Goal: Transaction & Acquisition: Purchase product/service

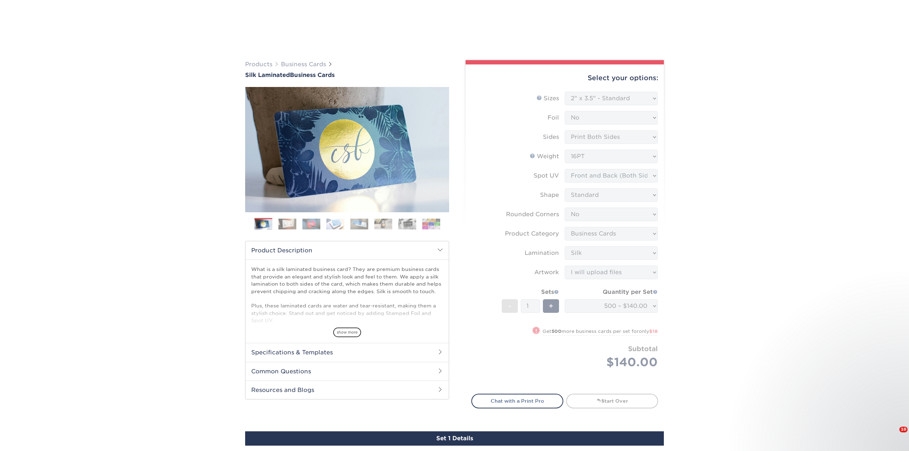
select select "2.00x3.50"
select select "0"
select select "3b5148f1-0588-4f88-a218-97bcfdce65c1"
select select "ccacb42f-45f7-42d3-bbd3-7c8421cf37f0"
select select "upload"
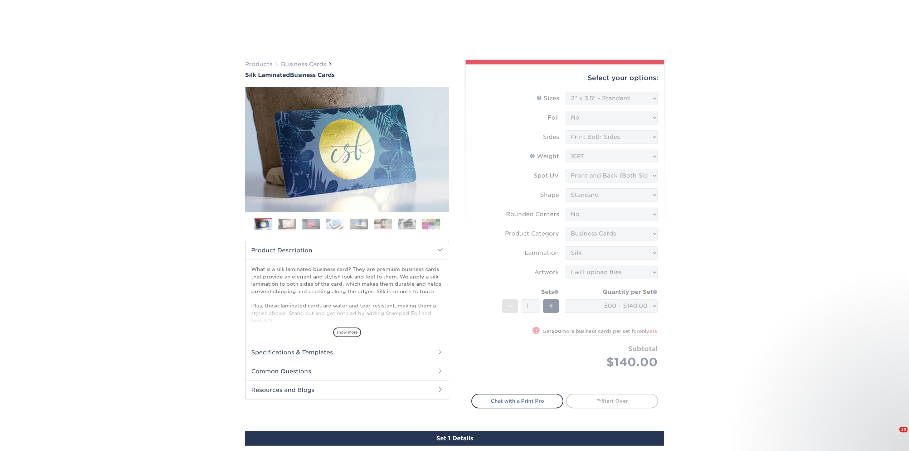
select select "a02e7c76-bdf4-4cc9-8b1d-1aa03151ab1e"
select select "285196"
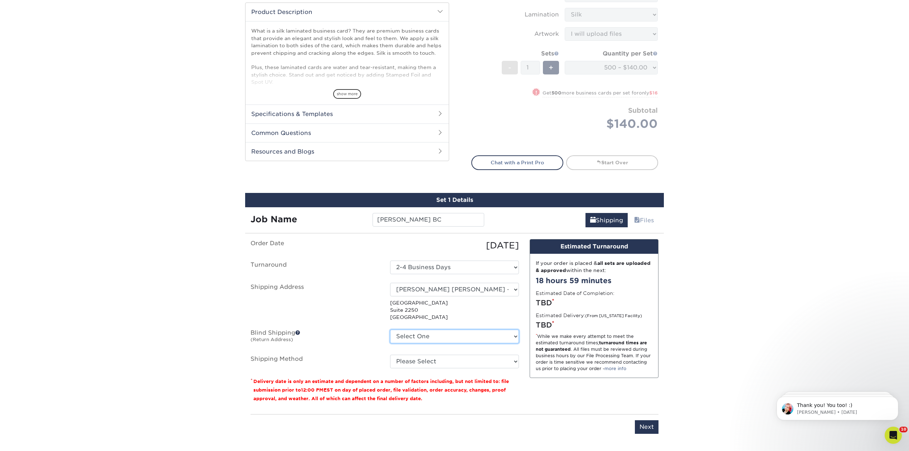
click at [513, 334] on select "Select One 1675 BROADWAY, DENVER, CO 1634 I ST NW, WASHINGTON, DC 1 SANSOME ST,…" at bounding box center [454, 337] width 129 height 14
click at [514, 360] on select "Please Select" at bounding box center [454, 362] width 129 height 14
click at [513, 358] on select "Please Select" at bounding box center [454, 362] width 129 height 14
click at [513, 334] on select "Select One 1675 BROADWAY, DENVER, CO 1634 I ST NW, WASHINGTON, DC 1 SANSOME ST,…" at bounding box center [454, 337] width 129 height 14
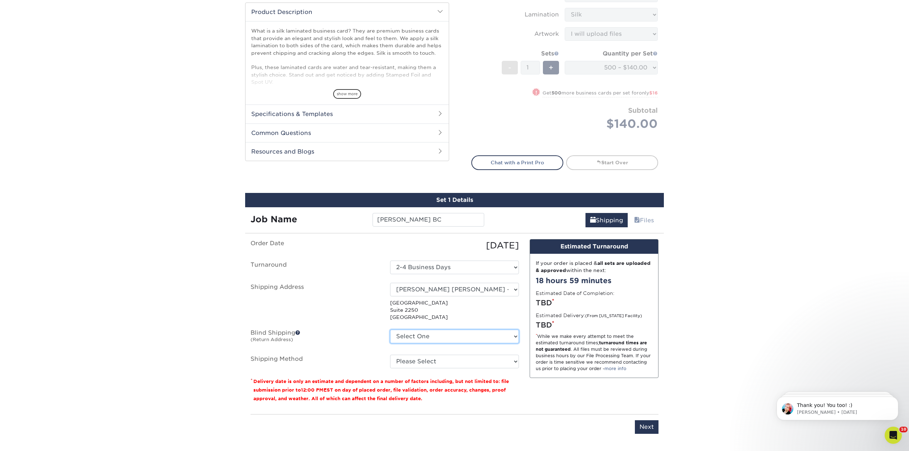
click at [390, 330] on select "Select One 1675 BROADWAY, DENVER, CO 1634 I ST NW, WASHINGTON, DC 1 SANSOME ST,…" at bounding box center [454, 337] width 129 height 14
click at [516, 334] on select "Select One 1675 BROADWAY, DENVER, CO 1634 I ST NW, WASHINGTON, DC 1 SANSOME ST,…" at bounding box center [454, 337] width 129 height 14
select select "181077"
click at [390, 330] on select "Select One 1675 BROADWAY, DENVER, CO 1634 I ST NW, WASHINGTON, DC 1 SANSOME ST,…" at bounding box center [454, 337] width 129 height 14
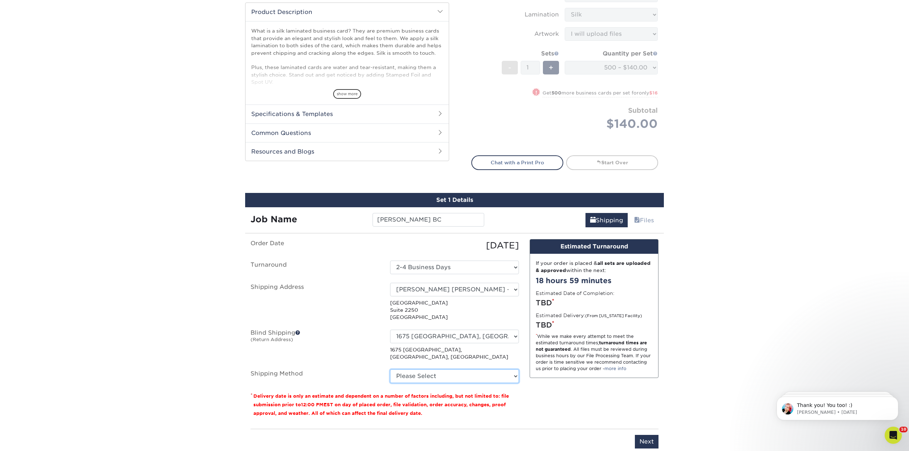
click at [515, 369] on select "Please Select" at bounding box center [454, 376] width 129 height 14
click at [477, 374] on fieldset "Order Date 08/18/2025 Turnaround Select One 2-4 Business Days Shipping Address …" at bounding box center [385, 315] width 268 height 152
click at [483, 290] on select "Select One 1675 BROADWAY, DENVER, CO 1634 I ST NW, WASHINGTON, DC 1 SANSOME ST,…" at bounding box center [454, 290] width 129 height 14
click at [390, 283] on select "Select One 1675 BROADWAY, DENVER, CO 1634 I ST NW, WASHINGTON, DC 1 SANSOME ST,…" at bounding box center [454, 290] width 129 height 14
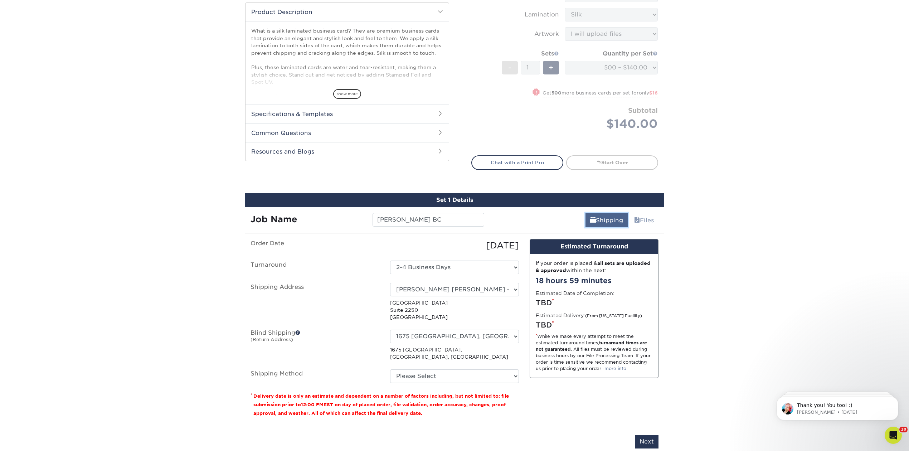
click at [606, 218] on link "Shipping" at bounding box center [607, 220] width 42 height 14
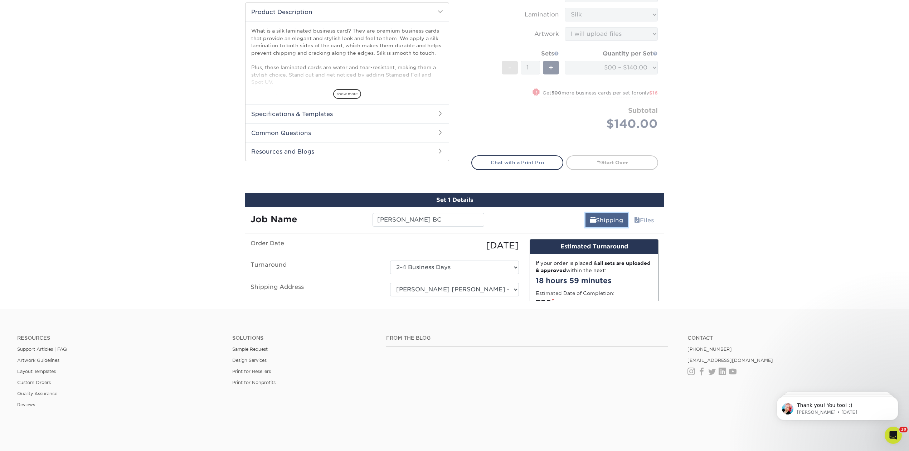
scroll to position [238, 0]
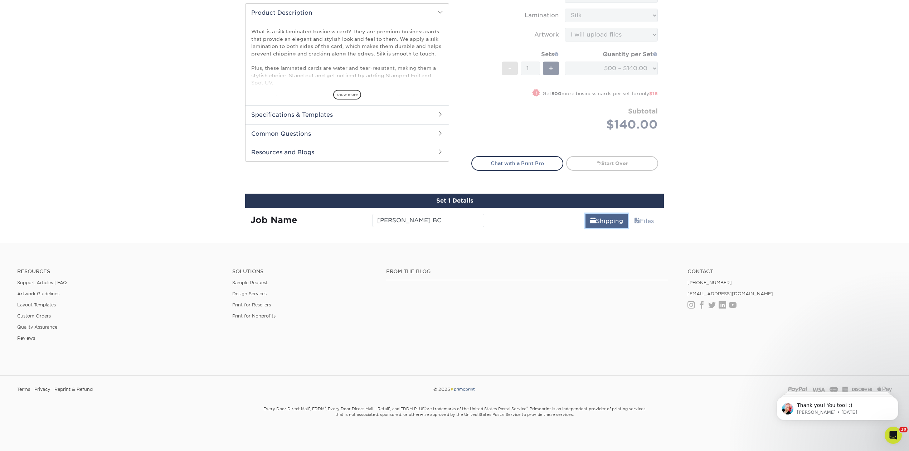
click at [606, 218] on link "Shipping" at bounding box center [607, 221] width 42 height 14
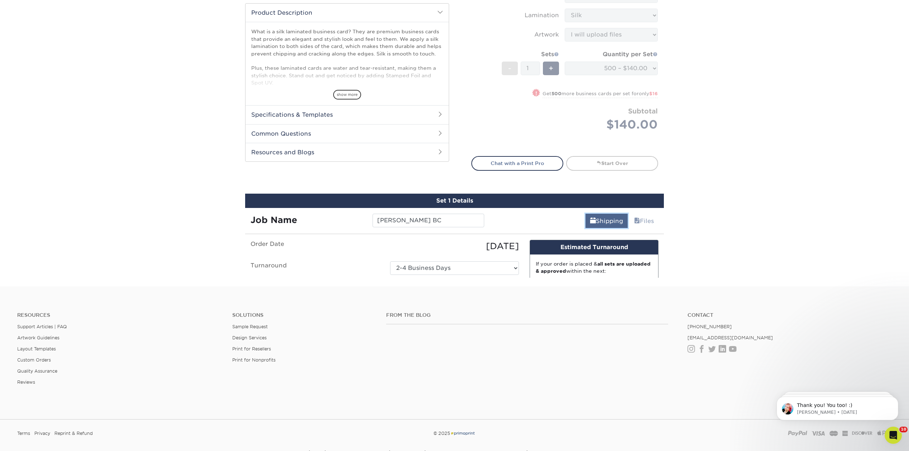
scroll to position [238, 0]
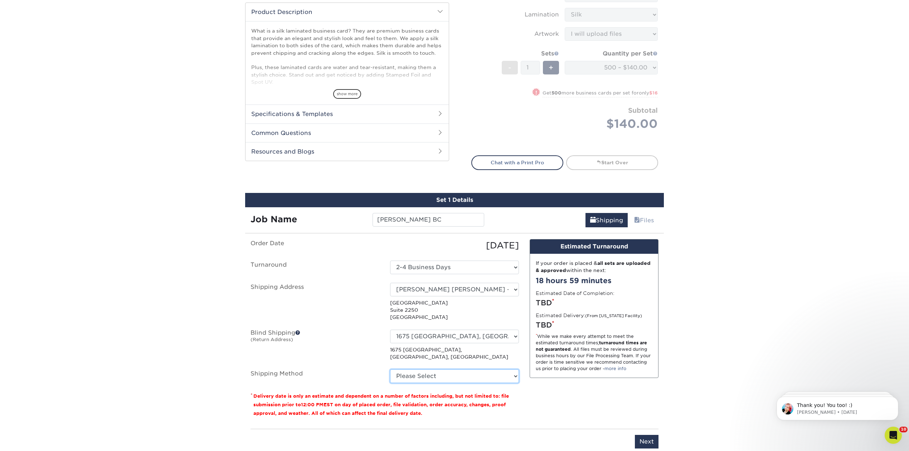
click at [514, 369] on select "Please Select" at bounding box center [454, 376] width 129 height 14
click at [390, 369] on select "Please Select" at bounding box center [454, 376] width 129 height 14
click at [459, 375] on fieldset "Order Date 08/18/2025 Turnaround Select One 2-4 Business Days Shipping Address …" at bounding box center [385, 315] width 268 height 152
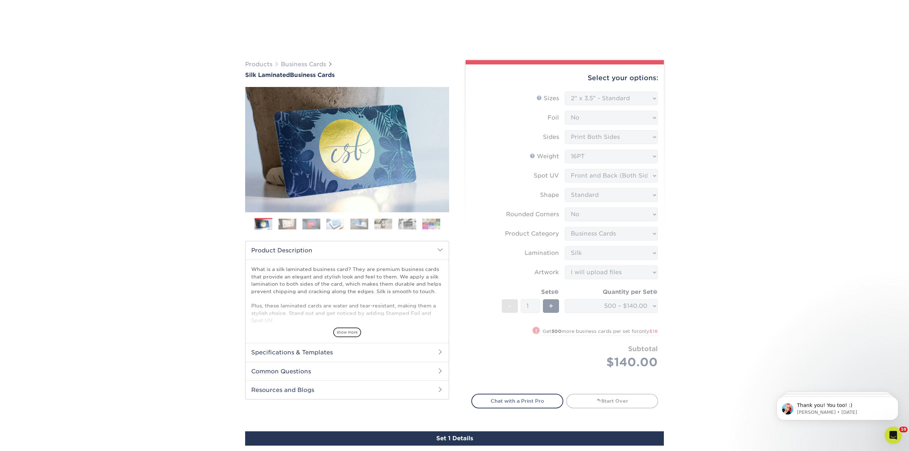
scroll to position [334, 0]
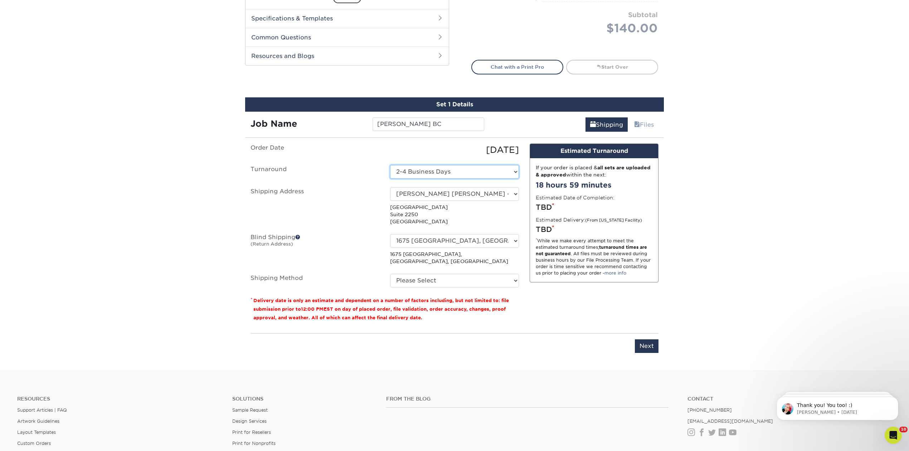
click at [514, 167] on select "Select One 2-4 Business Days" at bounding box center [454, 172] width 129 height 14
click at [390, 165] on select "Select One 2-4 Business Days" at bounding box center [454, 172] width 129 height 14
click at [513, 191] on select "Select One 1675 BROADWAY, DENVER, CO 1634 I ST NW, WASHINGTON, DC 1 SANSOME ST,…" at bounding box center [454, 194] width 129 height 14
click at [390, 187] on select "Select One 1675 BROADWAY, DENVER, CO 1634 I ST NW, WASHINGTON, DC 1 SANSOME ST,…" at bounding box center [454, 194] width 129 height 14
click at [515, 237] on select "Select One 1675 BROADWAY, DENVER, CO 1634 I ST NW, WASHINGTON, DC 1 SANSOME ST,…" at bounding box center [454, 241] width 129 height 14
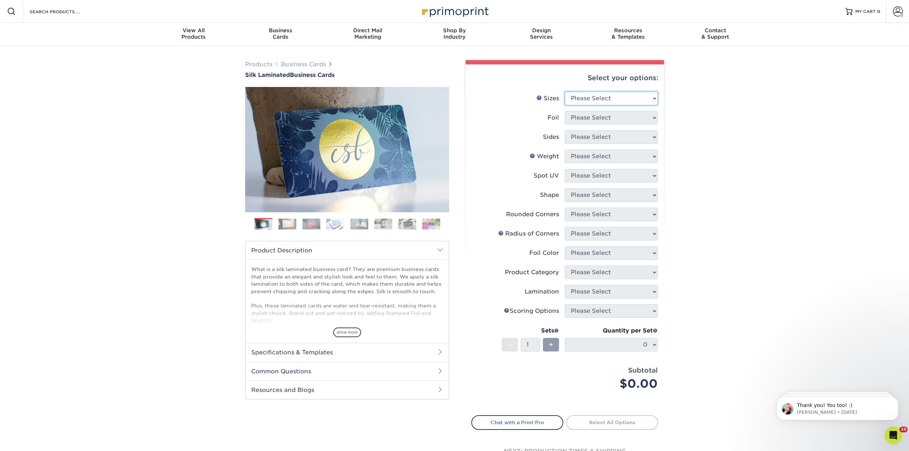
click at [649, 96] on select "Please Select 1.5" x 3.5" - Mini 1.75" x 3.5" - Mini 2" x 2" - Square 2" x 3" -…" at bounding box center [611, 99] width 93 height 14
select select "2.00x3.50"
click at [565, 92] on select "Please Select 1.5" x 3.5" - Mini 1.75" x 3.5" - Mini 2" x 2" - Square 2" x 3" -…" at bounding box center [611, 99] width 93 height 14
click at [652, 116] on select "Please Select Yes No" at bounding box center [611, 118] width 93 height 14
select select "0"
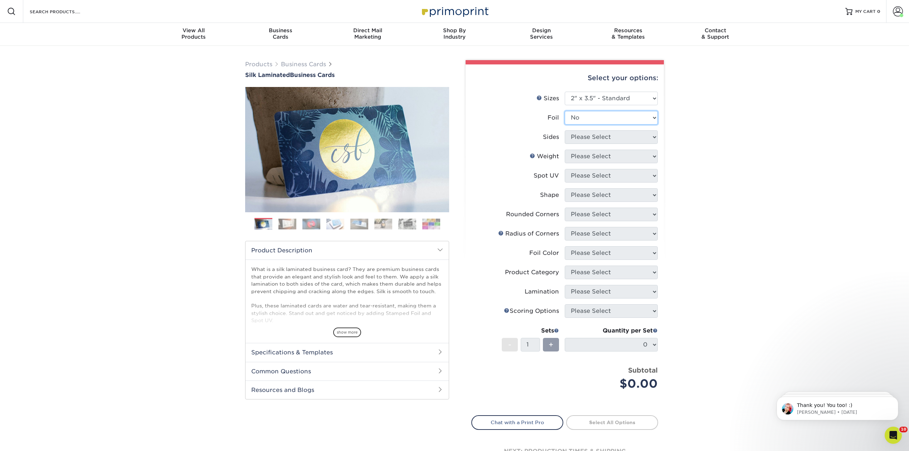
click at [565, 111] on select "Please Select Yes No" at bounding box center [611, 118] width 93 height 14
click at [652, 138] on select "Please Select Print Both Sides Print Front Only" at bounding box center [611, 137] width 93 height 14
select select "13abbda7-1d64-4f25-8bb2-c179b224825d"
click at [565, 130] on select "Please Select Print Both Sides Print Front Only" at bounding box center [611, 137] width 93 height 14
click at [654, 154] on select "Please Select 16PT" at bounding box center [611, 157] width 93 height 14
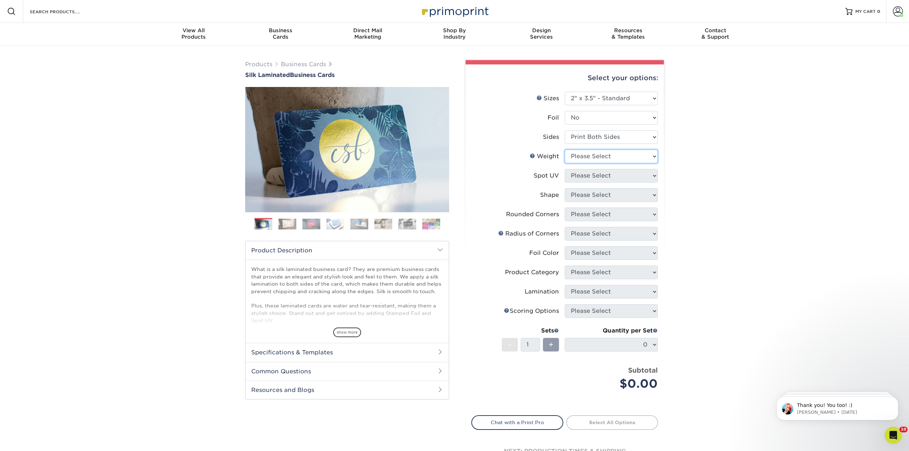
select select "16PT"
click at [565, 150] on select "Please Select 16PT" at bounding box center [611, 157] width 93 height 14
click at [652, 171] on select "Please Select No Spot UV Front and Back (Both Sides) Front Only Back Only" at bounding box center [611, 176] width 93 height 14
select select "0"
click at [565, 169] on select "Please Select No Spot UV Front and Back (Both Sides) Front Only Back Only" at bounding box center [611, 176] width 93 height 14
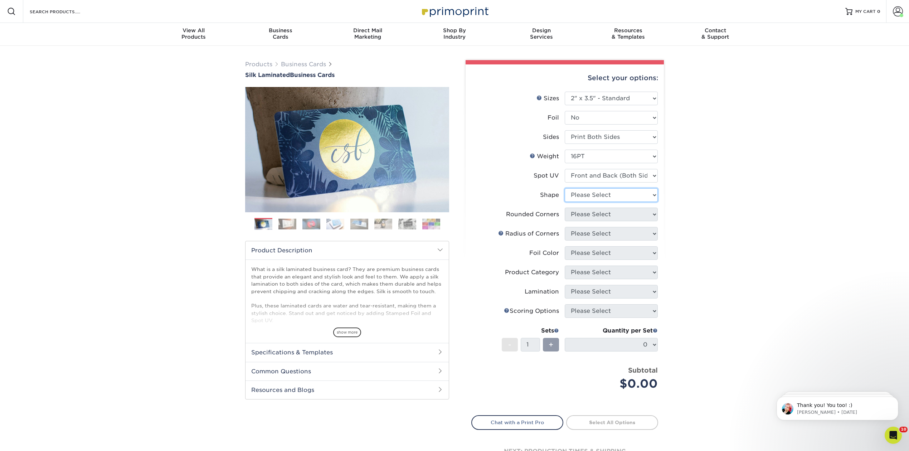
click at [653, 194] on select "Please Select Standard" at bounding box center [611, 195] width 93 height 14
select select "standard"
click at [565, 188] on select "Please Select Standard" at bounding box center [611, 195] width 93 height 14
click at [653, 212] on select "Please Select Yes - Round 2 Corners Yes - Round 4 Corners No" at bounding box center [611, 215] width 93 height 14
select select "0"
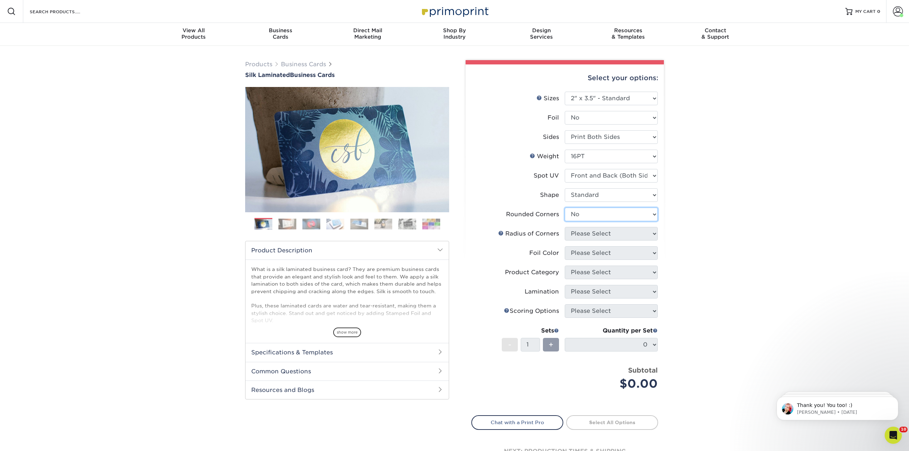
click at [565, 208] on select "Please Select Yes - Round 2 Corners Yes - Round 4 Corners No" at bounding box center [611, 215] width 93 height 14
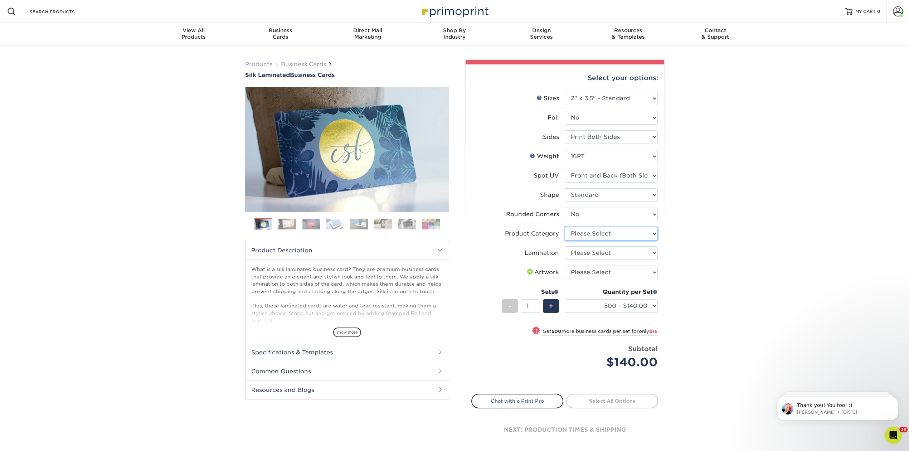
click at [649, 230] on select "Please Select Business Cards" at bounding box center [611, 234] width 93 height 14
select select "3b5148f1-0588-4f88-a218-97bcfdce65c1"
click at [565, 227] on select "Please Select Business Cards" at bounding box center [611, 234] width 93 height 14
click at [654, 251] on select "Please Select Silk" at bounding box center [611, 253] width 93 height 14
select select "ccacb42f-45f7-42d3-bbd3-7c8421cf37f0"
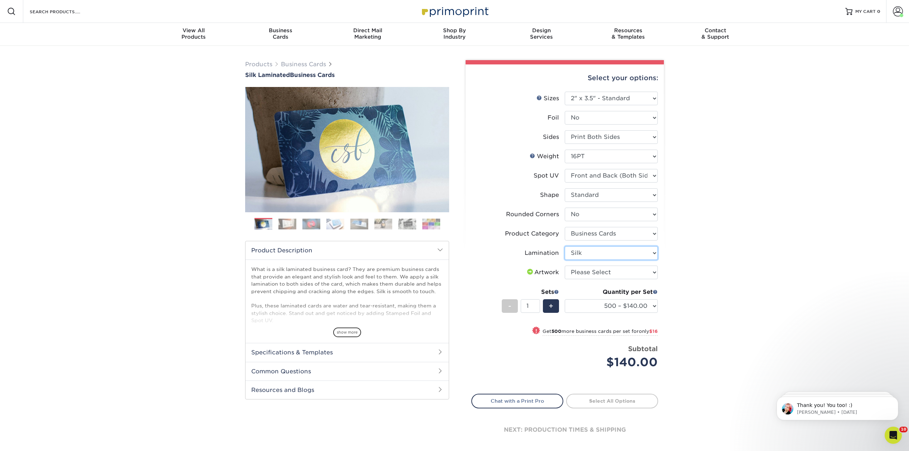
click at [565, 246] on select "Please Select Silk" at bounding box center [611, 253] width 93 height 14
click at [654, 271] on select "Please Select I will upload files I need a design - $100" at bounding box center [611, 273] width 93 height 14
select select "upload"
click at [565, 266] on select "Please Select I will upload files I need a design - $100" at bounding box center [611, 273] width 93 height 14
click at [627, 398] on link "Proceed to Shipping" at bounding box center [612, 400] width 92 height 13
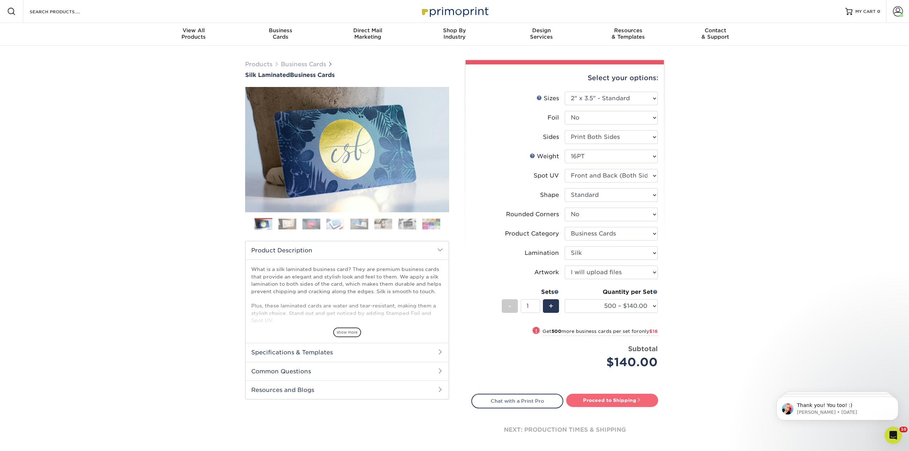
type input "Set 1"
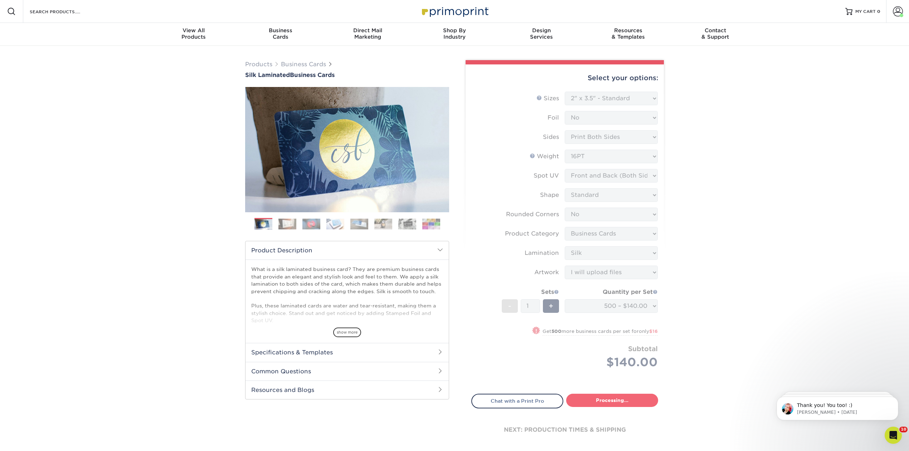
select select "a02e7c76-bdf4-4cc9-8b1d-1aa03151ab1e"
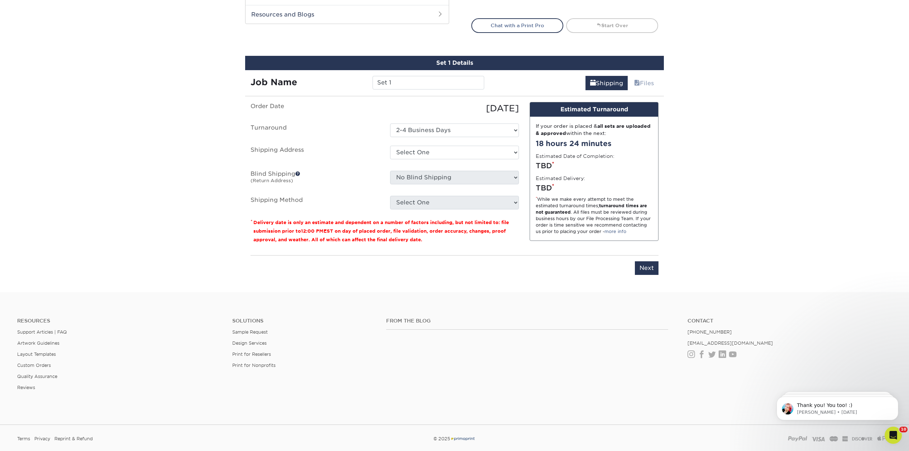
scroll to position [412, 0]
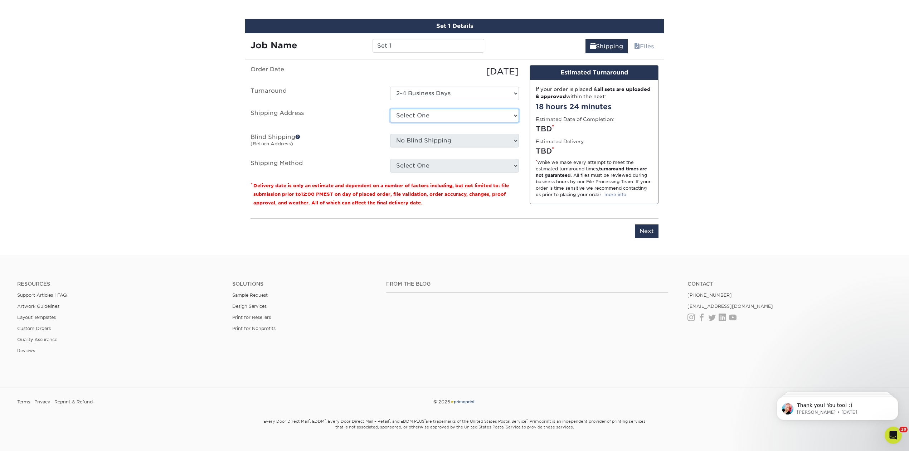
click at [515, 113] on select "Select One Kaplan Kirsch Kaplan Kirsch - San Francisco Office Kaplan Kirsch Den…" at bounding box center [454, 116] width 129 height 14
select select "285196"
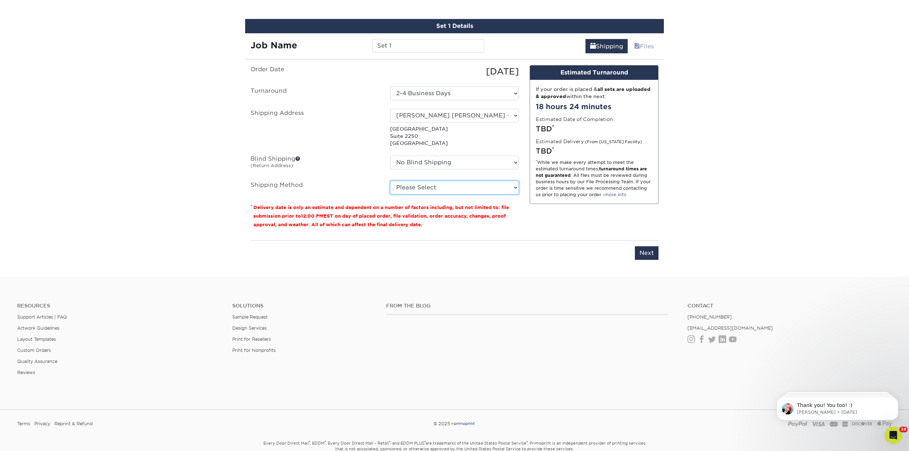
click at [514, 186] on select "Please Select" at bounding box center [454, 188] width 129 height 14
click at [513, 186] on select "Please Select" at bounding box center [454, 188] width 129 height 14
click at [513, 160] on select "No Blind Shipping Kaplan Kirsch Kaplan Kirsch - San Francisco Office Kaplan Kir…" at bounding box center [454, 163] width 129 height 14
click at [390, 156] on select "No Blind Shipping Kaplan Kirsch Kaplan Kirsch - San Francisco Office Kaplan Kir…" at bounding box center [454, 163] width 129 height 14
click at [513, 184] on select "Please Select" at bounding box center [454, 188] width 129 height 14
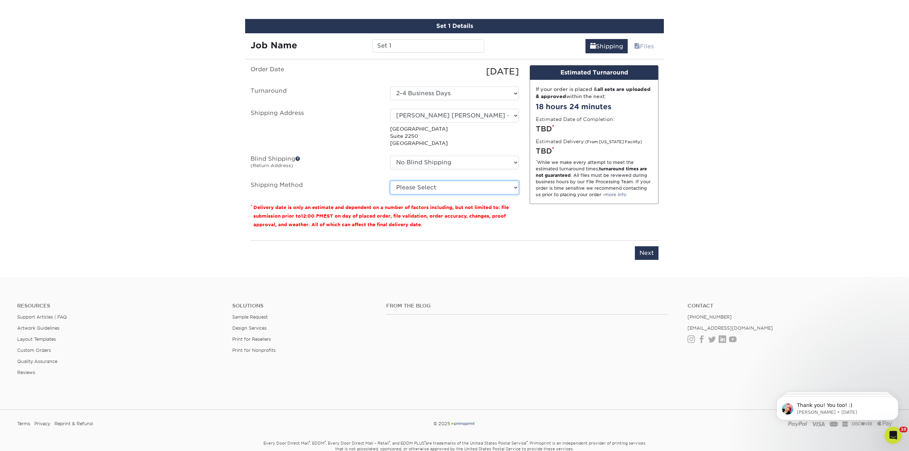
click at [390, 181] on select "Please Select" at bounding box center [454, 188] width 129 height 14
click at [514, 158] on select "No Blind Shipping Kaplan Kirsch Kaplan Kirsch - San Francisco Office Kaplan Kir…" at bounding box center [454, 163] width 129 height 14
click at [390, 156] on select "No Blind Shipping Kaplan Kirsch Kaplan Kirsch - San Francisco Office Kaplan Kir…" at bounding box center [454, 163] width 129 height 14
click at [402, 45] on input "Set 1" at bounding box center [428, 46] width 111 height 14
drag, startPoint x: 401, startPoint y: 45, endPoint x: 342, endPoint y: 46, distance: 58.7
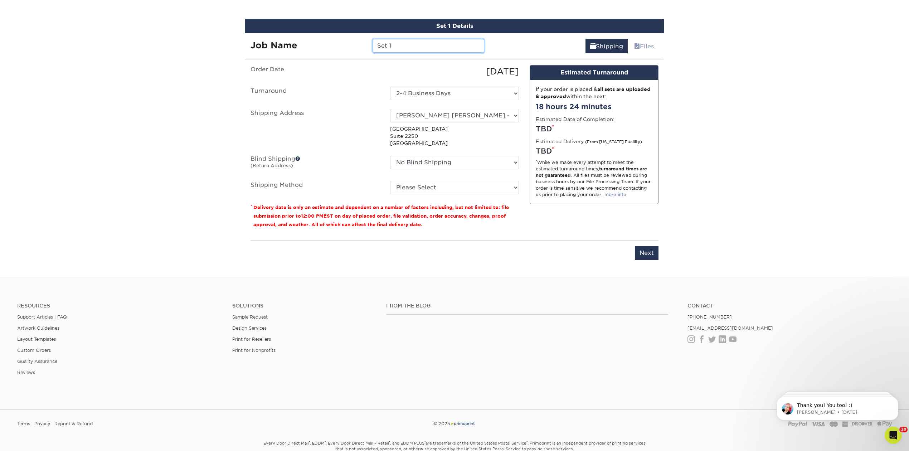
click at [342, 46] on div "Job Name Set 1" at bounding box center [367, 46] width 244 height 14
type input "Matt Adams - BC"
click at [515, 159] on select "No Blind Shipping Kaplan Kirsch Kaplan Kirsch - San Francisco Office Kaplan Kir…" at bounding box center [454, 163] width 129 height 14
click at [390, 156] on select "No Blind Shipping Kaplan Kirsch Kaplan Kirsch - San Francisco Office Kaplan Kir…" at bounding box center [454, 163] width 129 height 14
click at [452, 181] on select "Please Select" at bounding box center [454, 188] width 129 height 14
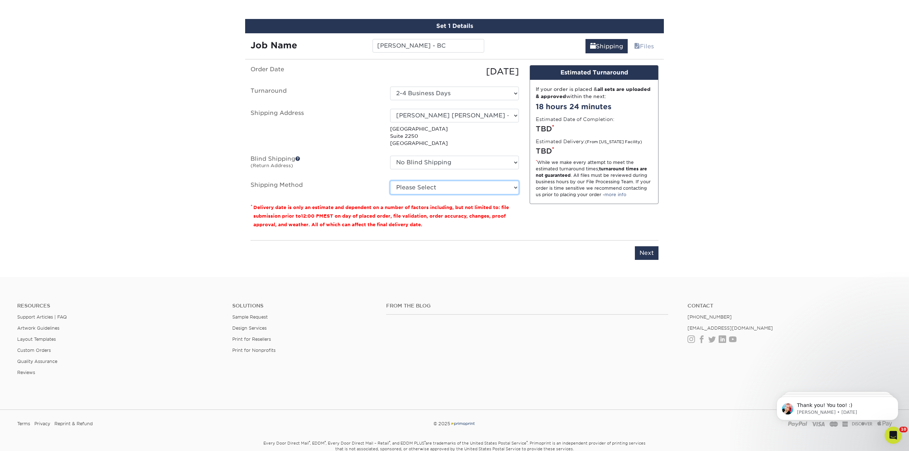
click at [390, 181] on select "Please Select" at bounding box center [454, 188] width 129 height 14
click at [514, 161] on select "No Blind Shipping Kaplan Kirsch Kaplan Kirsch - San Francisco Office Kaplan Kir…" at bounding box center [454, 163] width 129 height 14
click at [390, 156] on select "No Blind Shipping Kaplan Kirsch Kaplan Kirsch - San Francisco Office Kaplan Kir…" at bounding box center [454, 163] width 129 height 14
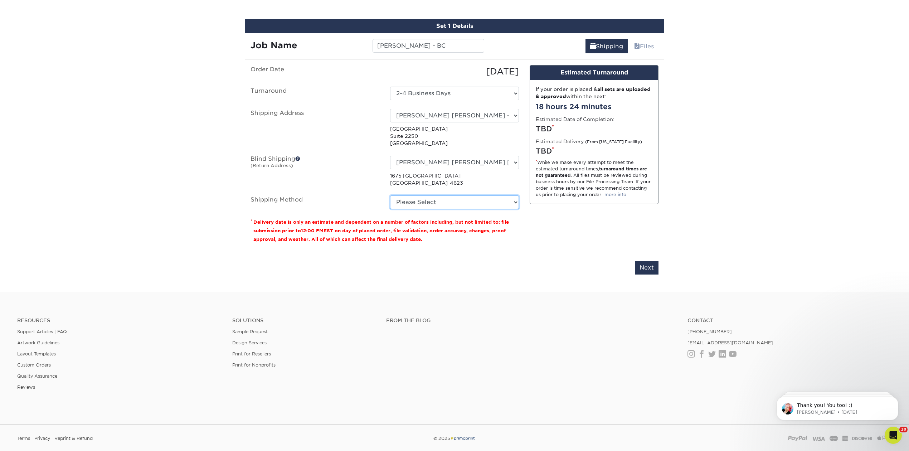
click at [515, 200] on select "Please Select" at bounding box center [454, 202] width 129 height 14
click at [469, 230] on small "Delivery date is only an estimate and dependent on a number of factors includin…" at bounding box center [381, 230] width 256 height 23
click at [457, 227] on small "Delivery date is only an estimate and dependent on a number of factors includin…" at bounding box center [381, 230] width 256 height 23
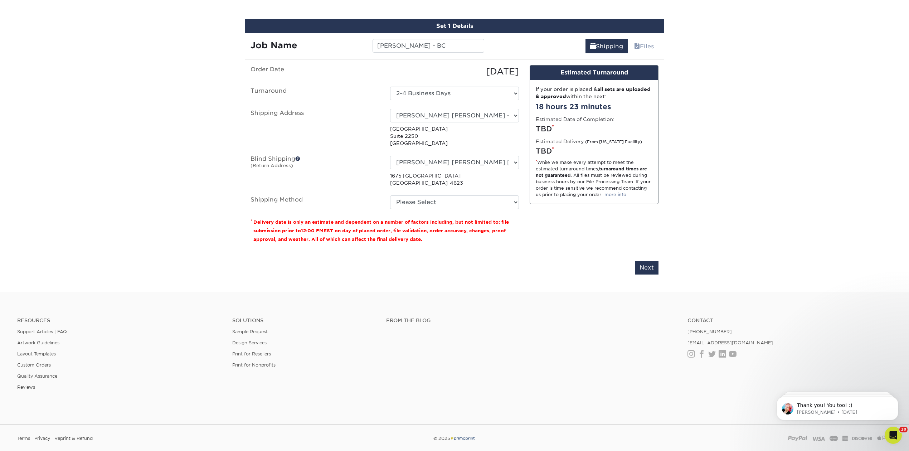
click at [403, 228] on small "Delivery date is only an estimate and dependent on a number of factors includin…" at bounding box center [381, 230] width 256 height 23
click at [423, 223] on small "Delivery date is only an estimate and dependent on a number of factors includin…" at bounding box center [381, 230] width 256 height 23
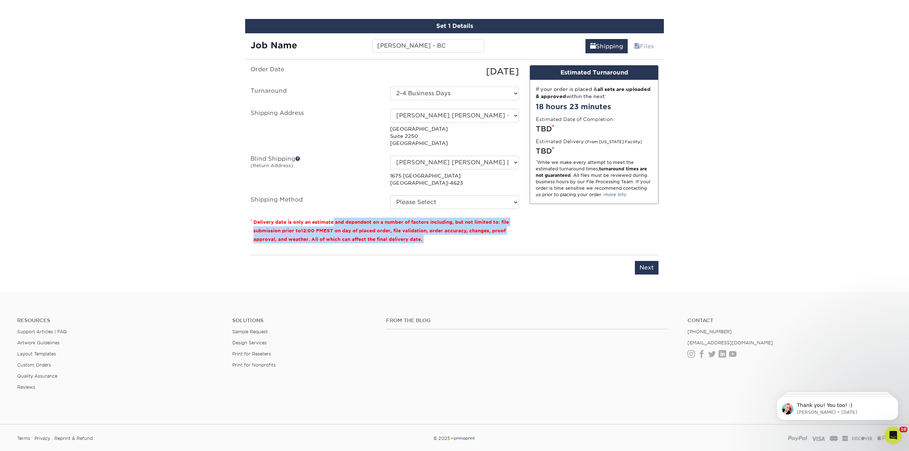
click at [423, 223] on small "Delivery date is only an estimate and dependent on a number of factors includin…" at bounding box center [381, 230] width 256 height 23
drag, startPoint x: 423, startPoint y: 223, endPoint x: 327, endPoint y: 230, distance: 96.2
click at [422, 224] on p "* Delivery date is only an estimate and dependent on a number of factors includ…" at bounding box center [385, 231] width 268 height 26
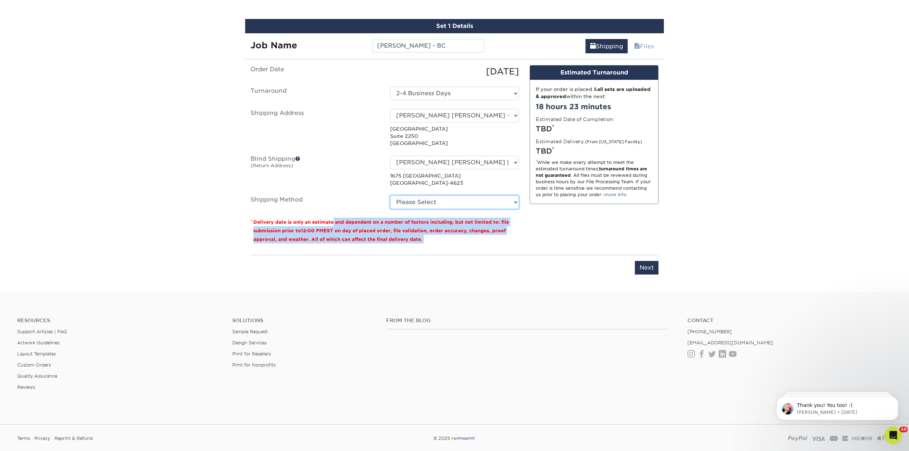
drag, startPoint x: 470, startPoint y: 201, endPoint x: 456, endPoint y: 200, distance: 14.4
click at [469, 201] on select "Please Select" at bounding box center [454, 202] width 129 height 14
click at [456, 200] on select "Please Select" at bounding box center [454, 202] width 129 height 14
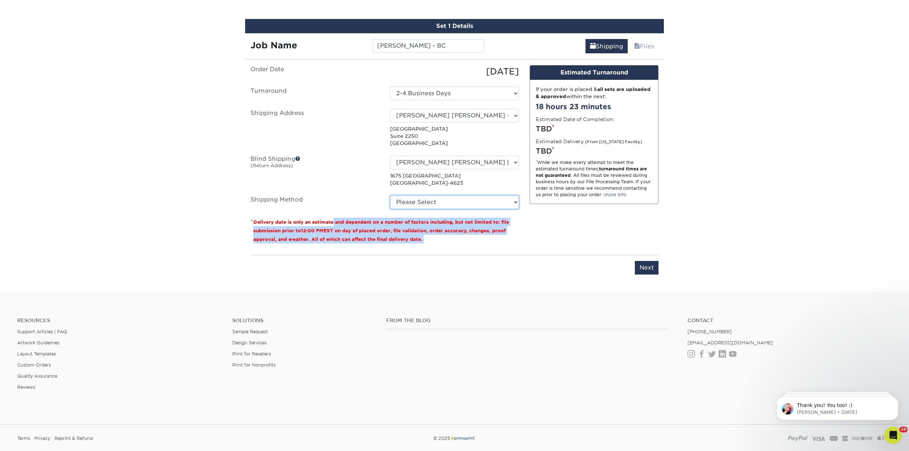
click at [456, 200] on select "Please Select" at bounding box center [454, 202] width 129 height 14
click at [474, 159] on select "No Blind Shipping Kaplan Kirsch Kaplan Kirsch - San Francisco Office Kaplan Kir…" at bounding box center [454, 163] width 129 height 14
click at [473, 159] on select "No Blind Shipping Kaplan Kirsch Kaplan Kirsch - San Francisco Office Kaplan Kir…" at bounding box center [454, 163] width 129 height 14
click at [516, 89] on select "Select One 2-4 Business Days" at bounding box center [454, 94] width 129 height 14
click at [515, 90] on select "Select One 2-4 Business Days" at bounding box center [454, 94] width 129 height 14
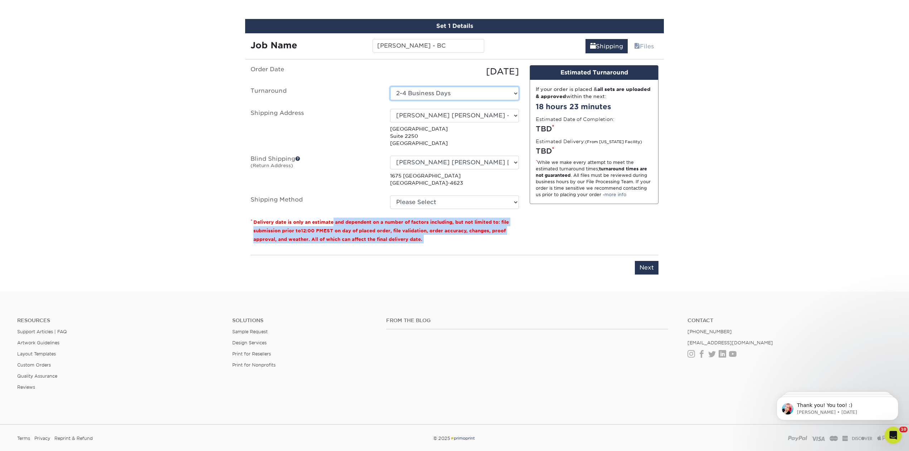
drag, startPoint x: 514, startPoint y: 89, endPoint x: 511, endPoint y: 98, distance: 9.6
click at [514, 90] on select "Select One 2-4 Business Days" at bounding box center [454, 94] width 129 height 14
click at [390, 87] on select "Select One 2-4 Business Days" at bounding box center [454, 94] width 129 height 14
click at [517, 158] on select "No Blind Shipping Kaplan Kirsch Kaplan Kirsch - San Francisco Office Kaplan Kir…" at bounding box center [454, 163] width 129 height 14
select select "-1"
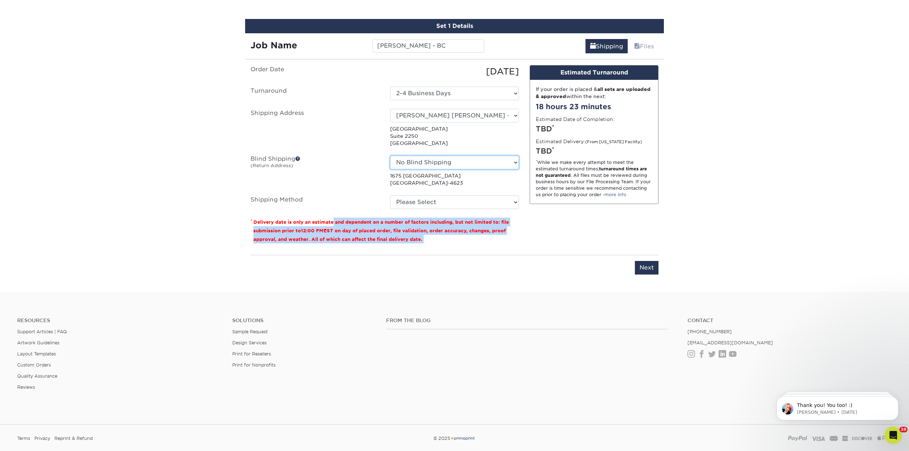
click at [390, 156] on select "No Blind Shipping Kaplan Kirsch Kaplan Kirsch - San Francisco Office Kaplan Kir…" at bounding box center [454, 163] width 129 height 14
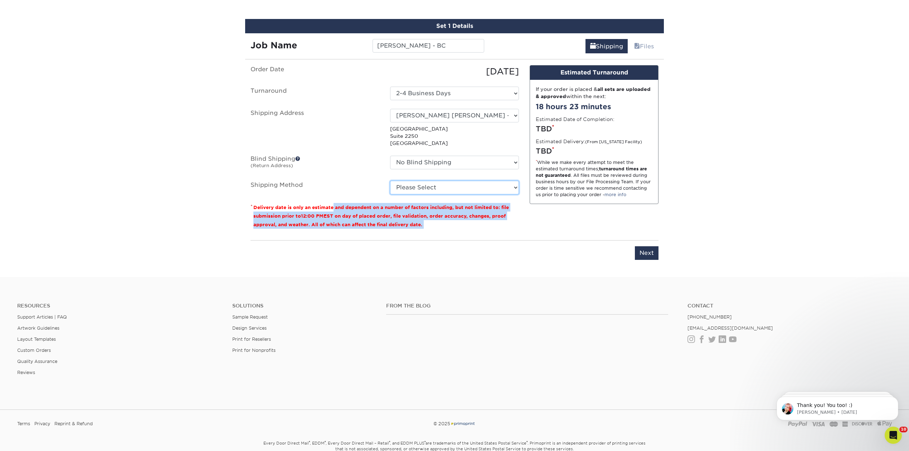
click at [514, 186] on select "Please Select" at bounding box center [454, 188] width 129 height 14
click at [390, 181] on select "Please Select" at bounding box center [454, 188] width 129 height 14
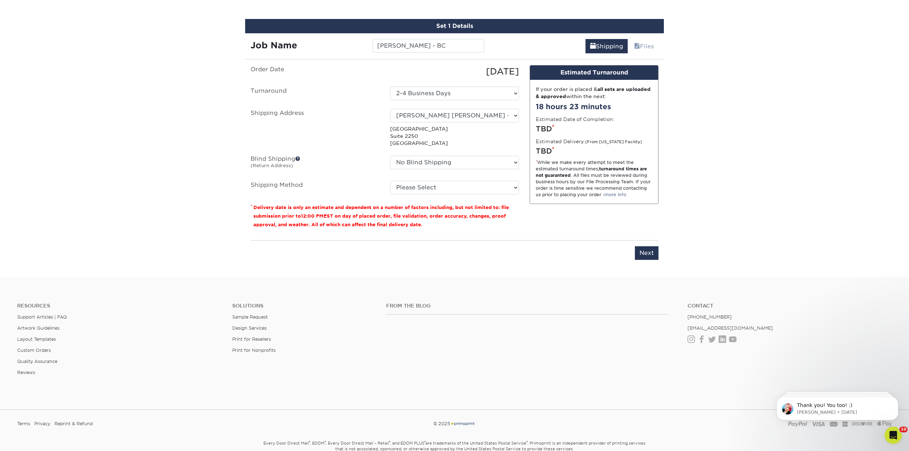
click at [536, 281] on footer "Resources Support Articles | FAQ Artwork Guidelines Layout Templates Custom Ord…" at bounding box center [454, 381] width 909 height 209
click at [875, 412] on p "Jenny • 8w ago" at bounding box center [843, 412] width 92 height 6
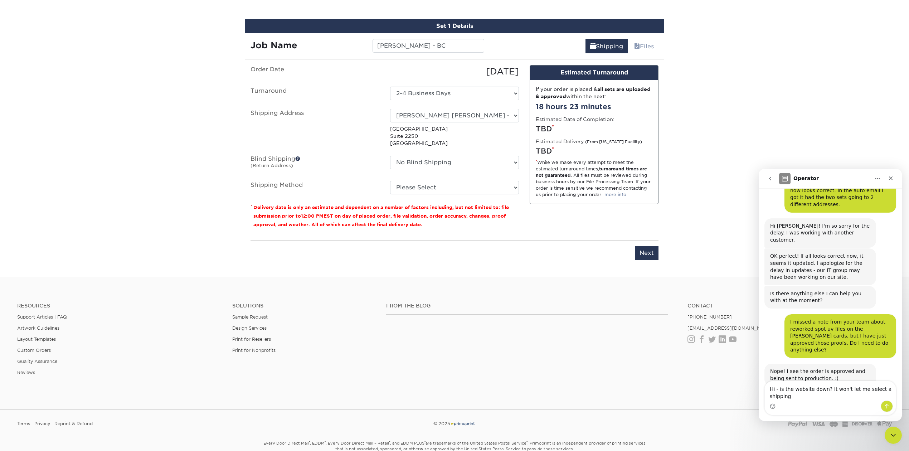
scroll to position [537, 0]
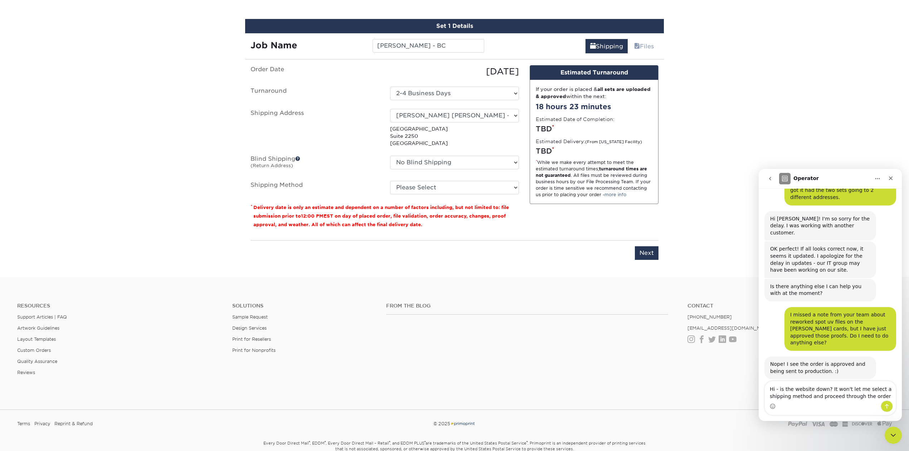
type textarea "Hi - is the website down? It won't let me select a shipping method and proceed …"
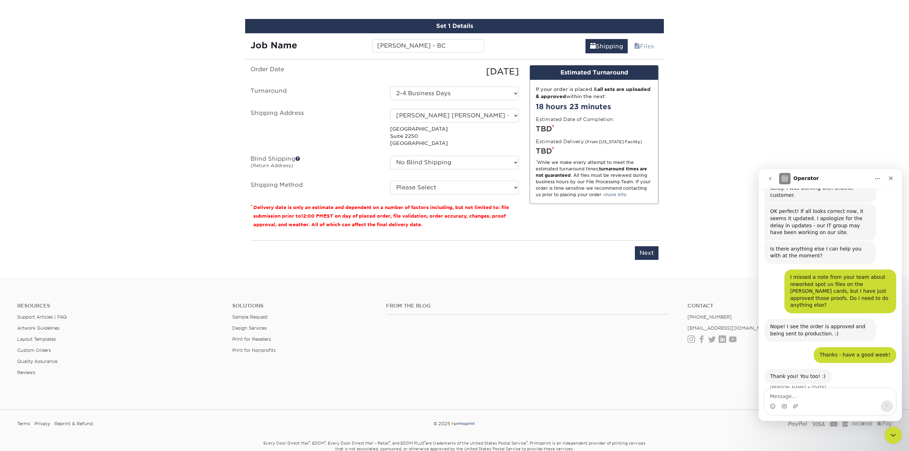
click at [531, 218] on div "Design Estimated Turnaround If your order is placed & all sets are uploaded & a…" at bounding box center [594, 149] width 140 height 169
click at [513, 184] on select "Please Select" at bounding box center [454, 188] width 129 height 14
click at [390, 181] on select "Please Select" at bounding box center [454, 188] width 129 height 14
click at [641, 44] on link "Files" at bounding box center [644, 46] width 29 height 14
click at [512, 185] on select "Please Select" at bounding box center [454, 188] width 129 height 14
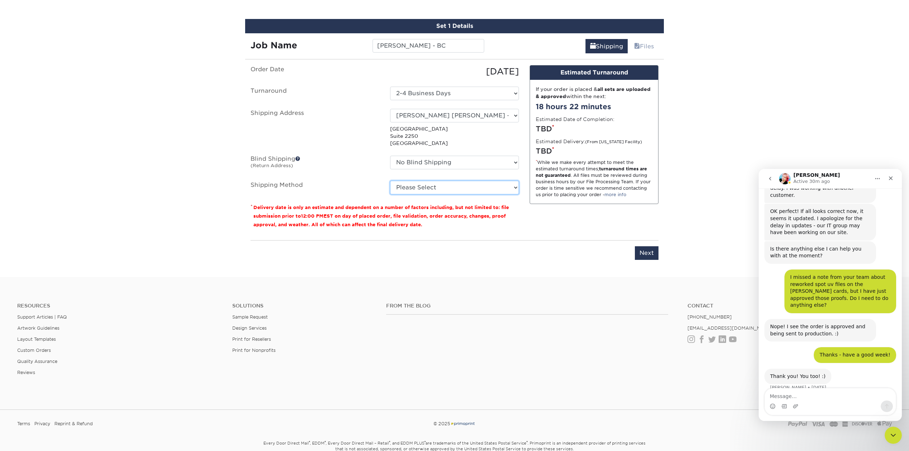
click at [390, 181] on select "Please Select" at bounding box center [454, 188] width 129 height 14
click at [514, 112] on select "Select One Kaplan Kirsch Kaplan Kirsch - San Francisco Office Kaplan Kirsch Den…" at bounding box center [454, 116] width 129 height 14
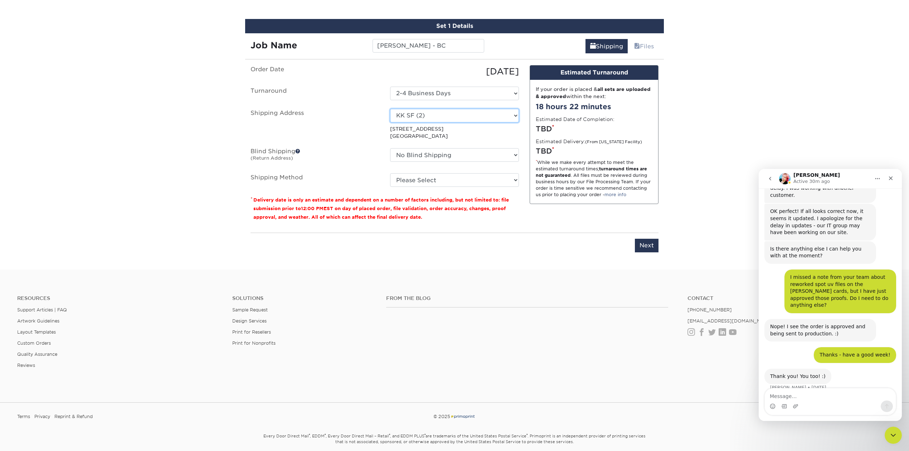
click at [514, 113] on select "Select One Kaplan Kirsch Kaplan Kirsch - San Francisco Office Kaplan Kirsch Den…" at bounding box center [454, 116] width 129 height 14
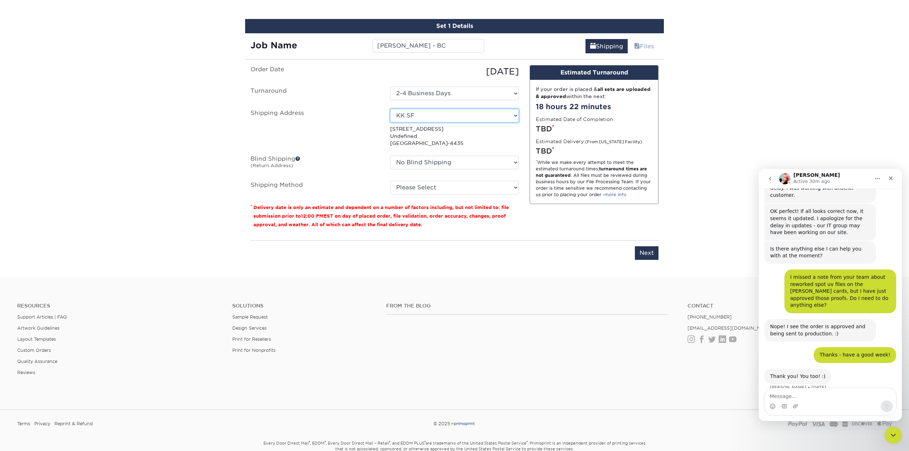
click at [511, 113] on select "Select One Kaplan Kirsch Kaplan Kirsch - San Francisco Office Kaplan Kirsch Den…" at bounding box center [454, 116] width 129 height 14
select select "278904"
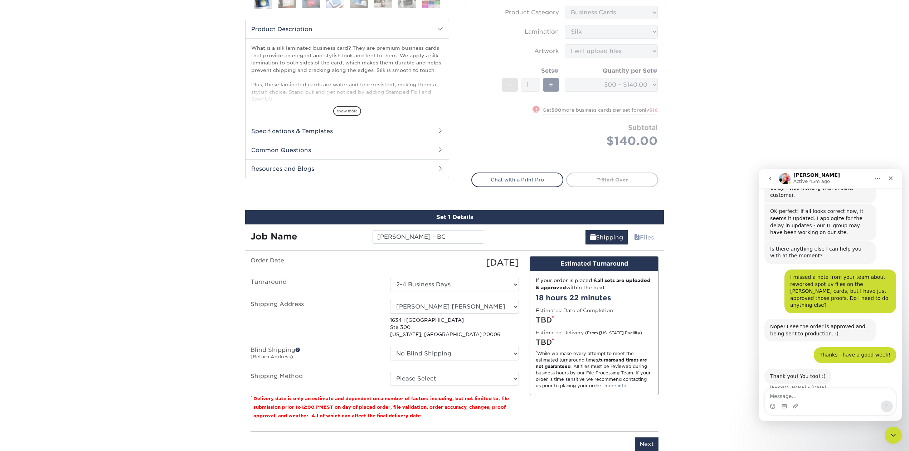
scroll to position [0, 0]
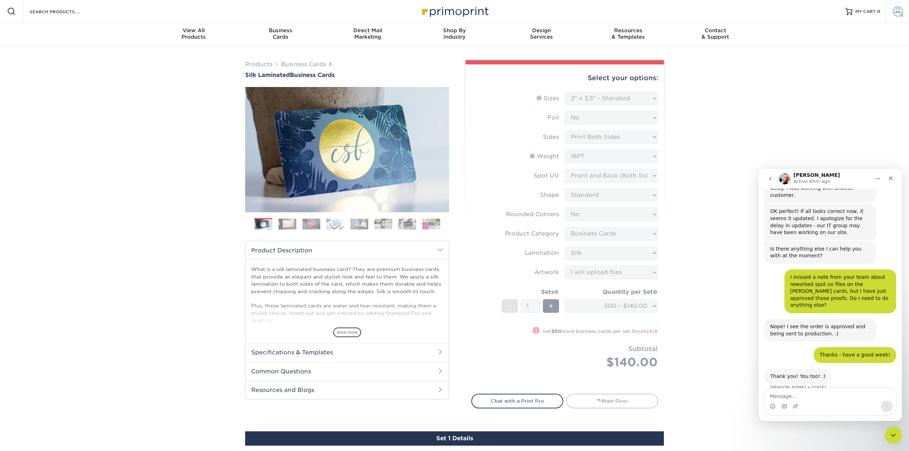
click at [898, 9] on span at bounding box center [898, 11] width 10 height 10
click at [849, 54] on link "Account Dashboard" at bounding box center [856, 59] width 90 height 10
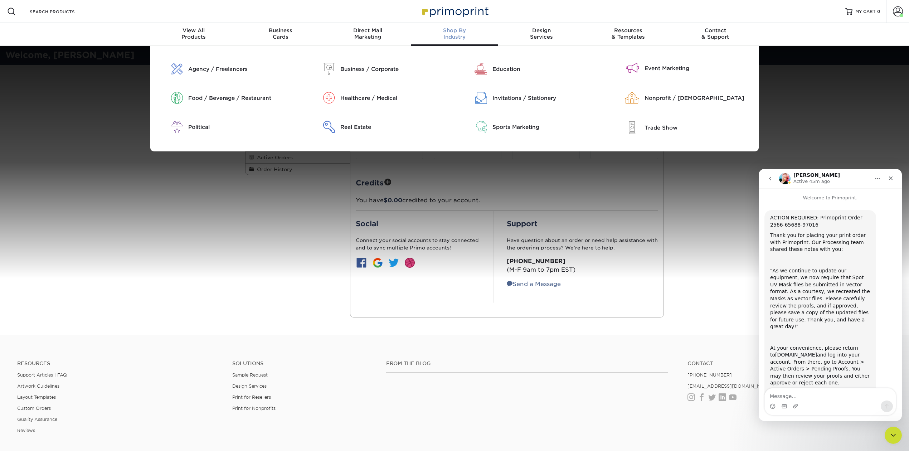
scroll to position [575, 0]
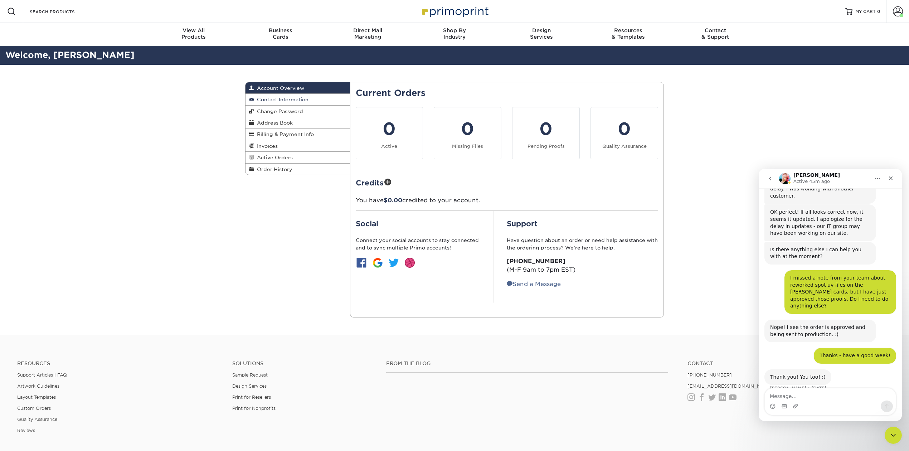
click at [290, 97] on span "Contact Information" at bounding box center [281, 100] width 54 height 6
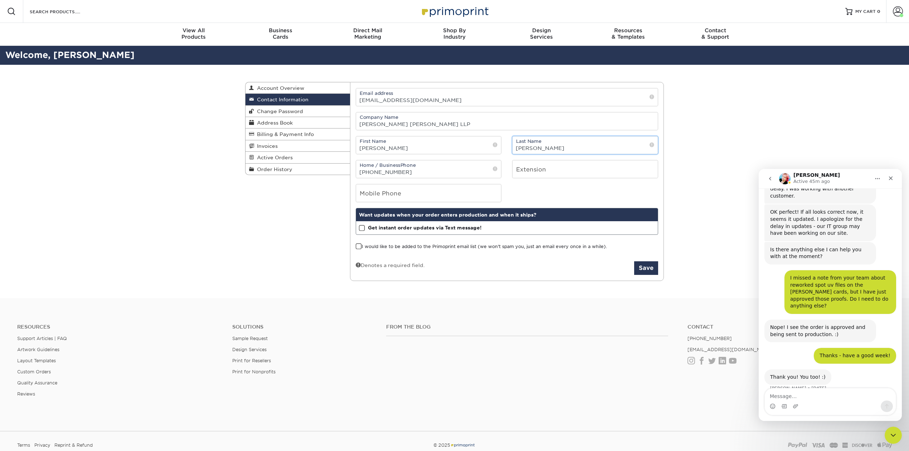
drag, startPoint x: 555, startPoint y: 152, endPoint x: 445, endPoint y: 145, distance: 110.5
click at [440, 147] on div "First Name Mary Last Name Martin" at bounding box center [507, 145] width 314 height 18
type input "[PERSON_NAME]"
drag, startPoint x: 388, startPoint y: 173, endPoint x: 424, endPoint y: 172, distance: 36.5
click at [424, 172] on input "(303) 825-4558" at bounding box center [428, 169] width 145 height 18
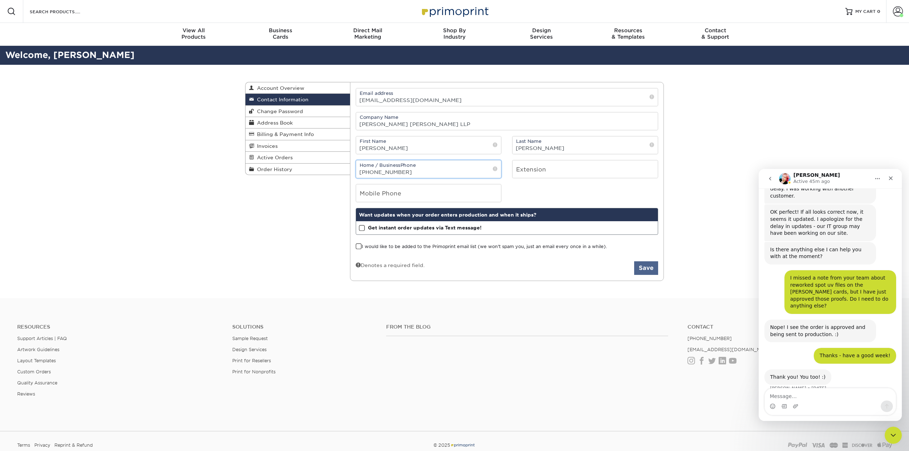
type input "[PHONE_NUMBER]"
click at [646, 270] on button "Save" at bounding box center [646, 268] width 24 height 14
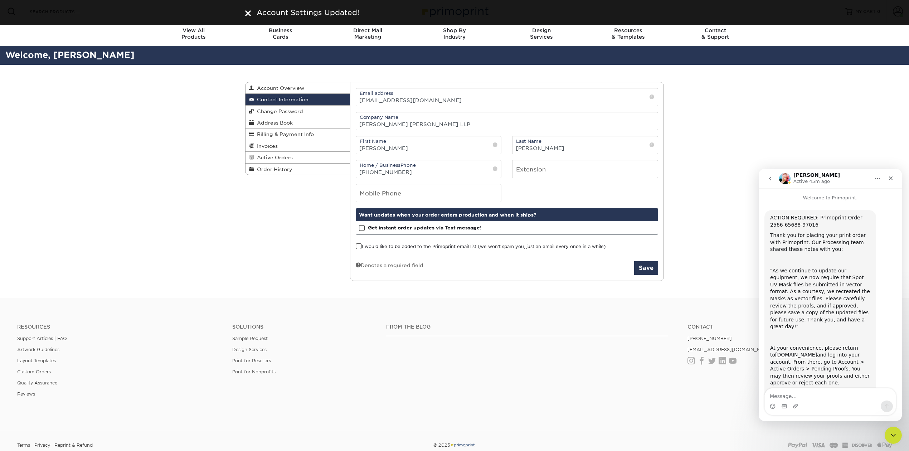
scroll to position [575, 0]
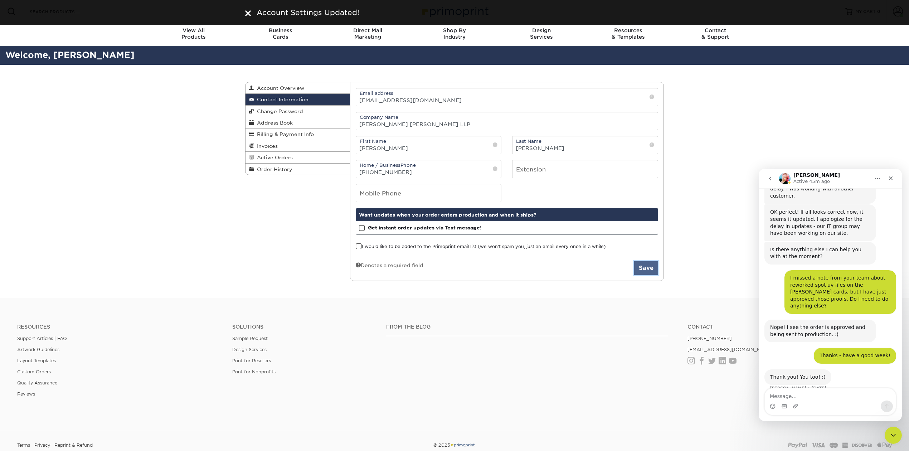
click at [646, 268] on button "Save" at bounding box center [646, 268] width 24 height 14
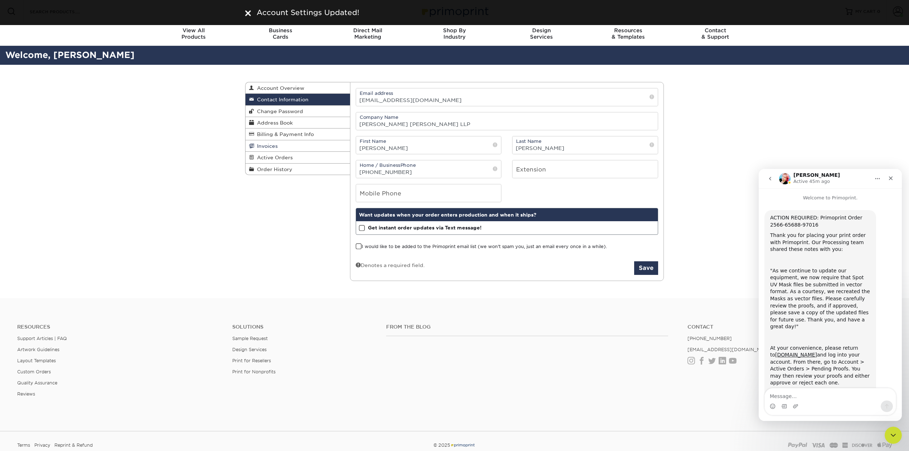
scroll to position [575, 0]
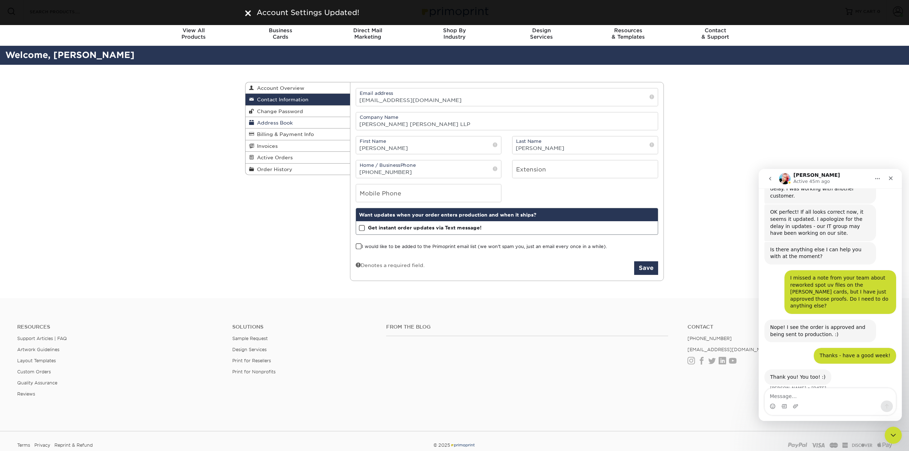
click at [274, 120] on link "Address Book" at bounding box center [298, 122] width 105 height 11
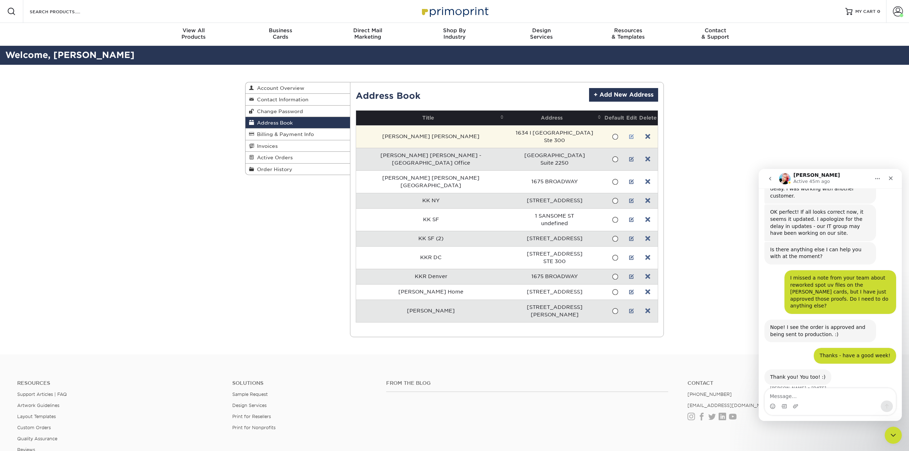
click at [629, 135] on link at bounding box center [631, 137] width 5 height 6
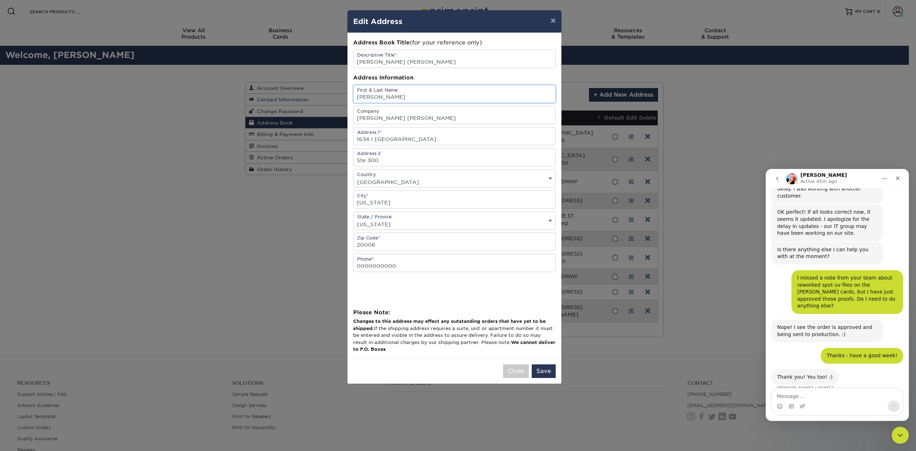
drag, startPoint x: 429, startPoint y: 93, endPoint x: 273, endPoint y: 101, distance: 156.2
click at [271, 101] on div "× Edit Address Address Book Title (for your reference only) Descriptive Title* …" at bounding box center [458, 225] width 916 height 451
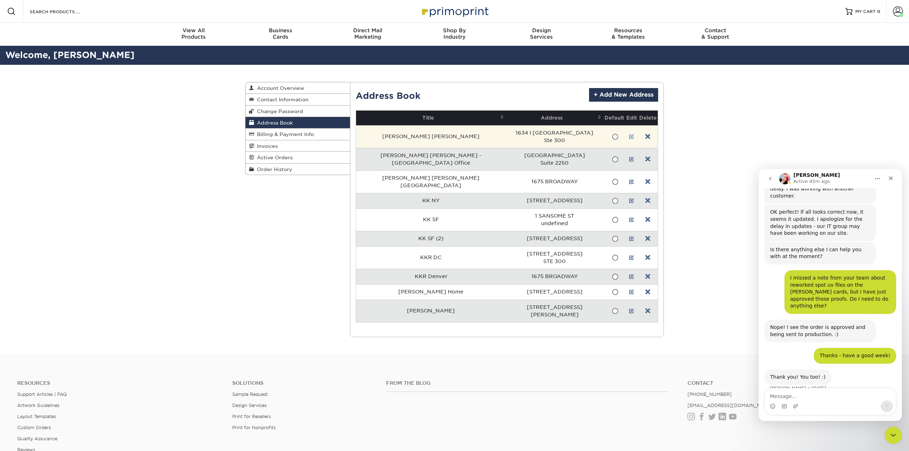
click at [625, 134] on td at bounding box center [631, 136] width 13 height 23
click at [629, 135] on link at bounding box center [631, 137] width 5 height 6
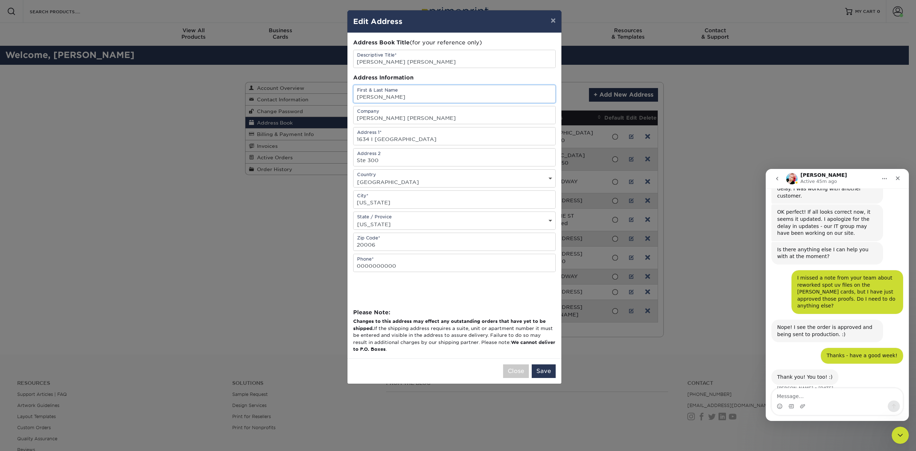
drag, startPoint x: 423, startPoint y: 95, endPoint x: 344, endPoint y: 111, distance: 80.4
click at [325, 97] on div "× Edit Address Address Book Title (for your reference only) Descriptive Title* …" at bounding box center [458, 225] width 916 height 451
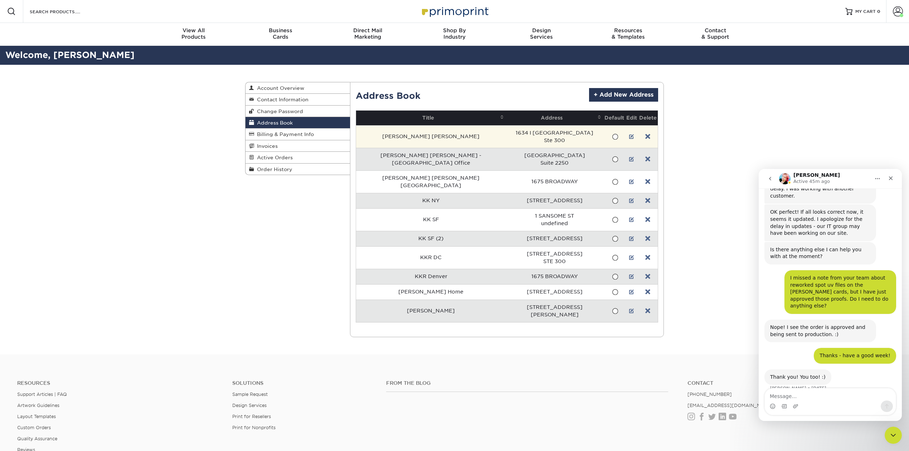
click at [640, 134] on td at bounding box center [648, 136] width 20 height 23
click at [646, 135] on link at bounding box center [647, 137] width 5 height 6
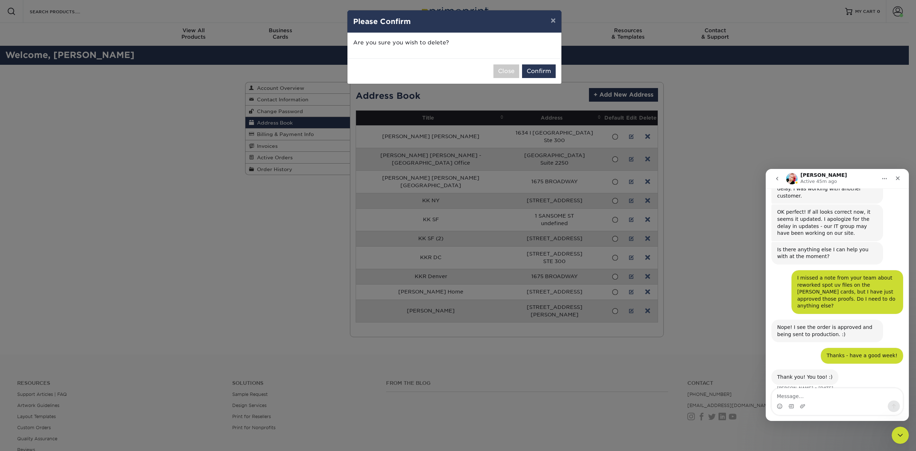
click at [539, 62] on div "Close Confirm" at bounding box center [455, 70] width 214 height 25
click at [537, 67] on button "Confirm" at bounding box center [539, 71] width 34 height 14
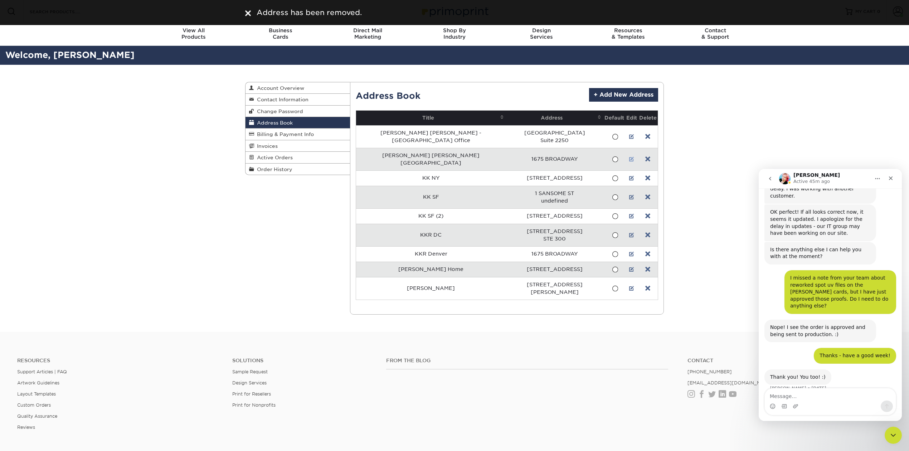
click at [629, 156] on link at bounding box center [631, 159] width 5 height 6
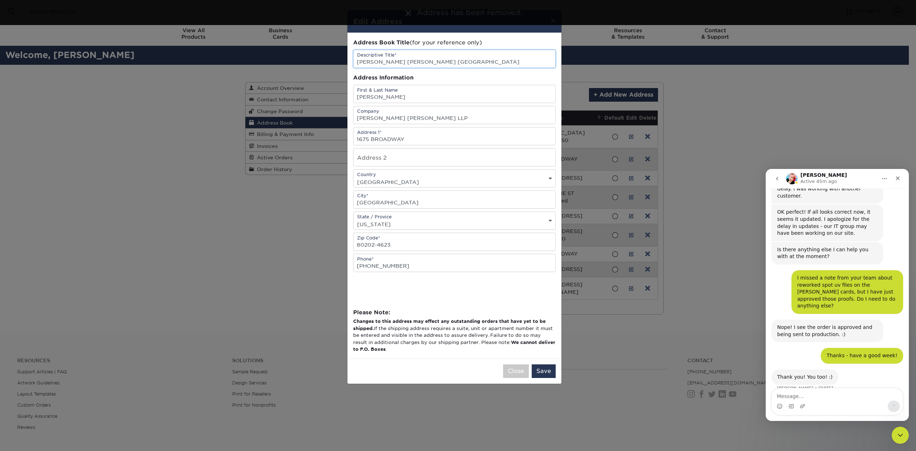
click at [396, 61] on input "Kaplan Kirsch Denver" at bounding box center [455, 59] width 202 height 18
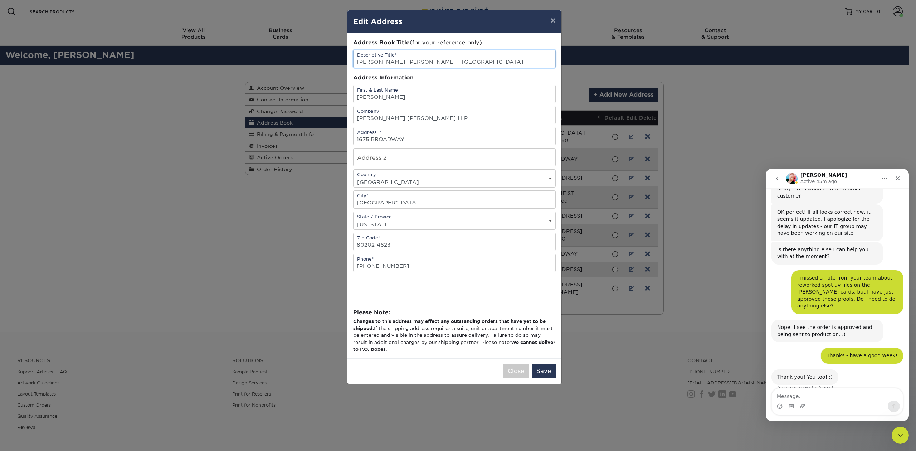
type input "[PERSON_NAME] [PERSON_NAME] - [GEOGRAPHIC_DATA]"
click at [392, 161] on input "text" at bounding box center [455, 158] width 202 height 18
type input "Suite 2300"
click at [543, 370] on button "Save" at bounding box center [544, 371] width 24 height 14
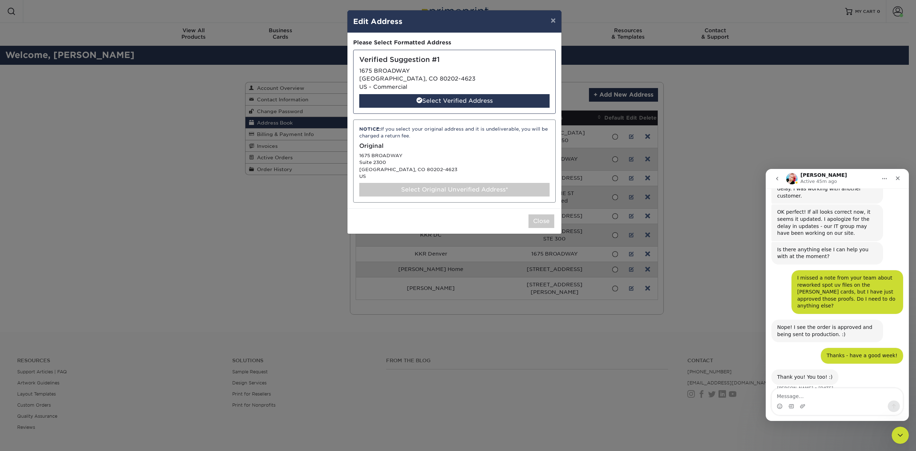
click at [431, 186] on div "Select Original Unverified Address*" at bounding box center [454, 190] width 190 height 14
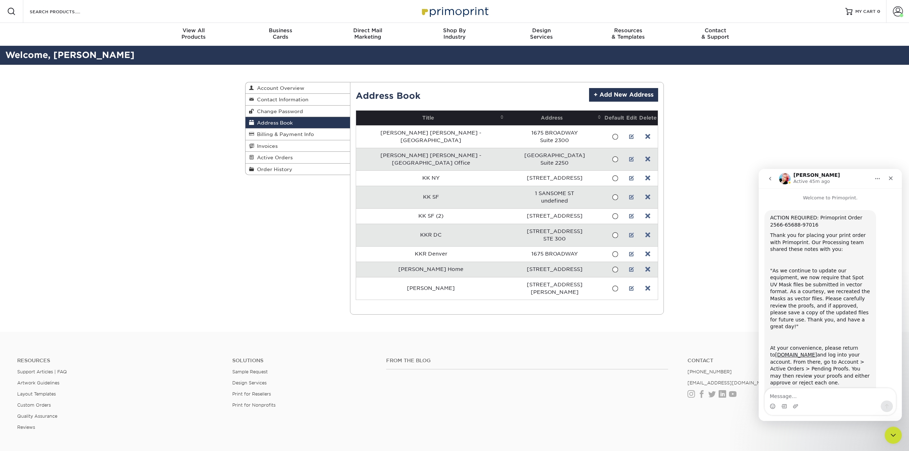
scroll to position [575, 0]
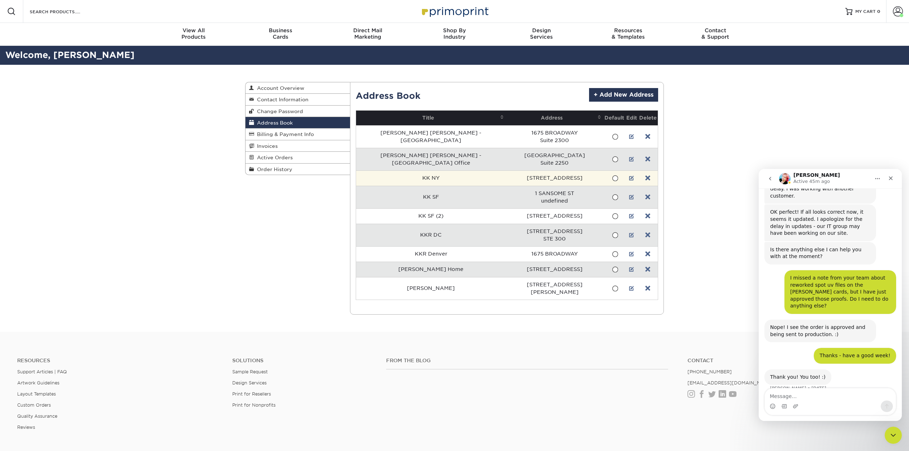
click at [629, 175] on td at bounding box center [631, 177] width 13 height 15
click at [629, 178] on link at bounding box center [631, 178] width 5 height 6
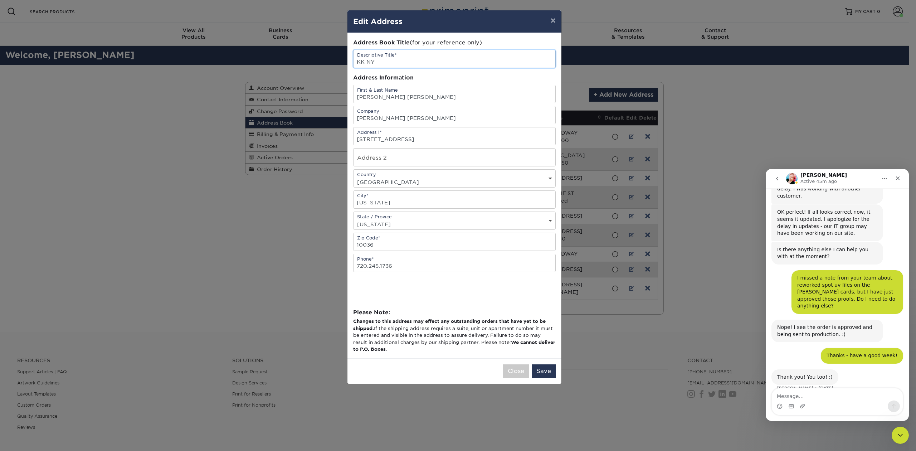
click at [403, 59] on input "KK NY" at bounding box center [455, 59] width 202 height 18
type input "K"
type input "[PERSON_NAME] [PERSON_NAME] - [US_STATE]"
drag, startPoint x: 406, startPoint y: 96, endPoint x: 326, endPoint y: 95, distance: 79.5
click at [326, 95] on div "× Edit Address Address Book Title (for your reference only) Descriptive Title* …" at bounding box center [458, 225] width 916 height 451
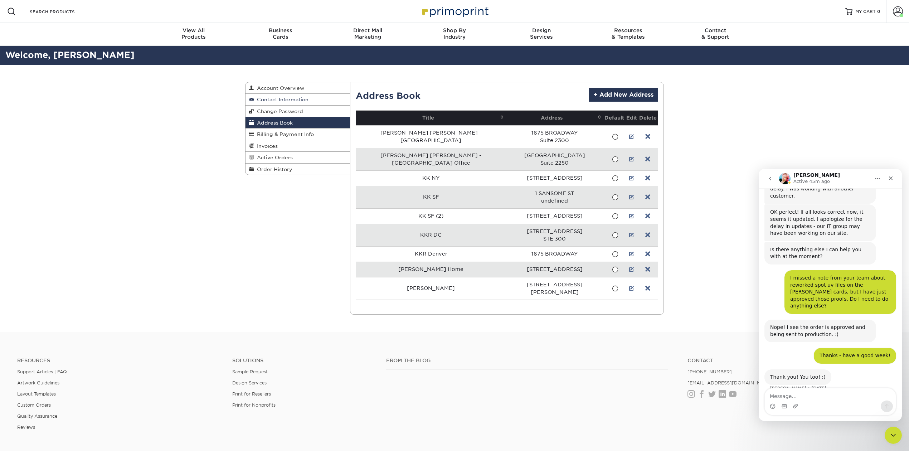
scroll to position [85, 0]
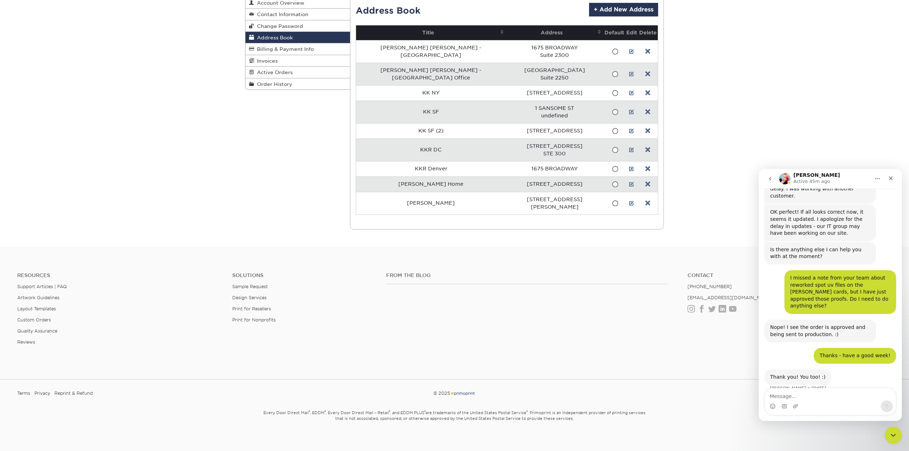
click at [629, 73] on link at bounding box center [631, 74] width 5 height 6
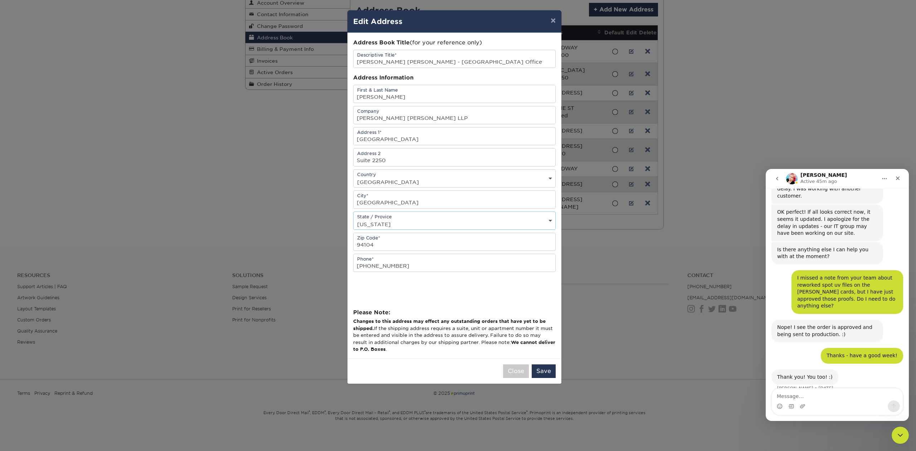
click at [550, 223] on select "State / Province [US_STATE] [US_STATE] [US_STATE] [US_STATE] [US_STATE] [US_STA…" at bounding box center [455, 224] width 202 height 10
select select "CA"
click at [354, 221] on select "State / Province Alabama Alaska Arizona Arkansas California Colorado Connecticu…" at bounding box center [455, 224] width 202 height 10
click at [546, 373] on button "Save" at bounding box center [544, 371] width 24 height 14
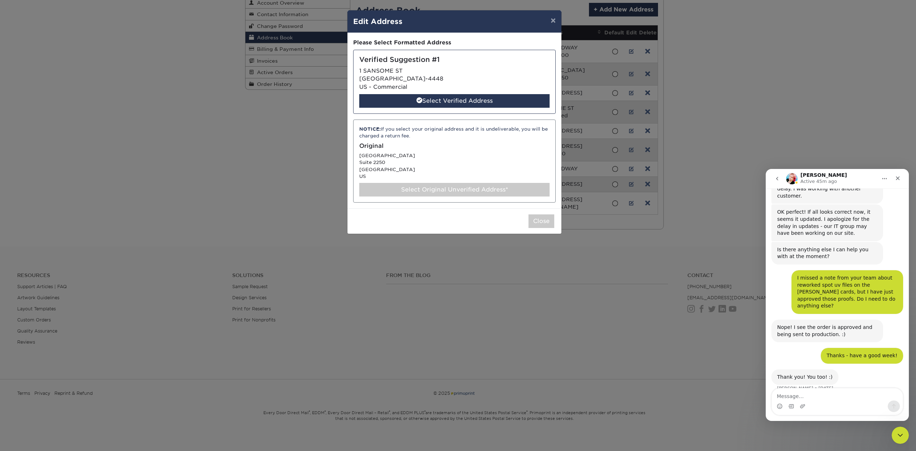
click at [429, 185] on div "Select Original Unverified Address*" at bounding box center [454, 190] width 190 height 14
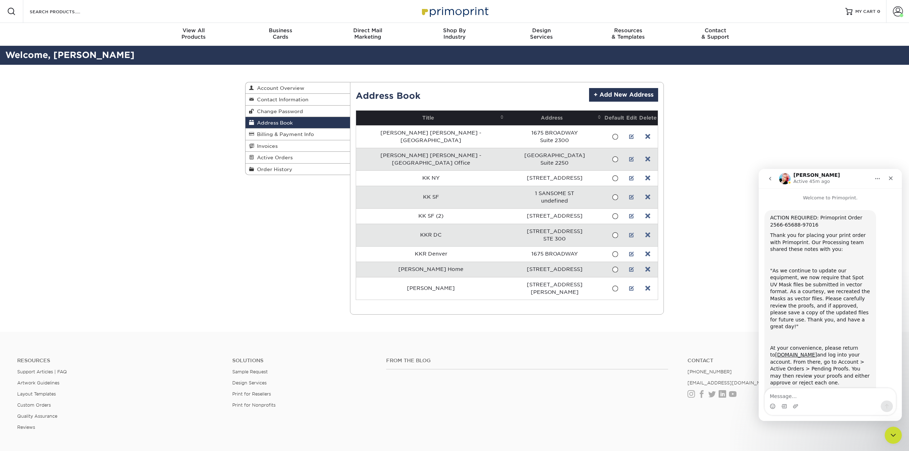
scroll to position [575, 0]
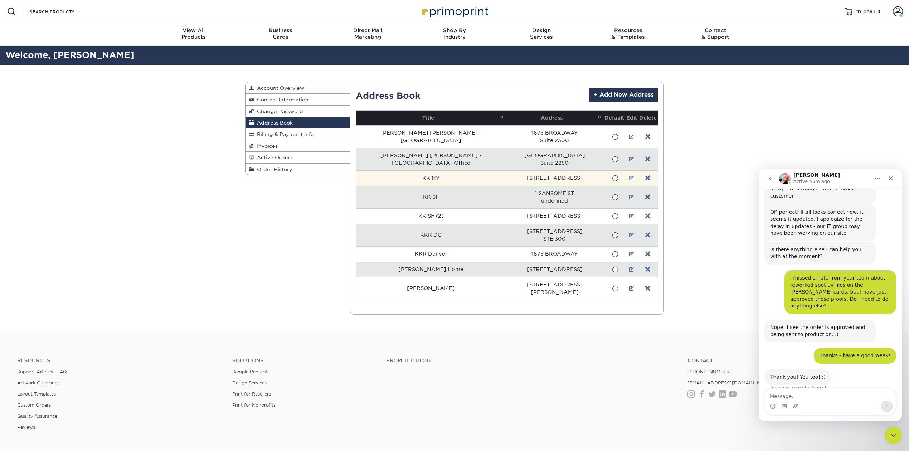
click at [629, 176] on link at bounding box center [631, 178] width 5 height 6
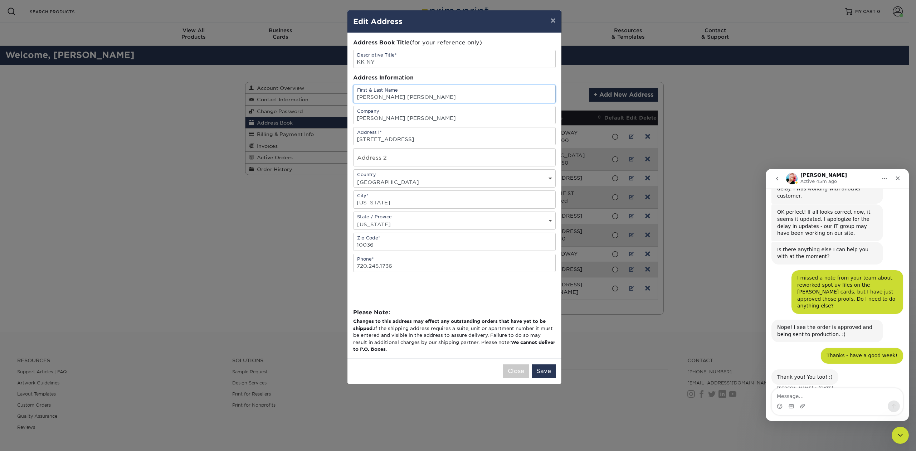
drag, startPoint x: 420, startPoint y: 96, endPoint x: 353, endPoint y: 94, distance: 67.3
click at [353, 94] on div "Address Book Title (for your reference only) Descriptive Title* KK NY Address I…" at bounding box center [455, 195] width 214 height 325
click at [387, 60] on input "KK NY" at bounding box center [455, 59] width 202 height 18
type input "[PERSON_NAME] [PERSON_NAME] - [US_STATE]"
drag, startPoint x: 399, startPoint y: 93, endPoint x: 334, endPoint y: 95, distance: 65.2
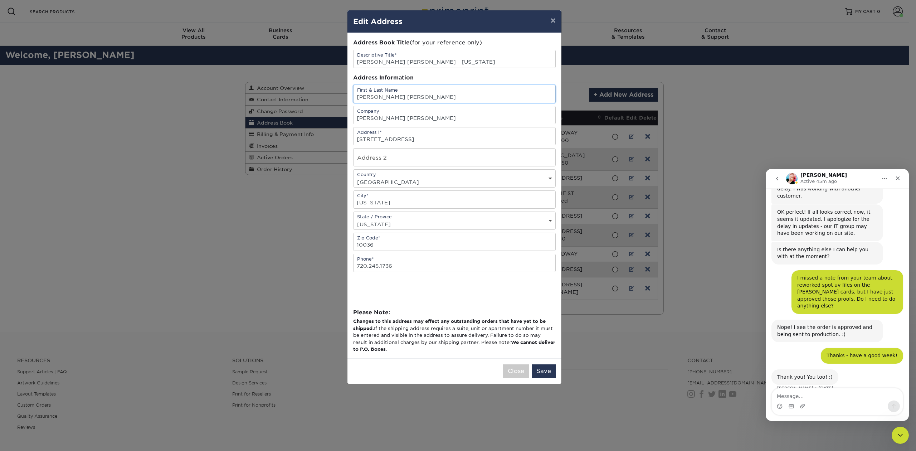
click at [333, 95] on div "× Edit Address Address Book Title (for your reference only) Descriptive Title* …" at bounding box center [458, 225] width 916 height 451
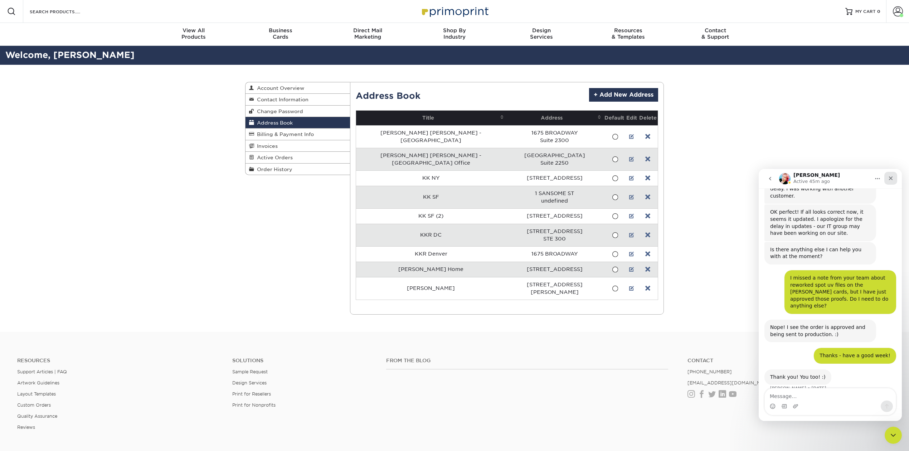
click at [889, 176] on icon "Close" at bounding box center [891, 178] width 6 height 6
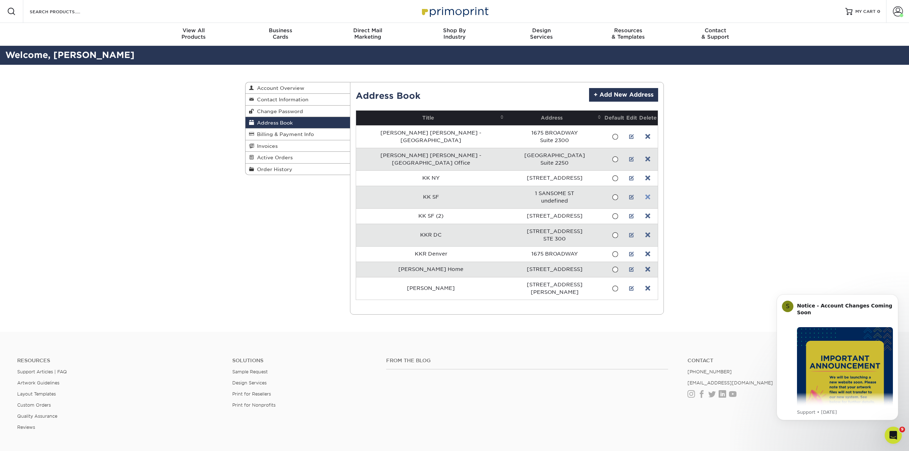
click at [646, 198] on link at bounding box center [647, 197] width 5 height 6
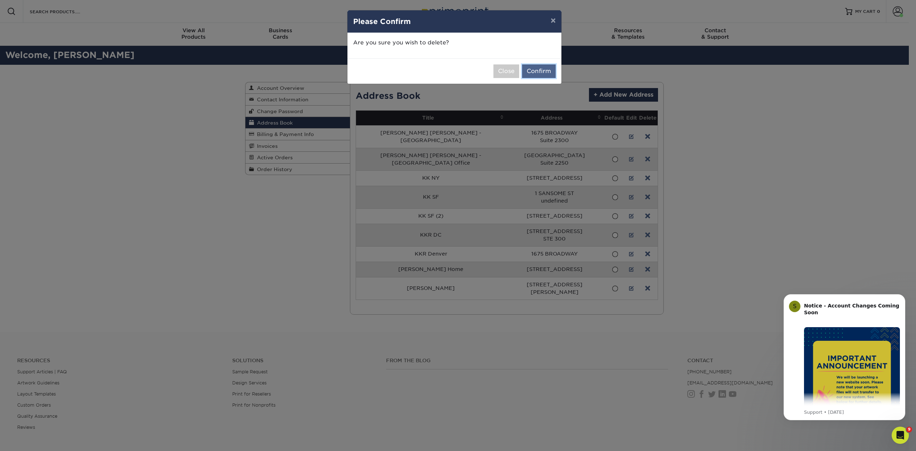
click at [538, 72] on button "Confirm" at bounding box center [539, 71] width 34 height 14
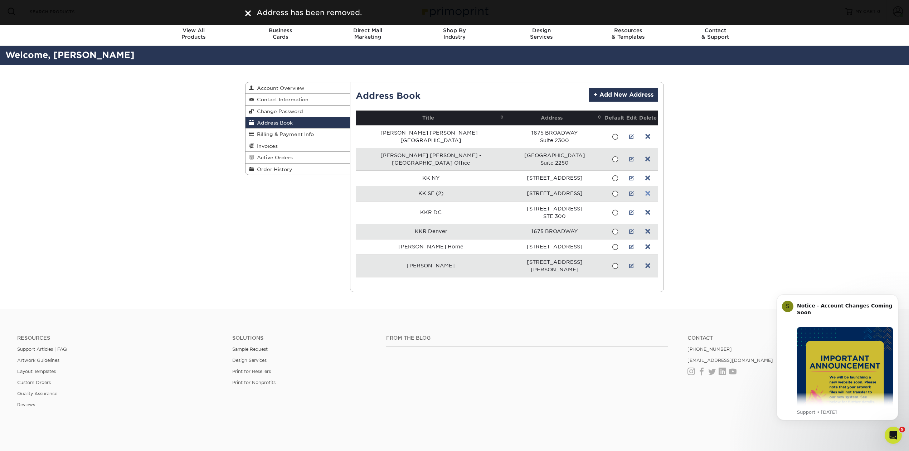
click at [645, 193] on link at bounding box center [647, 194] width 5 height 6
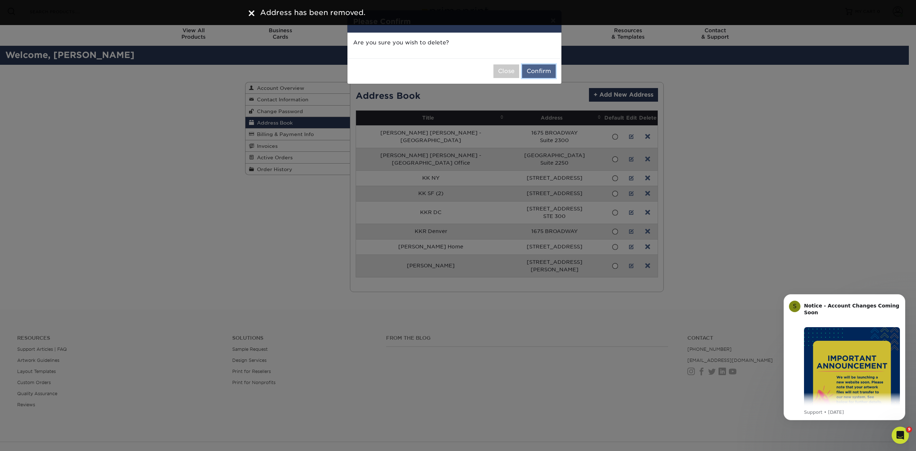
click at [536, 66] on button "Confirm" at bounding box center [539, 71] width 34 height 14
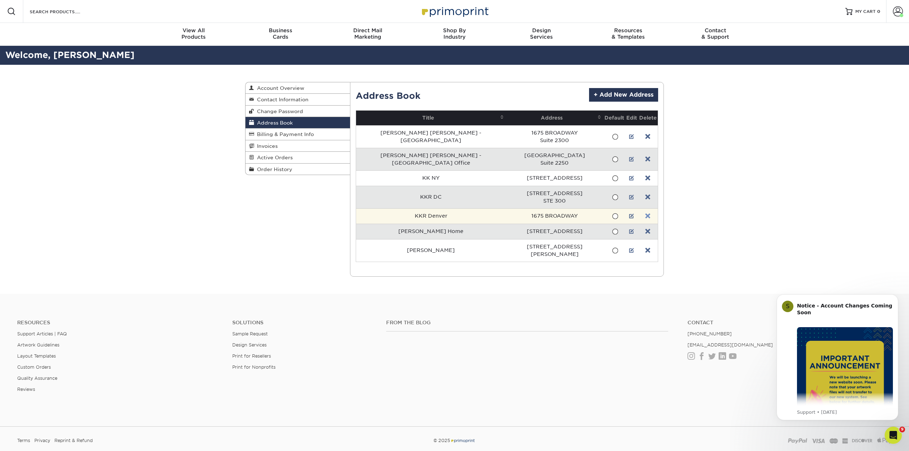
click at [645, 215] on link at bounding box center [647, 216] width 5 height 6
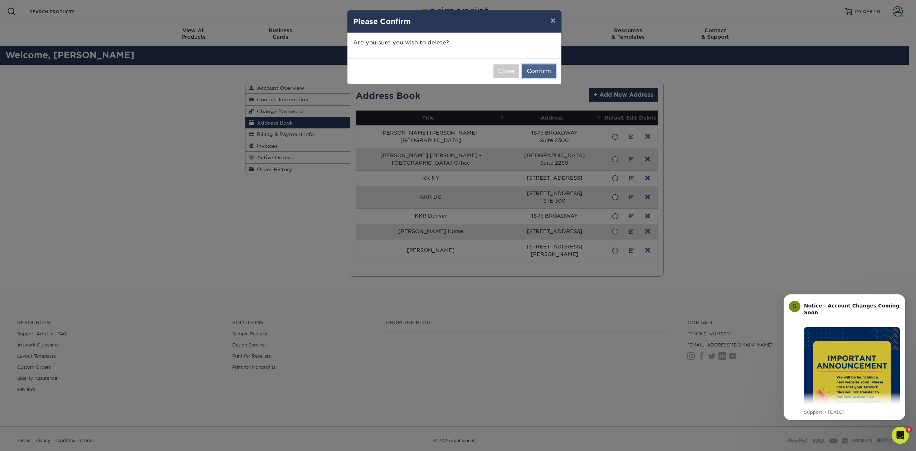
click at [538, 68] on button "Confirm" at bounding box center [539, 71] width 34 height 14
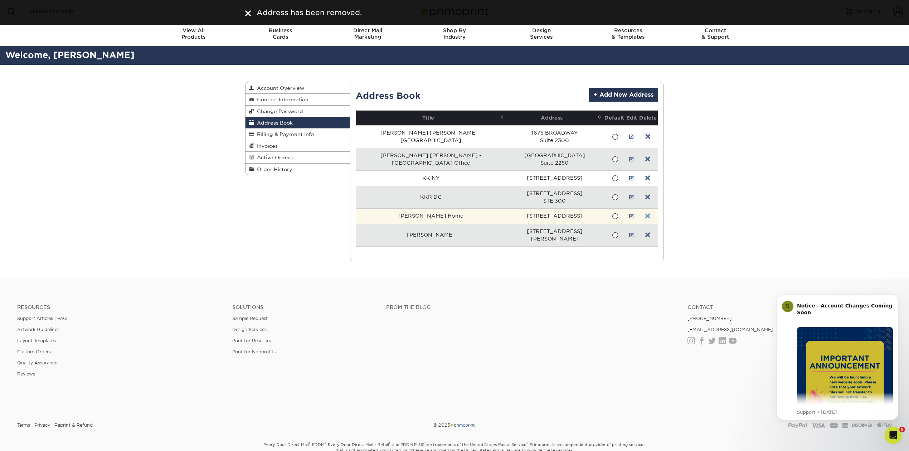
click at [645, 215] on link at bounding box center [647, 216] width 5 height 6
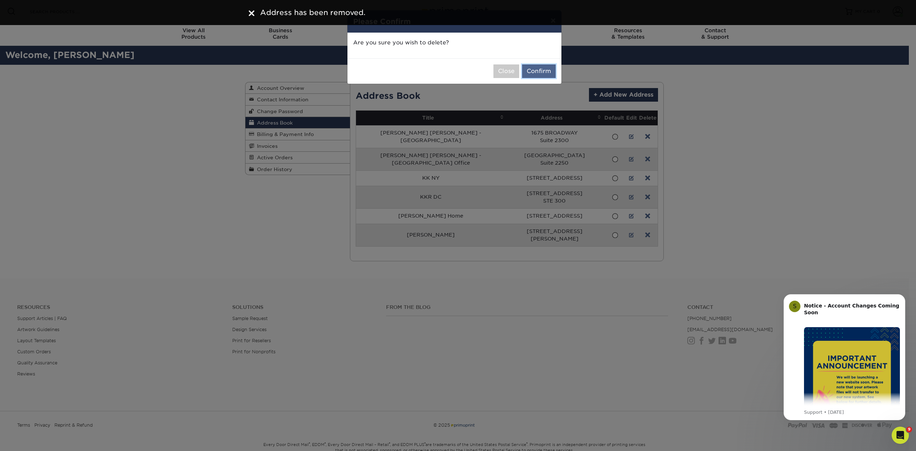
click at [535, 68] on button "Confirm" at bounding box center [539, 71] width 34 height 14
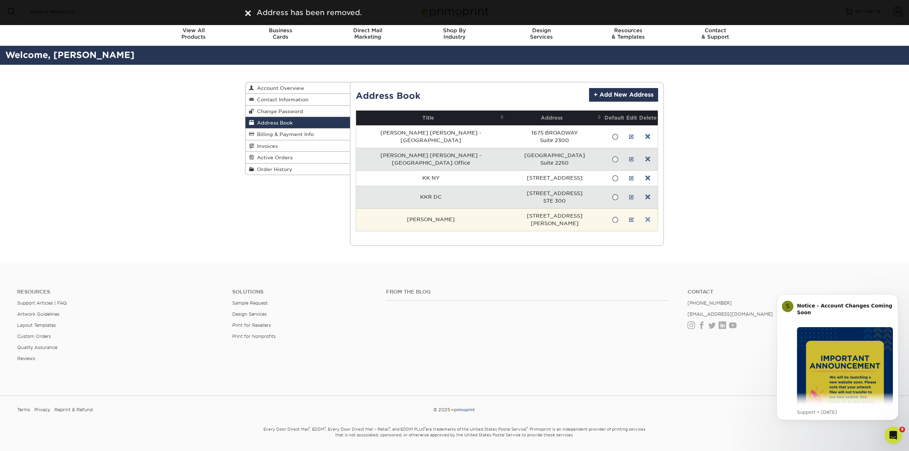
click at [645, 217] on link at bounding box center [647, 220] width 5 height 6
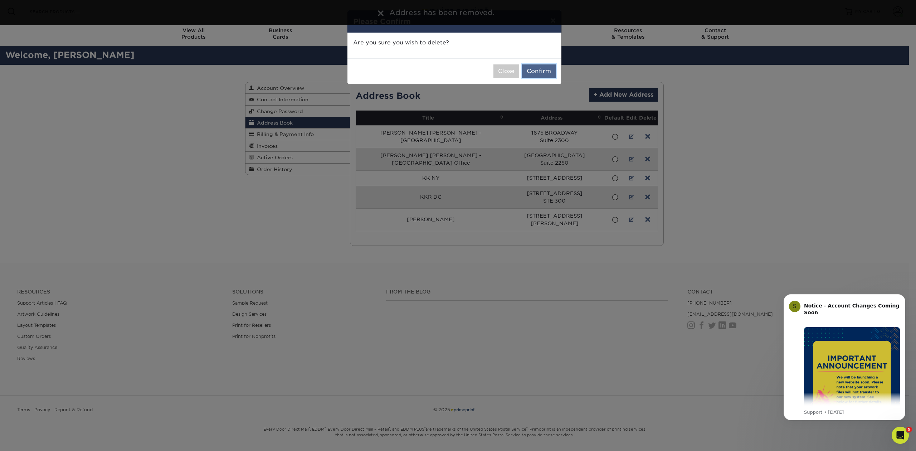
click at [542, 70] on button "Confirm" at bounding box center [539, 71] width 34 height 14
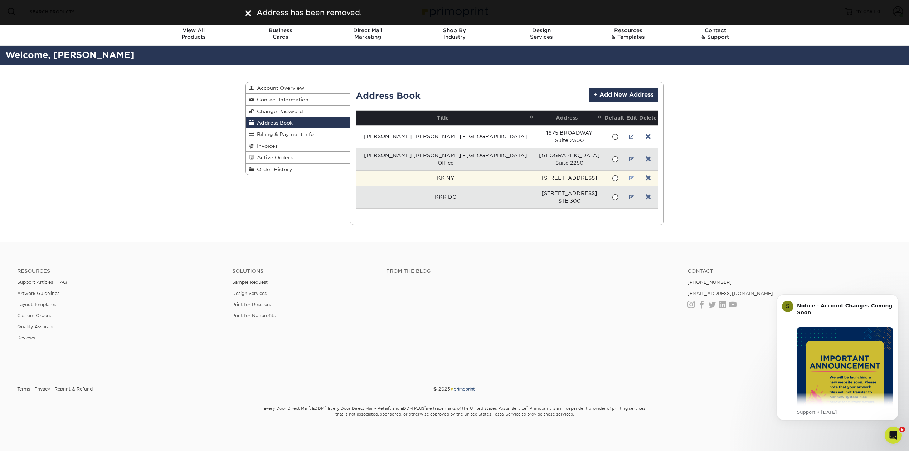
click at [625, 177] on td at bounding box center [631, 177] width 13 height 15
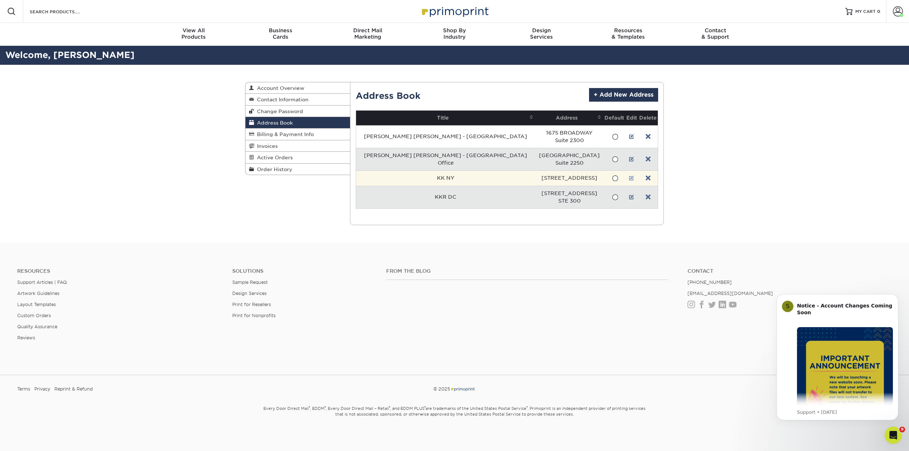
click at [629, 178] on link at bounding box center [631, 178] width 5 height 6
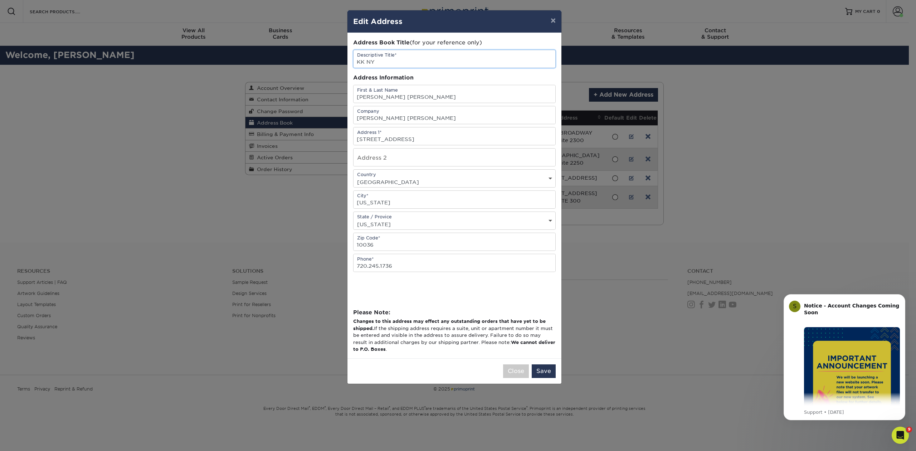
drag, startPoint x: 393, startPoint y: 60, endPoint x: 358, endPoint y: 59, distance: 34.7
click at [358, 59] on input "KK NY" at bounding box center [455, 59] width 202 height 18
type input "[PERSON_NAME] [PERSON_NAME] - [US_STATE]"
type input "Damaris Abreu"
type input "[PERSON_NAME] [PERSON_NAME] LLP"
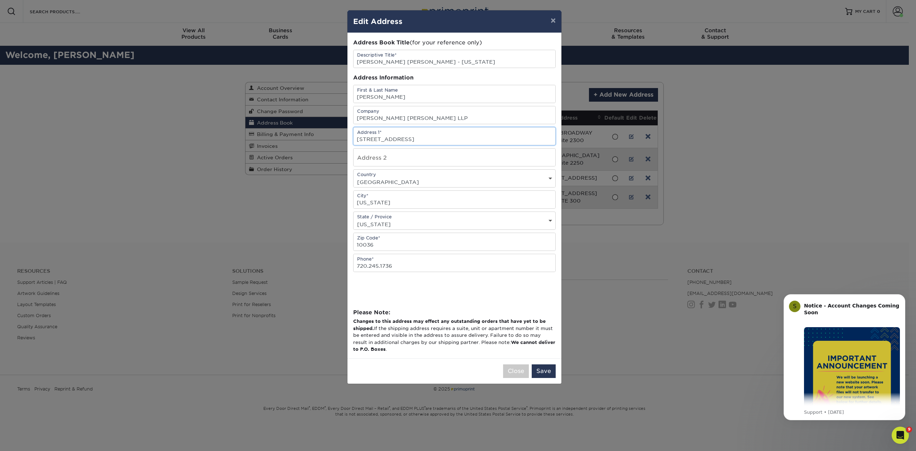
click at [437, 137] on input "1500 Broadway, Suite 1605" at bounding box center [455, 136] width 202 height 18
drag, startPoint x: 413, startPoint y: 265, endPoint x: 341, endPoint y: 265, distance: 71.6
click at [341, 265] on div "× Edit Address Address Book Title (for your reference only) Descriptive Title* …" at bounding box center [458, 225] width 916 height 451
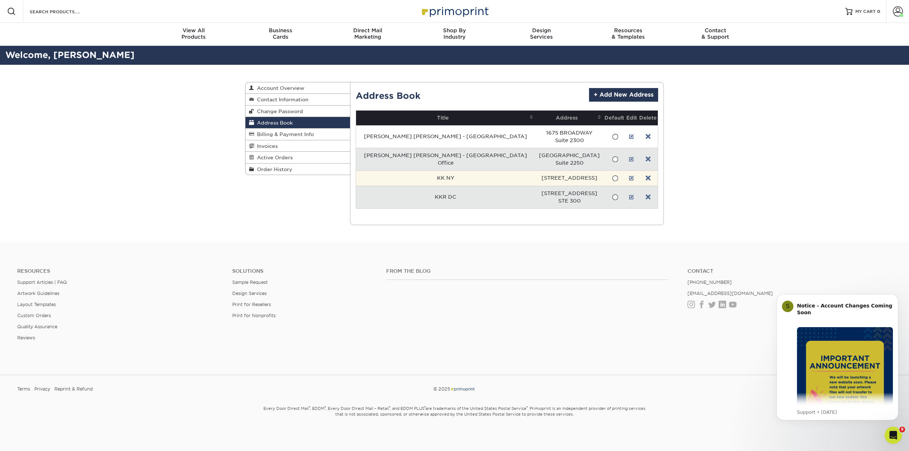
click at [625, 175] on td at bounding box center [631, 177] width 13 height 15
click at [629, 176] on link at bounding box center [631, 178] width 5 height 6
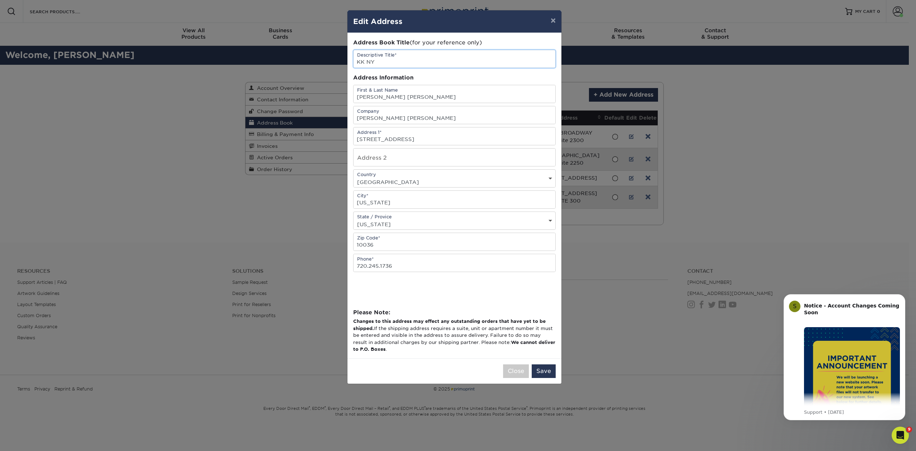
drag, startPoint x: 394, startPoint y: 61, endPoint x: 345, endPoint y: 59, distance: 48.7
click at [341, 62] on div "× Edit Address Address Book Title (for your reference only) Descriptive Title* …" at bounding box center [458, 225] width 916 height 451
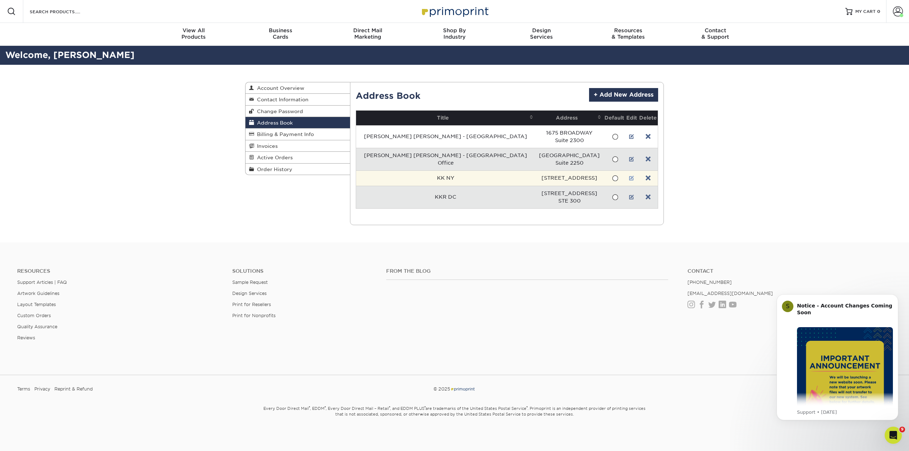
click at [629, 178] on link at bounding box center [631, 178] width 5 height 6
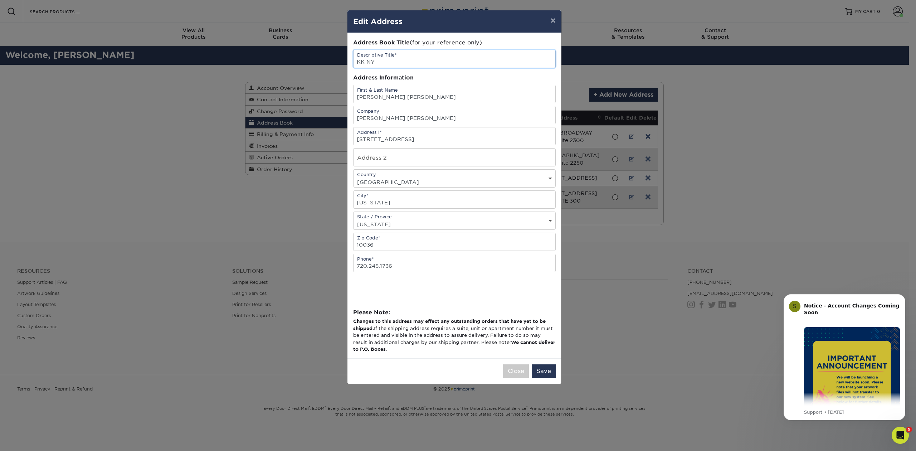
click at [414, 60] on input "KK NY" at bounding box center [455, 59] width 202 height 18
type input "[PERSON_NAME] [PERSON_NAME] - [US_STATE]"
click at [543, 374] on button "Save" at bounding box center [544, 371] width 24 height 14
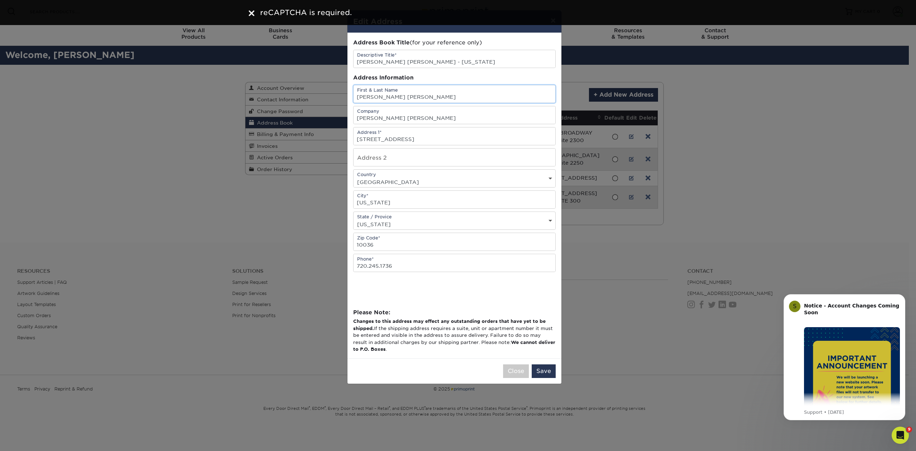
click at [404, 97] on input "Kaplan Kirsch" at bounding box center [455, 94] width 202 height 18
type input "K"
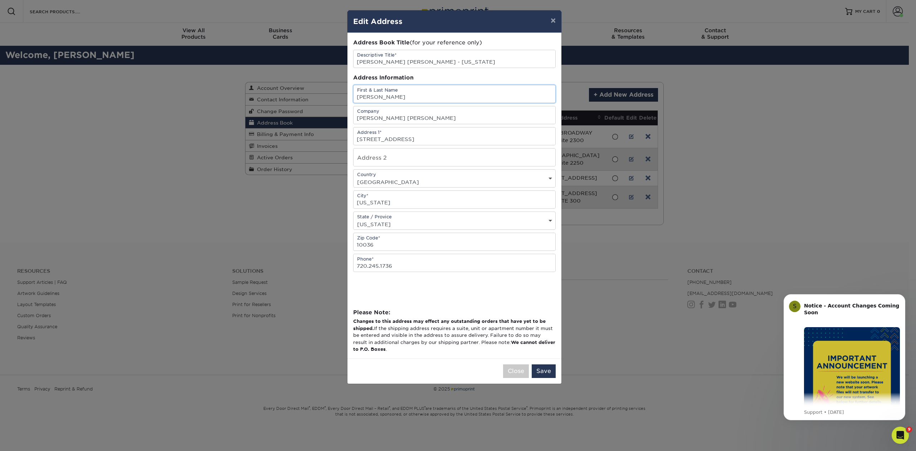
type input "Damaris Abreu"
click at [419, 117] on input "Kaplan Kirsch" at bounding box center [455, 115] width 202 height 18
type input "Kaplan Kirsch LLP"
click at [546, 372] on button "Save" at bounding box center [544, 371] width 24 height 14
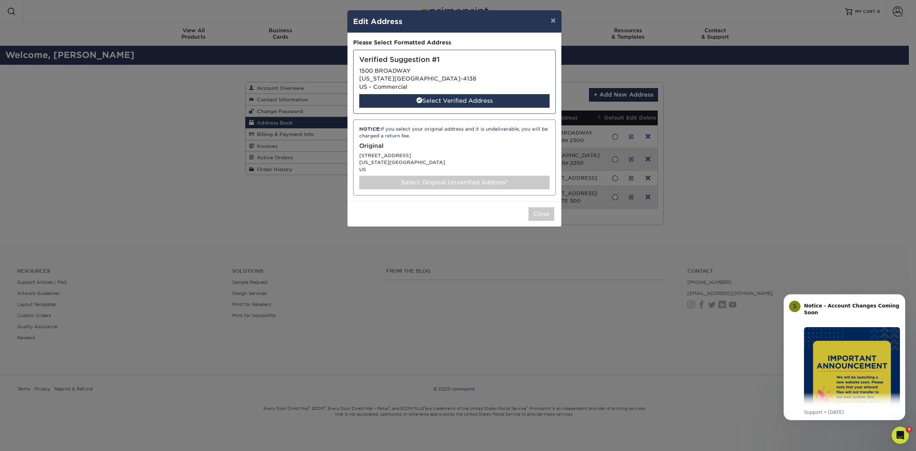
click at [433, 180] on div "Select Original Unverified Address*" at bounding box center [454, 183] width 190 height 14
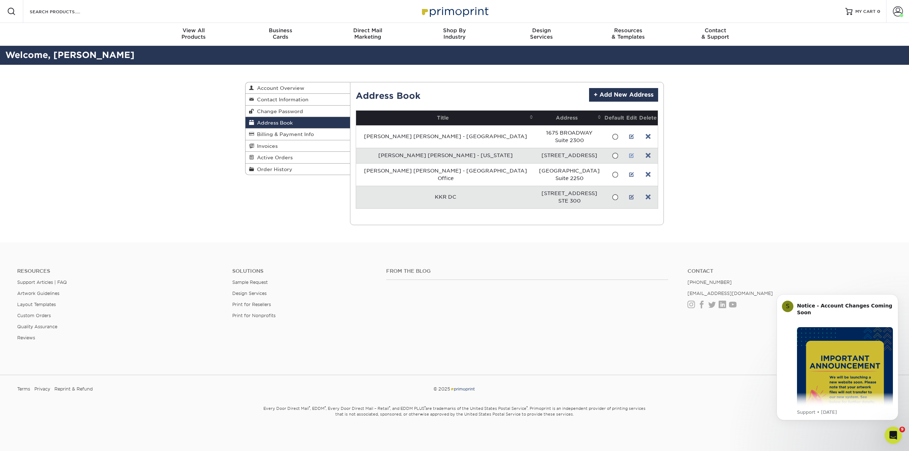
click at [629, 155] on link at bounding box center [631, 156] width 5 height 6
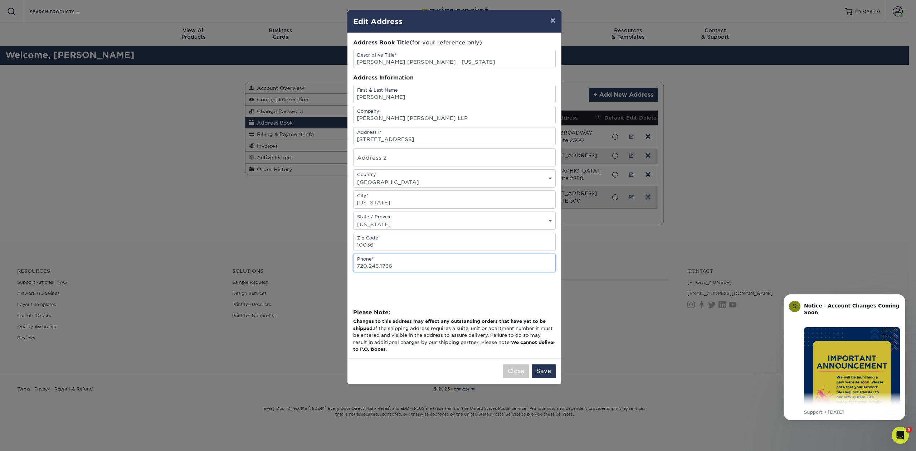
drag, startPoint x: 402, startPoint y: 270, endPoint x: 328, endPoint y: 258, distance: 74.3
click at [327, 267] on div "× Edit Address Address Book Title (for your reference only) Descriptive Title* …" at bounding box center [458, 225] width 916 height 451
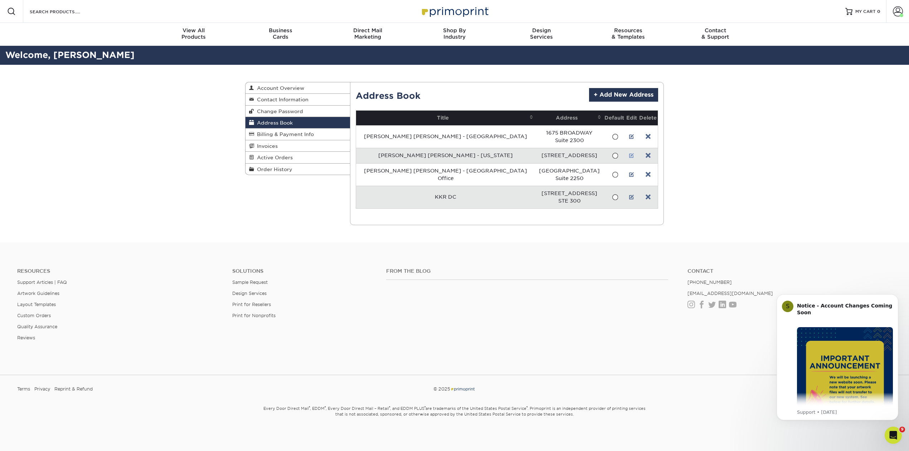
click at [629, 155] on link at bounding box center [631, 156] width 5 height 6
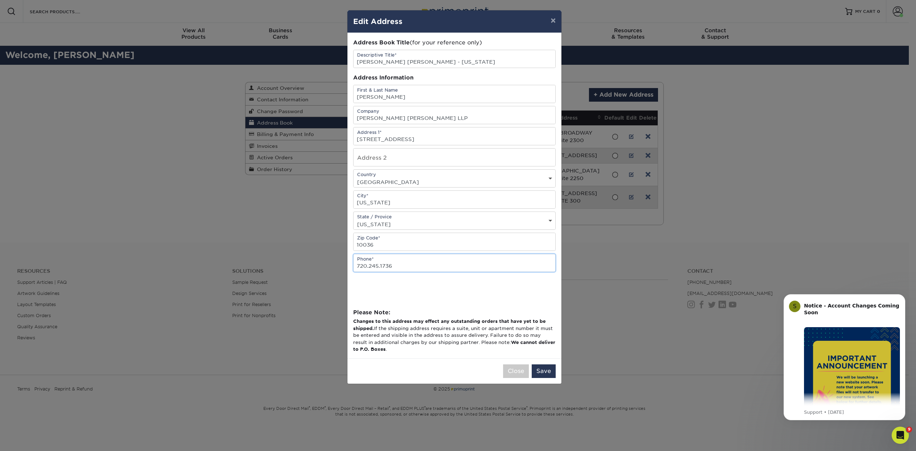
drag, startPoint x: 404, startPoint y: 268, endPoint x: 343, endPoint y: 267, distance: 61.2
click at [343, 267] on div "× Edit Address Address Book Title (for your reference only) Descriptive Title* …" at bounding box center [458, 225] width 916 height 451
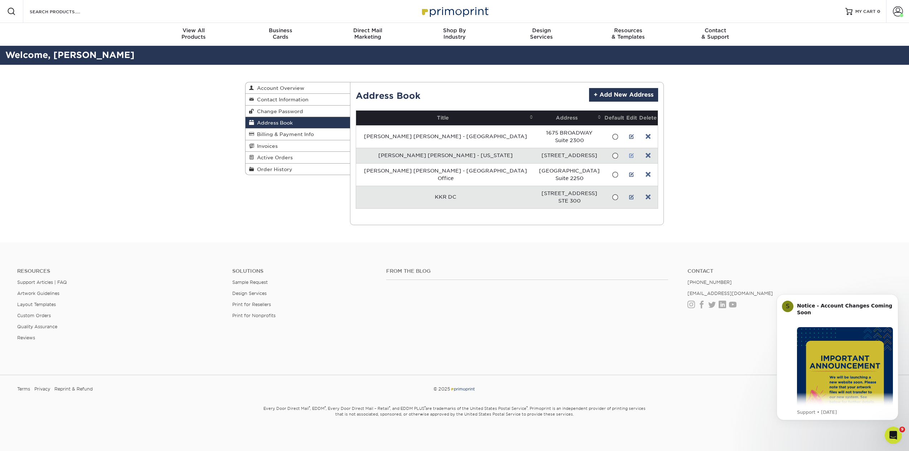
click at [629, 153] on link at bounding box center [631, 156] width 5 height 6
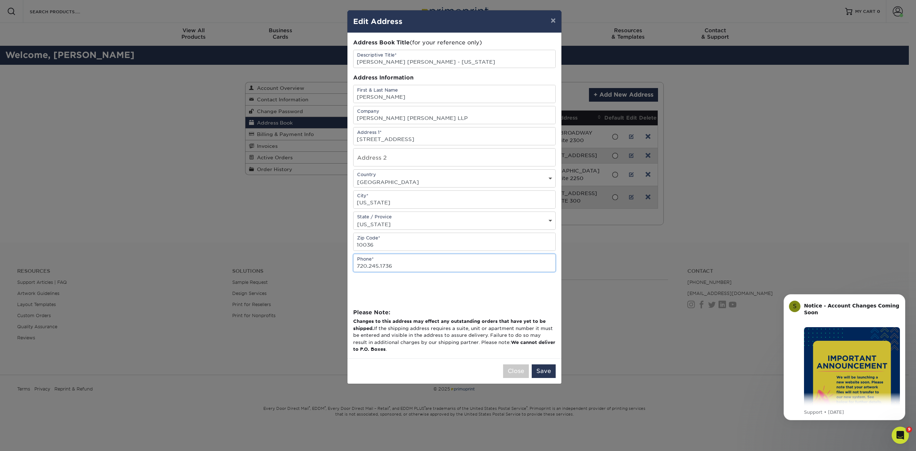
click at [406, 264] on input "720.245.1736" at bounding box center [455, 263] width 202 height 18
type input "7"
paste input "646.883.5110"
type input "646.883.5110"
click at [545, 374] on button "Save" at bounding box center [544, 371] width 24 height 14
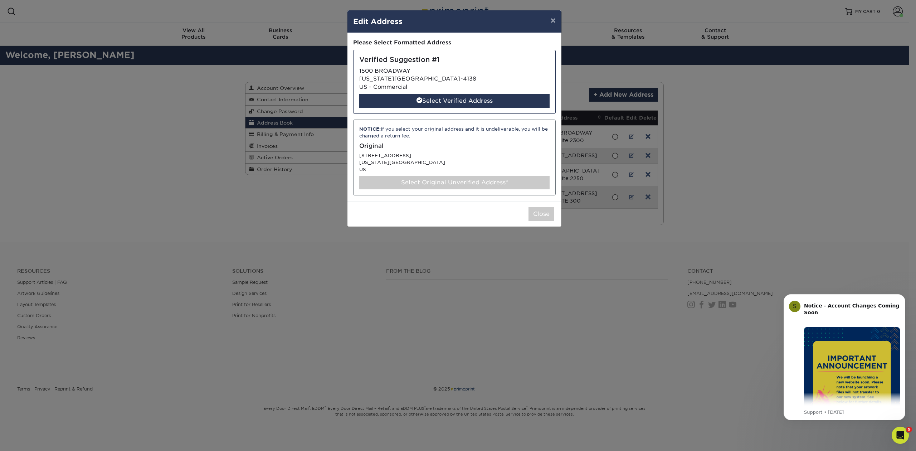
click at [427, 182] on div "Select Original Unverified Address*" at bounding box center [454, 183] width 190 height 14
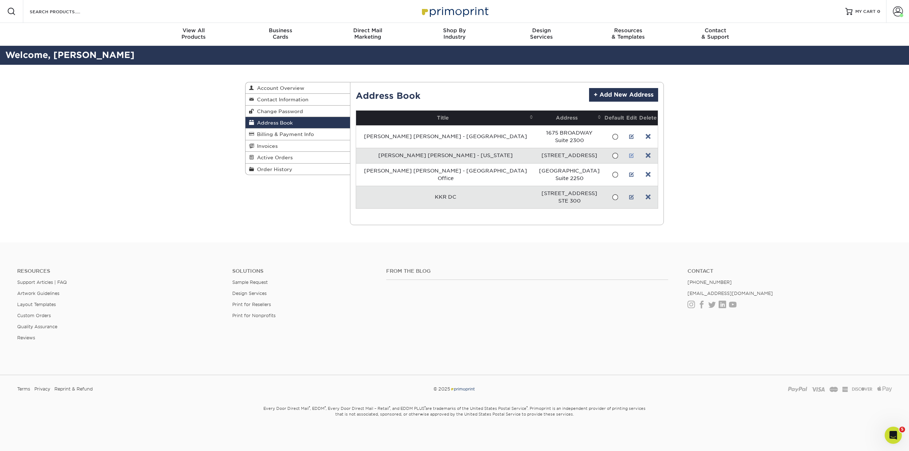
click at [629, 154] on link at bounding box center [631, 156] width 5 height 6
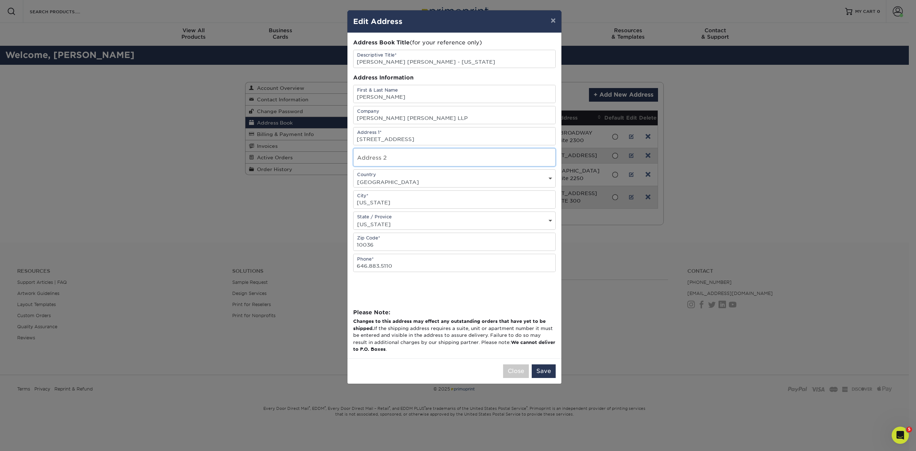
click at [429, 152] on input "text" at bounding box center [455, 158] width 202 height 18
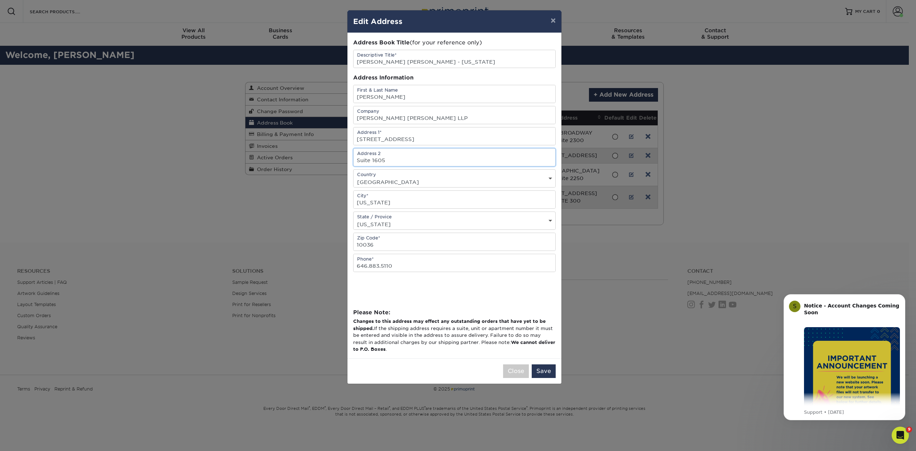
type input "Suite 1605"
click at [430, 138] on input "[STREET_ADDRESS]" at bounding box center [455, 136] width 202 height 18
type input "[STREET_ADDRESS]"
click at [544, 370] on button "Save" at bounding box center [544, 371] width 24 height 14
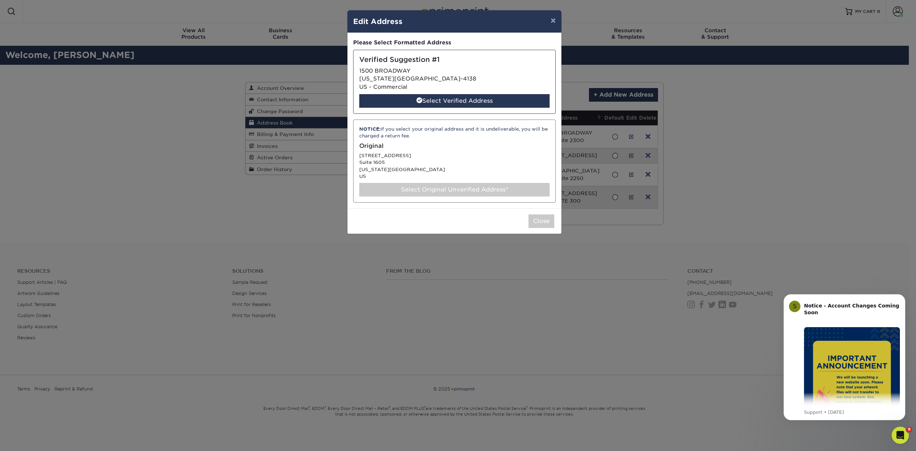
click at [462, 185] on div "Select Original Unverified Address*" at bounding box center [454, 190] width 190 height 14
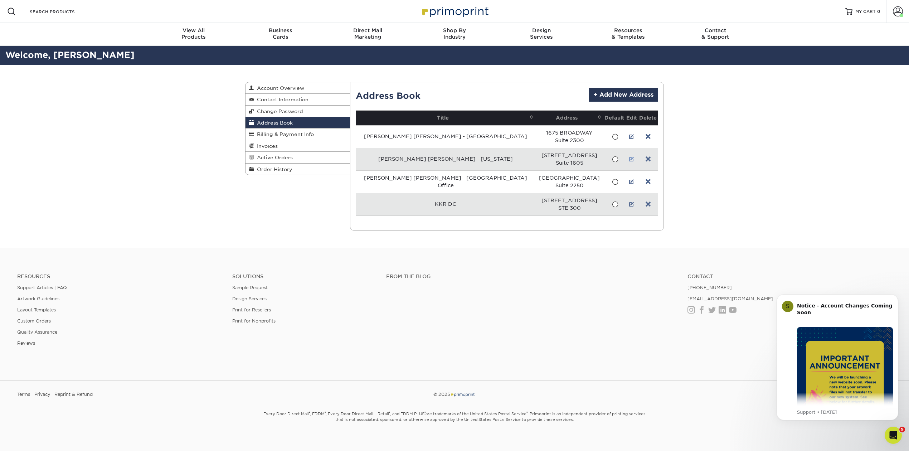
click at [629, 158] on link at bounding box center [631, 159] width 5 height 6
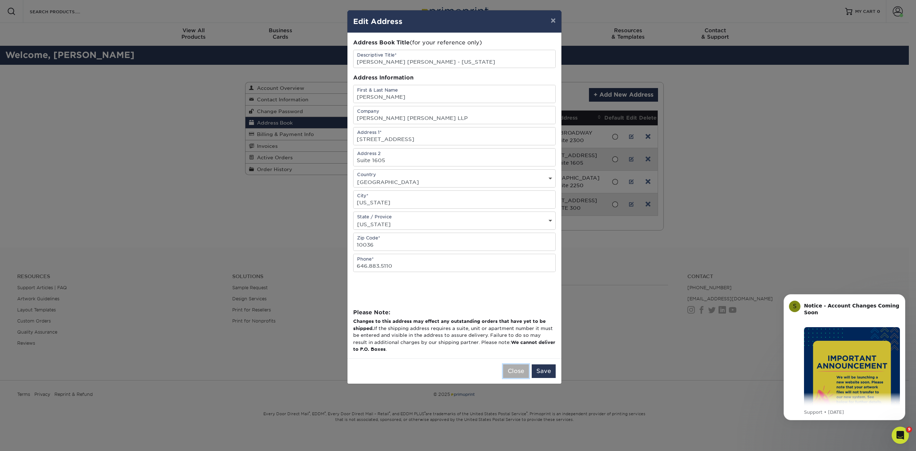
click at [509, 374] on button "Close" at bounding box center [516, 371] width 26 height 14
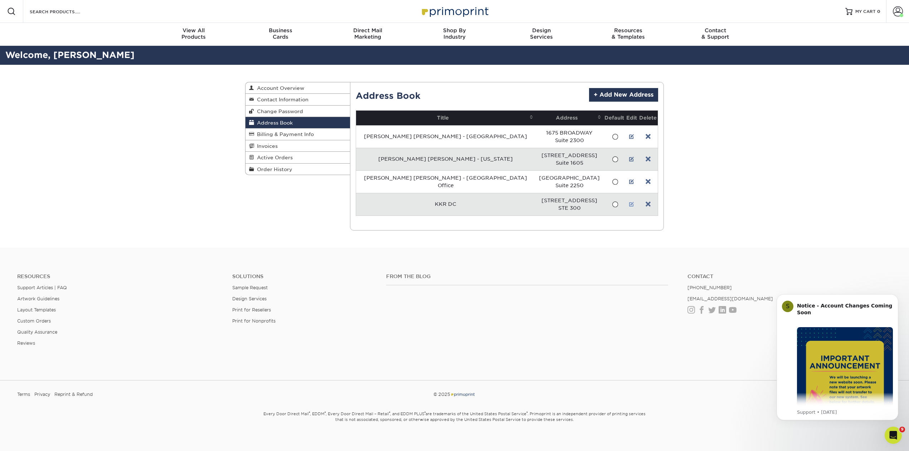
click at [629, 203] on link at bounding box center [631, 205] width 5 height 6
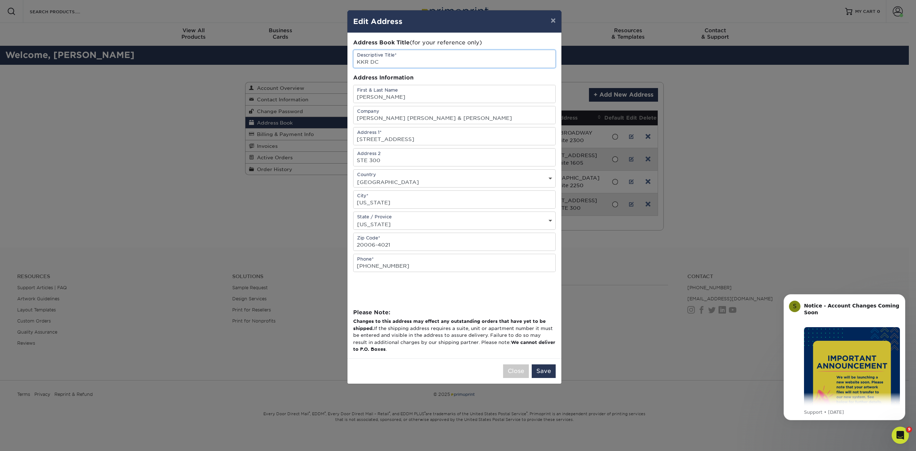
drag, startPoint x: 417, startPoint y: 59, endPoint x: 347, endPoint y: 58, distance: 70.5
click at [347, 58] on div "× Edit Address Address Book Title (for your reference only) Descriptive Title* …" at bounding box center [454, 197] width 215 height 374
click at [430, 60] on input "[PERSON_NAME] [PERSON_NAME] - [US_STATE]" at bounding box center [455, 59] width 202 height 18
type input "[PERSON_NAME] [PERSON_NAME] - [US_STATE][GEOGRAPHIC_DATA]"
drag, startPoint x: 394, startPoint y: 97, endPoint x: 349, endPoint y: 97, distance: 44.4
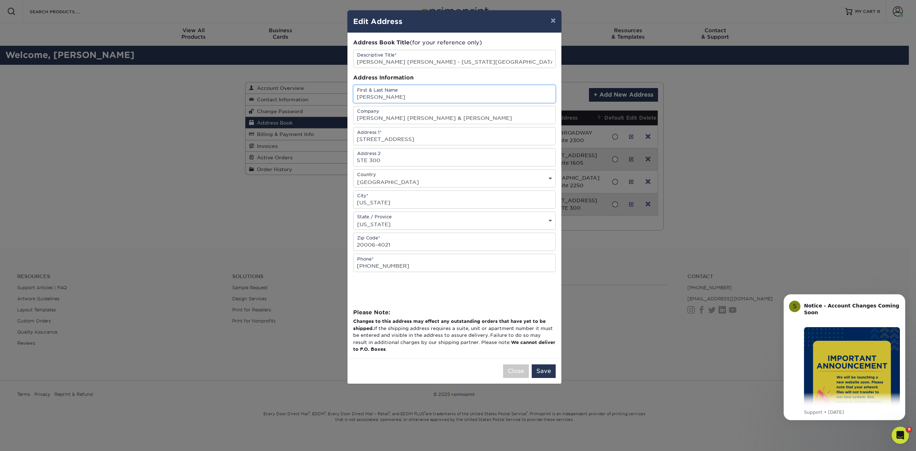
click at [349, 97] on div "Address Book Title (for your reference only) Descriptive Title* Kaplan Kirsch -…" at bounding box center [455, 195] width 214 height 325
type input "[PERSON_NAME]"
click at [433, 116] on input "Kaplan Kirsch & Rockwell" at bounding box center [455, 115] width 202 height 18
type input "[PERSON_NAME] [PERSON_NAME] LLP"
click at [548, 374] on button "Save" at bounding box center [544, 371] width 24 height 14
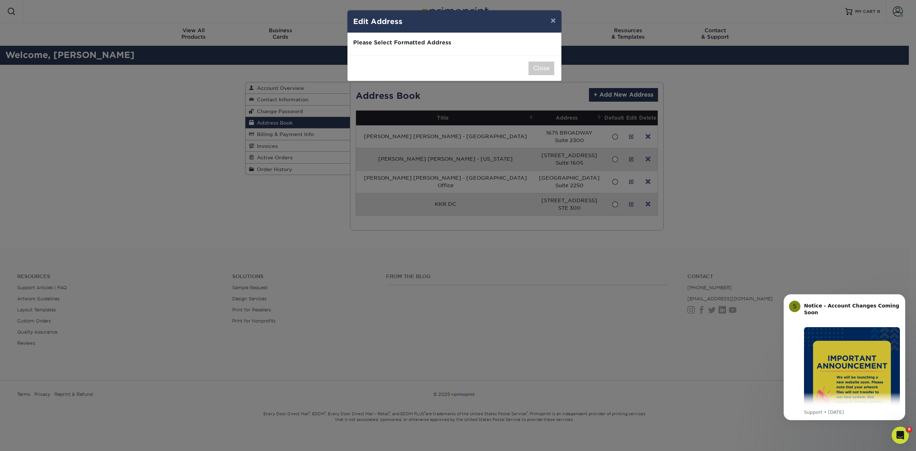
click at [504, 372] on div "× Edit Address Address Book Title (for your reference only) Descriptive Title* …" at bounding box center [458, 225] width 916 height 451
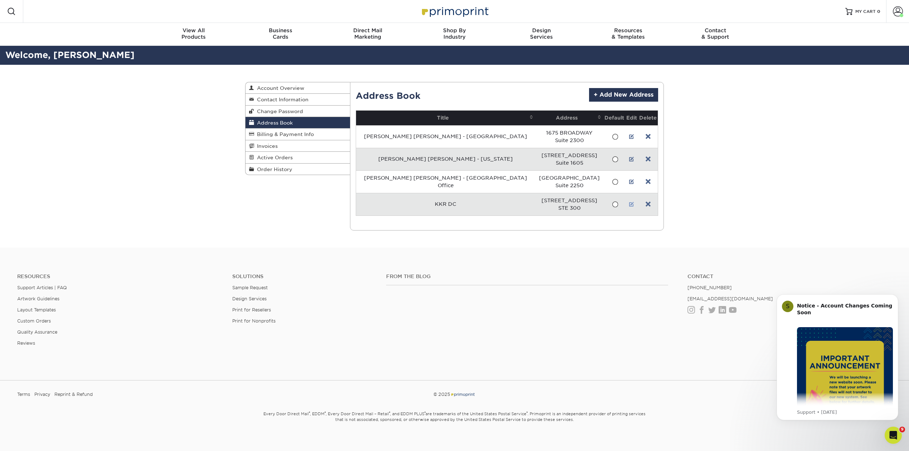
click at [629, 203] on link at bounding box center [631, 205] width 5 height 6
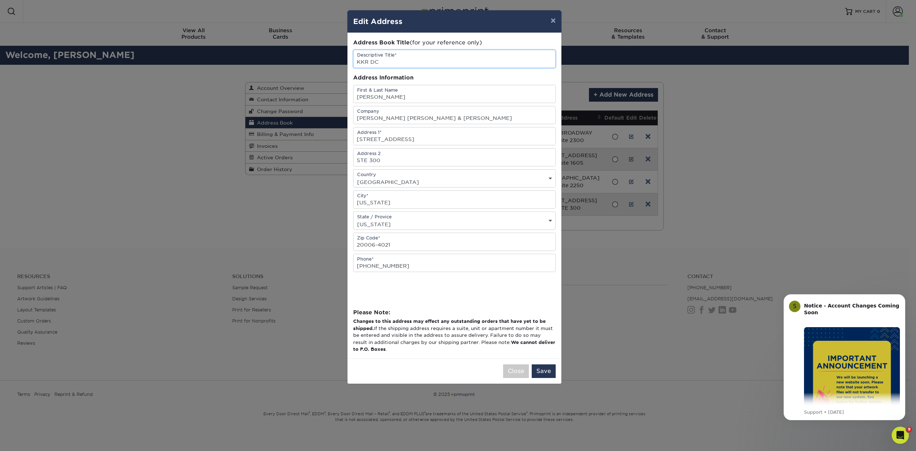
drag, startPoint x: 388, startPoint y: 59, endPoint x: 351, endPoint y: 59, distance: 36.5
click at [351, 59] on div "Address Book Title (for your reference only) Descriptive Title* KKR DC Address …" at bounding box center [455, 195] width 214 height 325
type input "[PERSON_NAME] [PERSON_NAME] - [US_STATE][GEOGRAPHIC_DATA]"
click at [418, 95] on input "Viktor Zhong" at bounding box center [455, 94] width 202 height 18
type input "V"
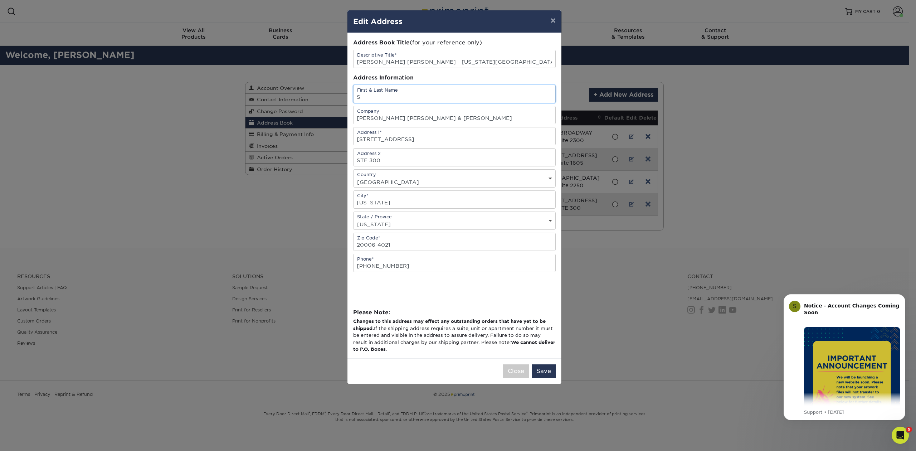
type input "[PERSON_NAME]"
drag, startPoint x: 433, startPoint y: 118, endPoint x: 354, endPoint y: 119, distance: 79.1
click at [354, 119] on input "Kaplan Kirsch & Rockwell" at bounding box center [455, 115] width 202 height 18
type input "[PERSON_NAME] [PERSON_NAME] LLP"
click at [544, 372] on button "Save" at bounding box center [544, 371] width 24 height 14
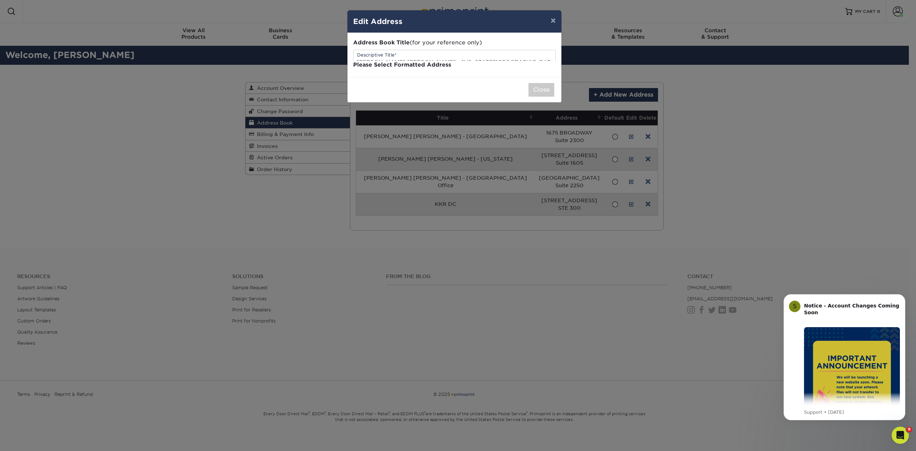
click at [507, 374] on div "× Edit Address Address Book Title (for your reference only) Descriptive Title* …" at bounding box center [458, 225] width 916 height 451
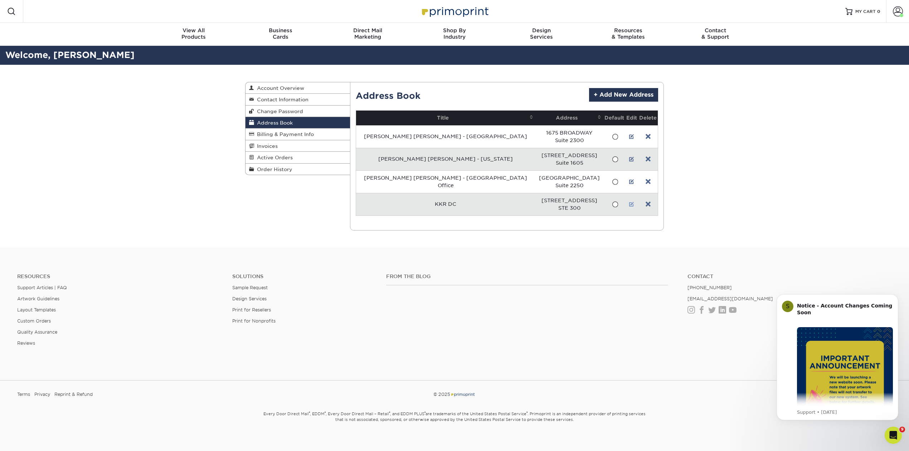
click at [629, 203] on link at bounding box center [631, 205] width 5 height 6
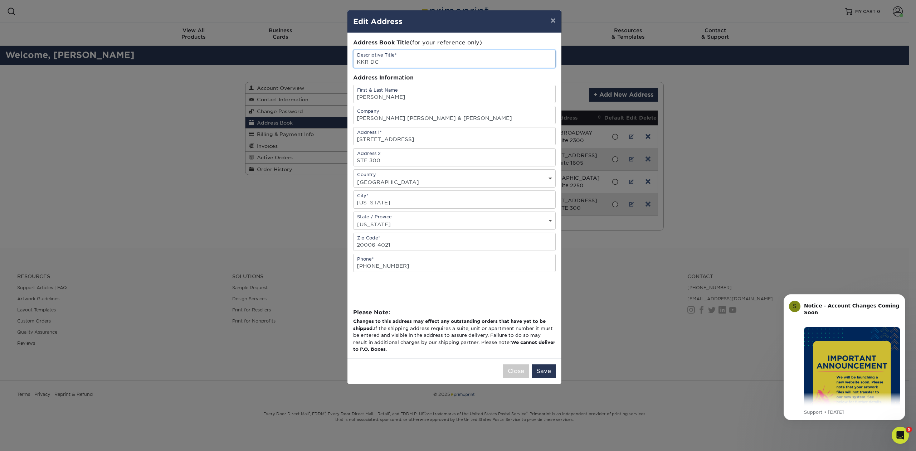
drag, startPoint x: 405, startPoint y: 59, endPoint x: 334, endPoint y: 60, distance: 70.9
click at [335, 60] on div "× Edit Address Address Book Title (for your reference only) Descriptive Title* …" at bounding box center [458, 225] width 916 height 451
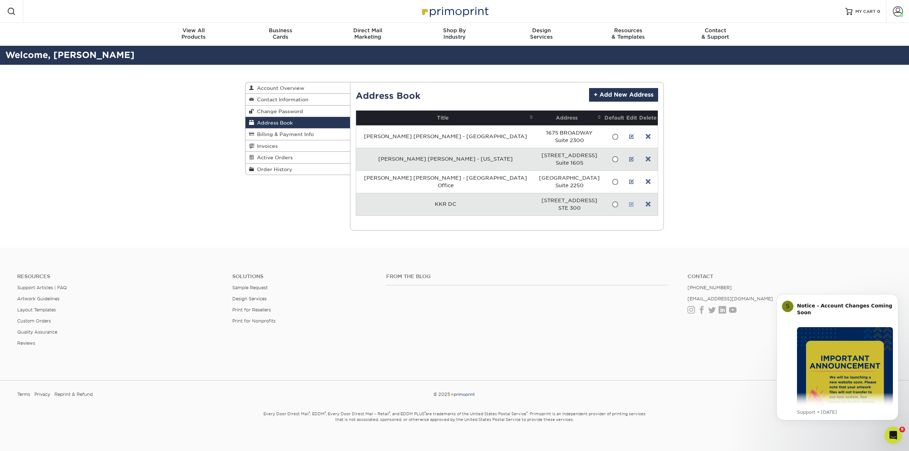
click at [629, 204] on link at bounding box center [631, 205] width 5 height 6
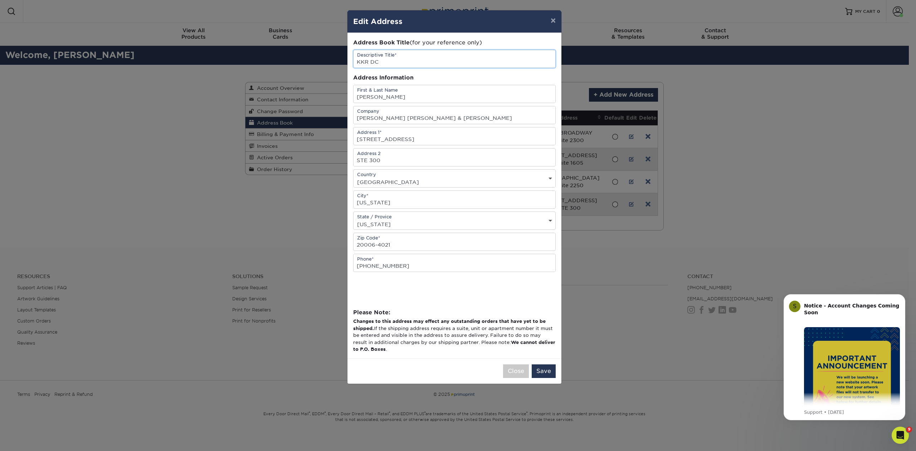
click at [471, 57] on input "KKR DC" at bounding box center [455, 59] width 202 height 18
type input "K"
type input "L"
type input "[PERSON_NAME] [PERSON_NAME] - [US_STATE][GEOGRAPHIC_DATA]"
click at [545, 373] on button "Save" at bounding box center [544, 371] width 24 height 14
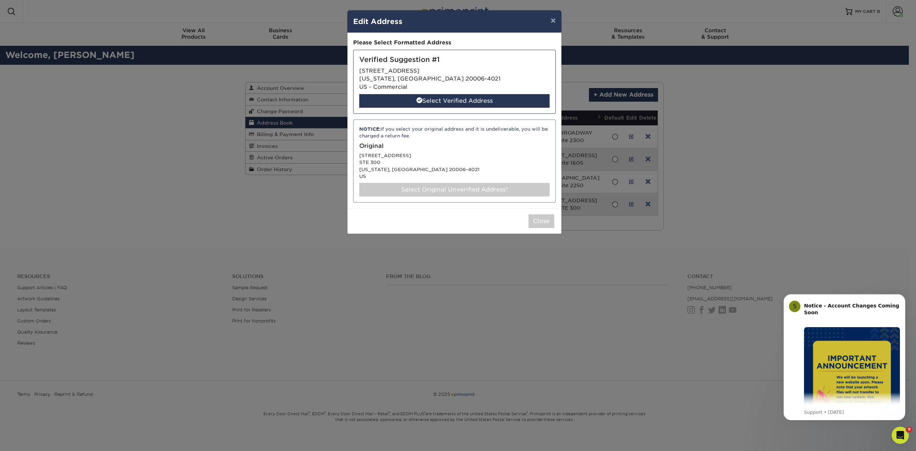
click at [513, 372] on div "× Edit Address Address Book Title (for your reference only) Descriptive Title* …" at bounding box center [458, 225] width 916 height 451
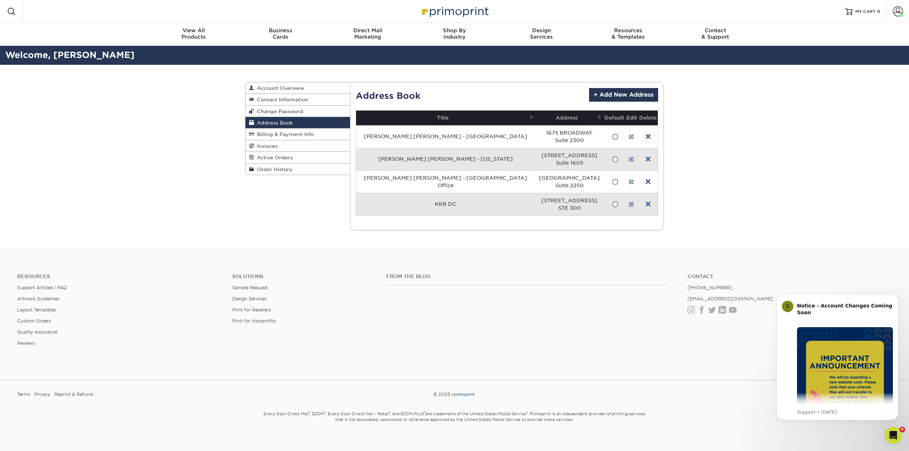
click at [625, 201] on td at bounding box center [631, 204] width 13 height 23
click at [629, 203] on link at bounding box center [631, 205] width 5 height 6
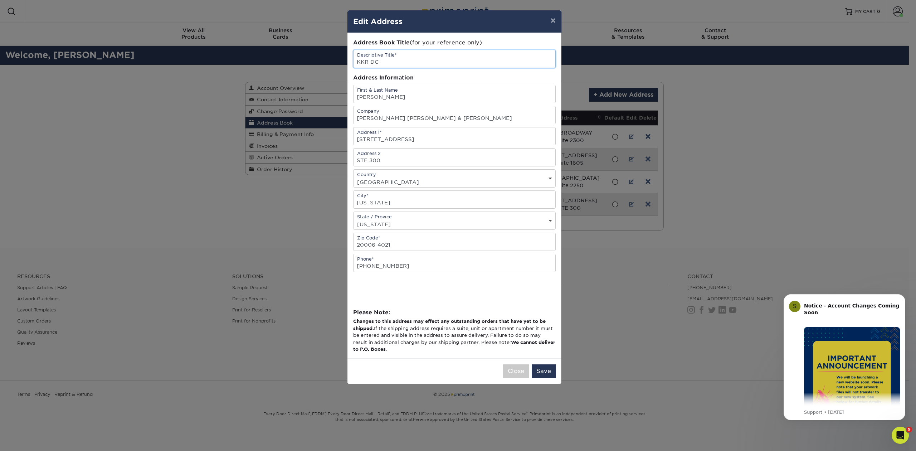
drag, startPoint x: 423, startPoint y: 60, endPoint x: 348, endPoint y: 61, distance: 74.4
click at [348, 61] on div "Address Book Title (for your reference only) Descriptive Title* KKR DC Address …" at bounding box center [455, 195] width 214 height 325
type input "[PERSON_NAME] [PERSON_NAME] - [US_STATE][GEOGRAPHIC_DATA]"
click at [546, 373] on button "Save" at bounding box center [544, 371] width 24 height 14
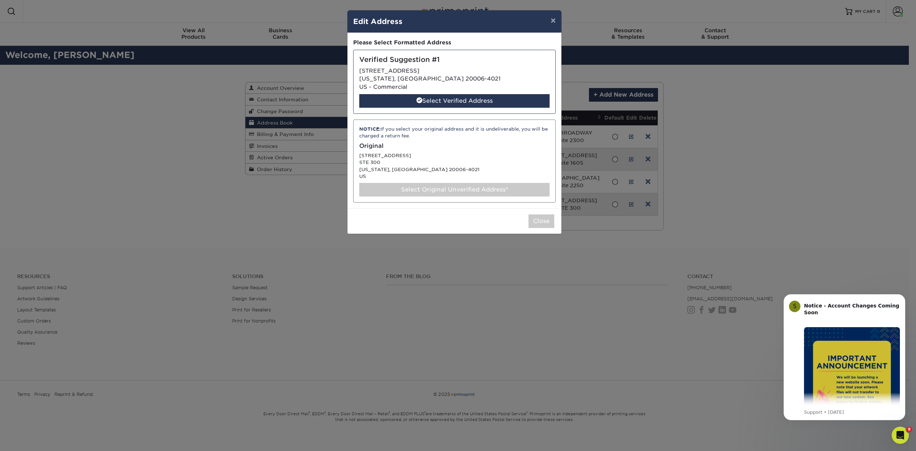
click at [440, 188] on div "Select Original Unverified Address*" at bounding box center [454, 190] width 190 height 14
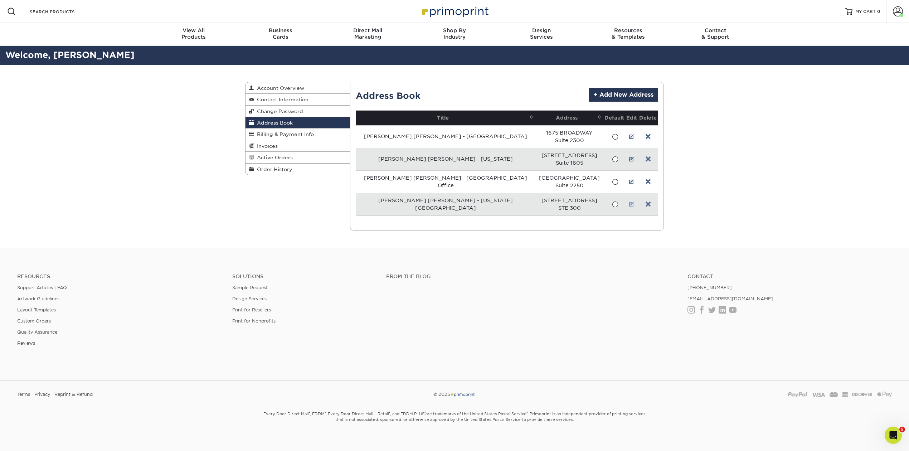
click at [629, 203] on link at bounding box center [631, 205] width 5 height 6
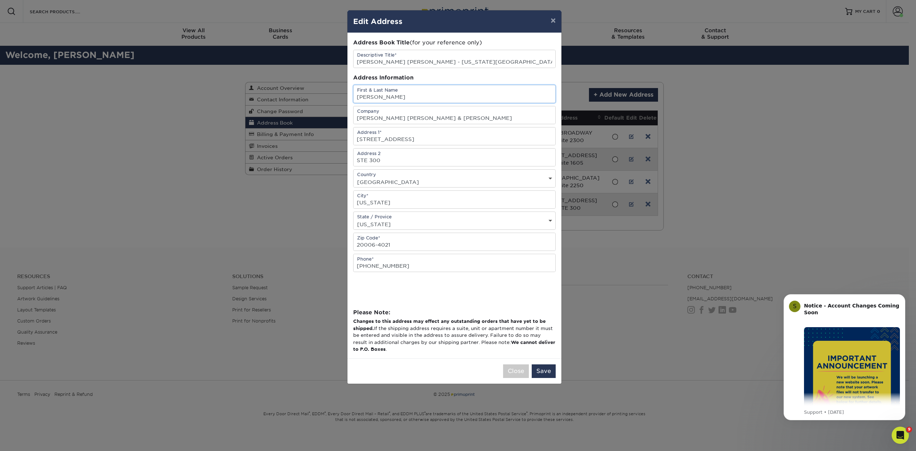
drag, startPoint x: 411, startPoint y: 93, endPoint x: 355, endPoint y: 96, distance: 55.9
click at [355, 96] on input "[PERSON_NAME]" at bounding box center [455, 94] width 202 height 18
type input "[PERSON_NAME]"
drag, startPoint x: 429, startPoint y: 117, endPoint x: 354, endPoint y: 115, distance: 75.2
click at [354, 115] on input "[PERSON_NAME] [PERSON_NAME] & [PERSON_NAME]" at bounding box center [455, 115] width 202 height 18
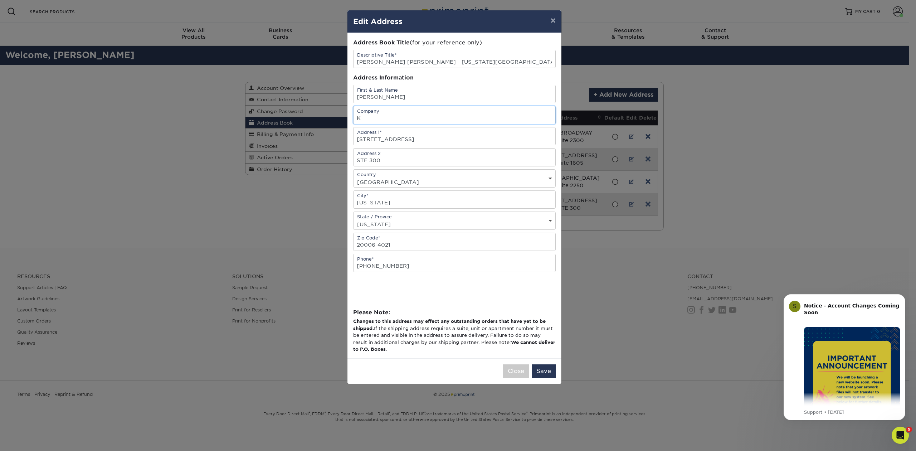
type input "[PERSON_NAME] [PERSON_NAME] LLP"
click at [544, 374] on button "Save" at bounding box center [544, 371] width 24 height 14
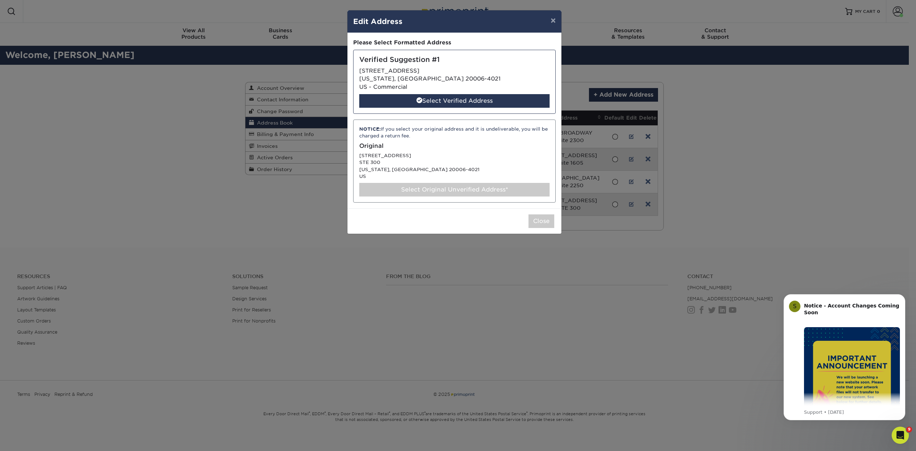
click at [455, 188] on div "Select Original Unverified Address*" at bounding box center [454, 190] width 190 height 14
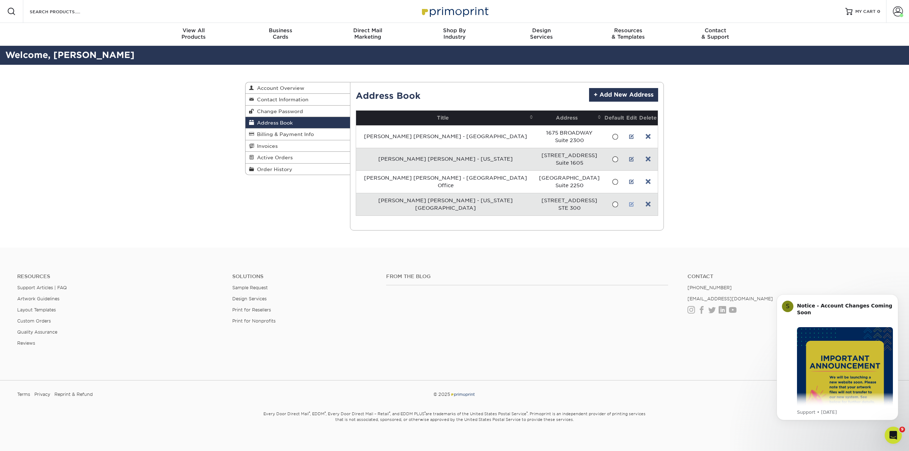
click at [629, 203] on link at bounding box center [631, 205] width 5 height 6
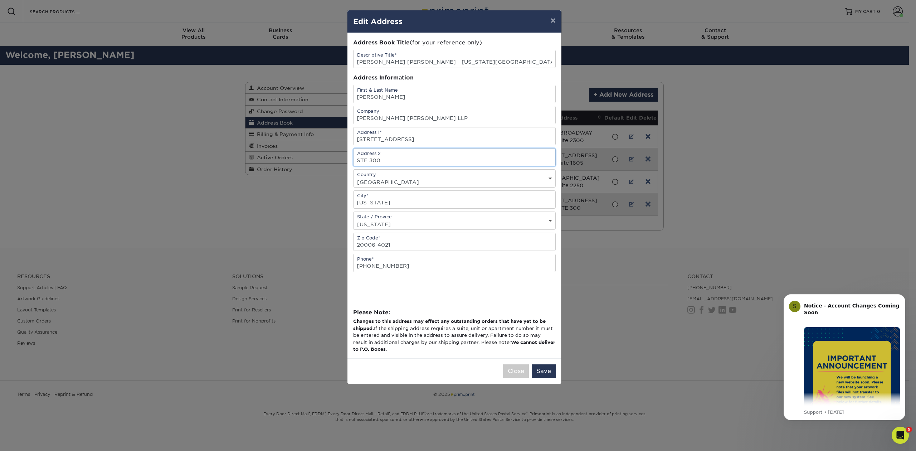
drag, startPoint x: 391, startPoint y: 158, endPoint x: 356, endPoint y: 157, distance: 34.4
click at [356, 157] on input "STE 300" at bounding box center [455, 158] width 202 height 18
type input "Suite 300"
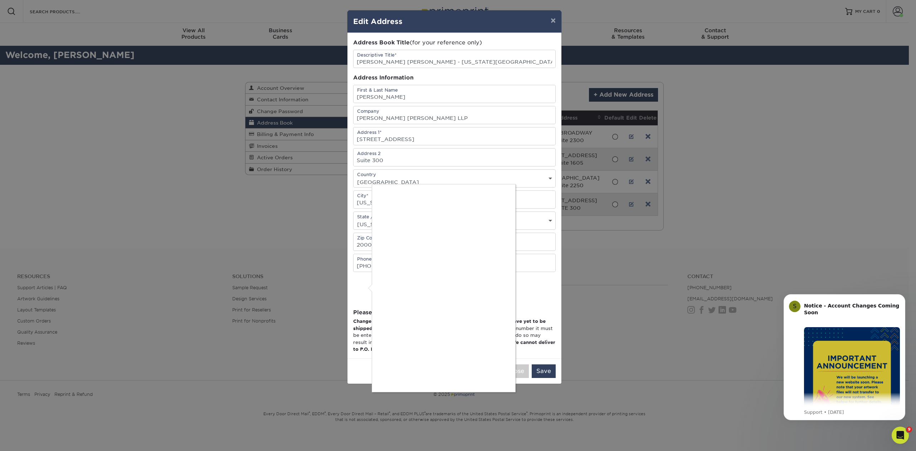
click at [363, 285] on div at bounding box center [458, 225] width 916 height 451
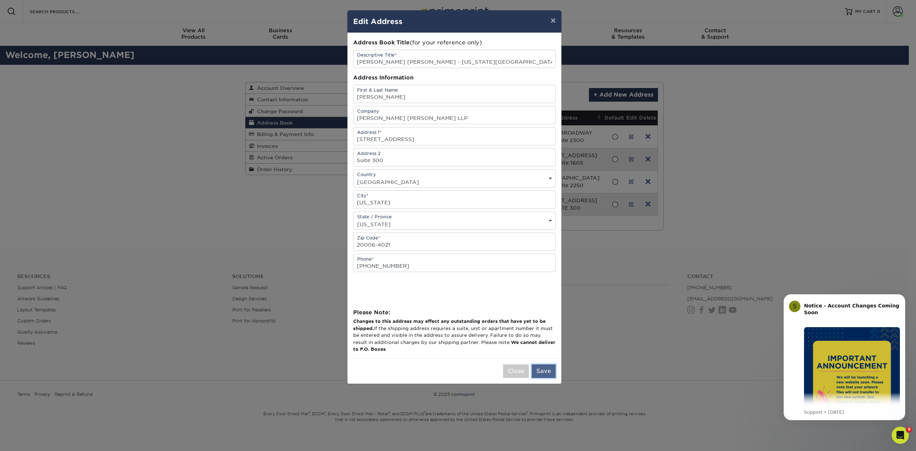
click at [545, 371] on button "Save" at bounding box center [544, 371] width 24 height 14
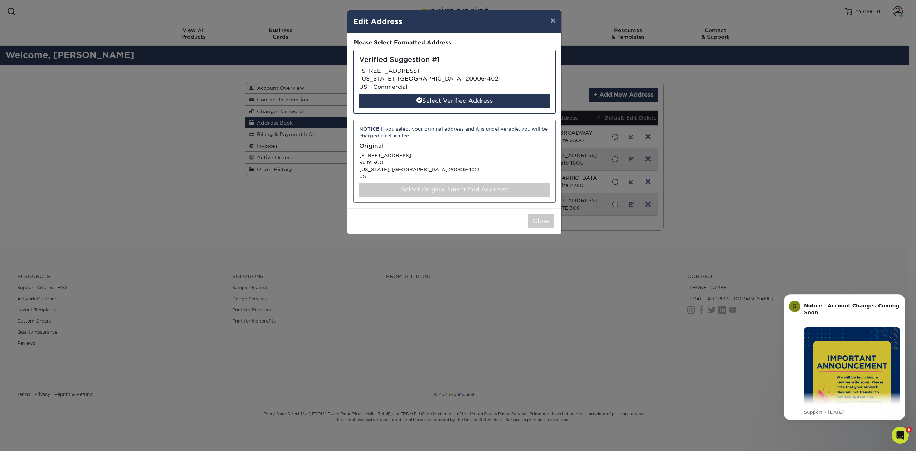
click at [433, 188] on div "Select Original Unverified Address*" at bounding box center [454, 190] width 190 height 14
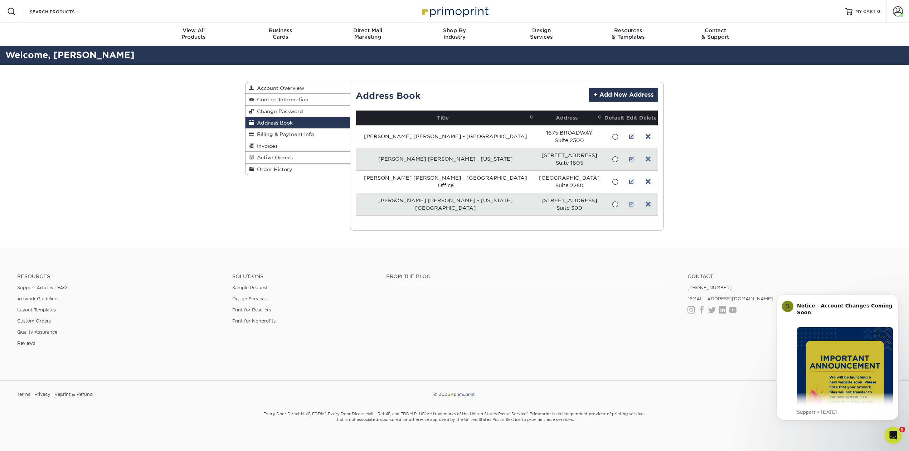
click at [629, 203] on link at bounding box center [631, 205] width 5 height 6
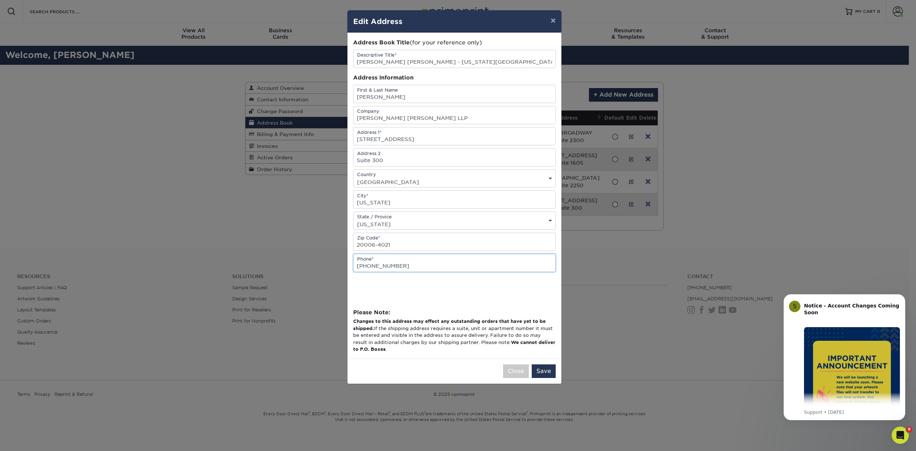
drag, startPoint x: 407, startPoint y: 268, endPoint x: 357, endPoint y: 266, distance: 49.8
click at [357, 266] on input "[PHONE_NUMBER]" at bounding box center [455, 263] width 202 height 18
paste input "202.955.5600"
type input "202.955.5600"
click at [545, 371] on button "Save" at bounding box center [544, 371] width 24 height 14
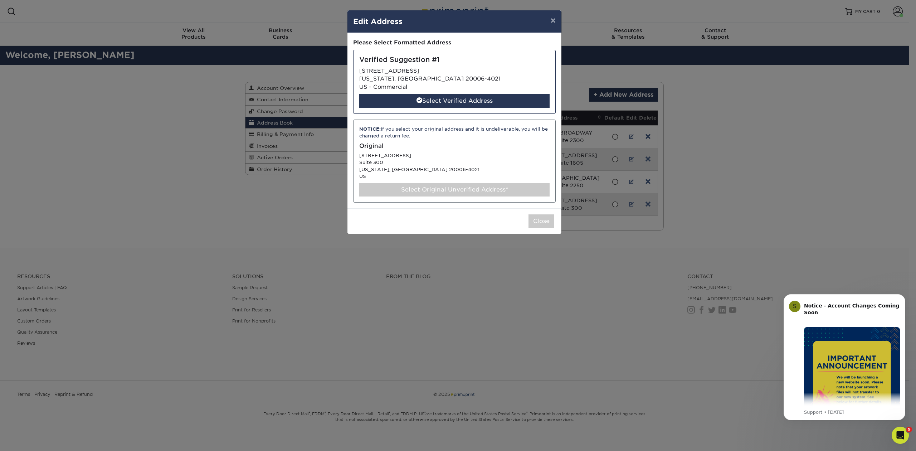
click at [466, 189] on div "Select Original Unverified Address*" at bounding box center [454, 190] width 190 height 14
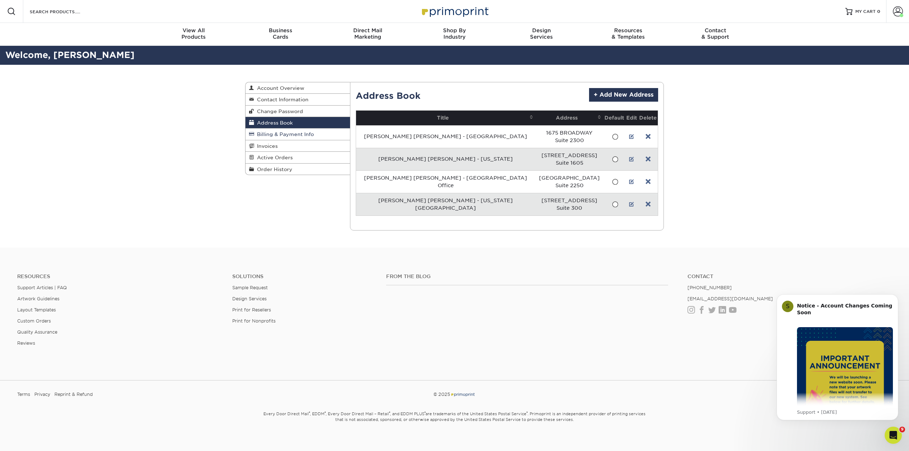
click at [286, 134] on span "Billing & Payment Info" at bounding box center [284, 134] width 60 height 6
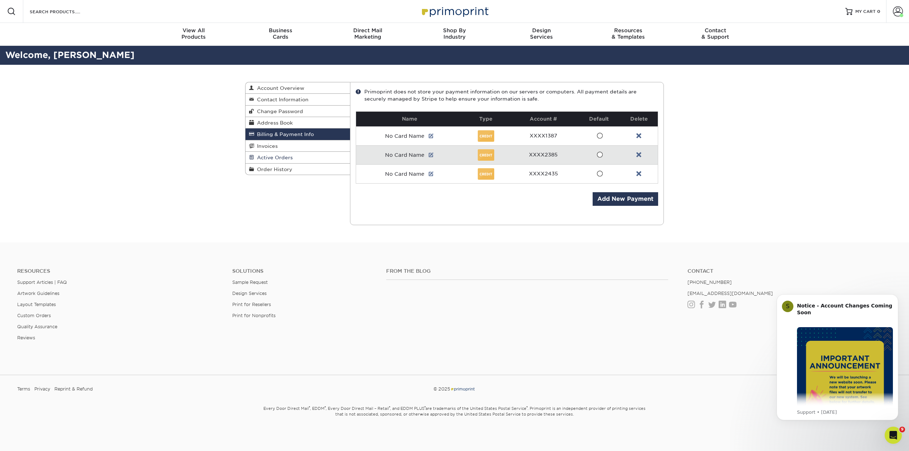
click at [282, 157] on span "Active Orders" at bounding box center [273, 158] width 39 height 6
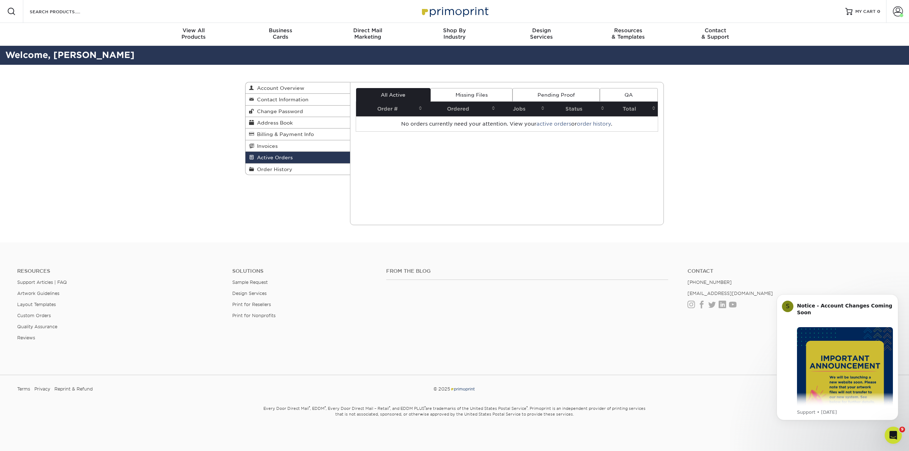
click at [476, 92] on link "Missing Files" at bounding box center [472, 95] width 82 height 14
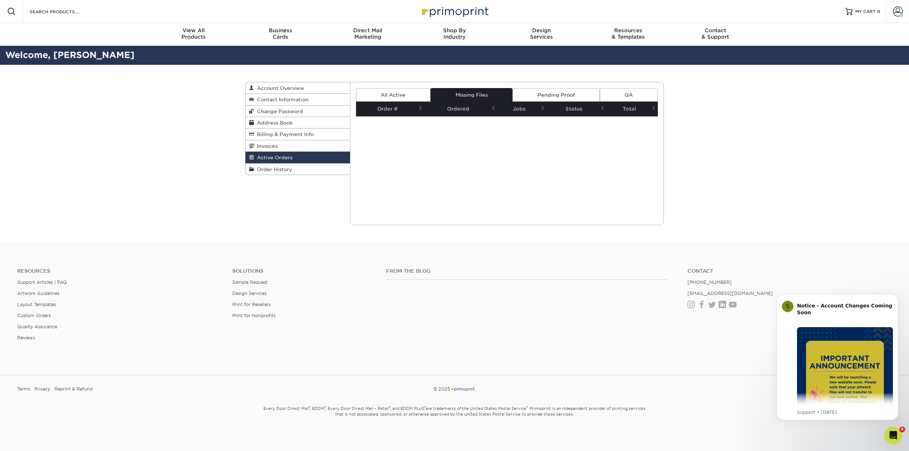
click at [552, 92] on link "Pending Proof" at bounding box center [556, 95] width 87 height 14
click at [394, 93] on link "All Active" at bounding box center [393, 95] width 74 height 14
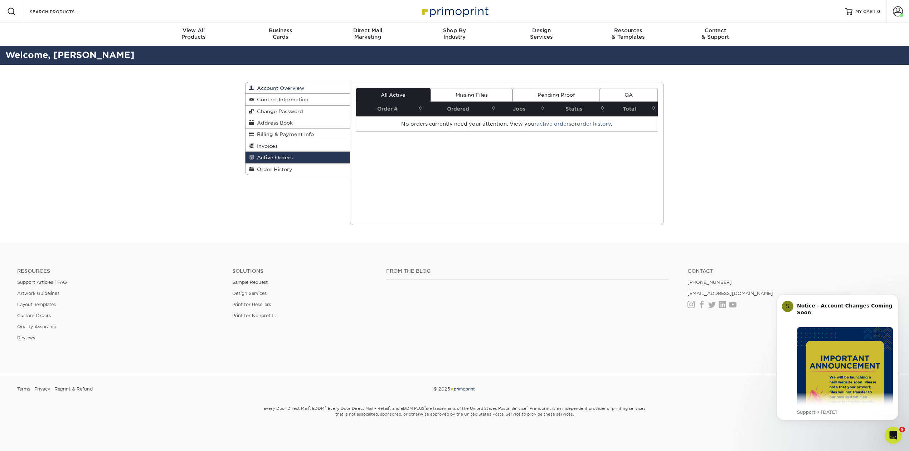
click at [281, 85] on span "Account Overview" at bounding box center [279, 88] width 50 height 6
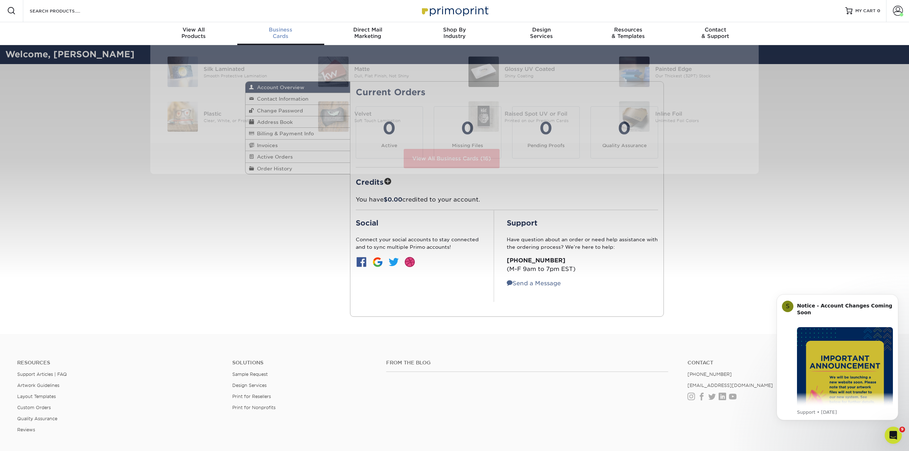
scroll to position [1, 0]
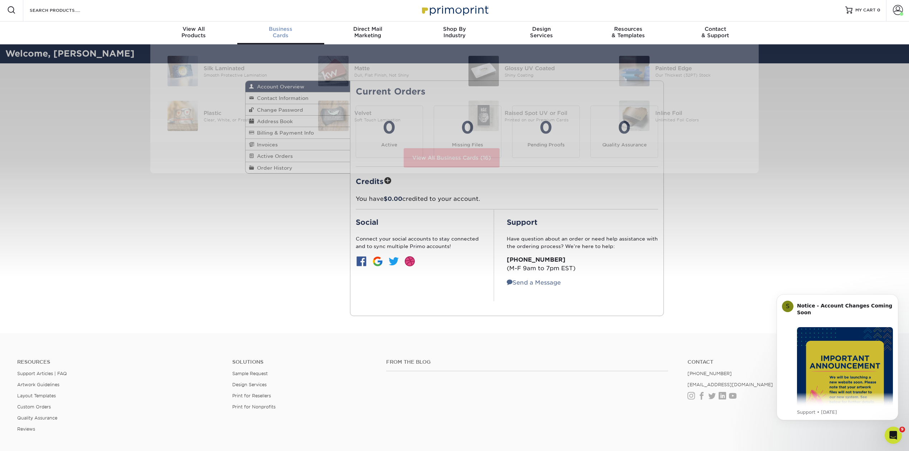
click at [276, 29] on span "Business" at bounding box center [280, 29] width 87 height 6
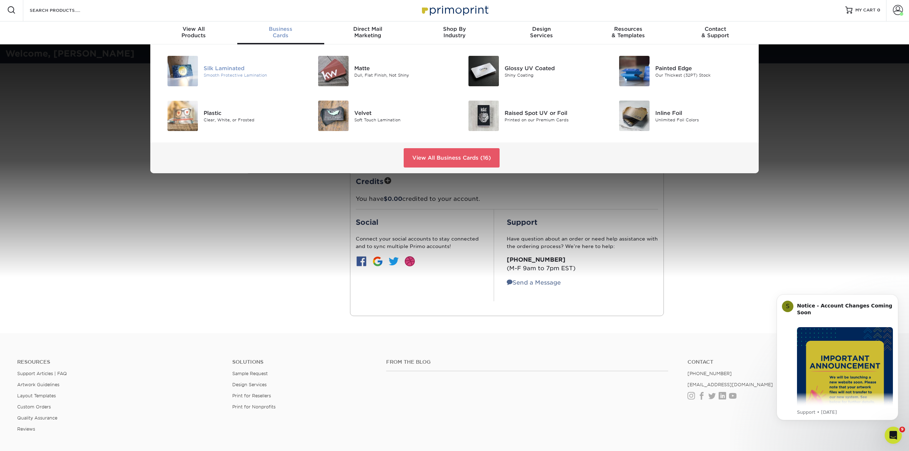
click at [225, 69] on div "Silk Laminated" at bounding box center [251, 68] width 95 height 8
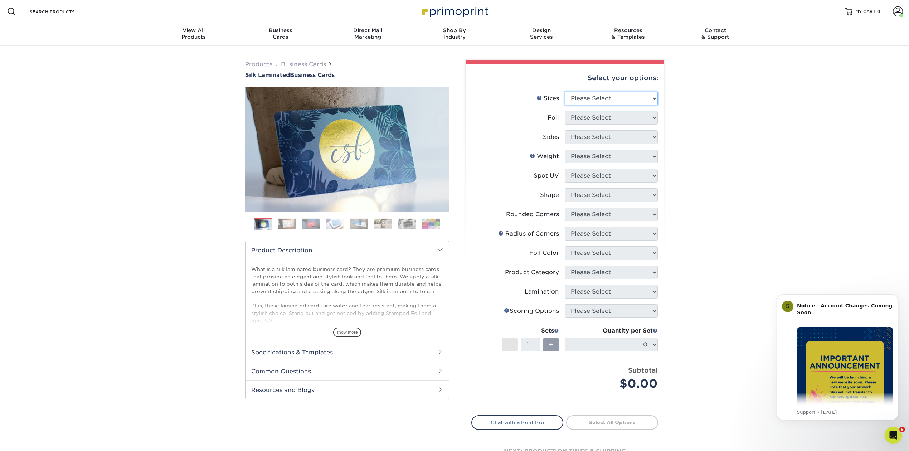
click at [654, 96] on select "Please Select 1.5" x 3.5" - Mini 1.75" x 3.5" - Mini 2" x 2" - Square 2" x 3" -…" at bounding box center [611, 99] width 93 height 14
select select "2.00x3.50"
click at [565, 92] on select "Please Select 1.5" x 3.5" - Mini 1.75" x 3.5" - Mini 2" x 2" - Square 2" x 3" -…" at bounding box center [611, 99] width 93 height 14
click at [652, 115] on select "Please Select Yes No" at bounding box center [611, 118] width 93 height 14
select select "0"
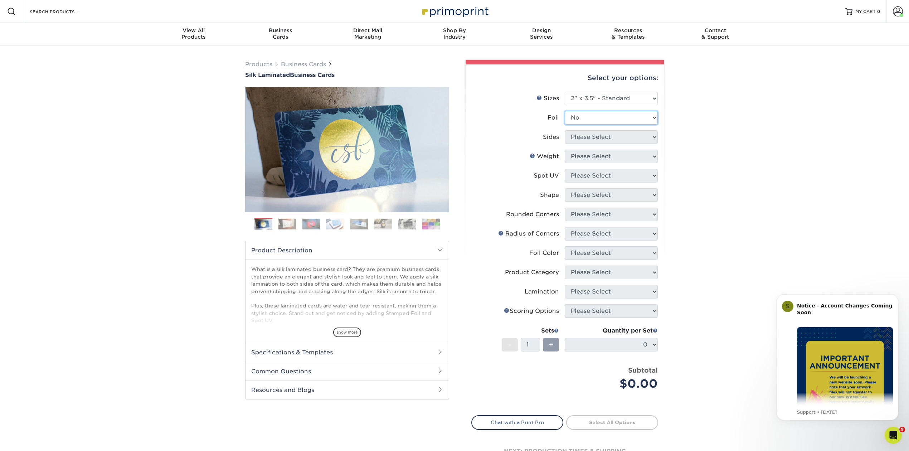
click at [565, 111] on select "Please Select Yes No" at bounding box center [611, 118] width 93 height 14
click at [654, 133] on select "Please Select Print Both Sides Print Front Only" at bounding box center [611, 137] width 93 height 14
select select "13abbda7-1d64-4f25-8bb2-c179b224825d"
click at [565, 130] on select "Please Select Print Both Sides Print Front Only" at bounding box center [611, 137] width 93 height 14
click at [654, 155] on select "Please Select 16PT" at bounding box center [611, 157] width 93 height 14
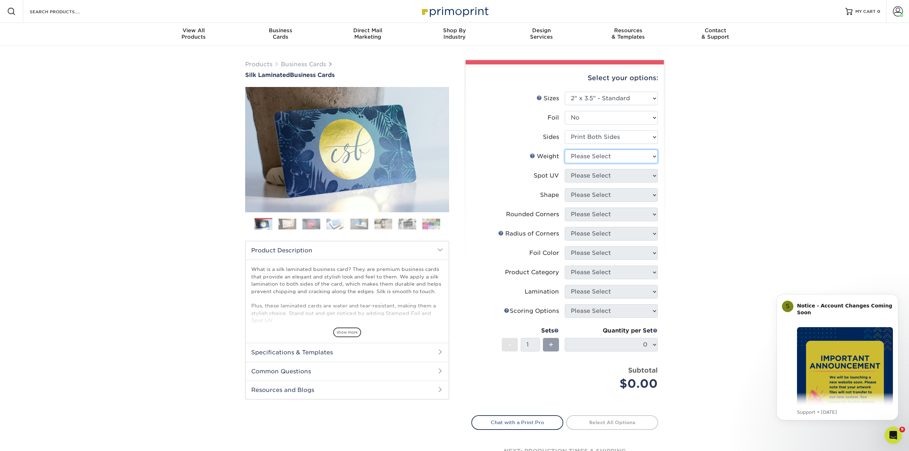
select select "16PT"
click at [565, 150] on select "Please Select 16PT" at bounding box center [611, 157] width 93 height 14
click at [649, 172] on select "Please Select No Spot UV Front and Back (Both Sides) Front Only Back Only" at bounding box center [611, 176] width 93 height 14
select select "0"
click at [565, 169] on select "Please Select No Spot UV Front and Back (Both Sides) Front Only Back Only" at bounding box center [611, 176] width 93 height 14
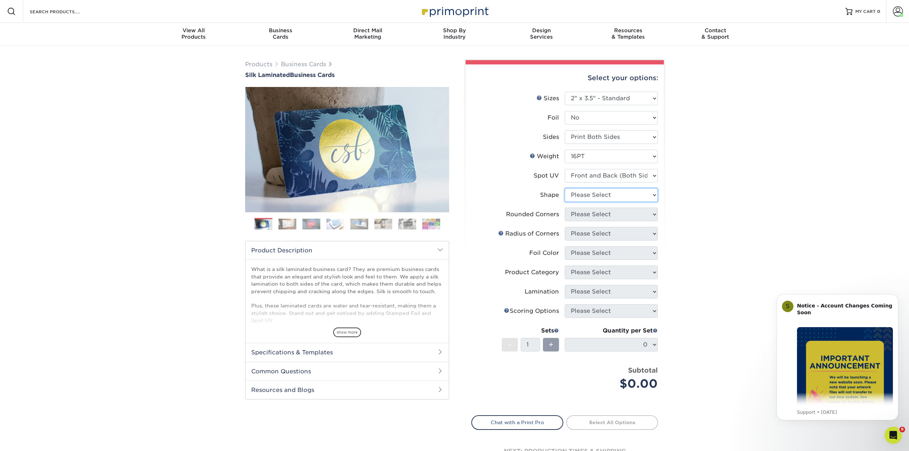
click at [652, 192] on select "Please Select Standard" at bounding box center [611, 195] width 93 height 14
select select "standard"
click at [565, 188] on select "Please Select Standard" at bounding box center [611, 195] width 93 height 14
click at [653, 213] on select "Please Select Yes - Round 2 Corners Yes - Round 4 Corners No" at bounding box center [611, 215] width 93 height 14
select select "0"
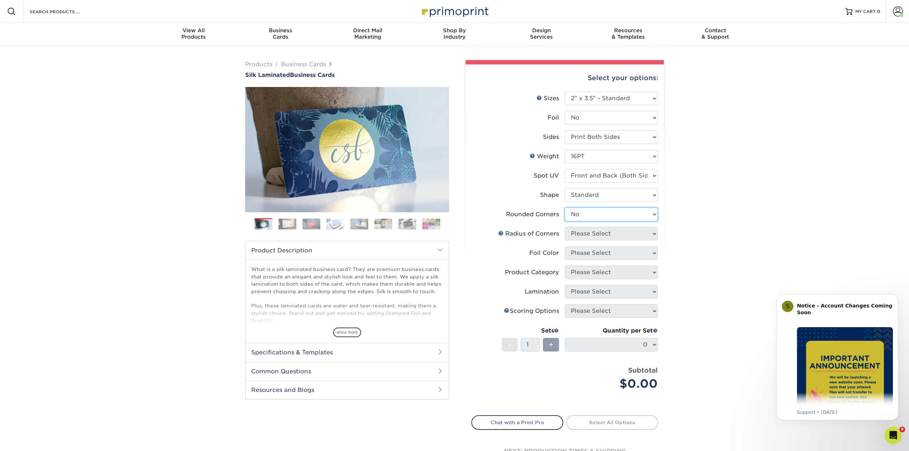
click at [565, 208] on select "Please Select Yes - Round 2 Corners Yes - Round 4 Corners No" at bounding box center [611, 215] width 93 height 14
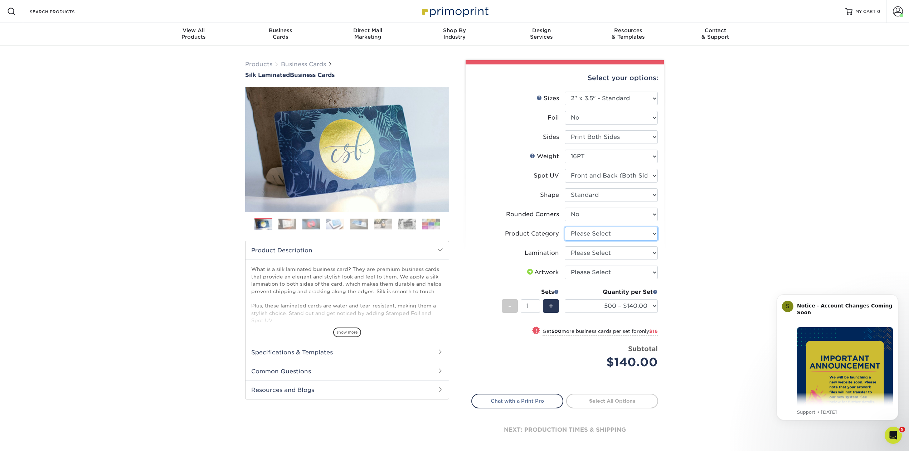
click at [654, 231] on select "Please Select Business Cards" at bounding box center [611, 234] width 93 height 14
select select "3b5148f1-0588-4f88-a218-97bcfdce65c1"
click at [565, 227] on select "Please Select Business Cards" at bounding box center [611, 234] width 93 height 14
click at [652, 251] on select "Please Select Silk" at bounding box center [611, 253] width 93 height 14
select select "ccacb42f-45f7-42d3-bbd3-7c8421cf37f0"
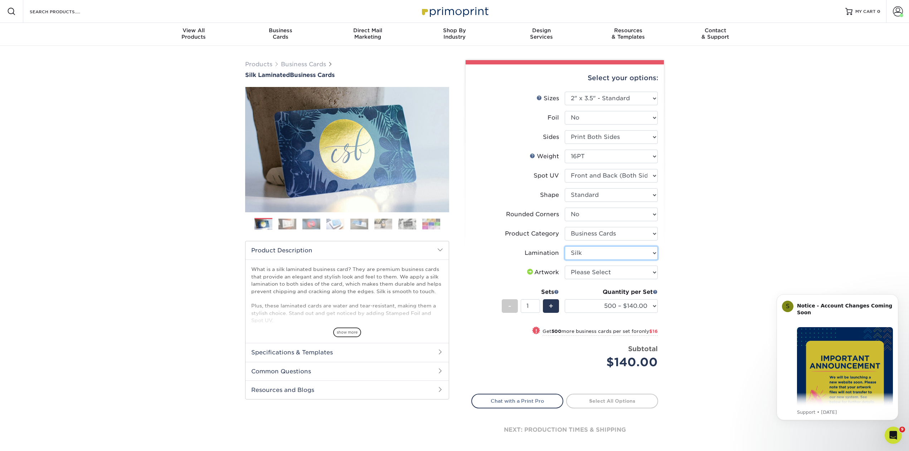
click at [565, 246] on select "Please Select Silk" at bounding box center [611, 253] width 93 height 14
click at [652, 269] on select "Please Select I will upload files I need a design - $100" at bounding box center [611, 273] width 93 height 14
select select "upload"
click at [565, 266] on select "Please Select I will upload files I need a design - $100" at bounding box center [611, 273] width 93 height 14
click at [631, 397] on link "Proceed to Shipping" at bounding box center [612, 400] width 92 height 13
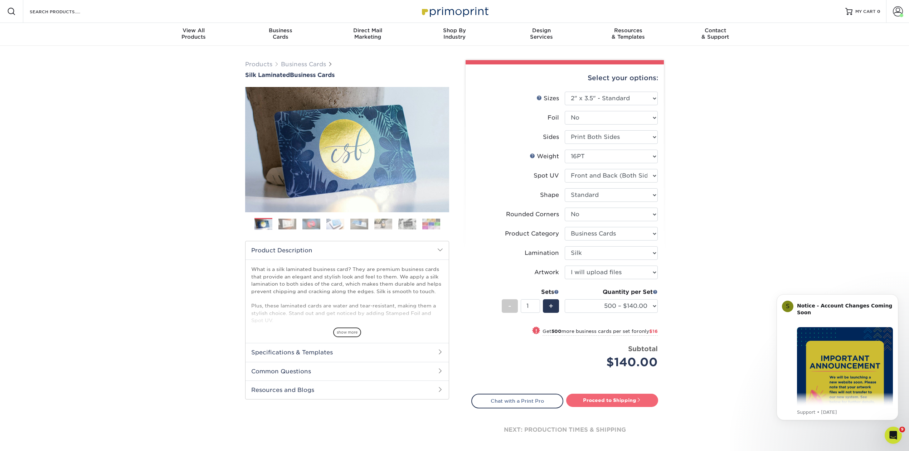
type input "Set 1"
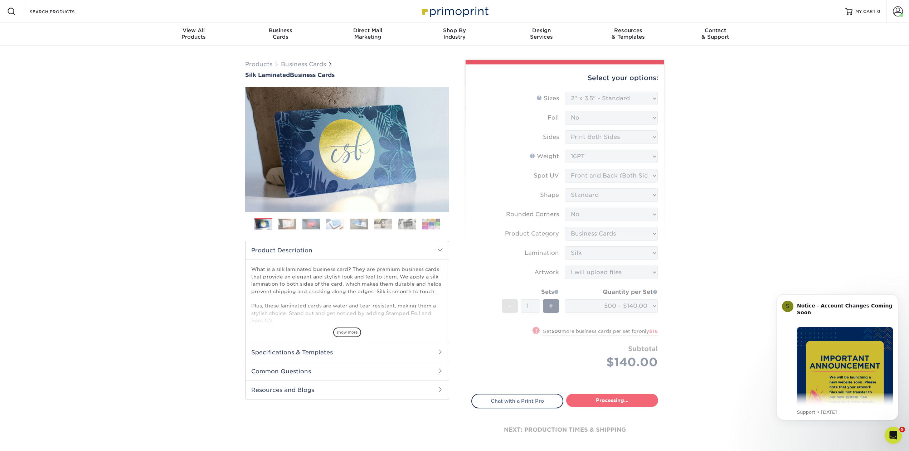
select select "a02e7c76-bdf4-4cc9-8b1d-1aa03151ab1e"
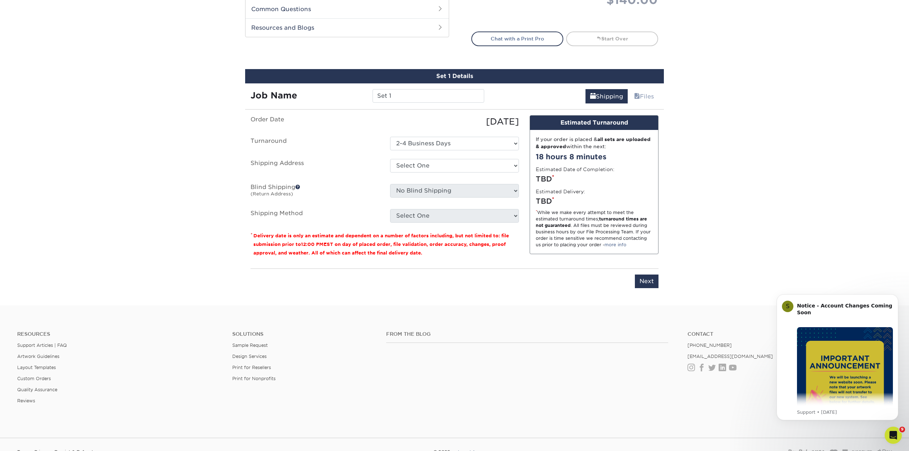
scroll to position [412, 0]
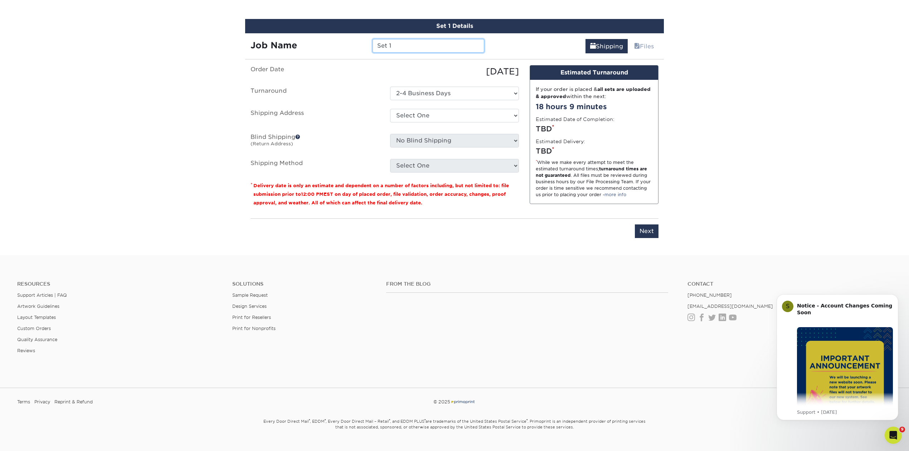
drag, startPoint x: 409, startPoint y: 42, endPoint x: 344, endPoint y: 44, distance: 64.8
click at [345, 44] on div "Job Name Set 1" at bounding box center [367, 46] width 244 height 14
type input "[PERSON_NAME] - BC"
click at [515, 114] on select "Select One [PERSON_NAME] [PERSON_NAME] - [GEOGRAPHIC_DATA] [PERSON_NAME] [PERSO…" at bounding box center [454, 116] width 129 height 14
select select "285196"
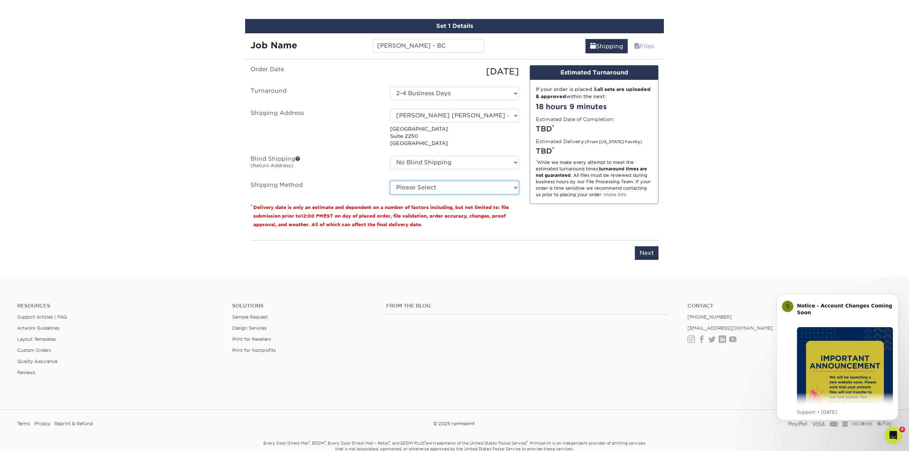
click at [515, 187] on select "Please Select Ground Shipping (+$8.96) 3 Day Shipping Service (+$18.68) 2 Day A…" at bounding box center [454, 188] width 129 height 14
select select "03"
click at [390, 181] on select "Please Select Ground Shipping (+$8.96) 3 Day Shipping Service (+$18.68) 2 Day A…" at bounding box center [454, 188] width 129 height 14
click at [647, 251] on input "Next" at bounding box center [647, 253] width 24 height 14
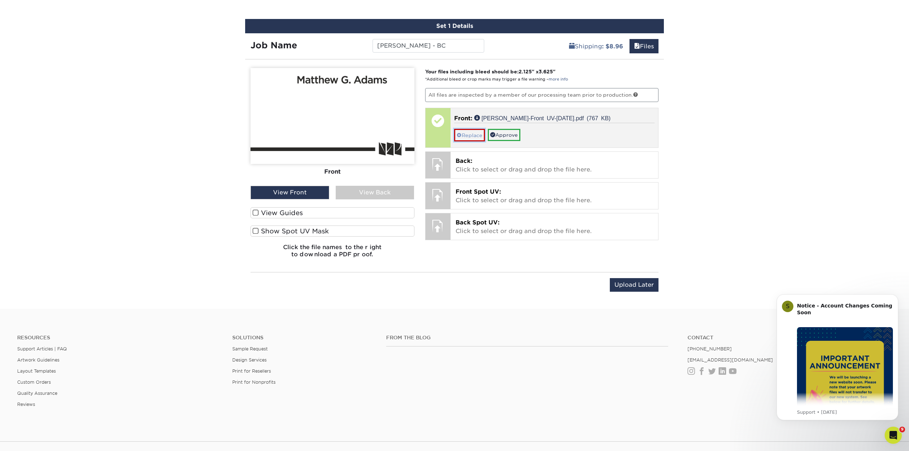
click at [466, 132] on link "Replace" at bounding box center [469, 135] width 31 height 13
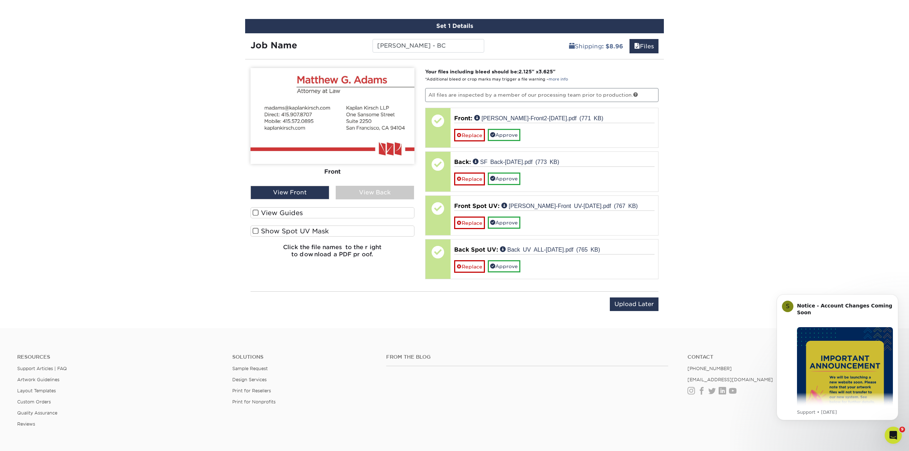
click at [256, 212] on span at bounding box center [256, 212] width 6 height 7
click at [0, 0] on input "View Guides" at bounding box center [0, 0] width 0 height 0
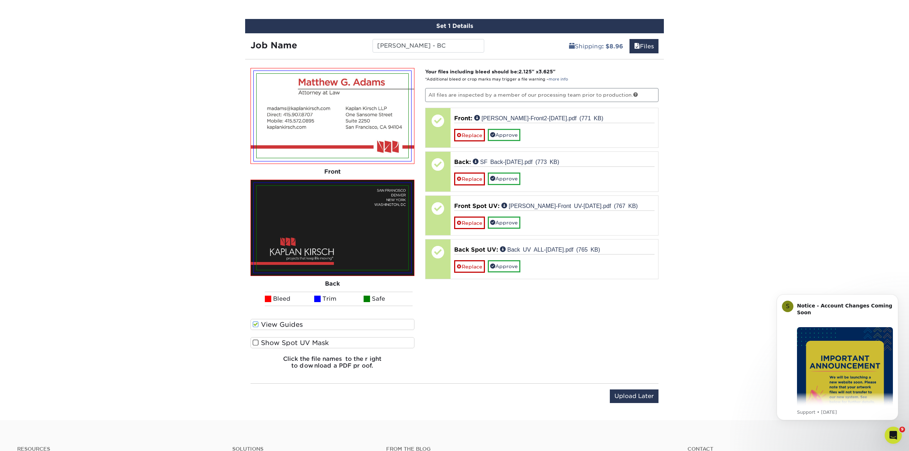
click at [255, 322] on span at bounding box center [256, 324] width 6 height 7
click at [0, 0] on input "View Guides" at bounding box center [0, 0] width 0 height 0
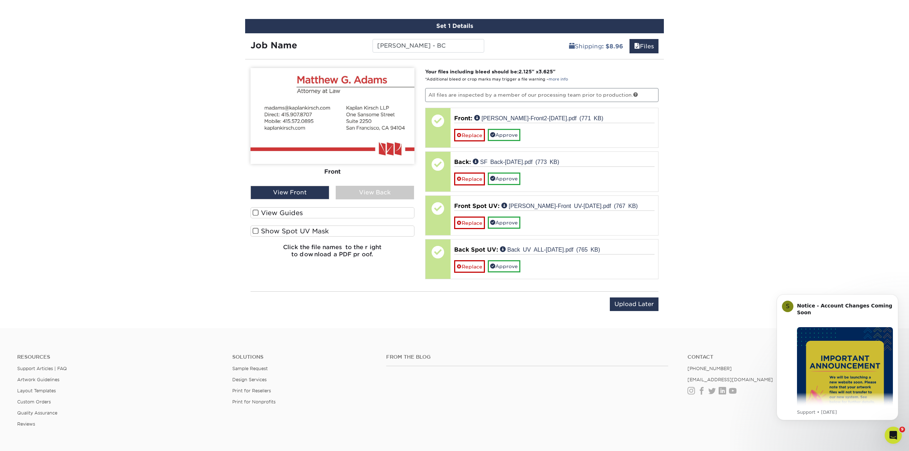
click at [255, 228] on span at bounding box center [256, 231] width 6 height 7
click at [0, 0] on input "Show Spot UV Mask" at bounding box center [0, 0] width 0 height 0
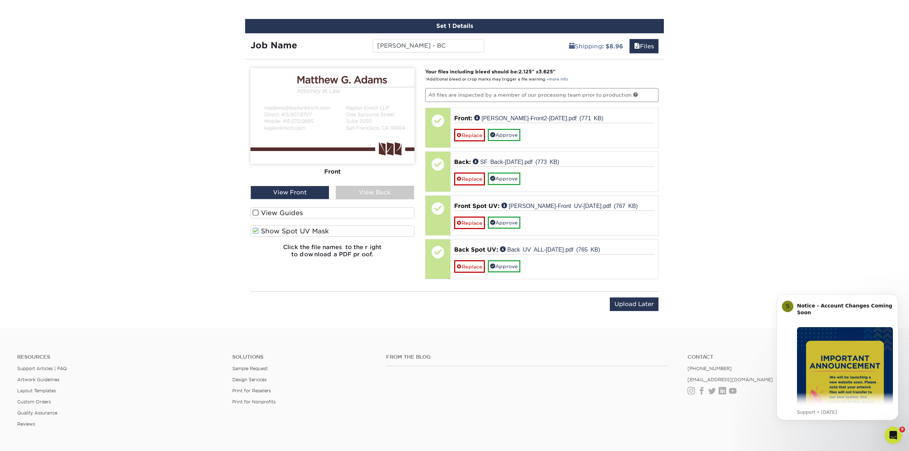
click at [365, 188] on div "View Back" at bounding box center [375, 193] width 79 height 14
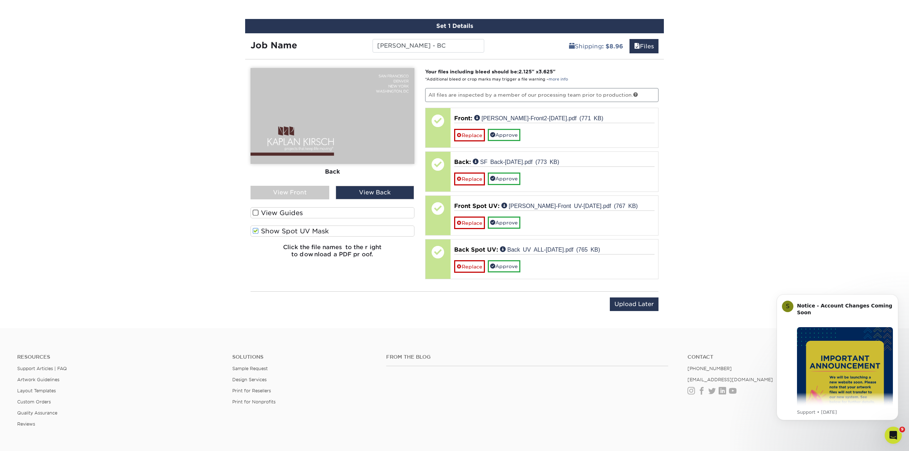
click at [254, 228] on span at bounding box center [256, 231] width 6 height 7
click at [0, 0] on input "Show Spot UV Mask" at bounding box center [0, 0] width 0 height 0
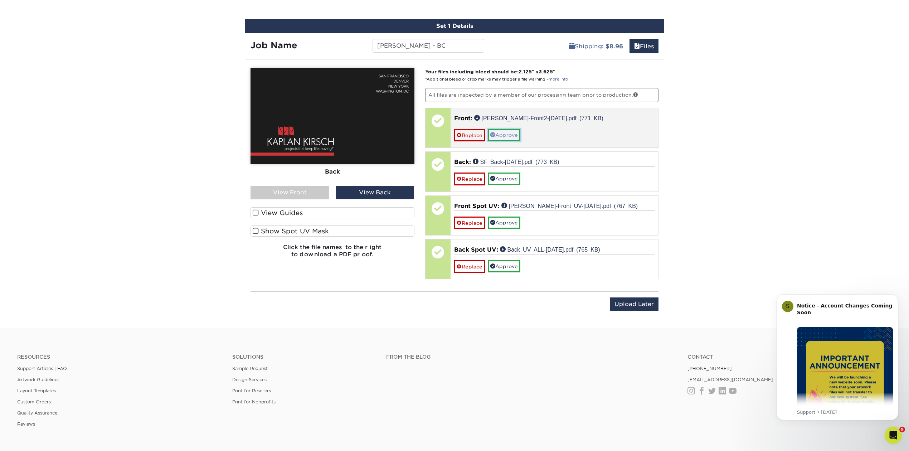
click at [514, 129] on link "Approve" at bounding box center [504, 135] width 33 height 12
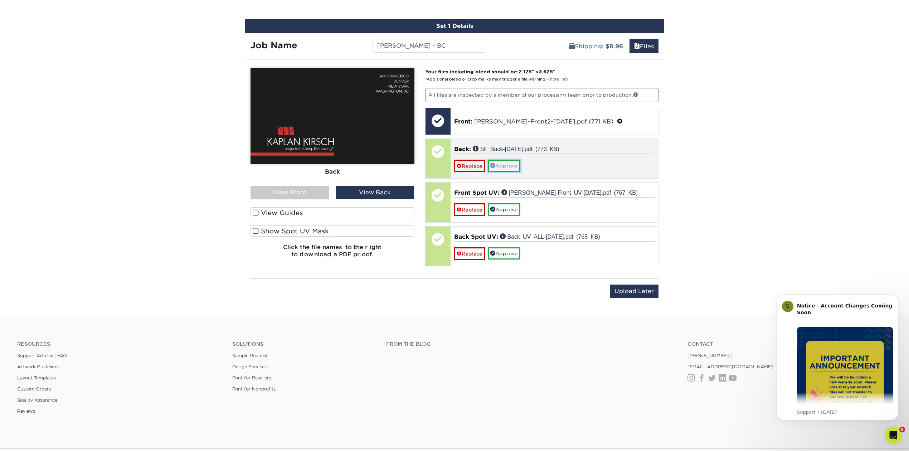
click at [508, 164] on link "Approve" at bounding box center [504, 166] width 33 height 12
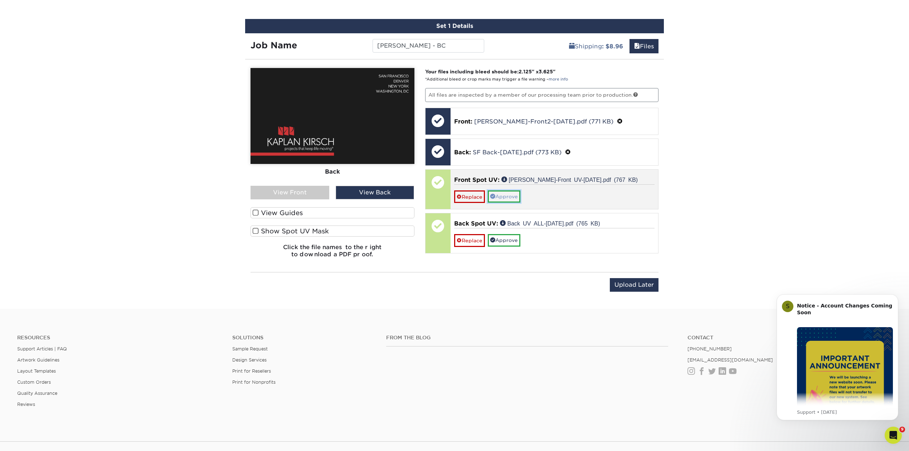
click at [510, 194] on link "Approve" at bounding box center [504, 196] width 33 height 12
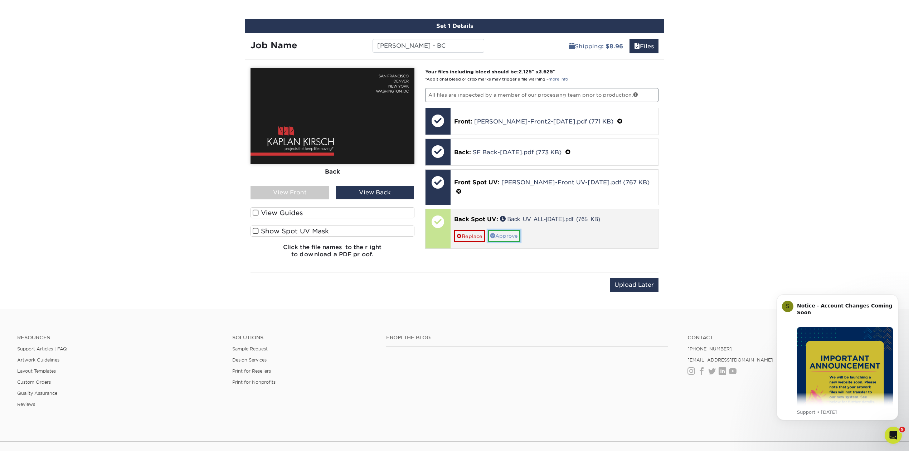
click at [509, 230] on link "Approve" at bounding box center [504, 236] width 33 height 12
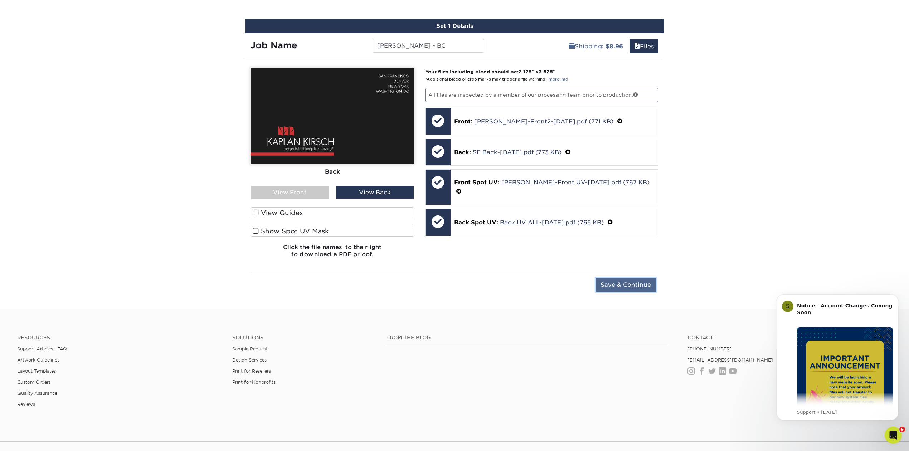
click at [625, 284] on input "Save & Continue" at bounding box center [626, 285] width 60 height 14
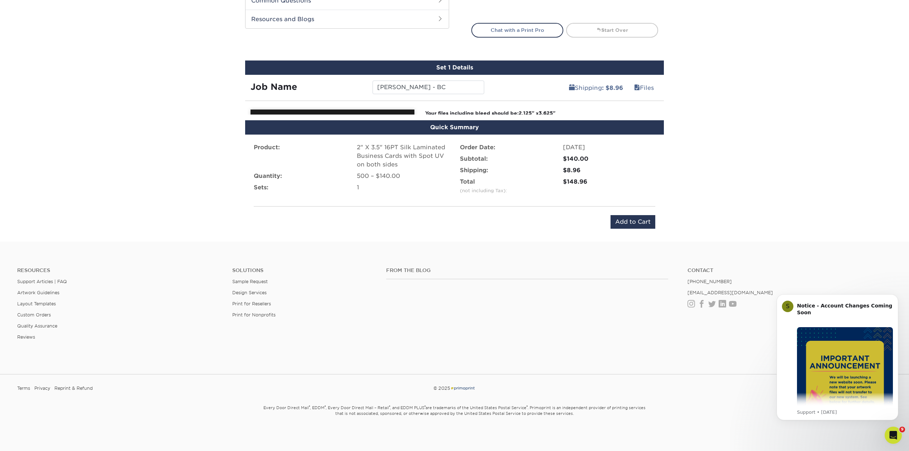
scroll to position [361, 0]
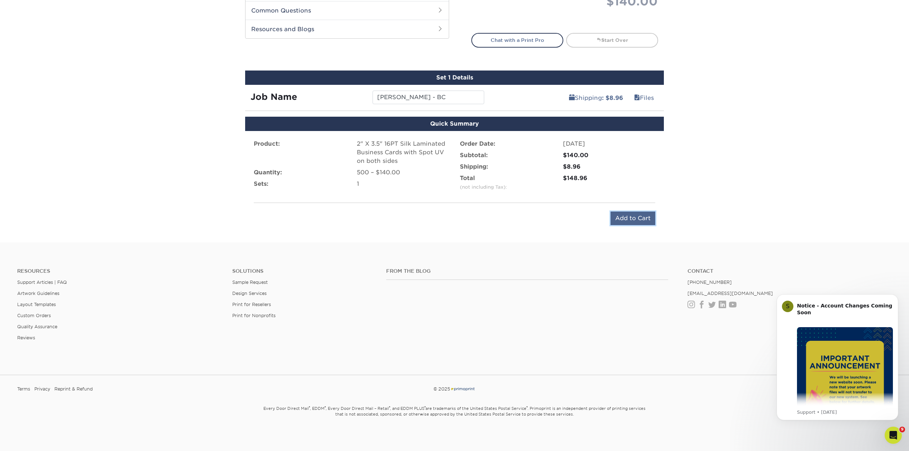
click at [627, 220] on input "Add to Cart" at bounding box center [633, 219] width 45 height 14
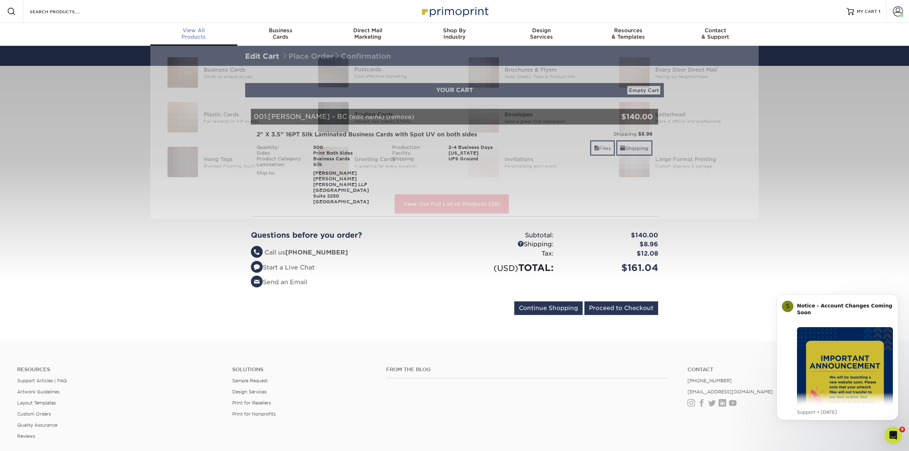
scroll to position [0, 0]
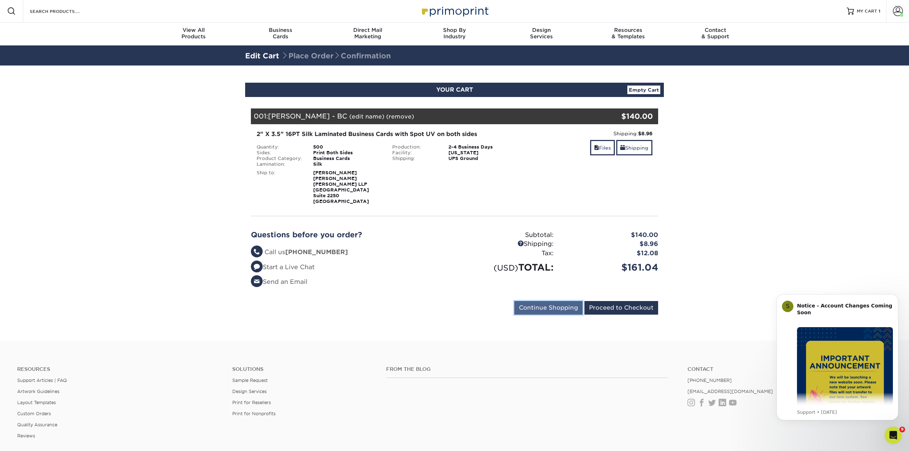
click at [545, 302] on input "Continue Shopping" at bounding box center [548, 308] width 68 height 14
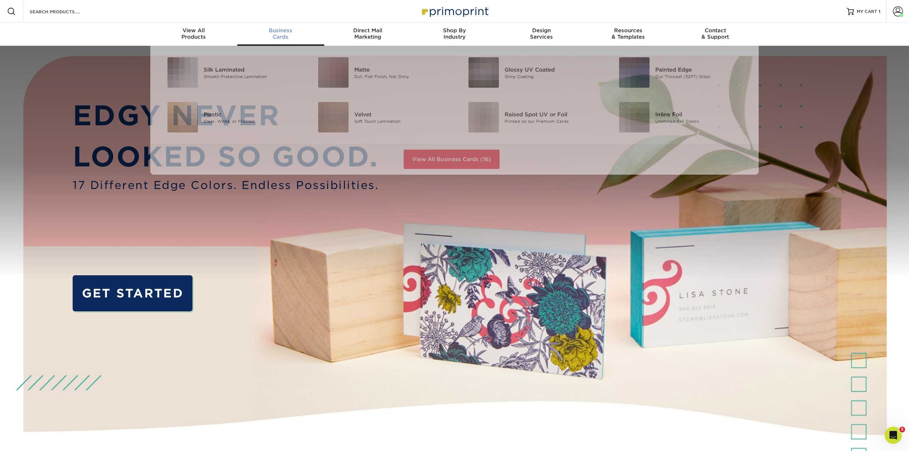
click at [275, 31] on span "Business" at bounding box center [280, 30] width 87 height 6
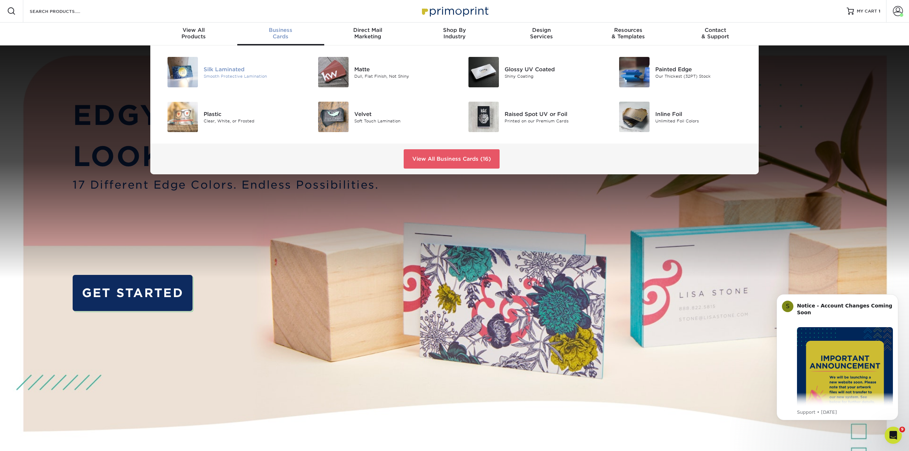
click at [230, 73] on div "Smooth Protective Lamination" at bounding box center [251, 76] width 95 height 6
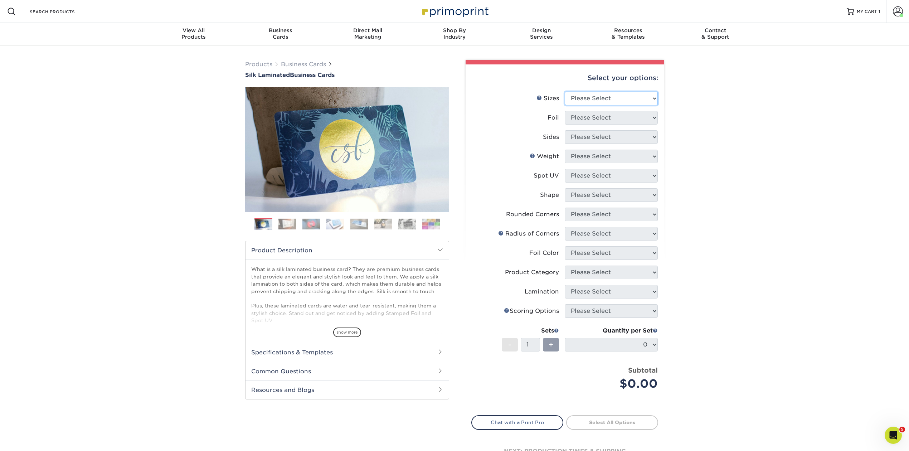
click at [654, 98] on select "Please Select 1.5" x 3.5" - Mini 1.75" x 3.5" - Mini 2" x 2" - Square 2" x 3" -…" at bounding box center [611, 99] width 93 height 14
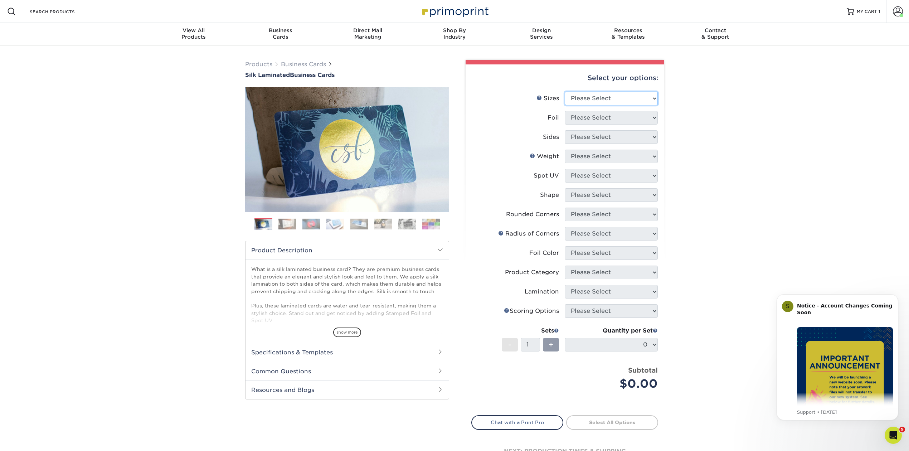
select select "2.00x3.50"
click at [565, 92] on select "Please Select 1.5" x 3.5" - Mini 1.75" x 3.5" - Mini 2" x 2" - Square 2" x 3" -…" at bounding box center [611, 99] width 93 height 14
click at [896, 294] on icon "Dismiss notification" at bounding box center [896, 296] width 4 height 4
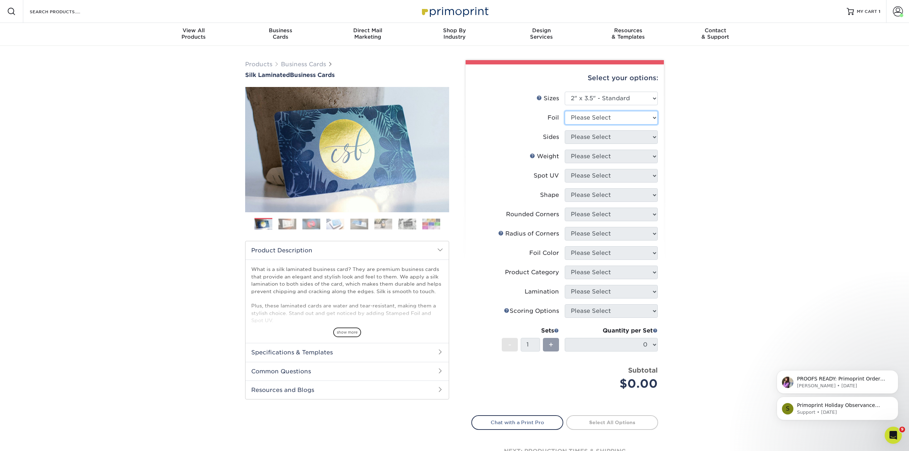
click at [652, 116] on select "Please Select Yes No" at bounding box center [611, 118] width 93 height 14
select select "0"
click at [565, 111] on select "Please Select Yes No" at bounding box center [611, 118] width 93 height 14
click at [653, 133] on select "Please Select Print Both Sides Print Front Only" at bounding box center [611, 137] width 93 height 14
select select "13abbda7-1d64-4f25-8bb2-c179b224825d"
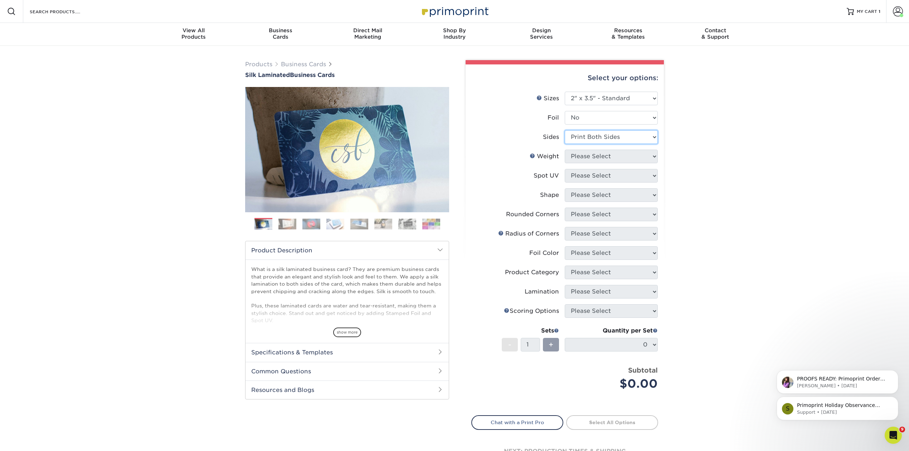
click at [565, 130] on select "Please Select Print Both Sides Print Front Only" at bounding box center [611, 137] width 93 height 14
click at [653, 155] on select "Please Select 16PT" at bounding box center [611, 157] width 93 height 14
select select "16PT"
click at [565, 150] on select "Please Select 16PT" at bounding box center [611, 157] width 93 height 14
click at [654, 172] on select "Please Select No Spot UV Front and Back (Both Sides) Front Only Back Only" at bounding box center [611, 176] width 93 height 14
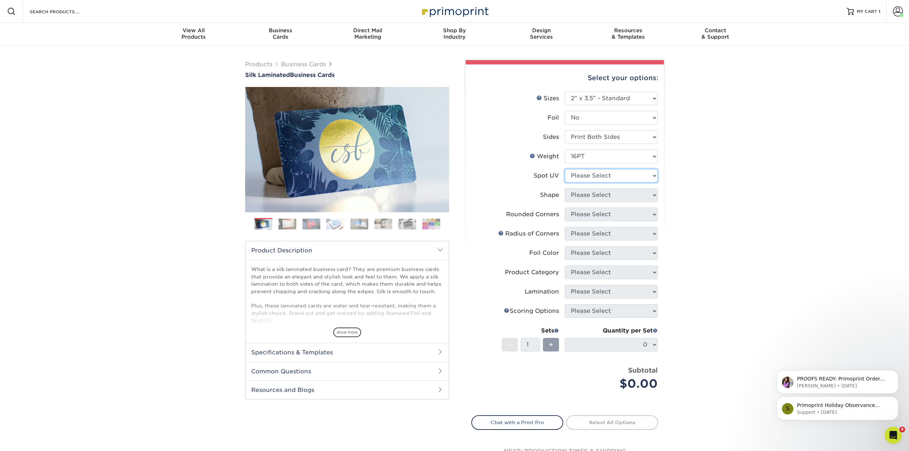
select select "0"
click at [565, 169] on select "Please Select No Spot UV Front and Back (Both Sides) Front Only Back Only" at bounding box center [611, 176] width 93 height 14
click at [655, 193] on select "Please Select Standard" at bounding box center [611, 195] width 93 height 14
select select "standard"
click at [565, 188] on select "Please Select Standard" at bounding box center [611, 195] width 93 height 14
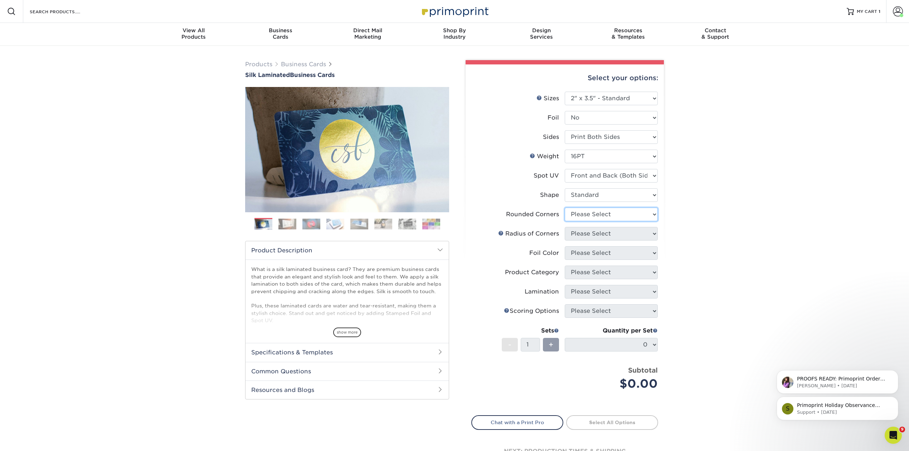
click at [653, 213] on select "Please Select Yes - Round 2 Corners Yes - Round 4 Corners No" at bounding box center [611, 215] width 93 height 14
select select "0"
click at [565, 208] on select "Please Select Yes - Round 2 Corners Yes - Round 4 Corners No" at bounding box center [611, 215] width 93 height 14
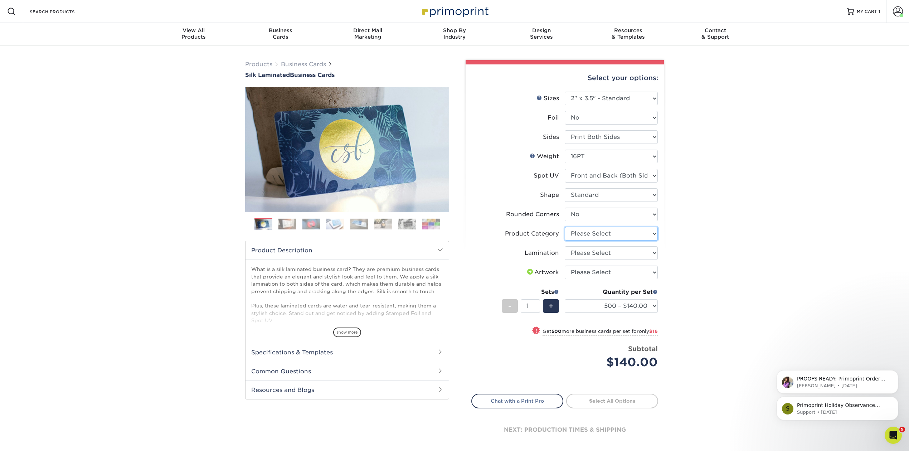
click at [653, 232] on select "Please Select Business Cards" at bounding box center [611, 234] width 93 height 14
select select "3b5148f1-0588-4f88-a218-97bcfdce65c1"
click at [565, 227] on select "Please Select Business Cards" at bounding box center [611, 234] width 93 height 14
click at [653, 252] on select "Please Select Silk" at bounding box center [611, 253] width 93 height 14
select select "ccacb42f-45f7-42d3-bbd3-7c8421cf37f0"
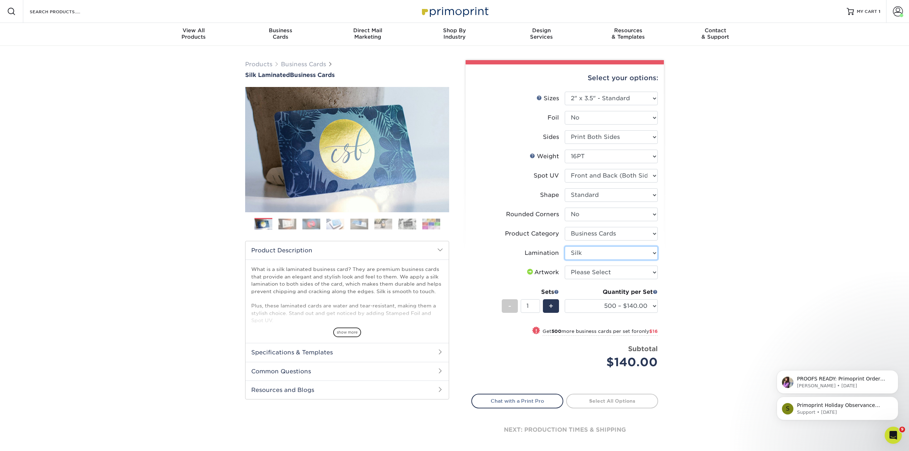
click at [565, 246] on select "Please Select Silk" at bounding box center [611, 253] width 93 height 14
click at [651, 272] on select "Please Select I will upload files I need a design - $100" at bounding box center [611, 273] width 93 height 14
select select "upload"
click at [565, 266] on select "Please Select I will upload files I need a design - $100" at bounding box center [611, 273] width 93 height 14
click at [613, 398] on link "Proceed to Shipping" at bounding box center [612, 400] width 92 height 13
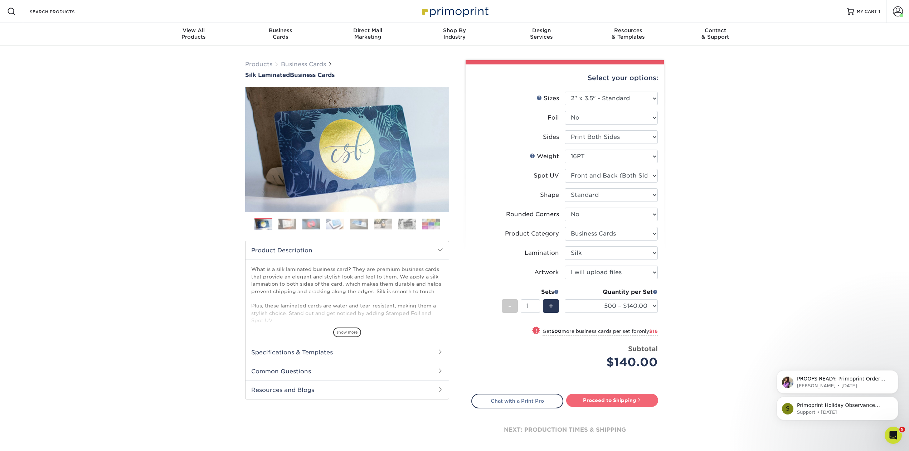
type input "Set 1"
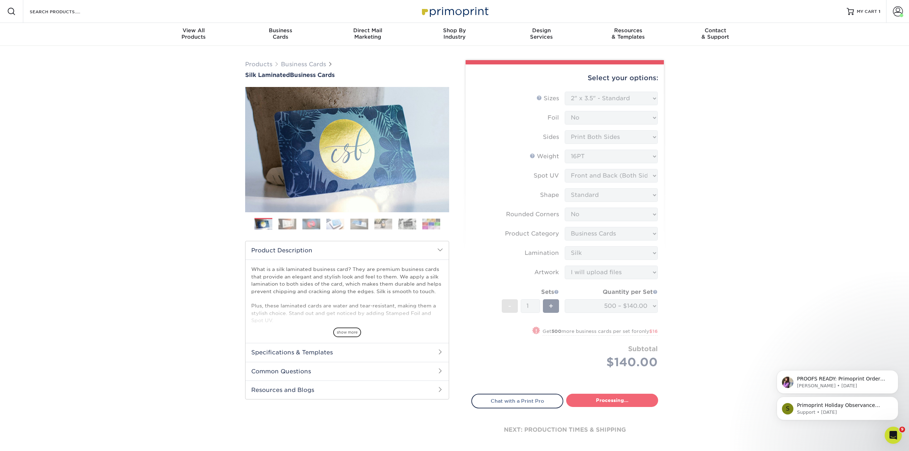
select select "a02e7c76-bdf4-4cc9-8b1d-1aa03151ab1e"
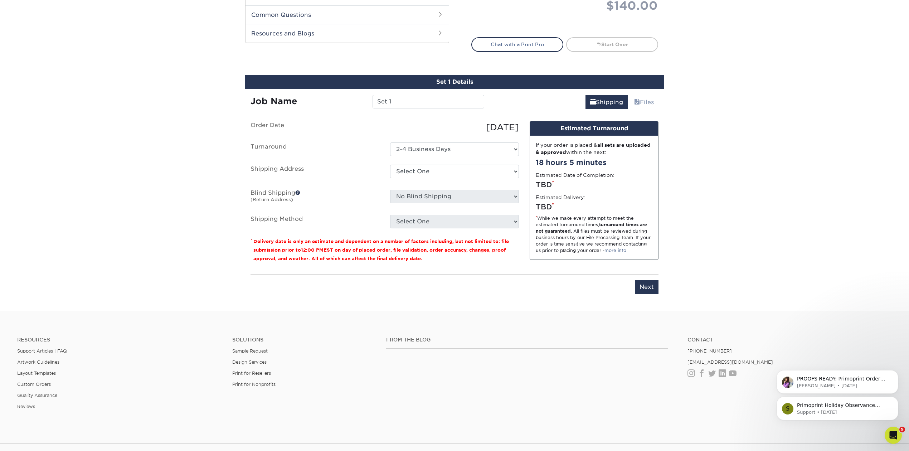
scroll to position [412, 0]
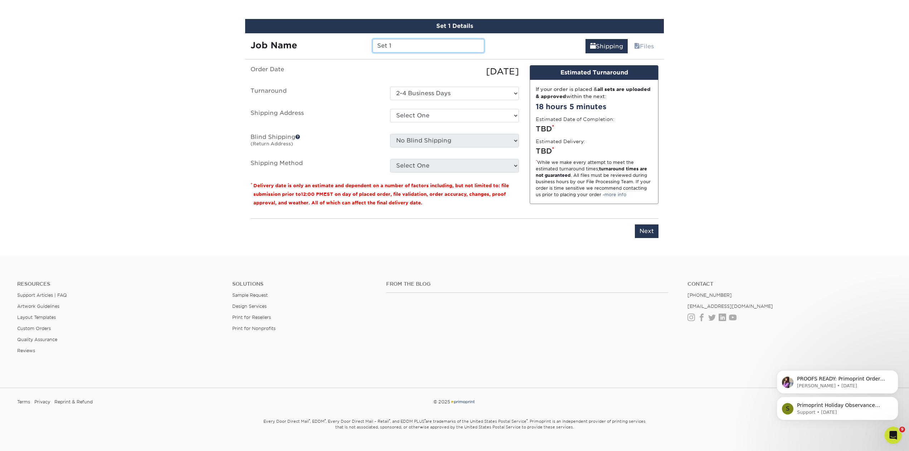
drag, startPoint x: 400, startPoint y: 41, endPoint x: 345, endPoint y: 43, distance: 54.5
click at [345, 43] on div "Job Name Set 1" at bounding box center [367, 46] width 244 height 14
click at [399, 44] on input "Set 1" at bounding box center [428, 46] width 111 height 14
drag, startPoint x: 400, startPoint y: 43, endPoint x: 345, endPoint y: 43, distance: 54.4
click at [345, 43] on div "Job Name Set 1" at bounding box center [367, 46] width 244 height 14
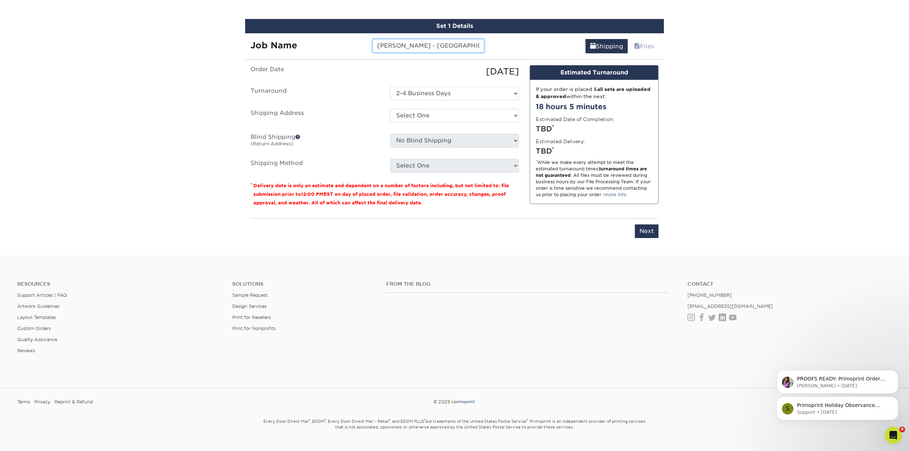
type input "[PERSON_NAME] - [GEOGRAPHIC_DATA]"
click at [513, 116] on select "Select One [PERSON_NAME] [PERSON_NAME] - [GEOGRAPHIC_DATA] [PERSON_NAME] [PERSO…" at bounding box center [454, 116] width 129 height 14
select select "285196"
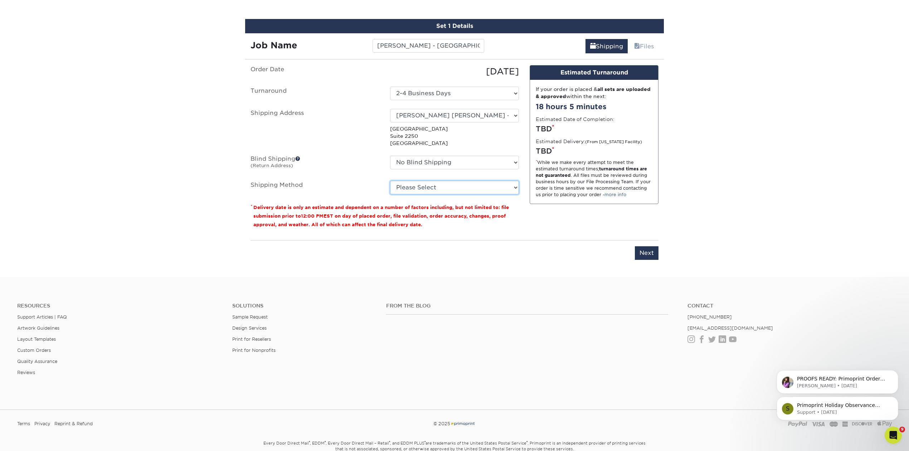
click at [513, 187] on select "Please Select Ground Shipping (+$8.96) 3 Day Shipping Service (+$18.68) 2 Day A…" at bounding box center [454, 188] width 129 height 14
select select "03"
click at [390, 181] on select "Please Select Ground Shipping (+$8.96) 3 Day Shipping Service (+$18.68) 2 Day A…" at bounding box center [454, 188] width 129 height 14
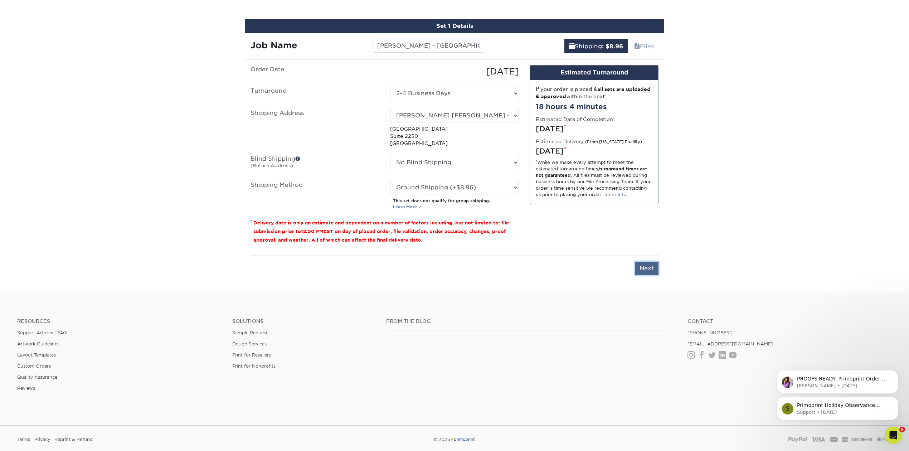
click at [645, 266] on input "Next" at bounding box center [647, 269] width 24 height 14
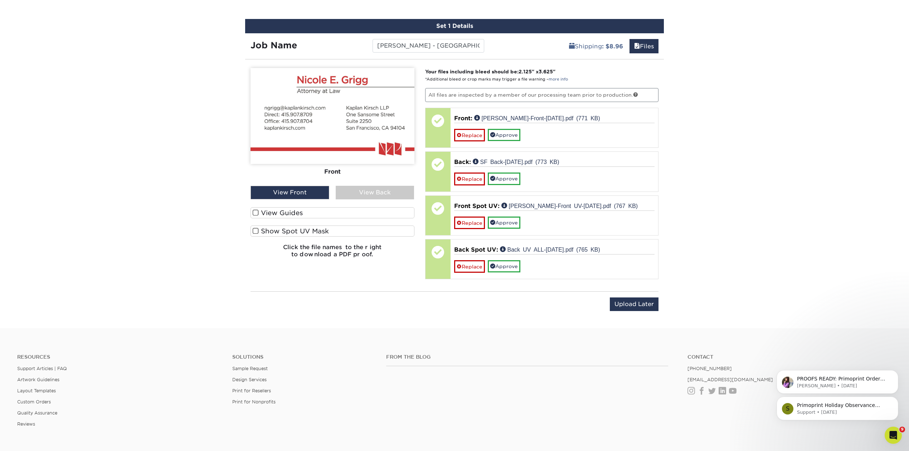
click at [255, 229] on span at bounding box center [256, 231] width 6 height 7
click at [0, 0] on input "Show Spot UV Mask" at bounding box center [0, 0] width 0 height 0
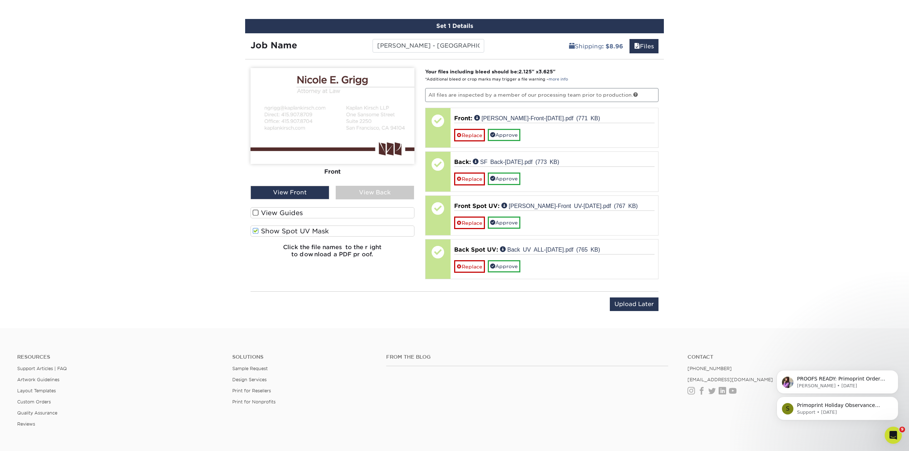
click at [366, 189] on div "View Back" at bounding box center [375, 193] width 79 height 14
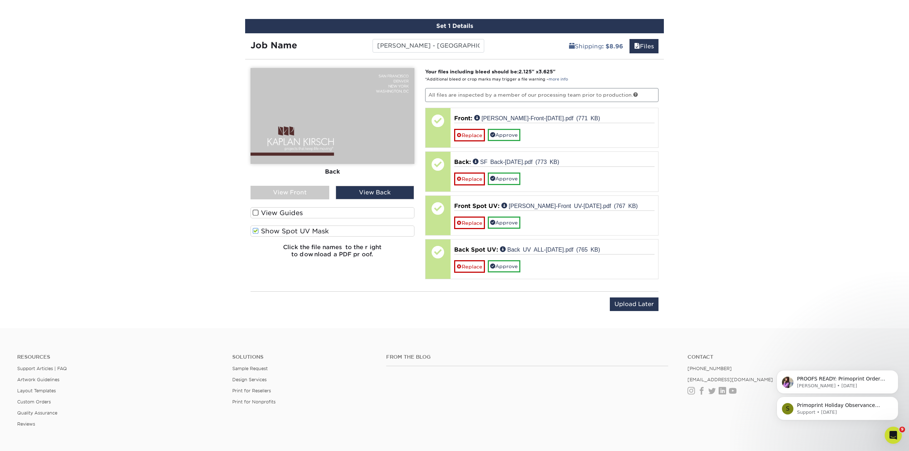
click at [255, 229] on span at bounding box center [256, 231] width 6 height 7
click at [0, 0] on input "Show Spot UV Mask" at bounding box center [0, 0] width 0 height 0
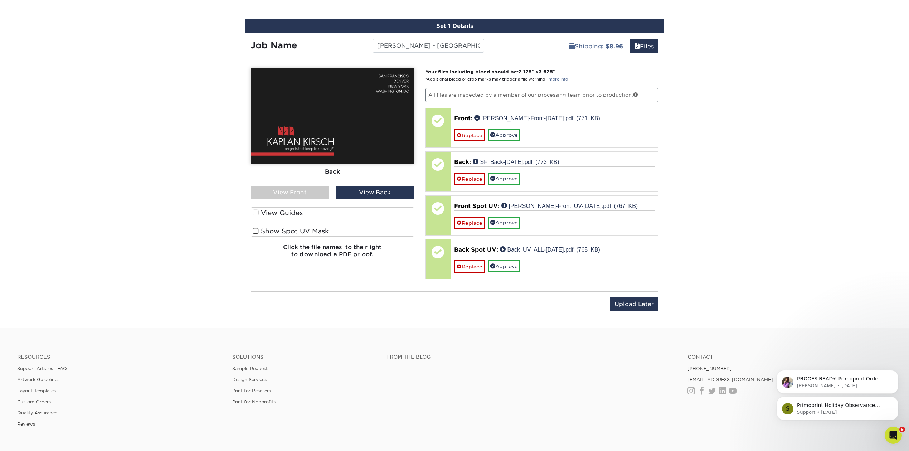
click at [276, 186] on div "View Front" at bounding box center [290, 193] width 79 height 14
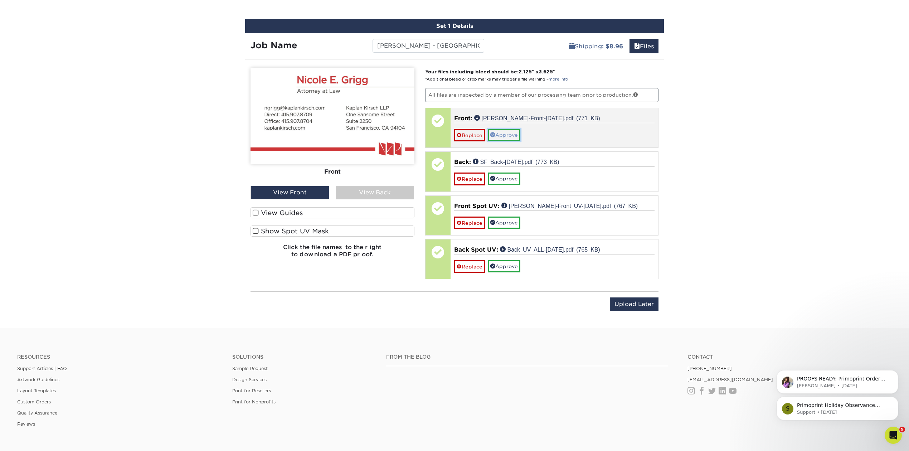
click at [511, 132] on link "Approve" at bounding box center [504, 135] width 33 height 12
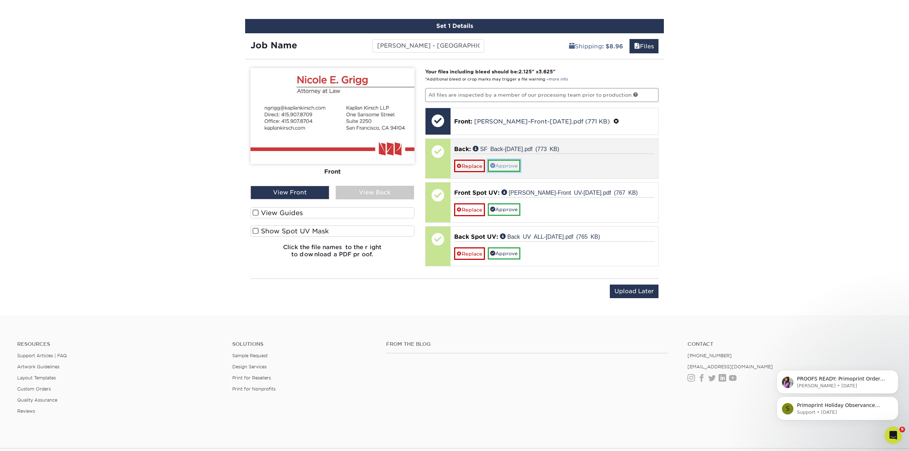
click at [514, 164] on link "Approve" at bounding box center [504, 166] width 33 height 12
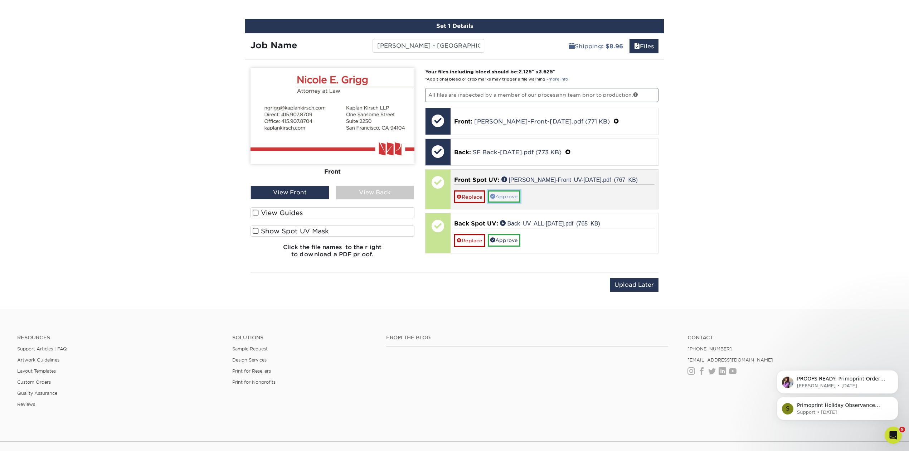
click at [511, 194] on link "Approve" at bounding box center [504, 196] width 33 height 12
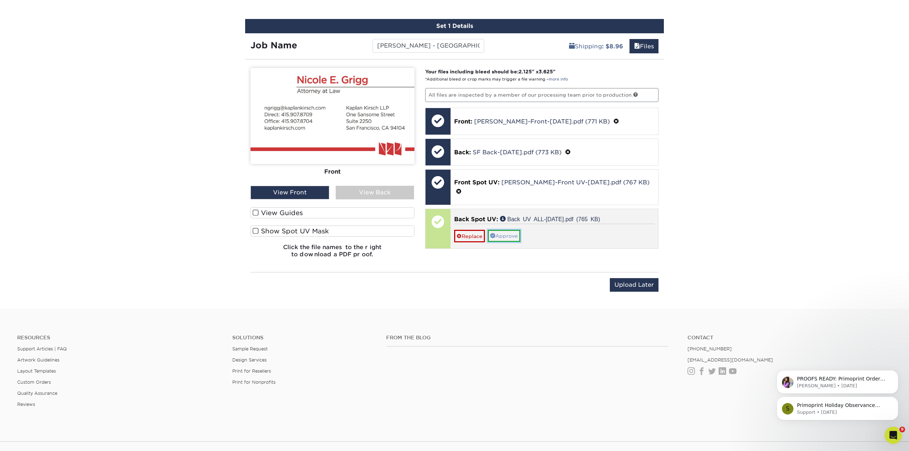
click at [509, 230] on link "Approve" at bounding box center [504, 236] width 33 height 12
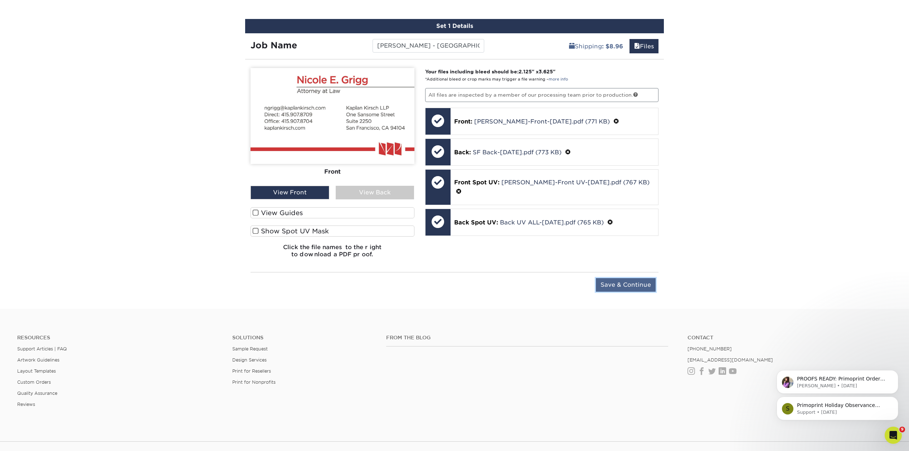
click at [627, 283] on input "Save & Continue" at bounding box center [626, 285] width 60 height 14
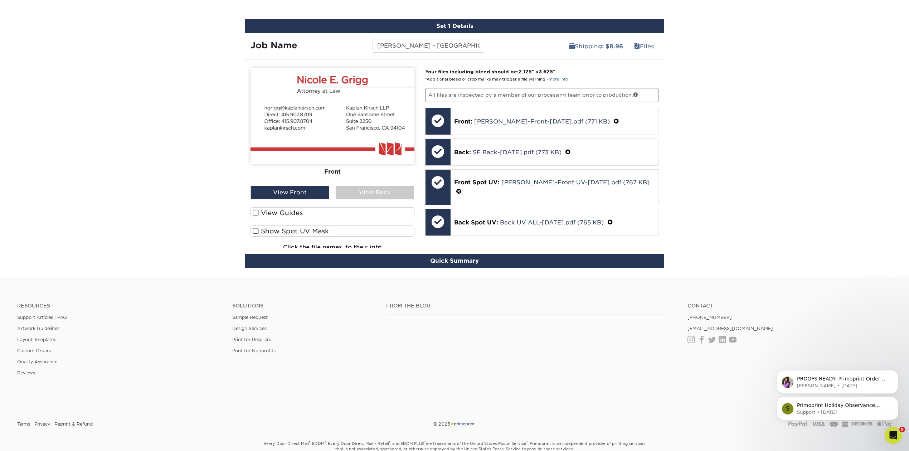
scroll to position [361, 0]
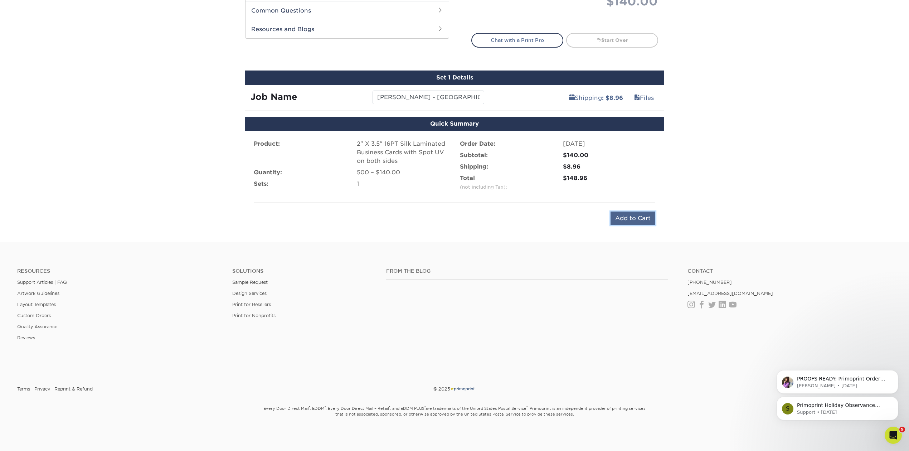
click at [621, 216] on input "Add to Cart" at bounding box center [633, 219] width 45 height 14
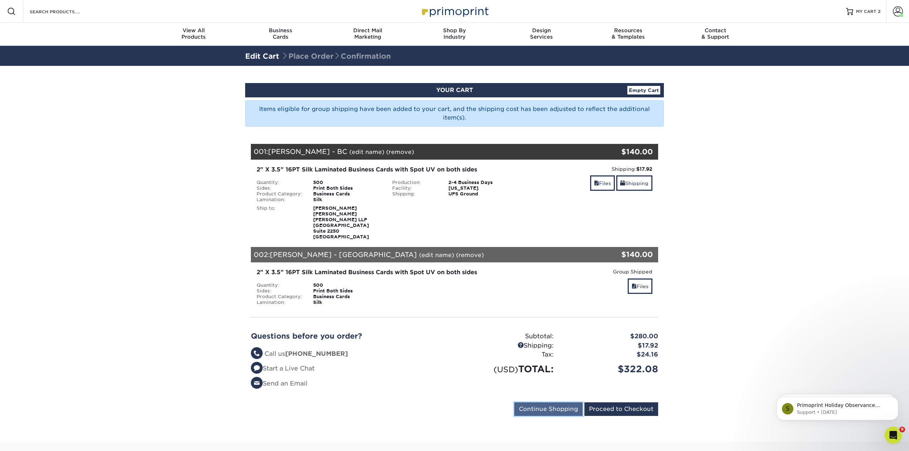
click at [538, 406] on input "Continue Shopping" at bounding box center [548, 409] width 68 height 14
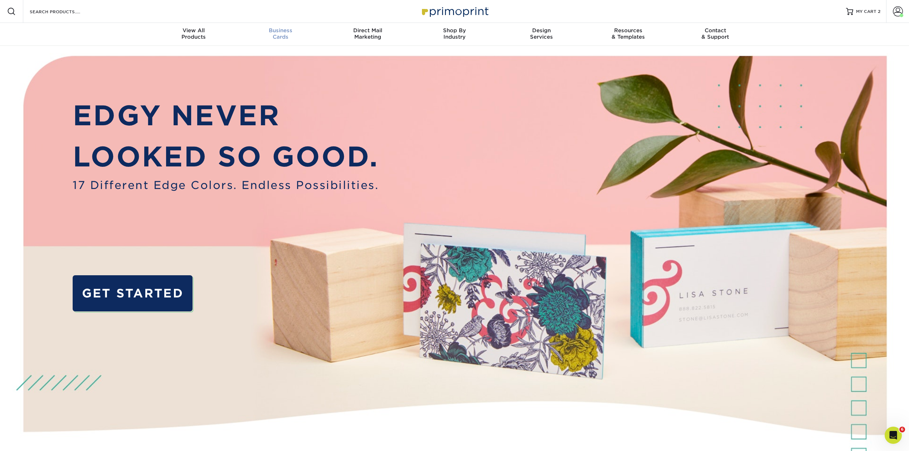
click at [281, 35] on div "Business Cards" at bounding box center [280, 33] width 87 height 13
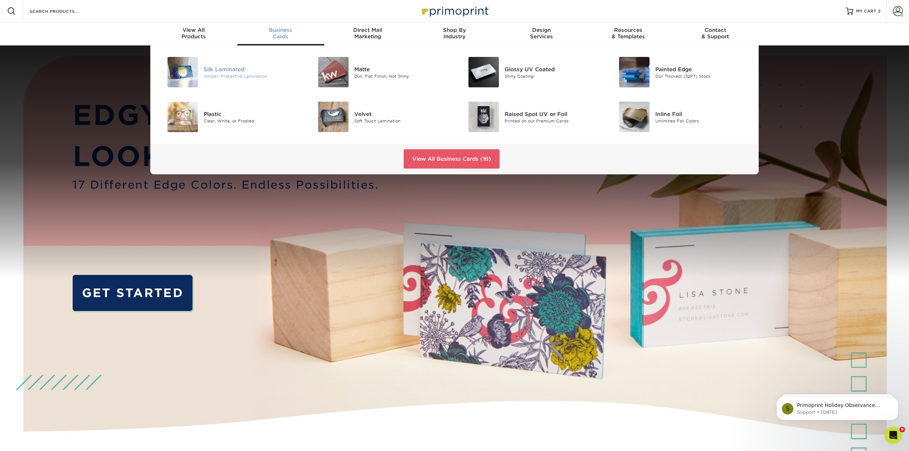
click at [212, 72] on div "Silk Laminated" at bounding box center [251, 69] width 95 height 8
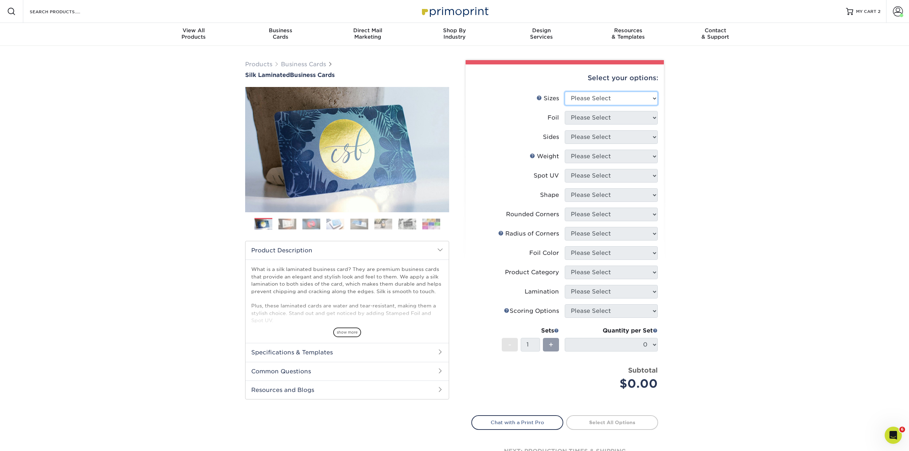
click at [655, 98] on select "Please Select 1.5" x 3.5" - Mini 1.75" x 3.5" - Mini 2" x 2" - Square 2" x 3" -…" at bounding box center [611, 99] width 93 height 14
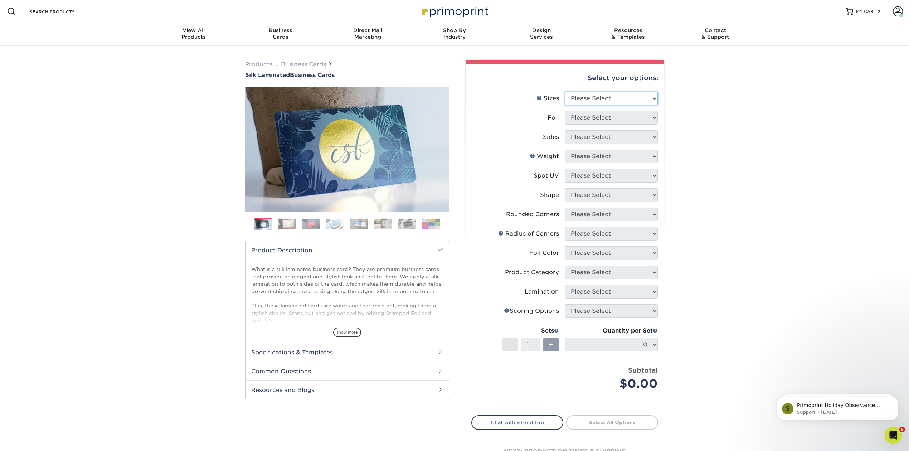
select select "2.00x3.50"
click at [565, 92] on select "Please Select 1.5" x 3.5" - Mini 1.75" x 3.5" - Mini 2" x 2" - Square 2" x 3" -…" at bounding box center [611, 99] width 93 height 14
click at [655, 116] on select "Please Select Yes No" at bounding box center [611, 118] width 93 height 14
select select "0"
click at [565, 111] on select "Please Select Yes No" at bounding box center [611, 118] width 93 height 14
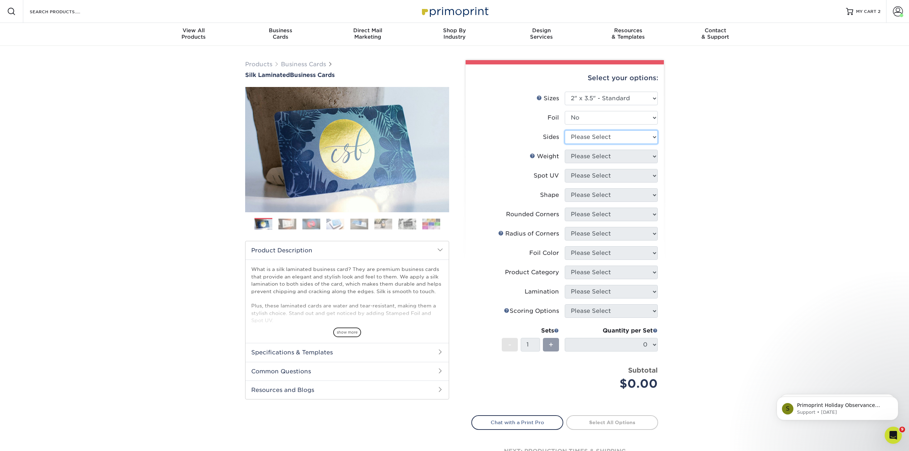
click at [655, 136] on select "Please Select Print Both Sides Print Front Only" at bounding box center [611, 137] width 93 height 14
select select "13abbda7-1d64-4f25-8bb2-c179b224825d"
click at [565, 130] on select "Please Select Print Both Sides Print Front Only" at bounding box center [611, 137] width 93 height 14
click at [653, 156] on select "Please Select 16PT" at bounding box center [611, 157] width 93 height 14
select select "16PT"
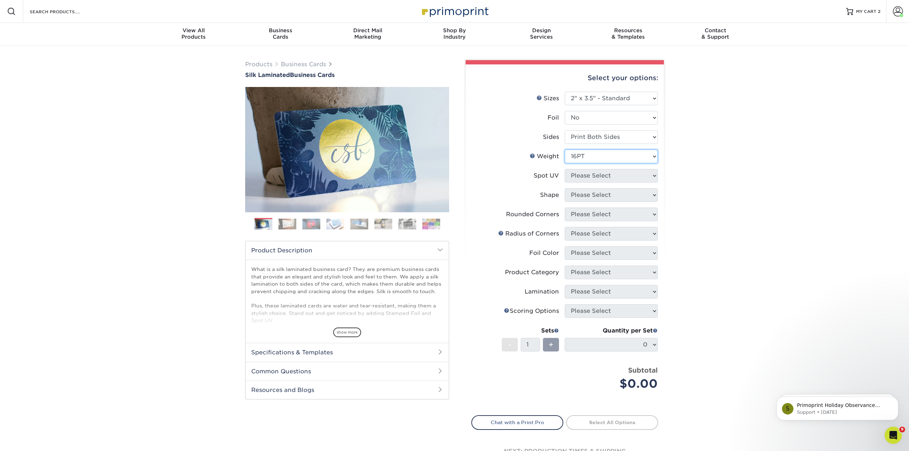
click at [565, 150] on select "Please Select 16PT" at bounding box center [611, 157] width 93 height 14
click at [653, 173] on select "Please Select No Spot UV Front and Back (Both Sides) Front Only Back Only" at bounding box center [611, 176] width 93 height 14
select select "0"
click at [565, 169] on select "Please Select No Spot UV Front and Back (Both Sides) Front Only Back Only" at bounding box center [611, 176] width 93 height 14
click at [655, 191] on select "Please Select Standard" at bounding box center [611, 195] width 93 height 14
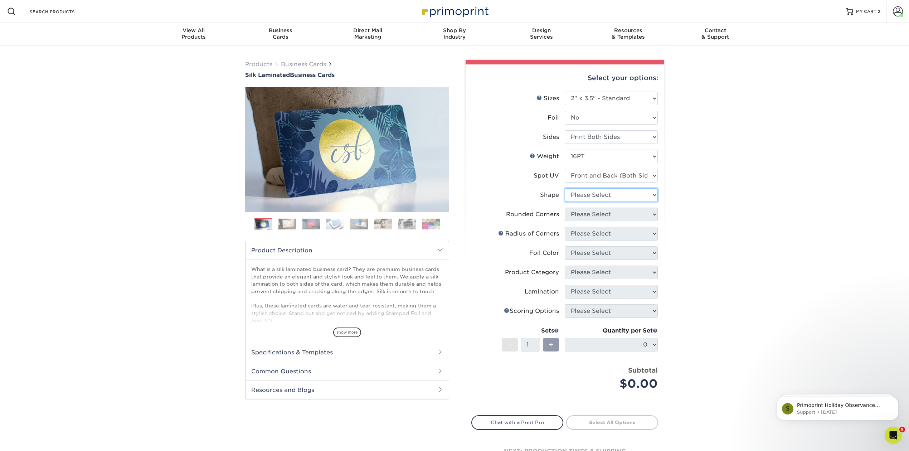
select select "standard"
click at [565, 188] on select "Please Select Standard" at bounding box center [611, 195] width 93 height 14
click at [653, 209] on select "Please Select Yes - Round 2 Corners Yes - Round 4 Corners No" at bounding box center [611, 215] width 93 height 14
select select "0"
click at [565, 208] on select "Please Select Yes - Round 2 Corners Yes - Round 4 Corners No" at bounding box center [611, 215] width 93 height 14
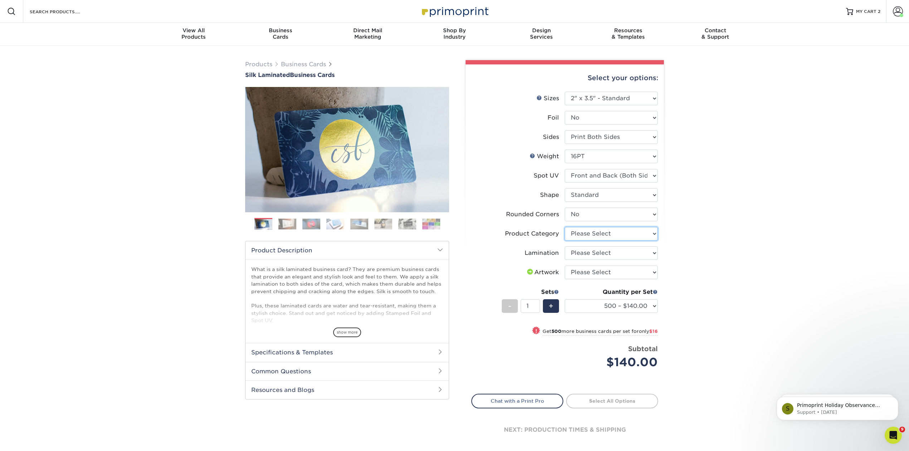
click at [655, 231] on select "Please Select Business Cards" at bounding box center [611, 234] width 93 height 14
select select "3b5148f1-0588-4f88-a218-97bcfdce65c1"
click at [565, 227] on select "Please Select Business Cards" at bounding box center [611, 234] width 93 height 14
click at [654, 250] on select "Please Select Silk" at bounding box center [611, 253] width 93 height 14
select select "ccacb42f-45f7-42d3-bbd3-7c8421cf37f0"
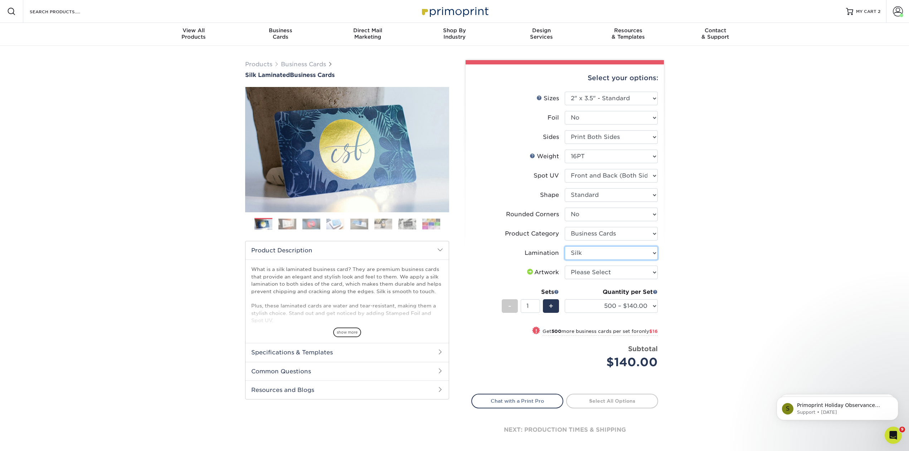
click at [565, 246] on select "Please Select Silk" at bounding box center [611, 253] width 93 height 14
click at [655, 269] on select "Please Select I will upload files I need a design - $100" at bounding box center [611, 273] width 93 height 14
select select "upload"
click at [565, 266] on select "Please Select I will upload files I need a design - $100" at bounding box center [611, 273] width 93 height 14
click at [623, 397] on link "Proceed to Shipping" at bounding box center [612, 400] width 92 height 13
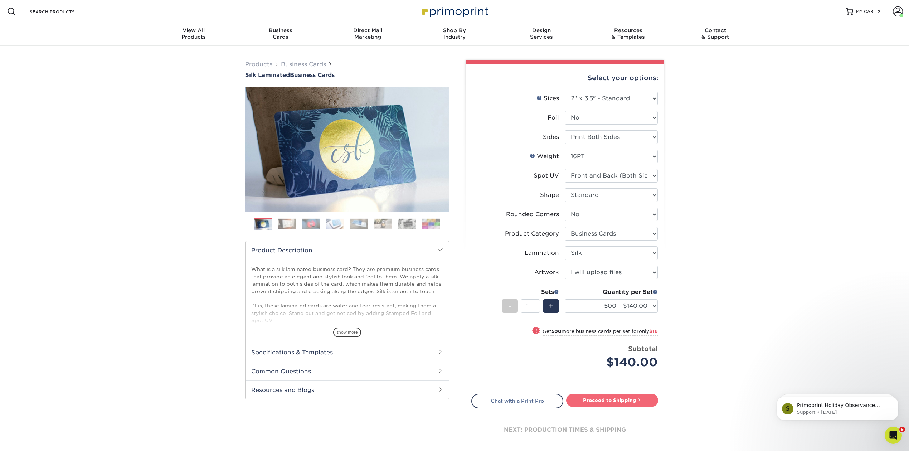
type input "Set 1"
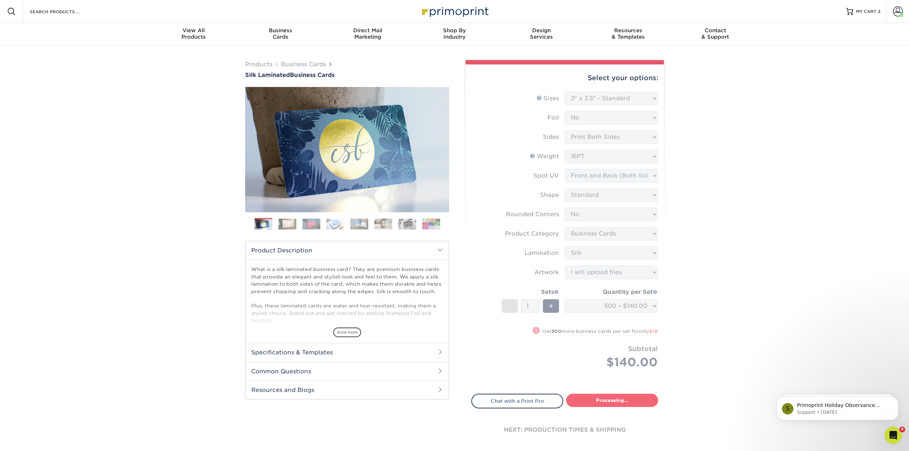
select select "a02e7c76-bdf4-4cc9-8b1d-1aa03151ab1e"
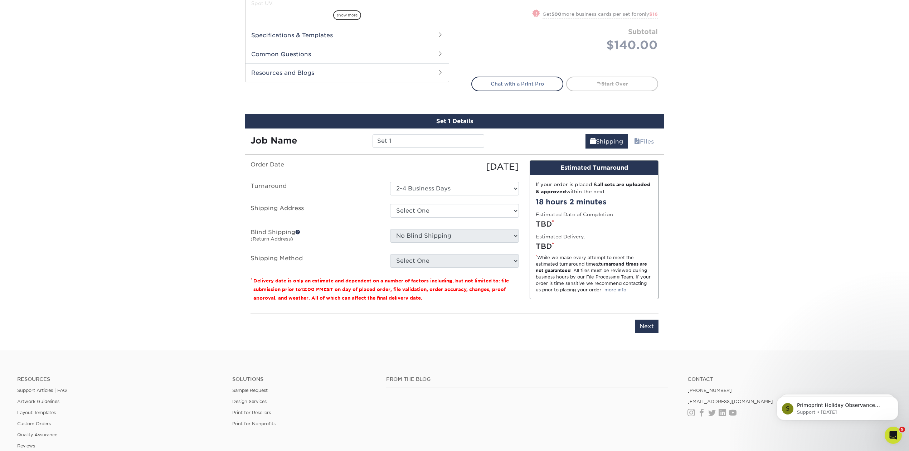
scroll to position [412, 0]
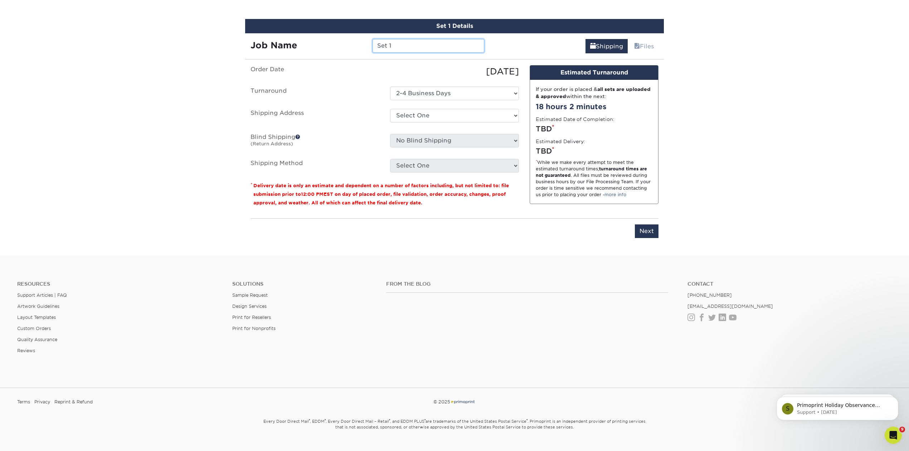
drag, startPoint x: 398, startPoint y: 42, endPoint x: 361, endPoint y: 45, distance: 37.3
click at [361, 45] on div "Job Name Set 1" at bounding box center [367, 46] width 244 height 14
type input "Bill Marsh - BC"
click at [514, 114] on select "Select One [PERSON_NAME] [PERSON_NAME] - [GEOGRAPHIC_DATA] [PERSON_NAME] [PERSO…" at bounding box center [454, 116] width 129 height 14
select select "285196"
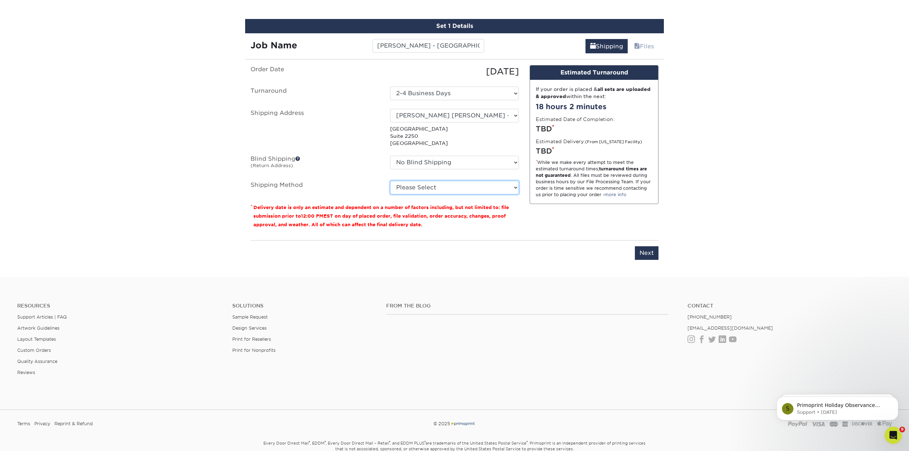
click at [514, 186] on select "Please Select Ground Shipping (+$8.96) 3 Day Shipping Service (+$18.68) 2 Day A…" at bounding box center [454, 188] width 129 height 14
select select "03"
click at [390, 181] on select "Please Select Ground Shipping (+$8.96) 3 Day Shipping Service (+$18.68) 2 Day A…" at bounding box center [454, 188] width 129 height 14
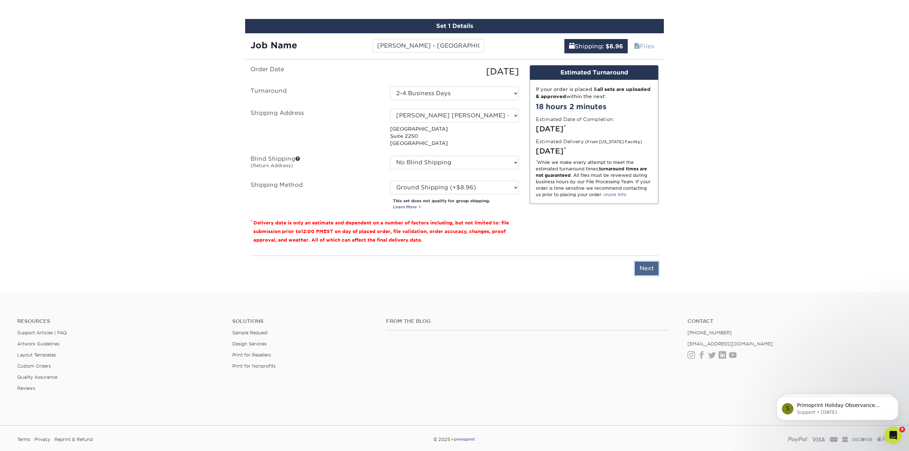
click at [646, 268] on input "Next" at bounding box center [647, 269] width 24 height 14
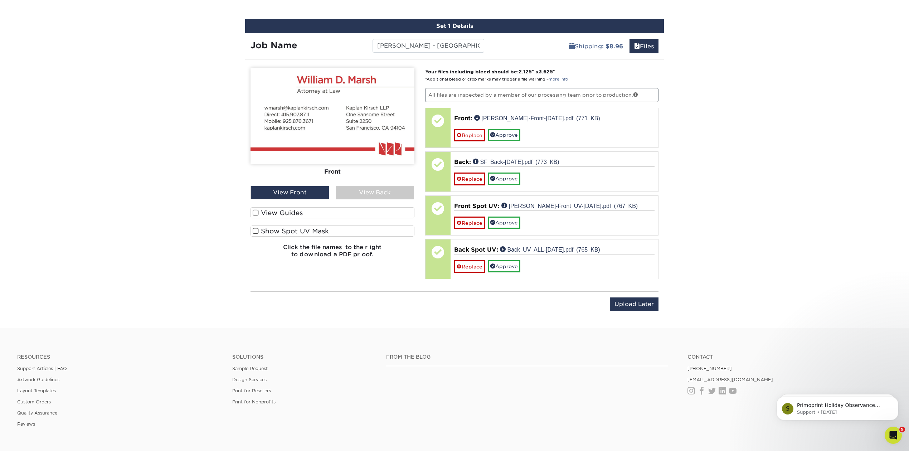
click at [254, 229] on span at bounding box center [256, 231] width 6 height 7
click at [0, 0] on input "Show Spot UV Mask" at bounding box center [0, 0] width 0 height 0
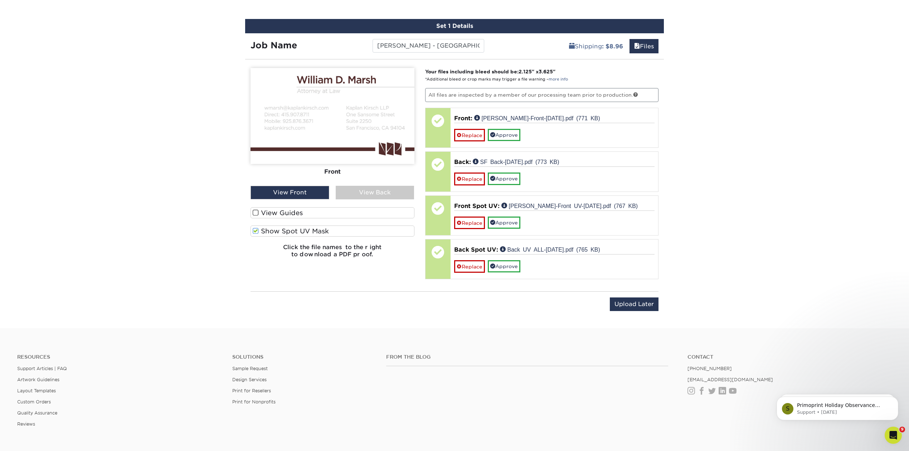
click at [390, 186] on div "View Back" at bounding box center [375, 193] width 79 height 14
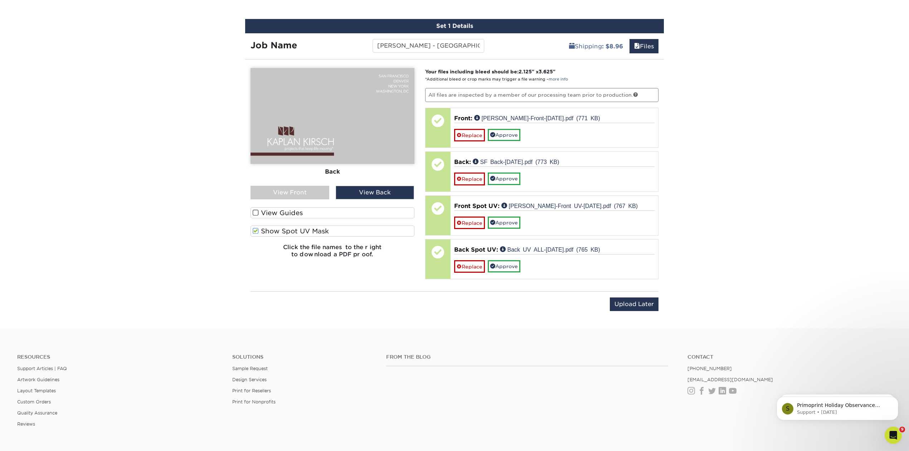
click at [255, 232] on span at bounding box center [256, 231] width 6 height 7
click at [0, 0] on input "Show Spot UV Mask" at bounding box center [0, 0] width 0 height 0
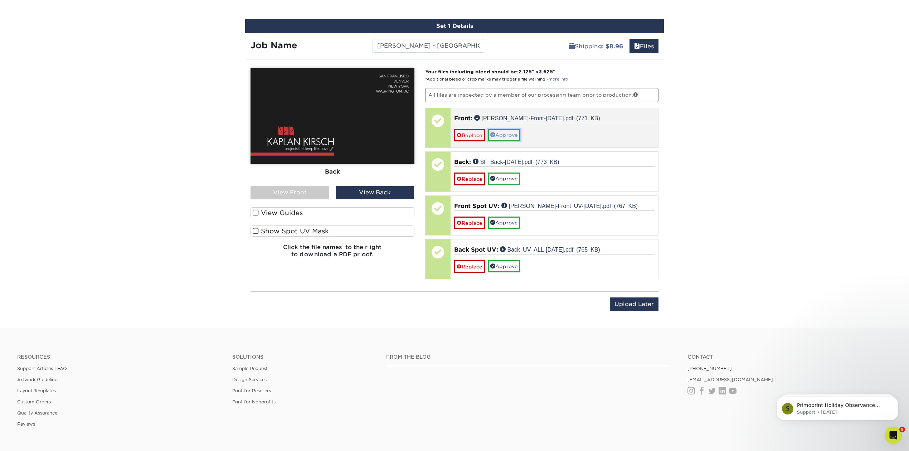
click at [506, 133] on link "Approve" at bounding box center [504, 135] width 33 height 12
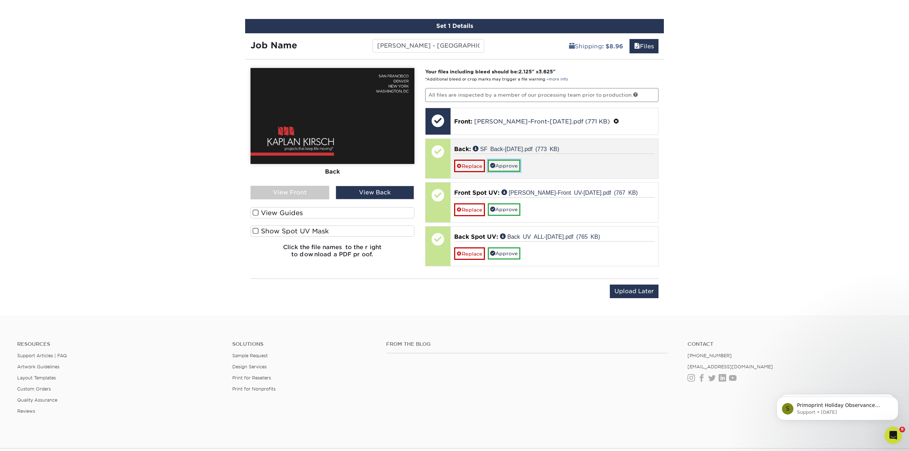
click at [504, 163] on link "Approve" at bounding box center [504, 166] width 33 height 12
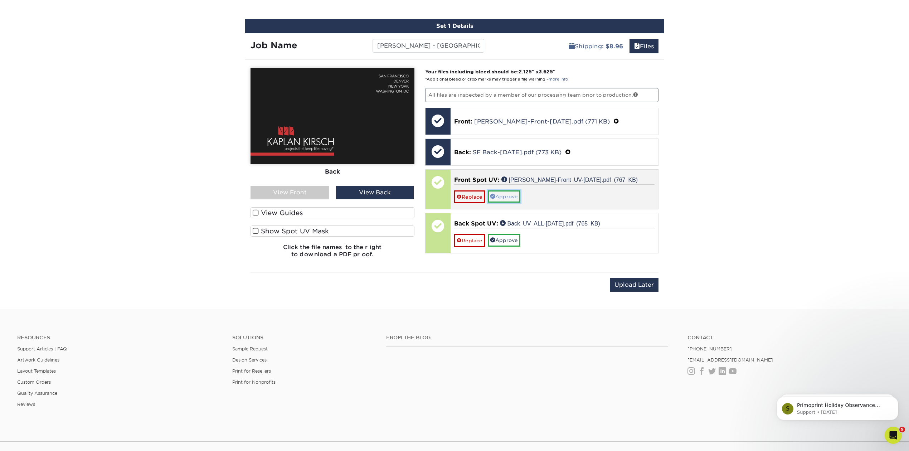
click at [510, 195] on link "Approve" at bounding box center [504, 196] width 33 height 12
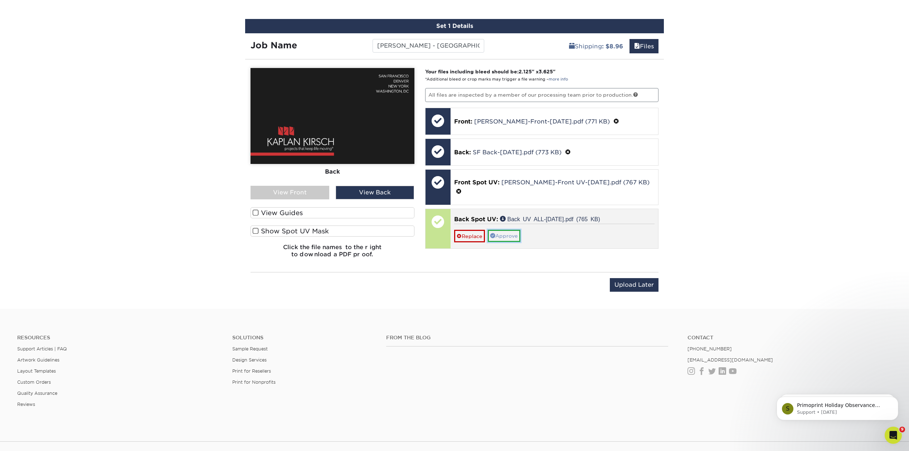
click at [507, 230] on link "Approve" at bounding box center [504, 236] width 33 height 12
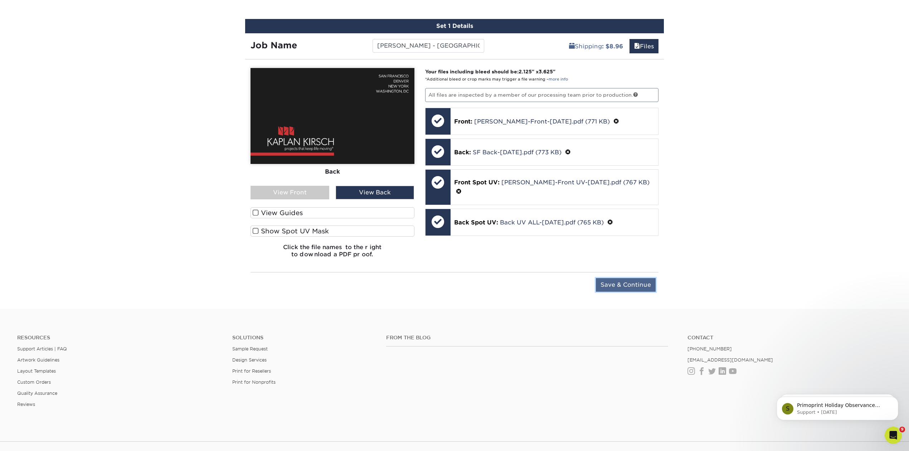
click at [635, 285] on input "Save & Continue" at bounding box center [626, 285] width 60 height 14
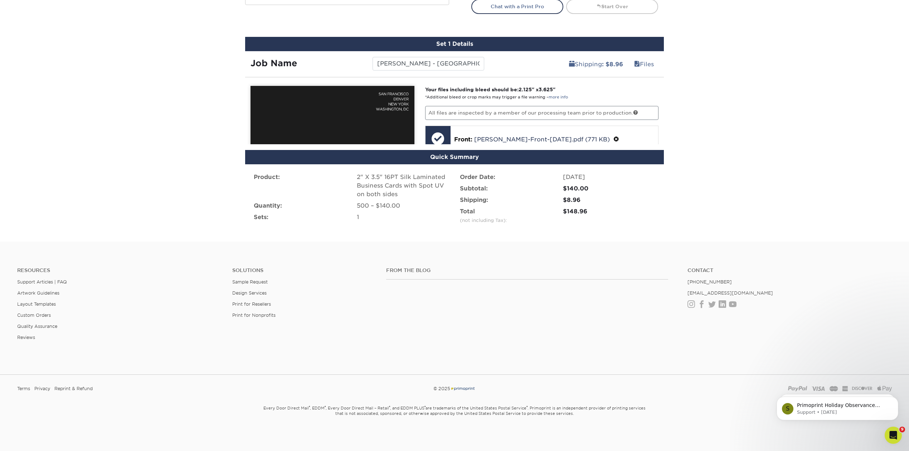
scroll to position [361, 0]
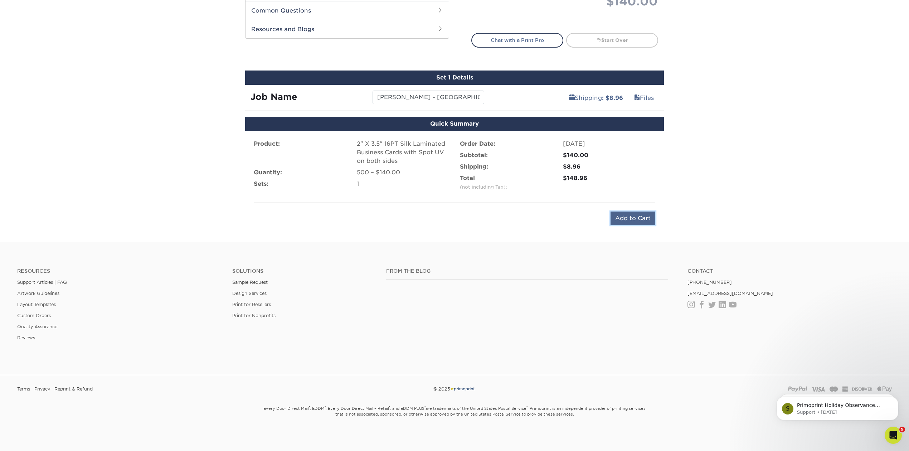
click at [632, 215] on input "Add to Cart" at bounding box center [633, 219] width 45 height 14
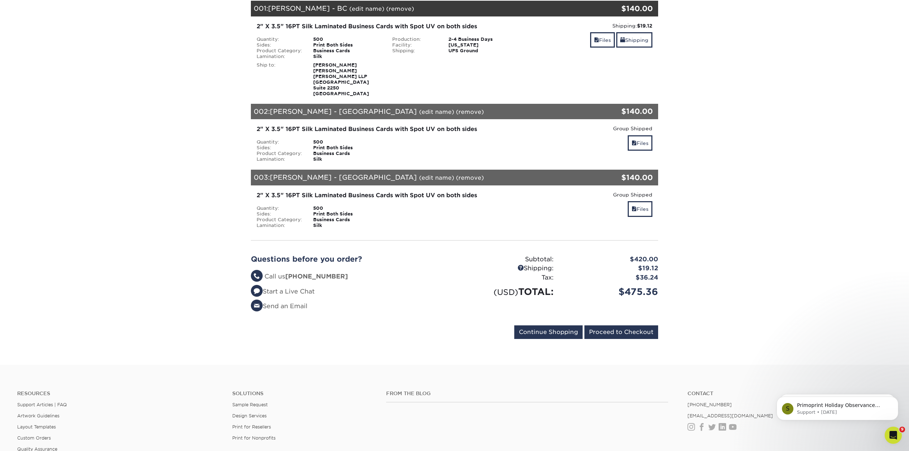
scroll to position [191, 0]
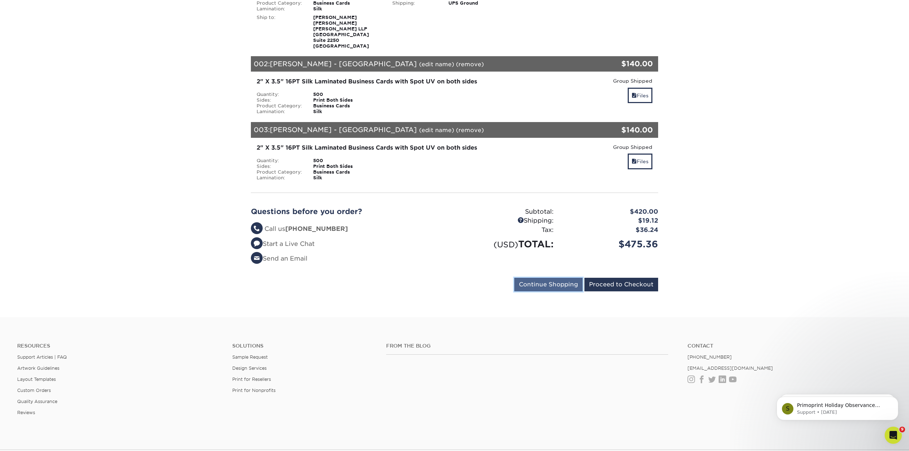
click at [540, 281] on input "Continue Shopping" at bounding box center [548, 285] width 68 height 14
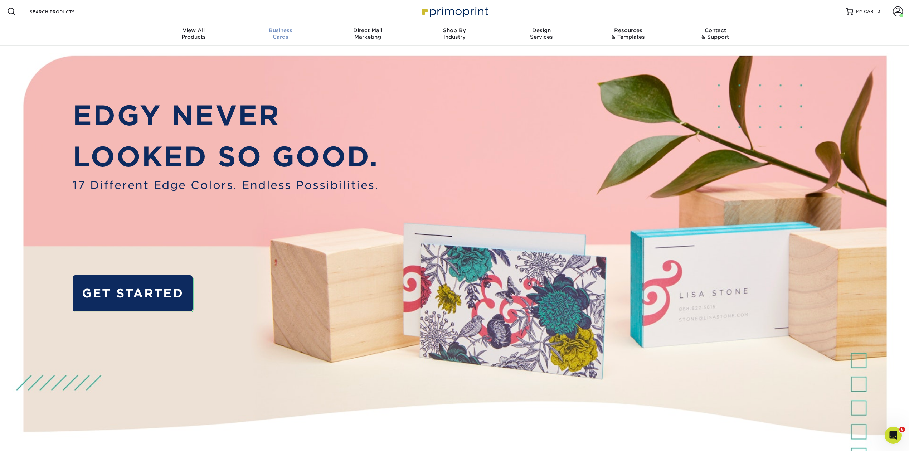
click at [280, 30] on span "Business" at bounding box center [280, 30] width 87 height 6
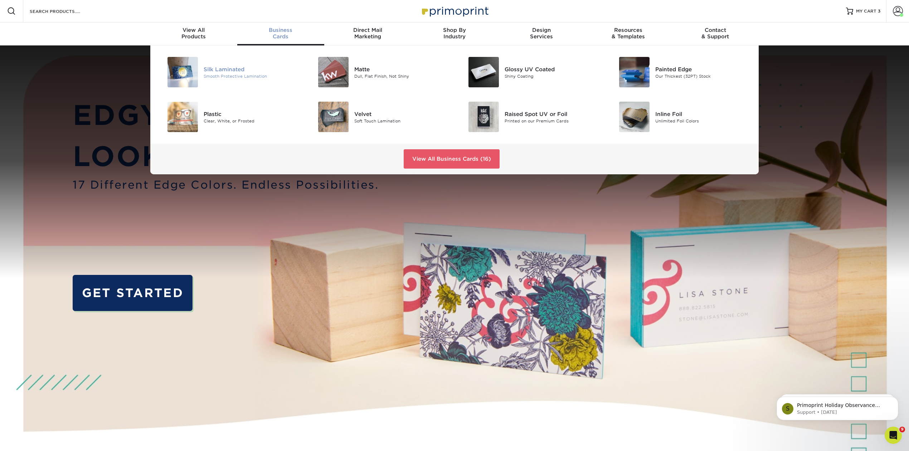
click at [232, 73] on div "Smooth Protective Lamination" at bounding box center [251, 76] width 95 height 6
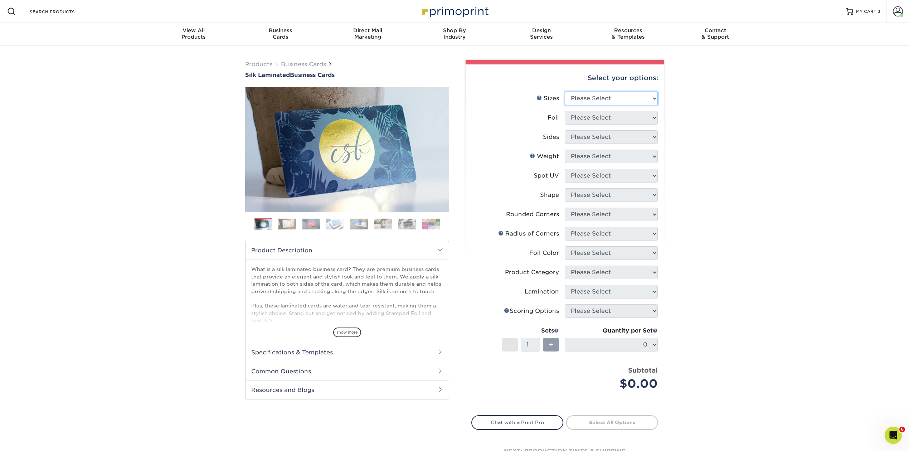
click at [655, 97] on select "Please Select 1.5" x 3.5" - Mini 1.75" x 3.5" - Mini 2" x 2" - Square 2" x 3" -…" at bounding box center [611, 99] width 93 height 14
select select "2.00x3.50"
click at [565, 92] on select "Please Select 1.5" x 3.5" - Mini 1.75" x 3.5" - Mini 2" x 2" - Square 2" x 3" -…" at bounding box center [611, 99] width 93 height 14
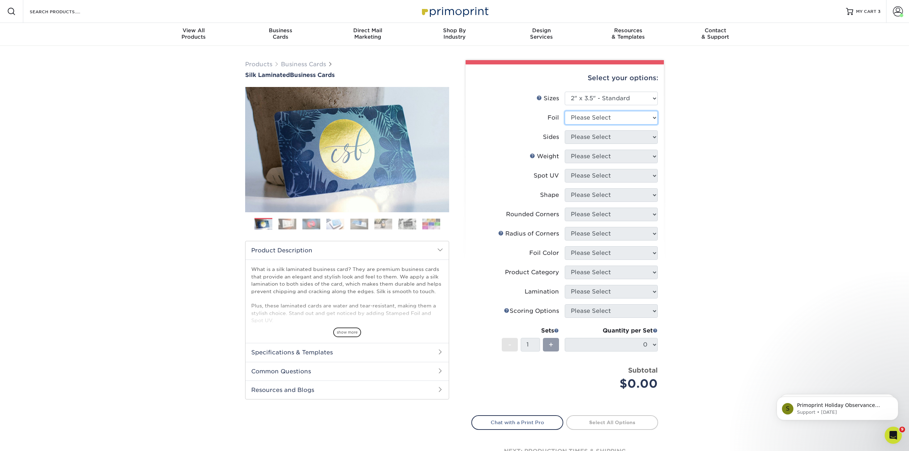
click at [654, 116] on select "Please Select Yes No" at bounding box center [611, 118] width 93 height 14
select select "0"
click at [565, 111] on select "Please Select Yes No" at bounding box center [611, 118] width 93 height 14
click at [651, 135] on select "Please Select Print Both Sides Print Front Only" at bounding box center [611, 137] width 93 height 14
select select "13abbda7-1d64-4f25-8bb2-c179b224825d"
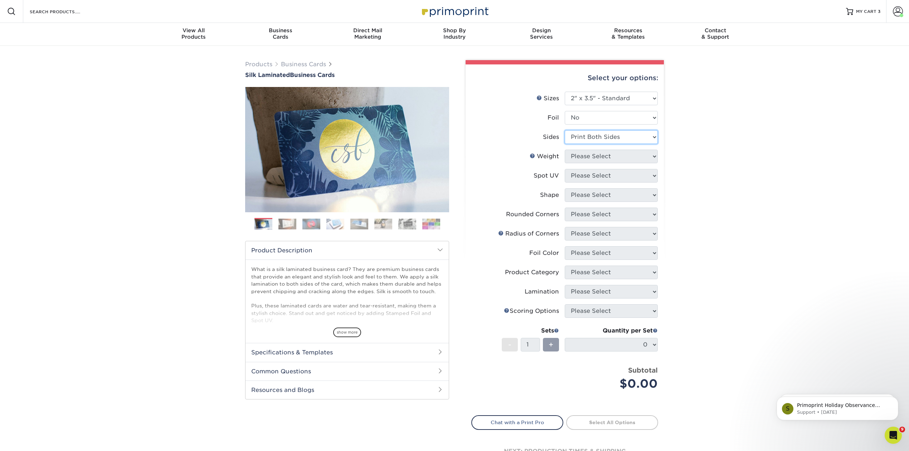
click at [565, 130] on select "Please Select Print Both Sides Print Front Only" at bounding box center [611, 137] width 93 height 14
click at [655, 154] on select "Please Select 16PT" at bounding box center [611, 157] width 93 height 14
select select "16PT"
click at [565, 150] on select "Please Select 16PT" at bounding box center [611, 157] width 93 height 14
click at [652, 173] on select "Please Select No Spot UV Front and Back (Both Sides) Front Only Back Only" at bounding box center [611, 176] width 93 height 14
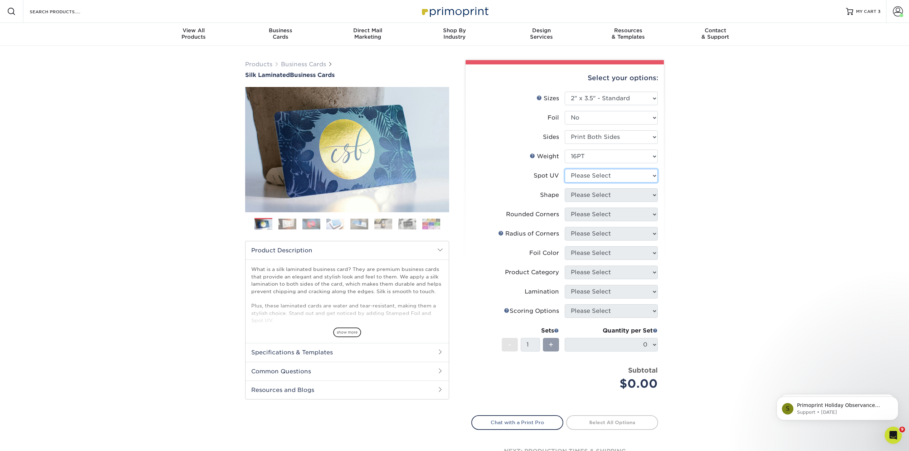
select select "0"
click at [565, 169] on select "Please Select No Spot UV Front and Back (Both Sides) Front Only Back Only" at bounding box center [611, 176] width 93 height 14
click at [652, 192] on select "Please Select Standard" at bounding box center [611, 195] width 93 height 14
select select "standard"
click at [565, 188] on select "Please Select Standard" at bounding box center [611, 195] width 93 height 14
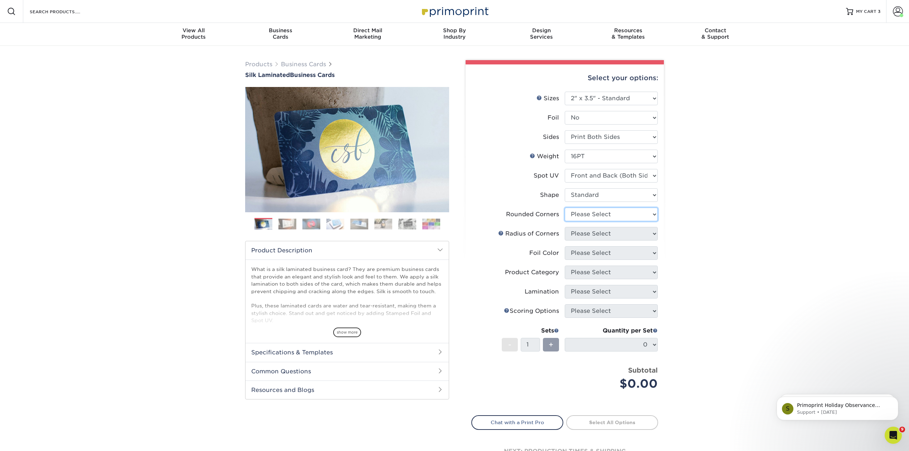
click at [653, 214] on select "Please Select Yes - Round 2 Corners Yes - Round 4 Corners No" at bounding box center [611, 215] width 93 height 14
select select "0"
click at [565, 208] on select "Please Select Yes - Round 2 Corners Yes - Round 4 Corners No" at bounding box center [611, 215] width 93 height 14
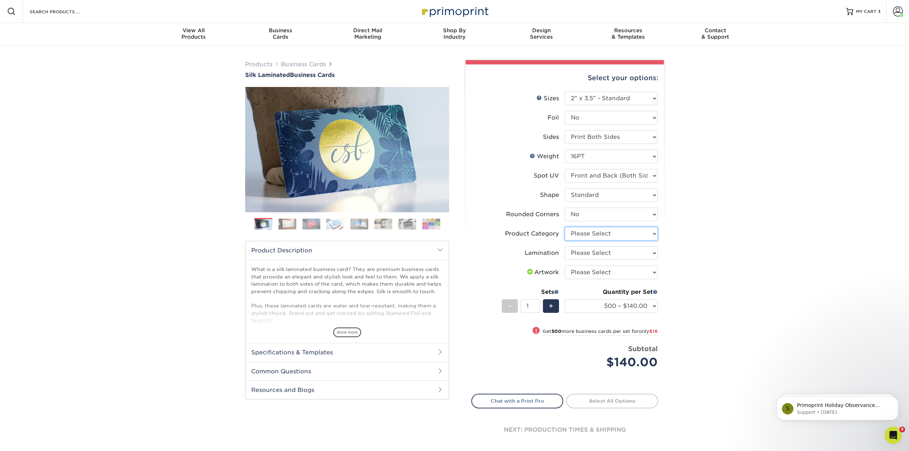
click at [653, 231] on select "Please Select Business Cards" at bounding box center [611, 234] width 93 height 14
select select "3b5148f1-0588-4f88-a218-97bcfdce65c1"
click at [565, 227] on select "Please Select Business Cards" at bounding box center [611, 234] width 93 height 14
click at [654, 251] on select "Please Select Silk" at bounding box center [611, 253] width 93 height 14
select select "ccacb42f-45f7-42d3-bbd3-7c8421cf37f0"
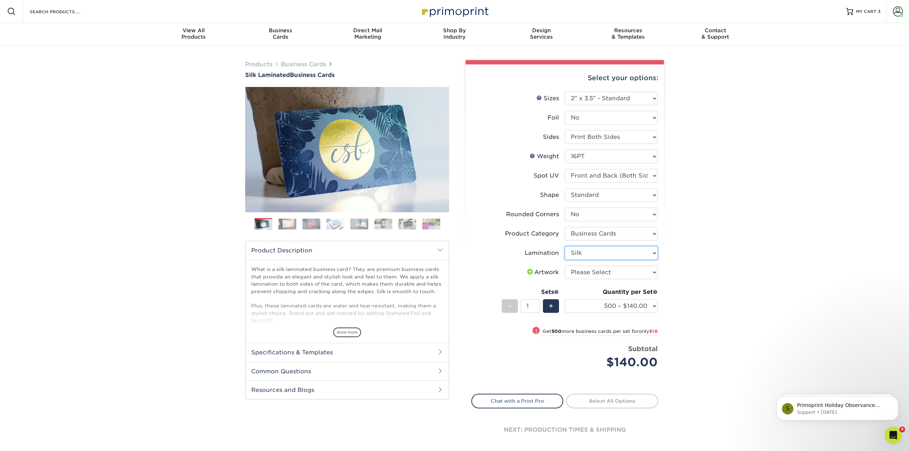
click at [565, 246] on select "Please Select Silk" at bounding box center [611, 253] width 93 height 14
click at [653, 272] on select "Please Select I will upload files I need a design - $100" at bounding box center [611, 273] width 93 height 14
select select "upload"
click at [565, 266] on select "Please Select I will upload files I need a design - $100" at bounding box center [611, 273] width 93 height 14
click at [621, 397] on link "Proceed to Shipping" at bounding box center [612, 400] width 92 height 13
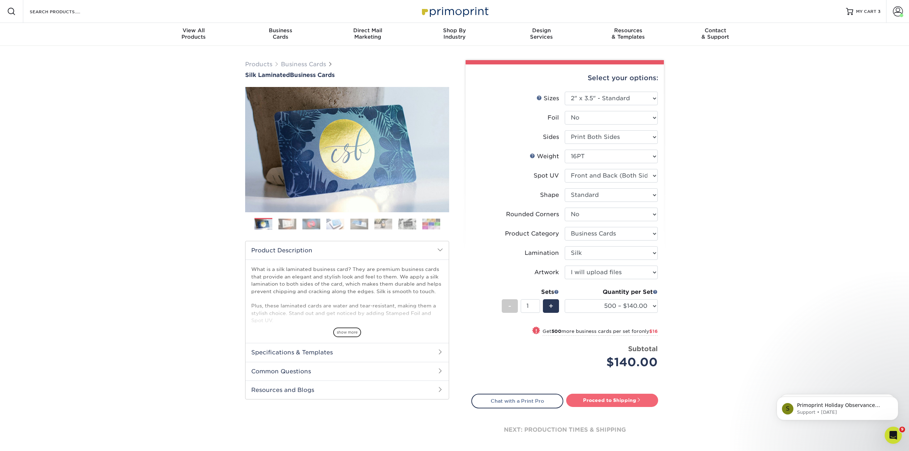
type input "Set 1"
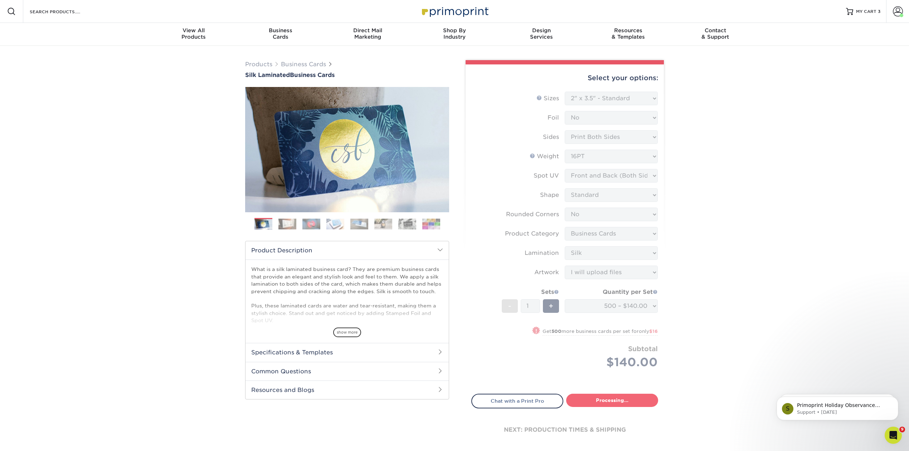
select select "a02e7c76-bdf4-4cc9-8b1d-1aa03151ab1e"
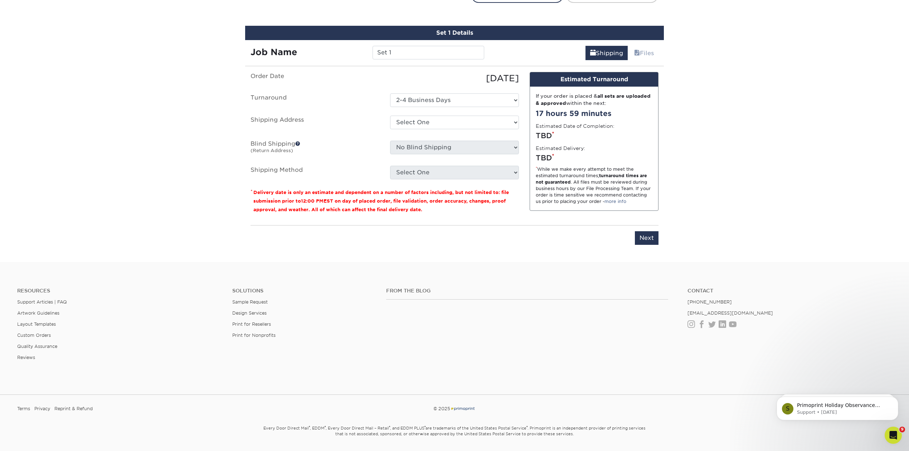
scroll to position [412, 0]
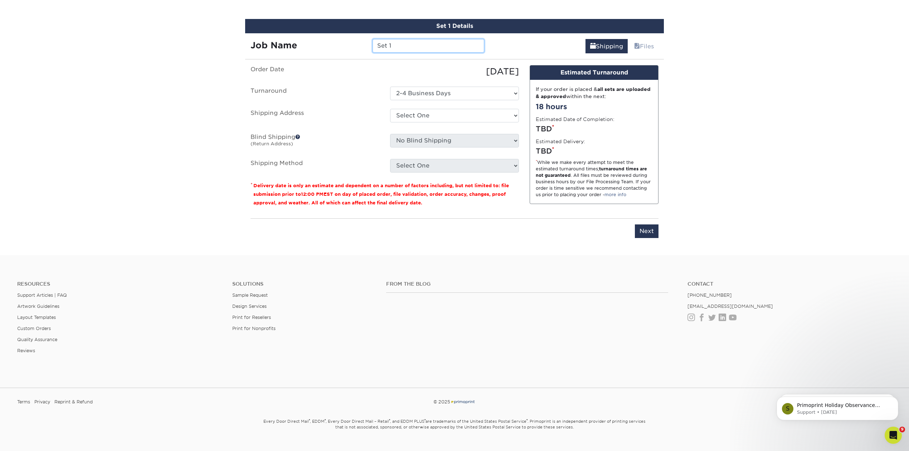
drag, startPoint x: 395, startPoint y: 46, endPoint x: 357, endPoint y: 42, distance: 38.9
click at [349, 43] on div "Job Name Set 1" at bounding box center [367, 46] width 244 height 14
type input "Wil Mumby - BC"
click at [514, 113] on select "Select One [PERSON_NAME] [PERSON_NAME] - [GEOGRAPHIC_DATA] [PERSON_NAME] [PERSO…" at bounding box center [454, 116] width 129 height 14
select select "285196"
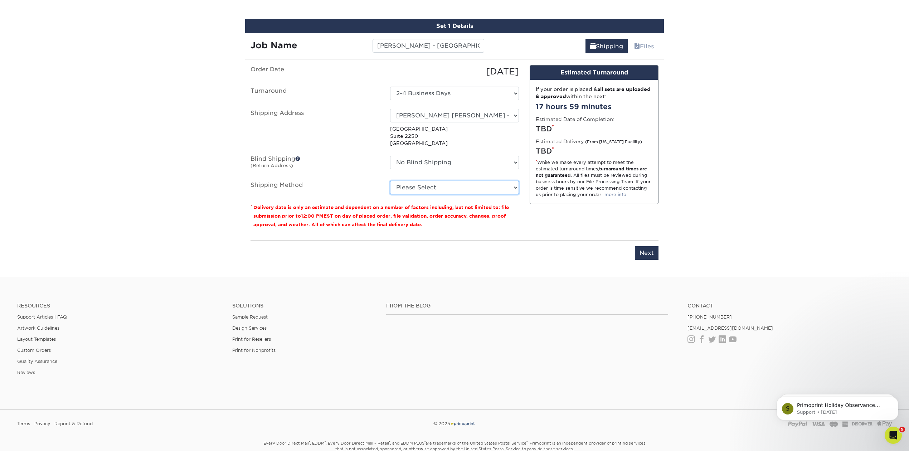
click at [513, 185] on select "Please Select Ground Shipping (+$8.96) 3 Day Shipping Service (+$18.68) 2 Day A…" at bounding box center [454, 188] width 129 height 14
select select "03"
click at [390, 181] on select "Please Select Ground Shipping (+$8.96) 3 Day Shipping Service (+$18.68) 2 Day A…" at bounding box center [454, 188] width 129 height 14
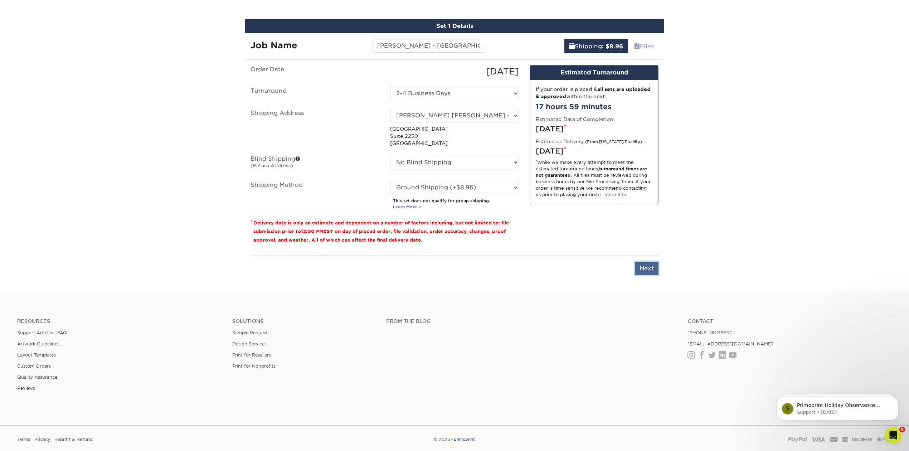
click at [645, 267] on input "Next" at bounding box center [647, 269] width 24 height 14
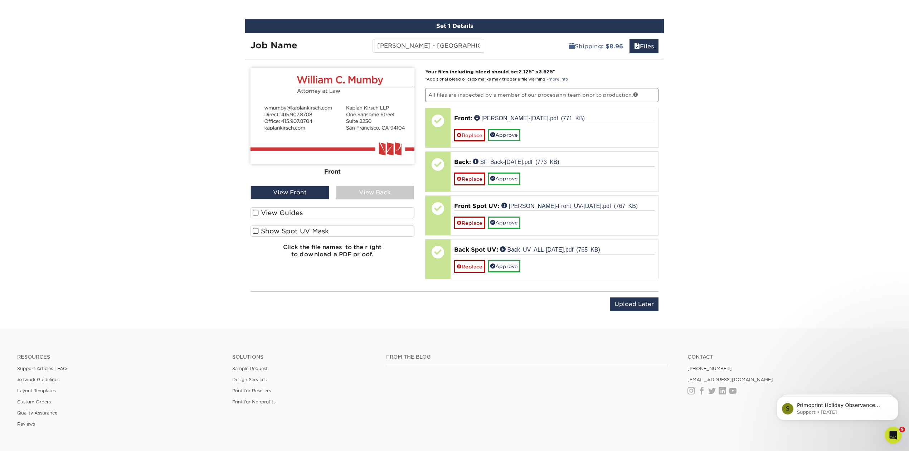
click at [254, 229] on span at bounding box center [256, 231] width 6 height 7
click at [0, 0] on input "Show Spot UV Mask" at bounding box center [0, 0] width 0 height 0
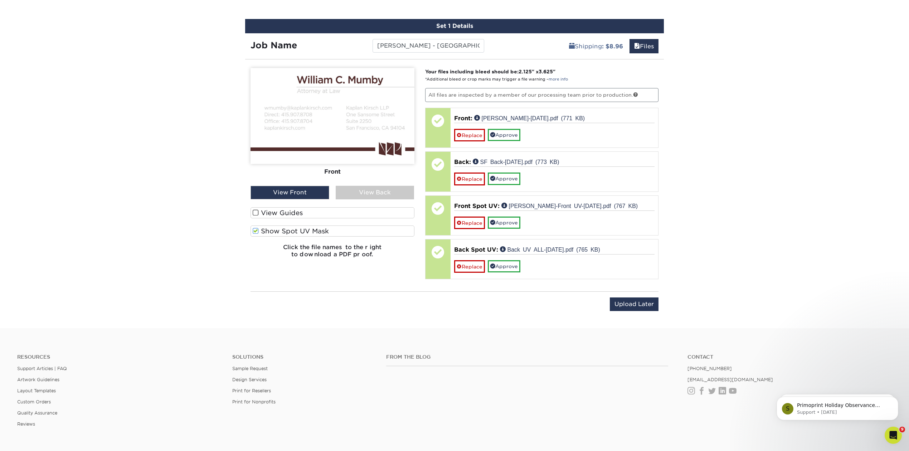
click at [385, 184] on div "Front Back" at bounding box center [333, 127] width 164 height 118
click at [384, 189] on div "View Back" at bounding box center [375, 193] width 79 height 14
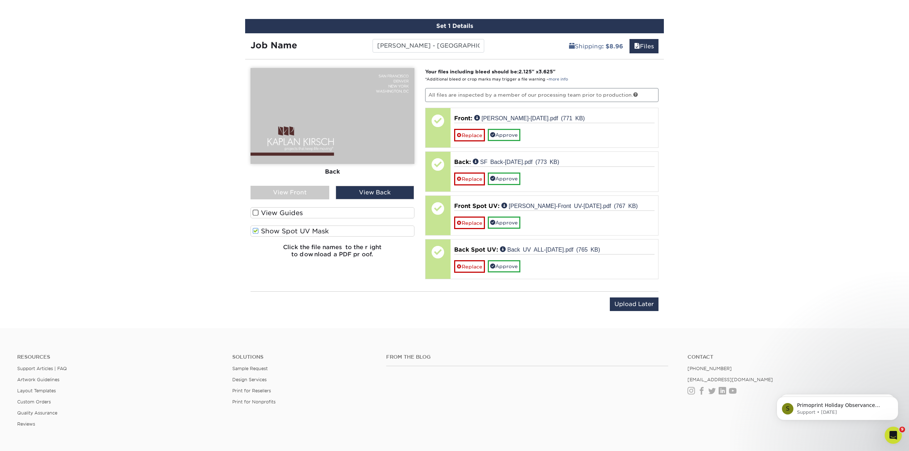
click at [255, 229] on span at bounding box center [256, 231] width 6 height 7
click at [0, 0] on input "Show Spot UV Mask" at bounding box center [0, 0] width 0 height 0
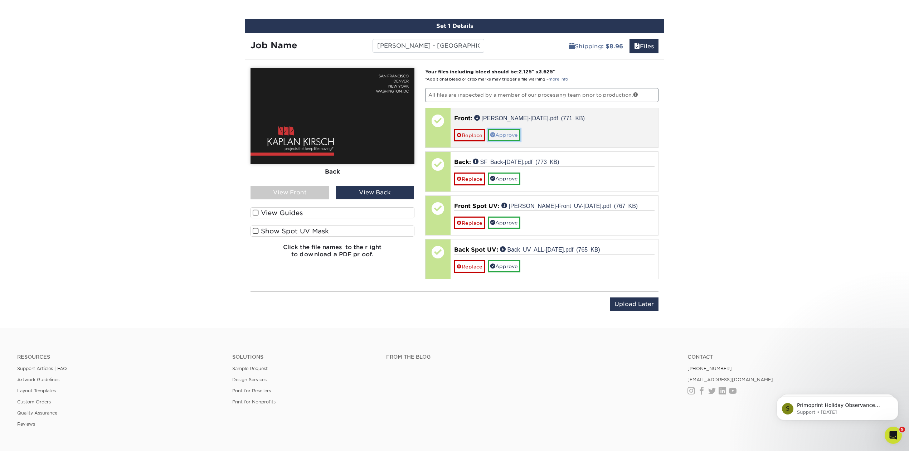
click at [513, 134] on link "Approve" at bounding box center [504, 135] width 33 height 12
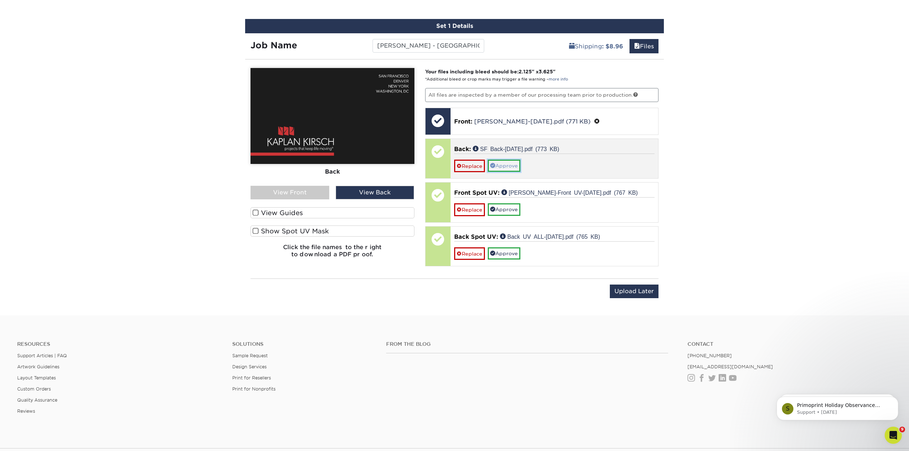
click at [506, 164] on link "Approve" at bounding box center [504, 166] width 33 height 12
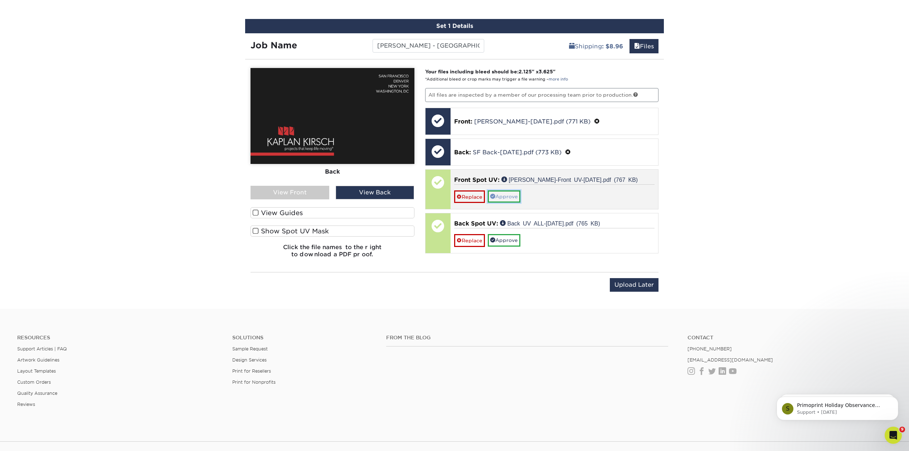
click at [510, 195] on link "Approve" at bounding box center [504, 196] width 33 height 12
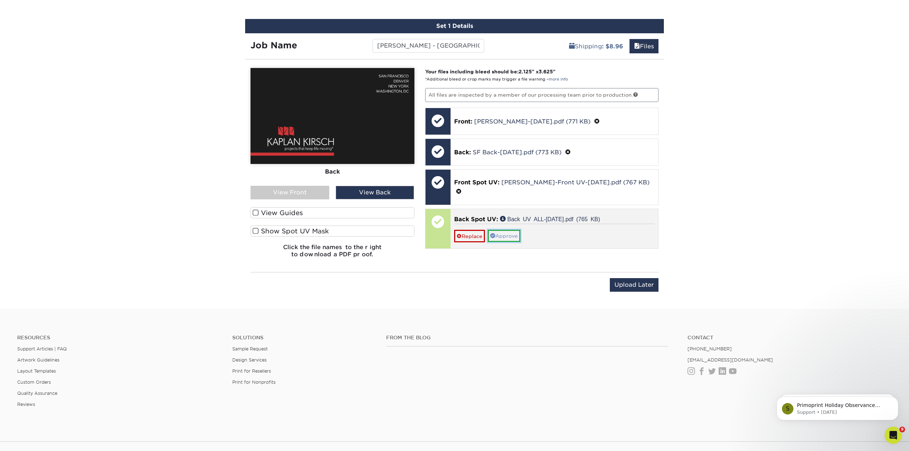
click at [507, 230] on link "Approve" at bounding box center [504, 236] width 33 height 12
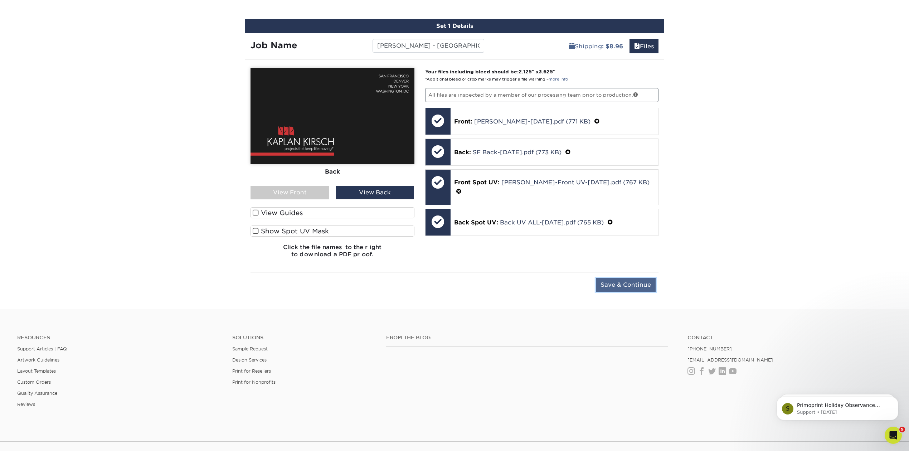
click at [627, 282] on input "Save & Continue" at bounding box center [626, 285] width 60 height 14
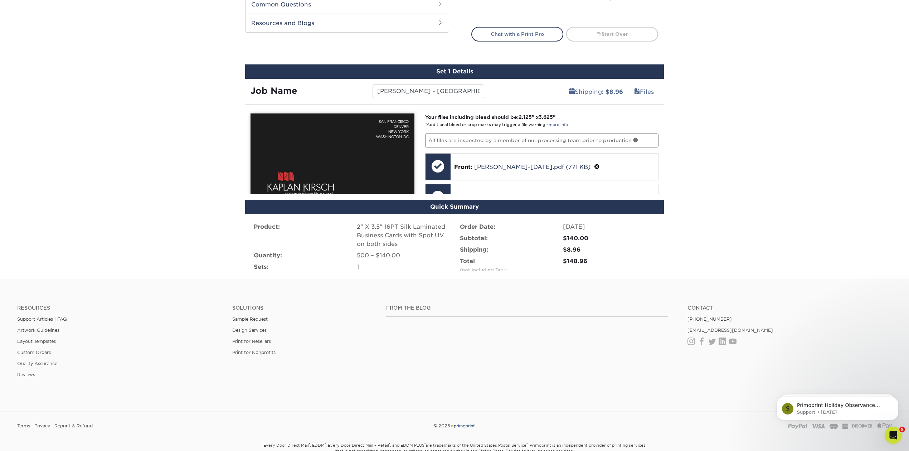
scroll to position [361, 0]
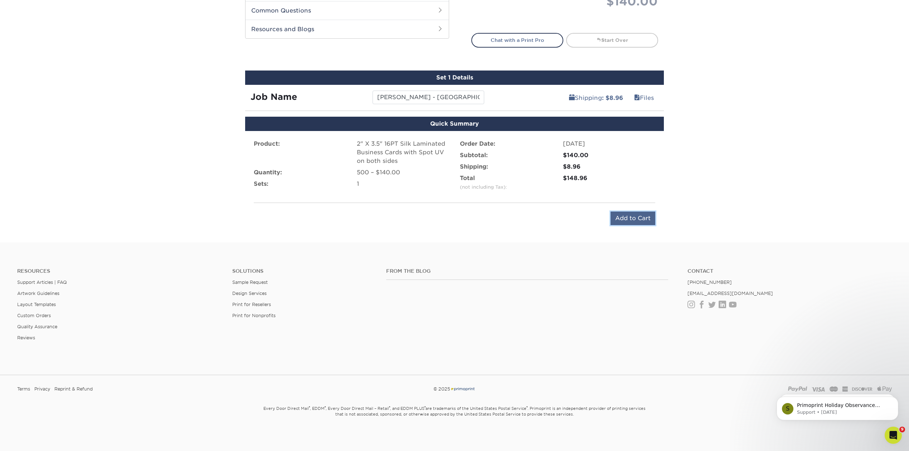
click at [634, 214] on input "Add to Cart" at bounding box center [633, 219] width 45 height 14
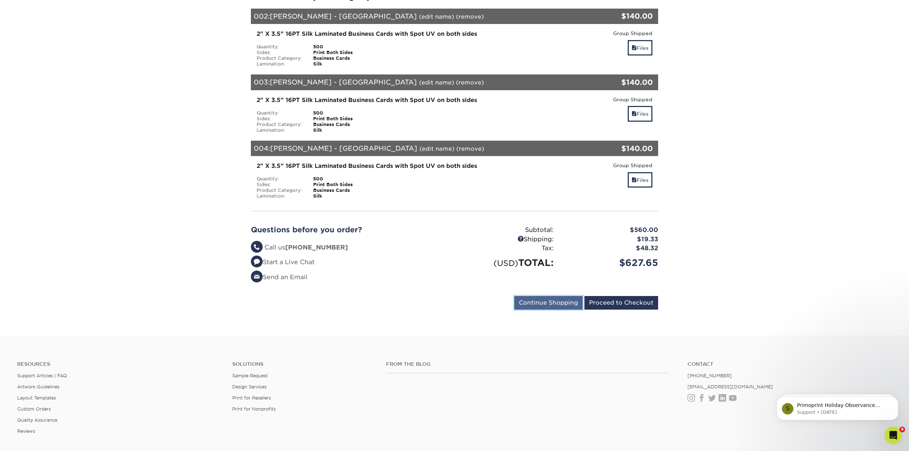
click at [544, 296] on input "Continue Shopping" at bounding box center [548, 303] width 68 height 14
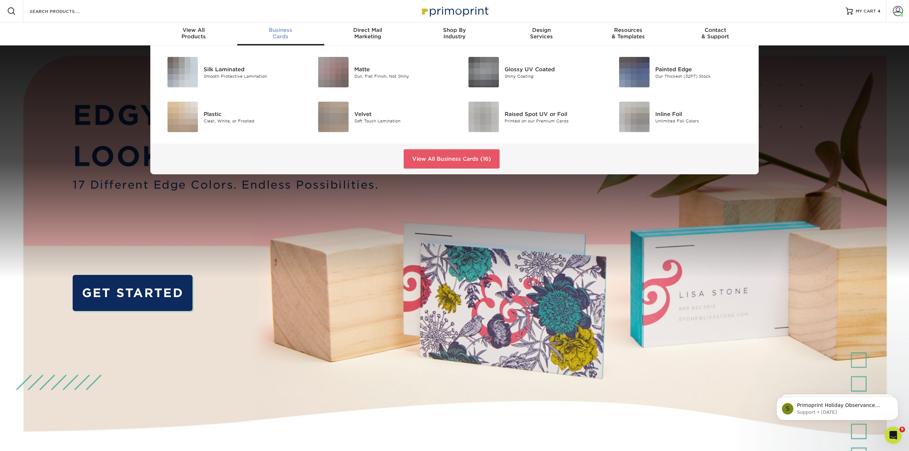
click at [279, 31] on span "Business" at bounding box center [280, 30] width 87 height 6
click at [225, 69] on div "Silk Laminated" at bounding box center [251, 69] width 95 height 8
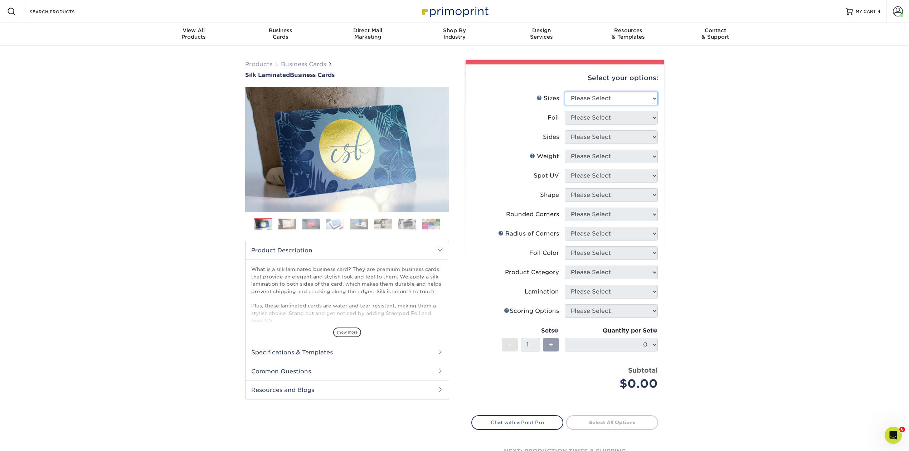
click at [655, 97] on select "Please Select 1.5" x 3.5" - Mini 1.75" x 3.5" - Mini 2" x 2" - Square 2" x 3" -…" at bounding box center [611, 99] width 93 height 14
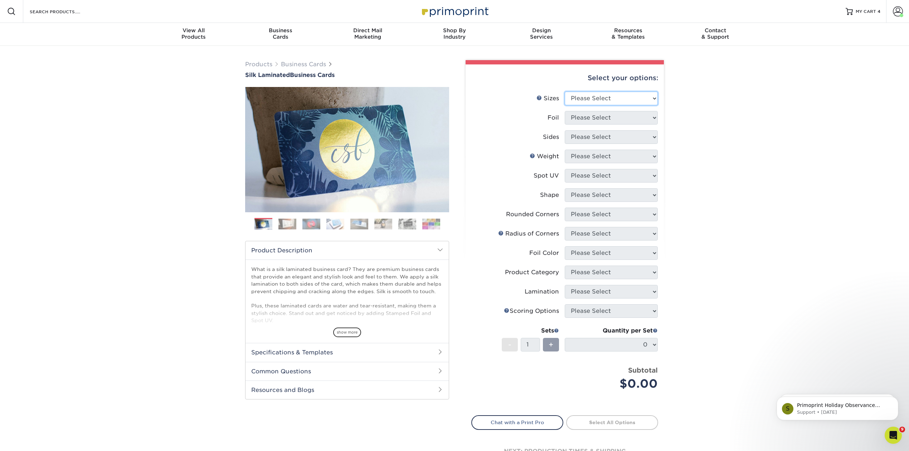
select select "2.00x3.50"
click at [565, 92] on select "Please Select 1.5" x 3.5" - Mini 1.75" x 3.5" - Mini 2" x 2" - Square 2" x 3" -…" at bounding box center [611, 99] width 93 height 14
click at [653, 116] on select "Please Select Yes No" at bounding box center [611, 118] width 93 height 14
select select "0"
click at [565, 111] on select "Please Select Yes No" at bounding box center [611, 118] width 93 height 14
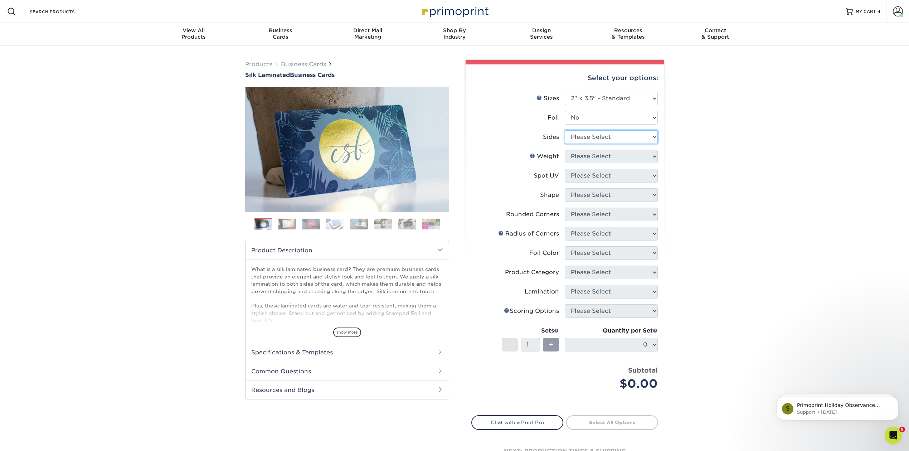
click at [653, 136] on select "Please Select Print Both Sides Print Front Only" at bounding box center [611, 137] width 93 height 14
select select "13abbda7-1d64-4f25-8bb2-c179b224825d"
click at [565, 130] on select "Please Select Print Both Sides Print Front Only" at bounding box center [611, 137] width 93 height 14
click at [652, 153] on select "Please Select 16PT" at bounding box center [611, 157] width 93 height 14
select select "16PT"
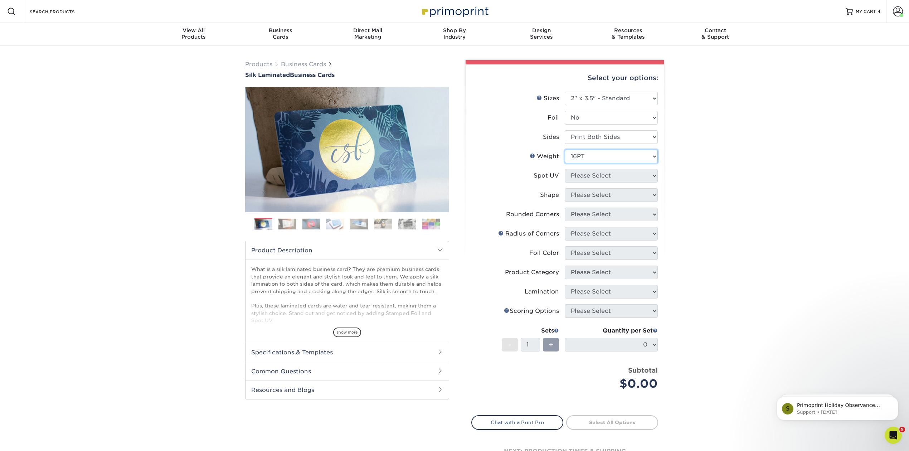
click at [565, 150] on select "Please Select 16PT" at bounding box center [611, 157] width 93 height 14
click at [653, 171] on select "Please Select No Spot UV Front and Back (Both Sides) Front Only Back Only" at bounding box center [611, 176] width 93 height 14
select select "0"
click at [565, 169] on select "Please Select No Spot UV Front and Back (Both Sides) Front Only Back Only" at bounding box center [611, 176] width 93 height 14
click at [651, 194] on select "Please Select Standard" at bounding box center [611, 195] width 93 height 14
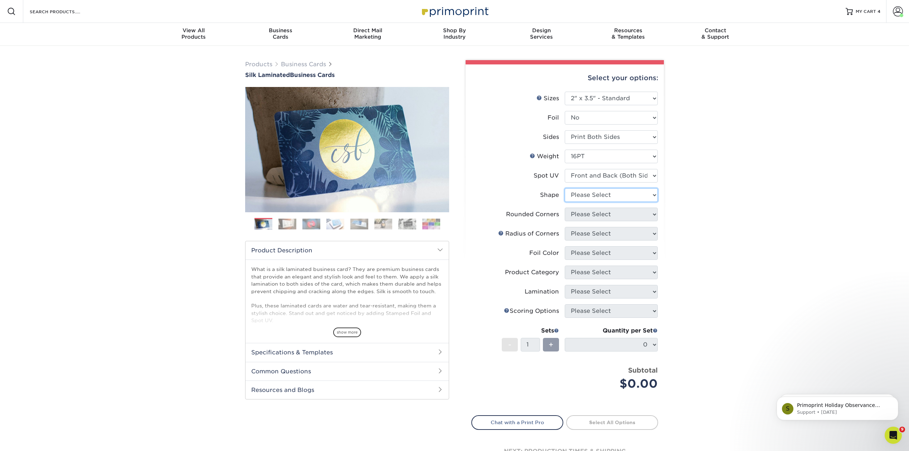
select select "standard"
click at [565, 188] on select "Please Select Standard" at bounding box center [611, 195] width 93 height 14
click at [652, 212] on select "Please Select Yes - Round 2 Corners Yes - Round 4 Corners No" at bounding box center [611, 215] width 93 height 14
select select "0"
click at [565, 208] on select "Please Select Yes - Round 2 Corners Yes - Round 4 Corners No" at bounding box center [611, 215] width 93 height 14
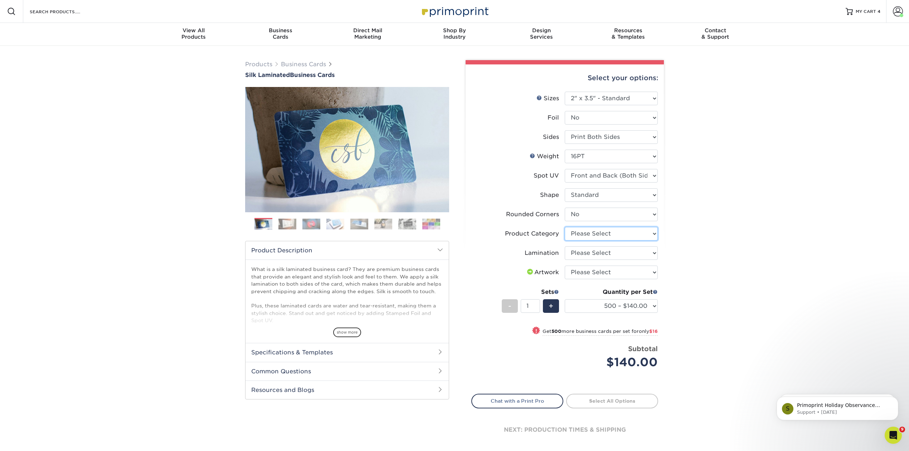
click at [653, 230] on select "Please Select Business Cards" at bounding box center [611, 234] width 93 height 14
select select "3b5148f1-0588-4f88-a218-97bcfdce65c1"
click at [565, 227] on select "Please Select Business Cards" at bounding box center [611, 234] width 93 height 14
click at [653, 251] on select "Please Select Silk" at bounding box center [611, 253] width 93 height 14
select select "ccacb42f-45f7-42d3-bbd3-7c8421cf37f0"
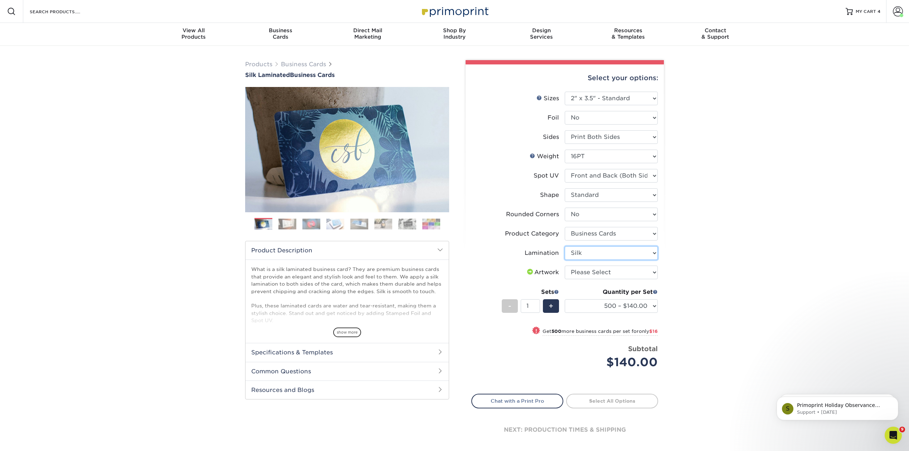
click at [565, 246] on select "Please Select Silk" at bounding box center [611, 253] width 93 height 14
click at [657, 269] on select "Please Select I will upload files I need a design - $100" at bounding box center [611, 273] width 93 height 14
select select "upload"
click at [565, 266] on select "Please Select I will upload files I need a design - $100" at bounding box center [611, 273] width 93 height 14
click at [612, 397] on link "Proceed to Shipping" at bounding box center [612, 400] width 92 height 13
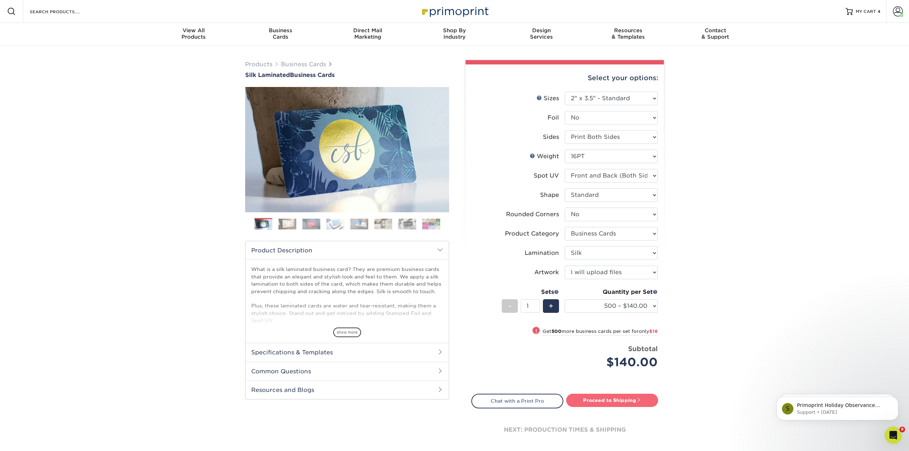
type input "Set 1"
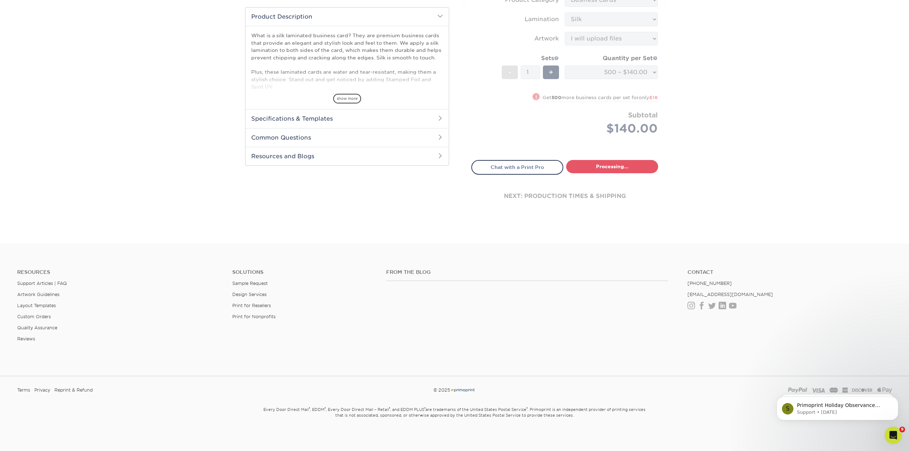
select select "a02e7c76-bdf4-4cc9-8b1d-1aa03151ab1e"
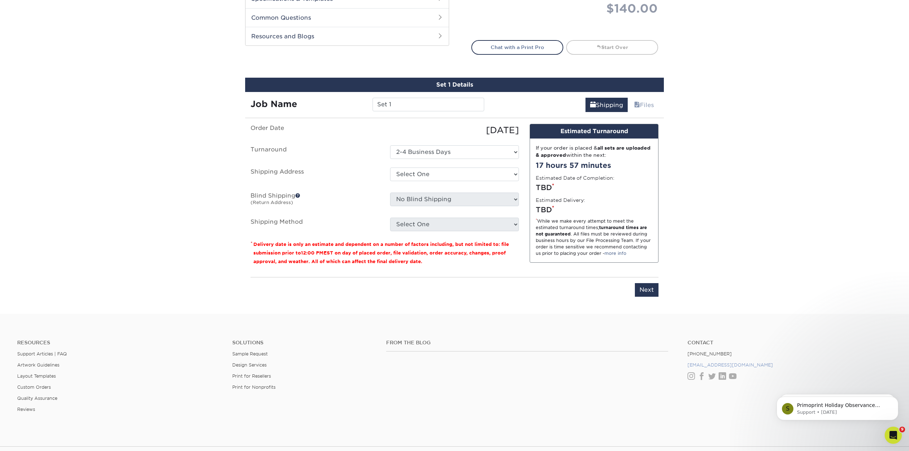
scroll to position [412, 0]
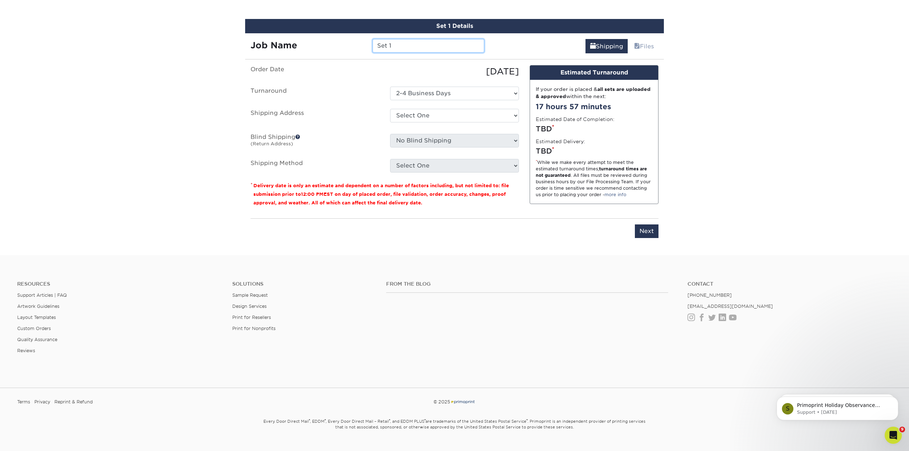
drag, startPoint x: 403, startPoint y: 42, endPoint x: 335, endPoint y: 39, distance: 67.7
click at [333, 40] on div "Job Name Set 1" at bounding box center [367, 46] width 244 height 14
type input "[PERSON_NAME] [PERSON_NAME] Office - [GEOGRAPHIC_DATA]"
click at [517, 112] on select "Select One [PERSON_NAME] [PERSON_NAME] - [GEOGRAPHIC_DATA] [PERSON_NAME] [PERSO…" at bounding box center [454, 116] width 129 height 14
select select "285196"
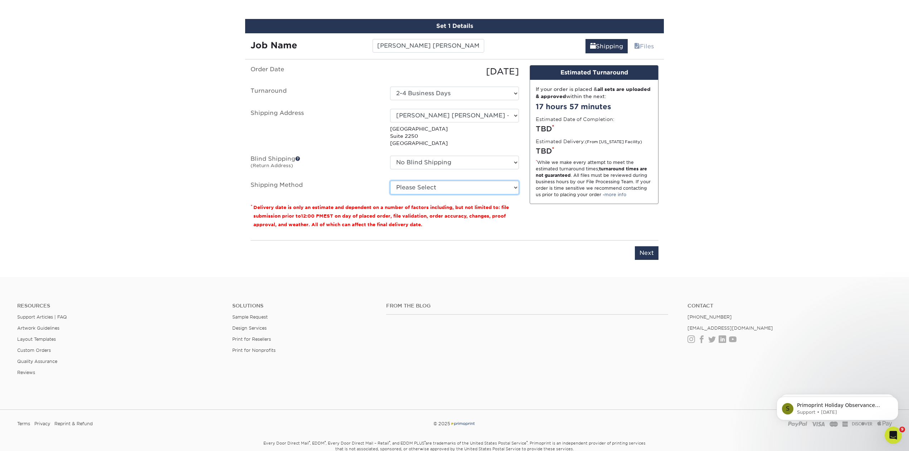
click at [513, 185] on select "Please Select Ground Shipping (+$8.96) 3 Day Shipping Service (+$18.68) 2 Day A…" at bounding box center [454, 188] width 129 height 14
select select "03"
click at [390, 181] on select "Please Select Ground Shipping (+$8.96) 3 Day Shipping Service (+$18.68) 2 Day A…" at bounding box center [454, 188] width 129 height 14
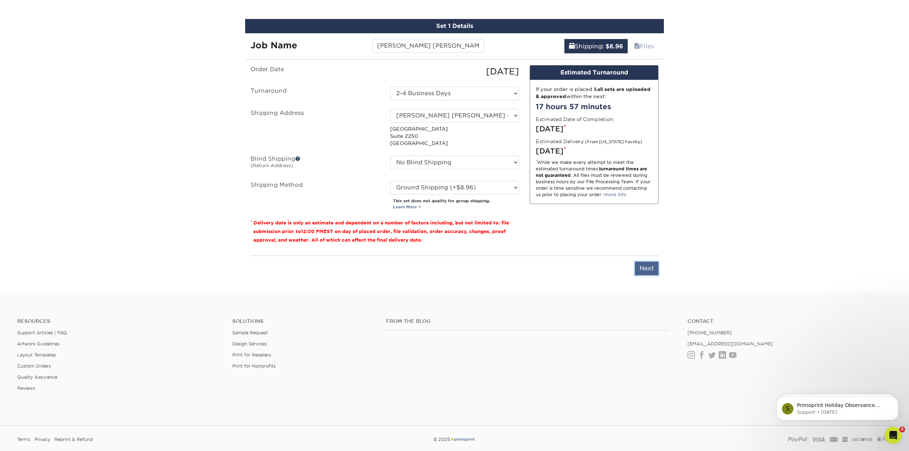
click at [646, 268] on input "Next" at bounding box center [647, 269] width 24 height 14
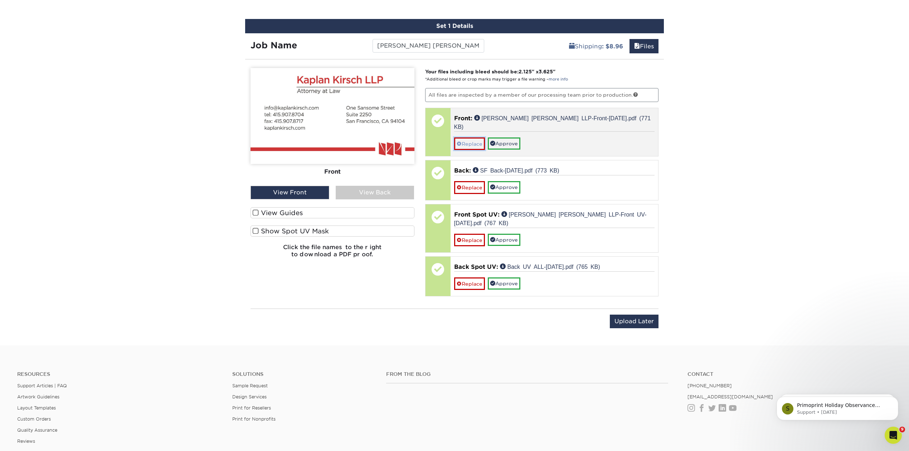
click at [466, 137] on link "Replace" at bounding box center [469, 143] width 31 height 13
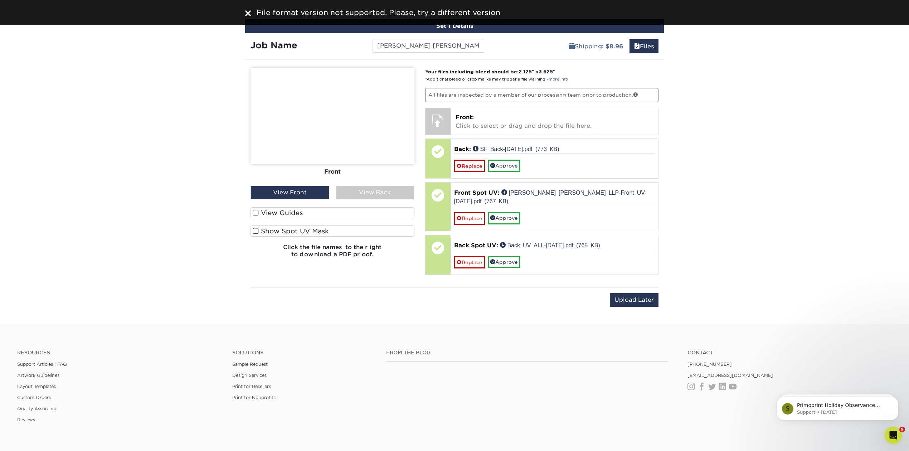
click at [246, 12] on img at bounding box center [248, 13] width 6 height 6
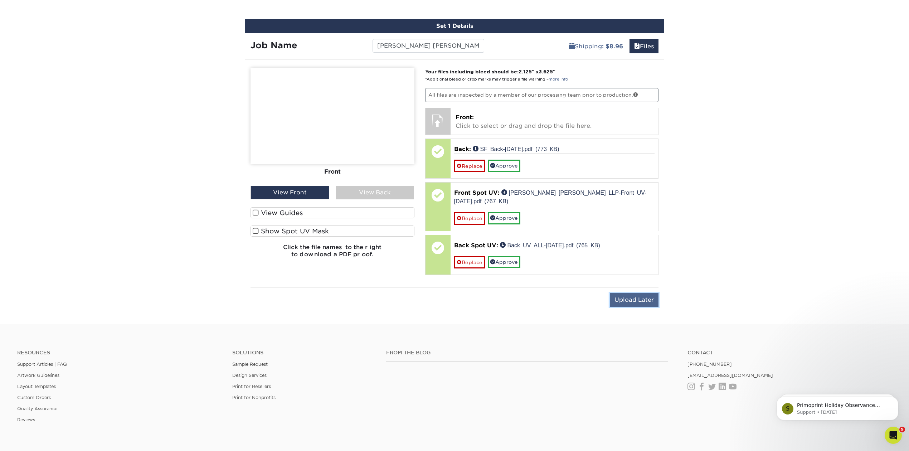
click at [629, 293] on input "Upload Later" at bounding box center [634, 300] width 49 height 14
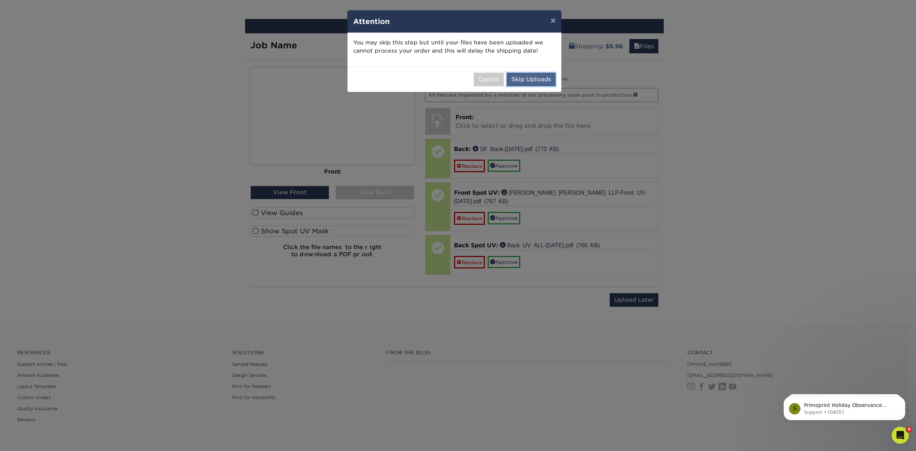
click at [532, 77] on button "Skip Uploads" at bounding box center [531, 80] width 49 height 14
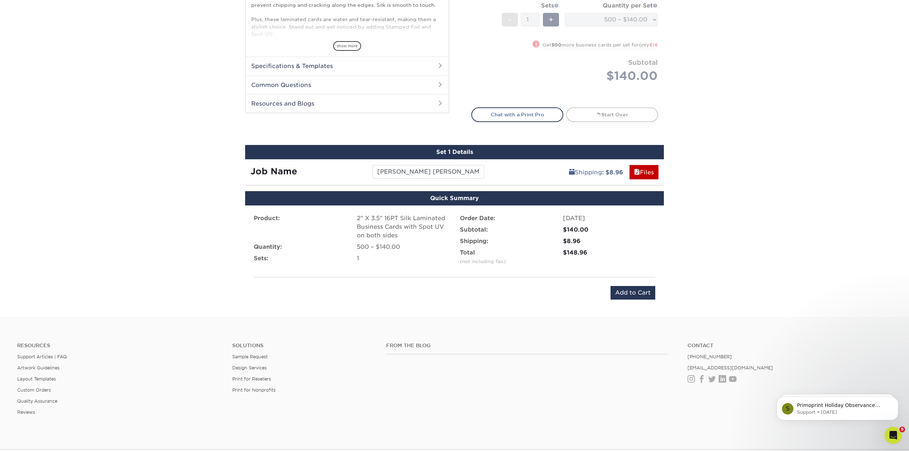
scroll to position [334, 0]
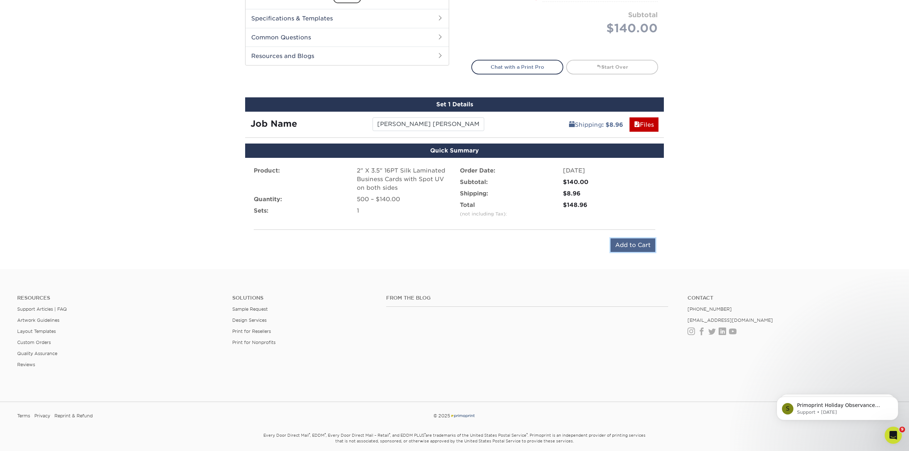
click at [629, 245] on input "Add to Cart" at bounding box center [633, 245] width 45 height 14
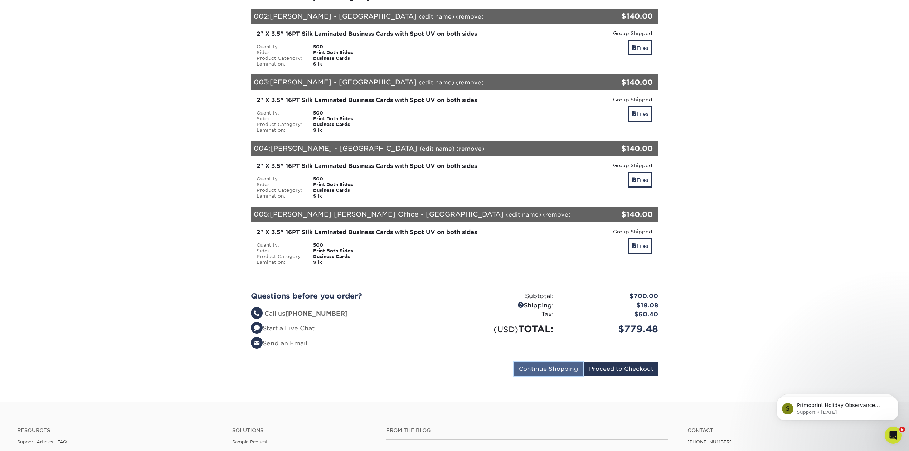
click at [544, 363] on input "Continue Shopping" at bounding box center [548, 369] width 68 height 14
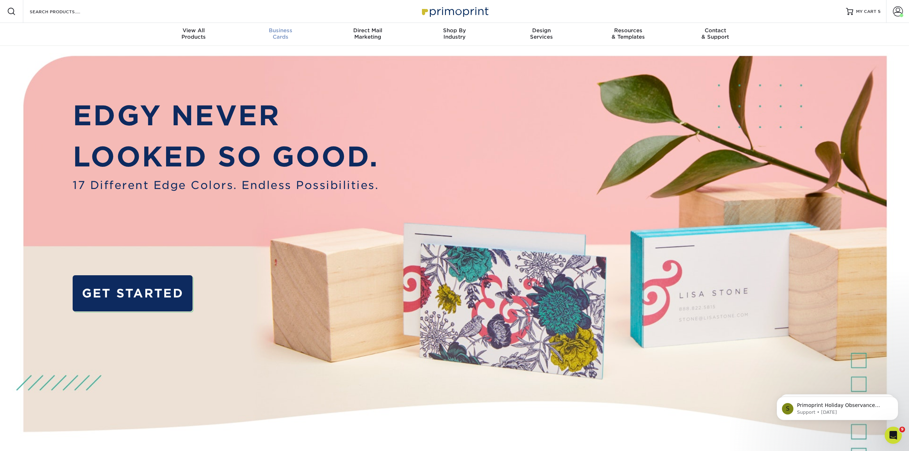
scroll to position [0, 0]
click at [281, 29] on span "Business" at bounding box center [280, 30] width 87 height 6
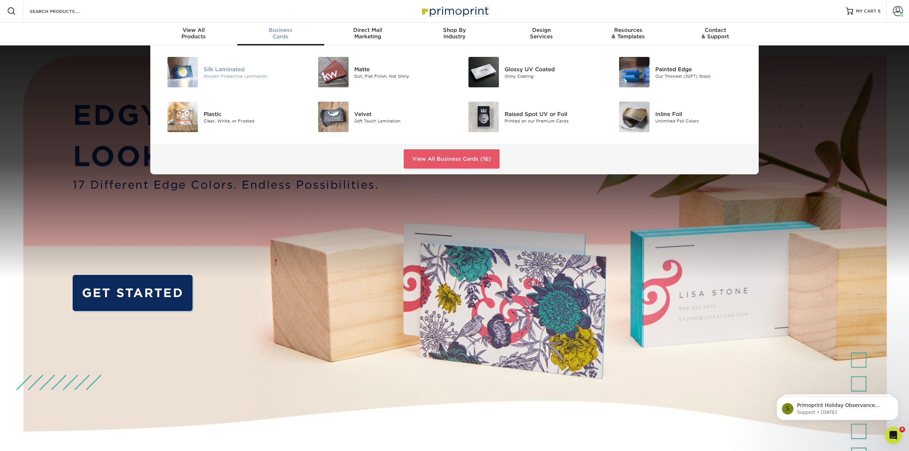
click at [226, 66] on div "Silk Laminated" at bounding box center [251, 69] width 95 height 8
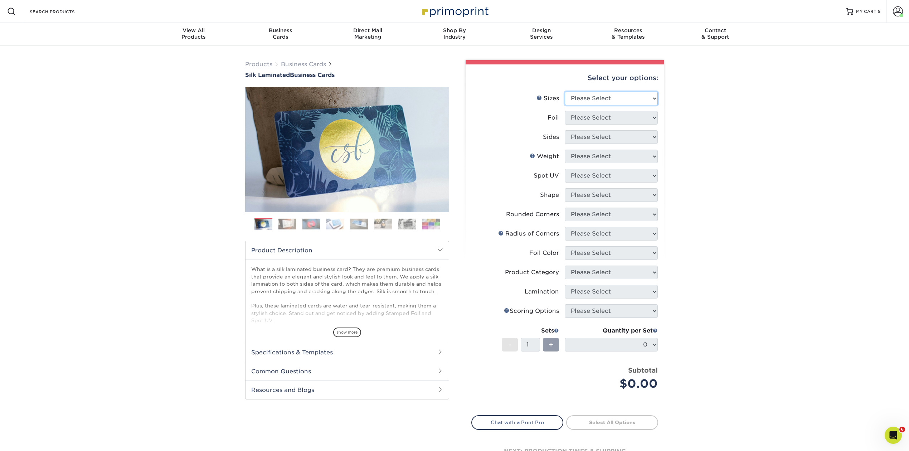
click at [652, 98] on select "Please Select 1.5" x 3.5" - Mini 1.75" x 3.5" - Mini 2" x 2" - Square 2" x 3" -…" at bounding box center [611, 99] width 93 height 14
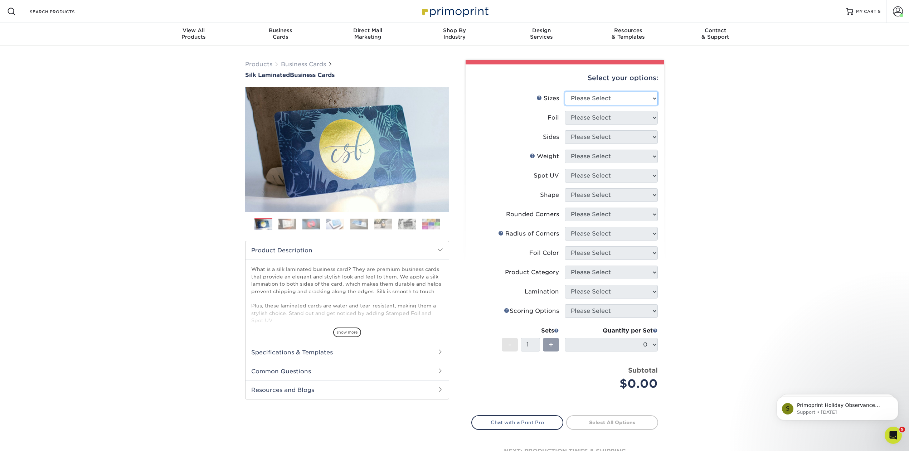
select select "2.00x3.50"
click at [565, 92] on select "Please Select 1.5" x 3.5" - Mini 1.75" x 3.5" - Mini 2" x 2" - Square 2" x 3" -…" at bounding box center [611, 99] width 93 height 14
click at [655, 114] on select "Please Select Yes No" at bounding box center [611, 118] width 93 height 14
select select "0"
click at [565, 111] on select "Please Select Yes No" at bounding box center [611, 118] width 93 height 14
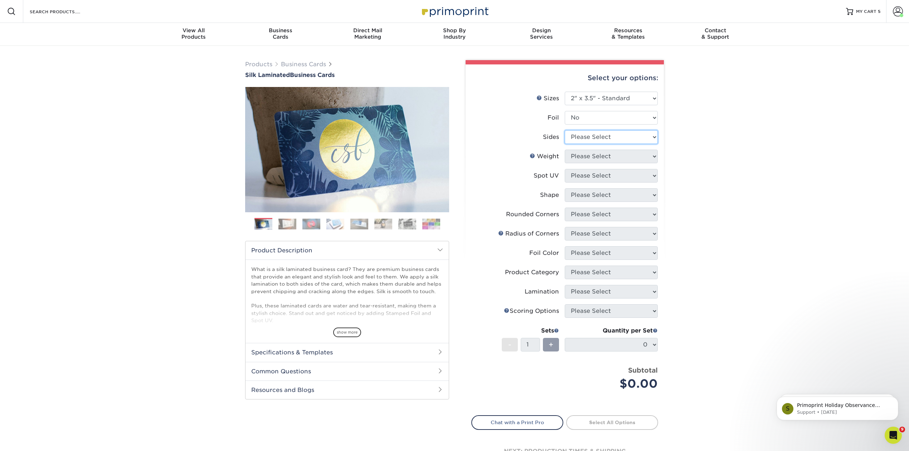
click at [652, 135] on select "Please Select Print Both Sides Print Front Only" at bounding box center [611, 137] width 93 height 14
select select "13abbda7-1d64-4f25-8bb2-c179b224825d"
click at [565, 130] on select "Please Select Print Both Sides Print Front Only" at bounding box center [611, 137] width 93 height 14
click at [653, 155] on select "Please Select 16PT" at bounding box center [611, 157] width 93 height 14
select select "16PT"
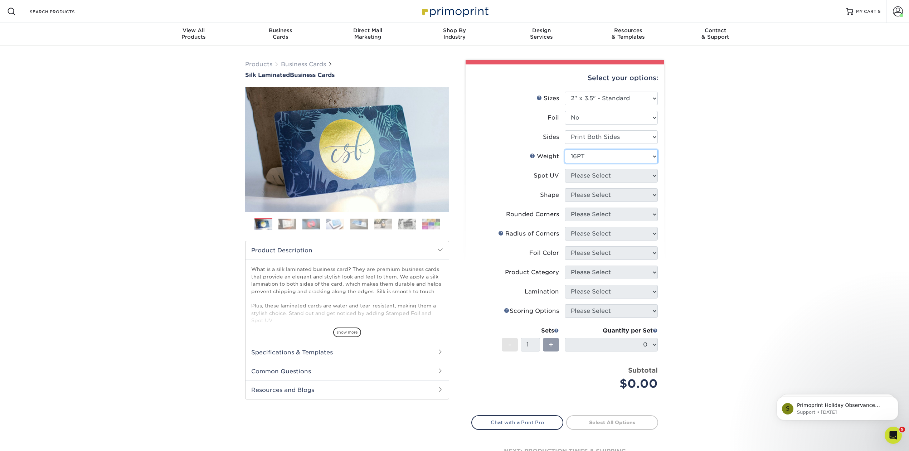
click at [565, 150] on select "Please Select 16PT" at bounding box center [611, 157] width 93 height 14
click at [656, 174] on select "Please Select No Spot UV Front and Back (Both Sides) Front Only Back Only" at bounding box center [611, 176] width 93 height 14
select select "0"
click at [565, 169] on select "Please Select No Spot UV Front and Back (Both Sides) Front Only Back Only" at bounding box center [611, 176] width 93 height 14
click at [655, 192] on select "Please Select Standard" at bounding box center [611, 195] width 93 height 14
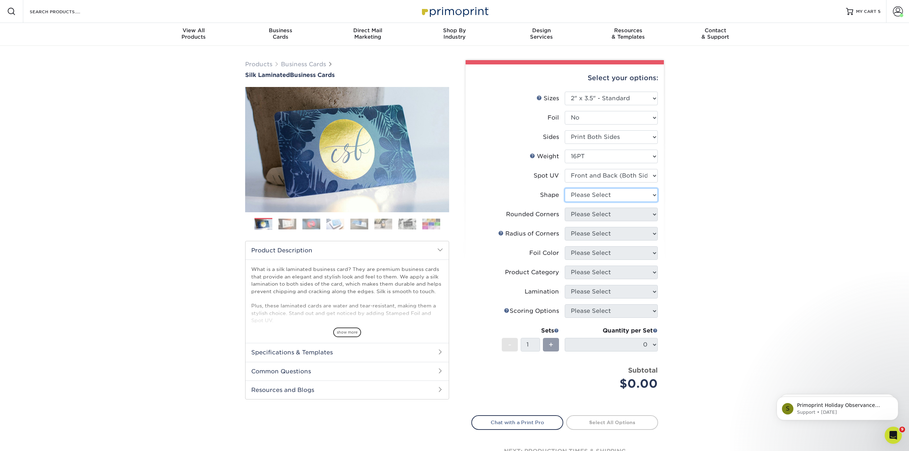
select select "standard"
click at [565, 188] on select "Please Select Standard" at bounding box center [611, 195] width 93 height 14
click at [656, 211] on select "Please Select Yes - Round 2 Corners Yes - Round 4 Corners No" at bounding box center [611, 215] width 93 height 14
select select "0"
click at [565, 208] on select "Please Select Yes - Round 2 Corners Yes - Round 4 Corners No" at bounding box center [611, 215] width 93 height 14
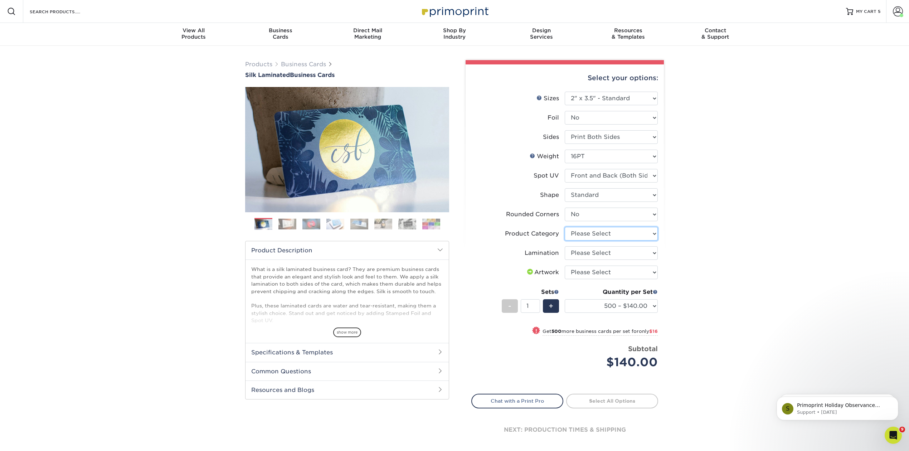
click at [650, 232] on select "Please Select Business Cards" at bounding box center [611, 234] width 93 height 14
select select "3b5148f1-0588-4f88-a218-97bcfdce65c1"
click at [565, 227] on select "Please Select Business Cards" at bounding box center [611, 234] width 93 height 14
click at [653, 251] on select "Please Select Silk" at bounding box center [611, 253] width 93 height 14
select select "ccacb42f-45f7-42d3-bbd3-7c8421cf37f0"
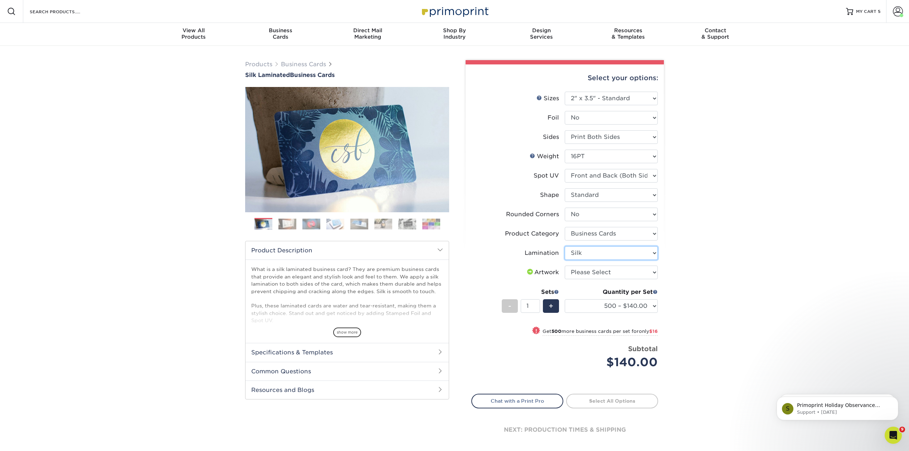
click at [565, 246] on select "Please Select Silk" at bounding box center [611, 253] width 93 height 14
click at [652, 268] on select "Please Select I will upload files I need a design - $100" at bounding box center [611, 273] width 93 height 14
select select "upload"
click at [565, 266] on select "Please Select I will upload files I need a design - $100" at bounding box center [611, 273] width 93 height 14
click at [605, 397] on link "Proceed to Shipping" at bounding box center [612, 400] width 92 height 13
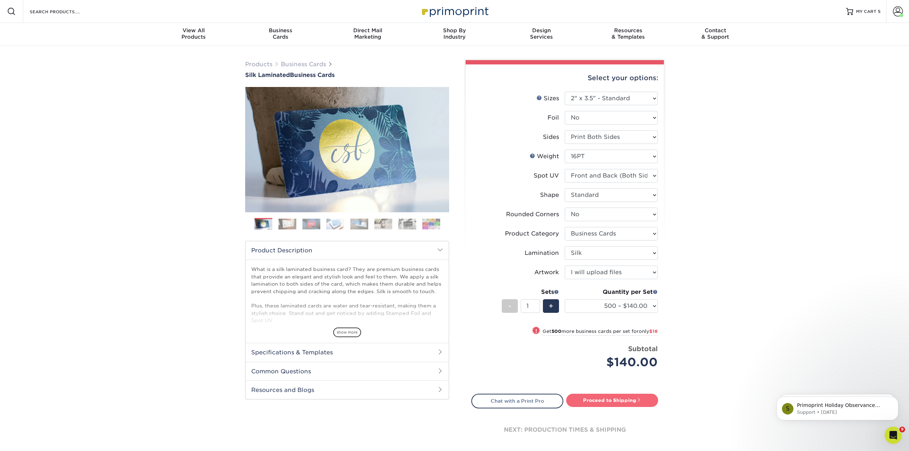
type input "Set 1"
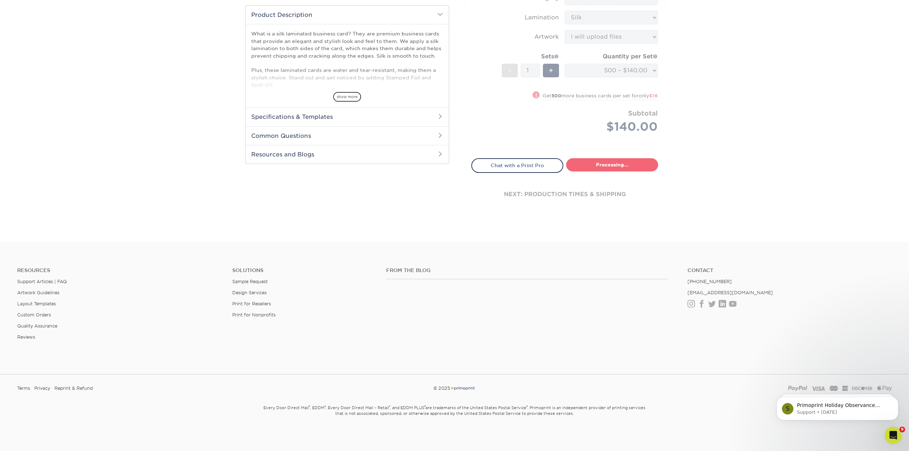
select select "a02e7c76-bdf4-4cc9-8b1d-1aa03151ab1e"
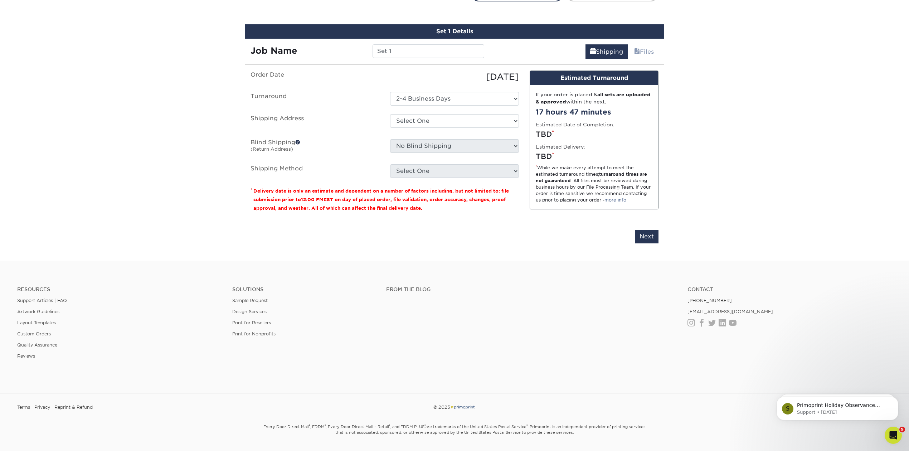
scroll to position [412, 0]
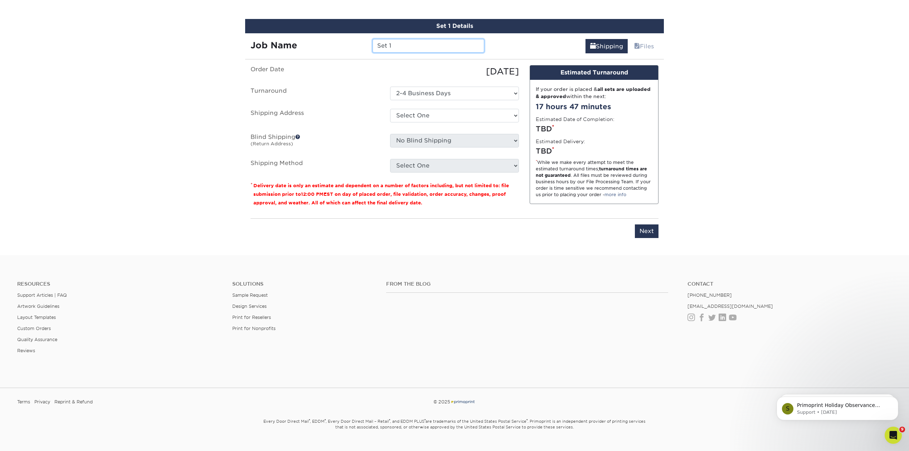
drag, startPoint x: 403, startPoint y: 47, endPoint x: 338, endPoint y: 39, distance: 65.3
click at [338, 39] on div "Job Name Set 1" at bounding box center [367, 46] width 244 height 14
type input "Sara Dutschke - BC"
click at [513, 112] on select "Select One [PERSON_NAME] [PERSON_NAME] - [GEOGRAPHIC_DATA] [PERSON_NAME] [PERSO…" at bounding box center [454, 116] width 129 height 14
select select "285196"
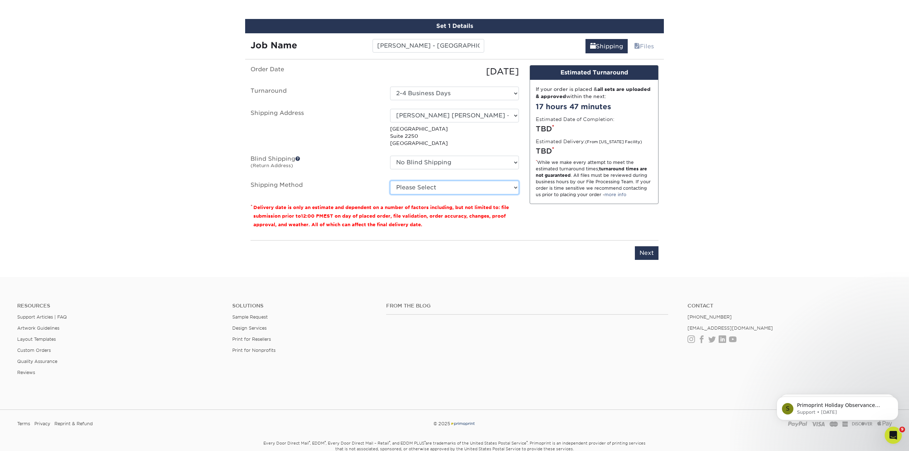
click at [513, 185] on select "Please Select Ground Shipping (+$8.96) 3 Day Shipping Service (+$18.68) 2 Day A…" at bounding box center [454, 188] width 129 height 14
select select "03"
click at [390, 181] on select "Please Select Ground Shipping (+$8.96) 3 Day Shipping Service (+$18.68) 2 Day A…" at bounding box center [454, 188] width 129 height 14
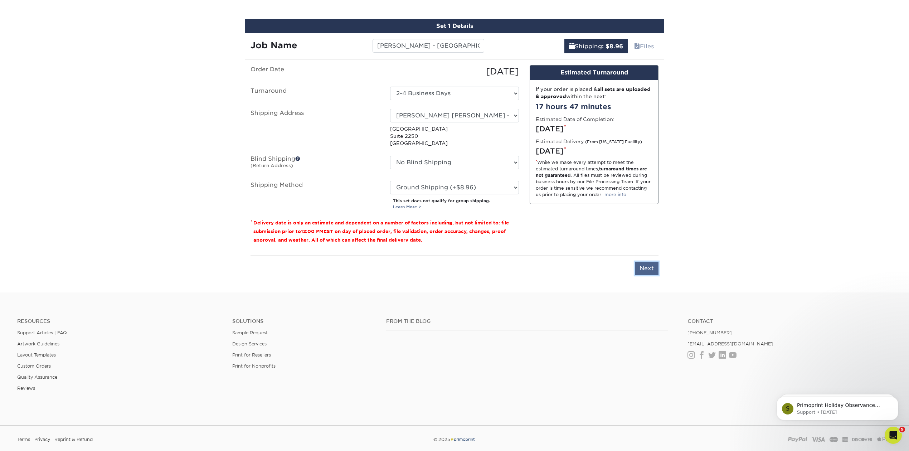
click at [651, 267] on input "Next" at bounding box center [647, 269] width 24 height 14
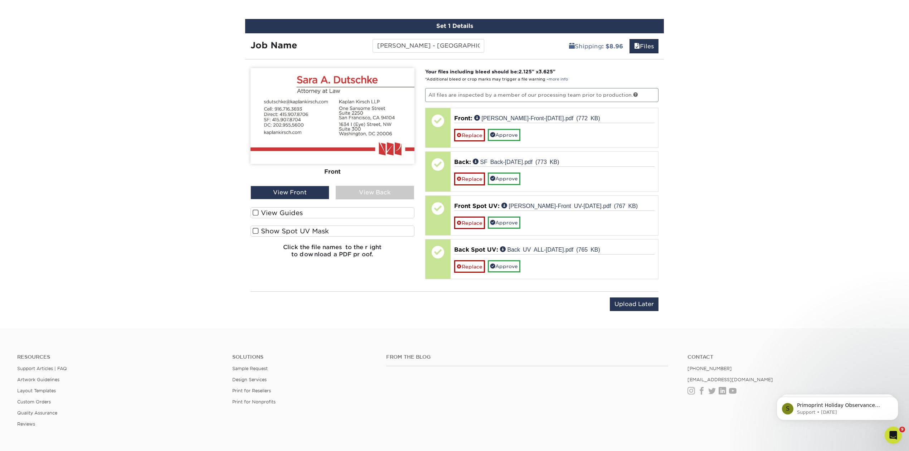
click at [256, 229] on span at bounding box center [256, 231] width 6 height 7
click at [0, 0] on input "Show Spot UV Mask" at bounding box center [0, 0] width 0 height 0
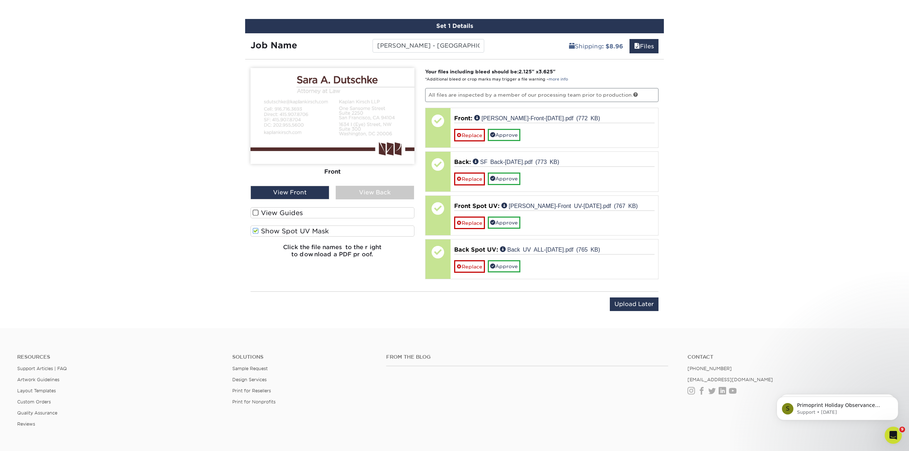
click at [384, 190] on div "View Back" at bounding box center [375, 193] width 79 height 14
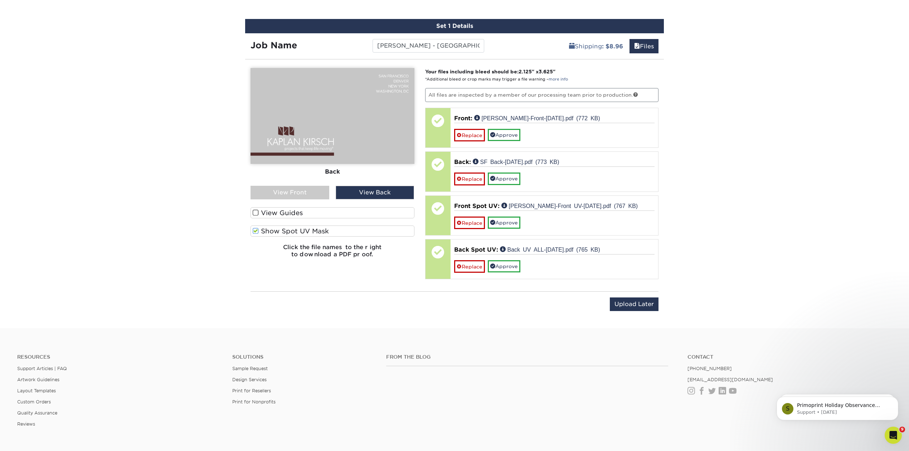
click at [255, 229] on span at bounding box center [256, 231] width 6 height 7
click at [0, 0] on input "Show Spot UV Mask" at bounding box center [0, 0] width 0 height 0
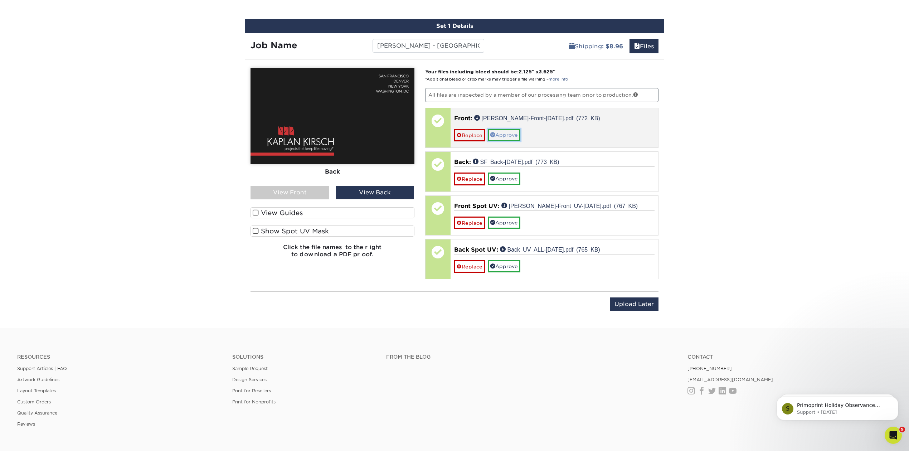
click at [513, 133] on link "Approve" at bounding box center [504, 135] width 33 height 12
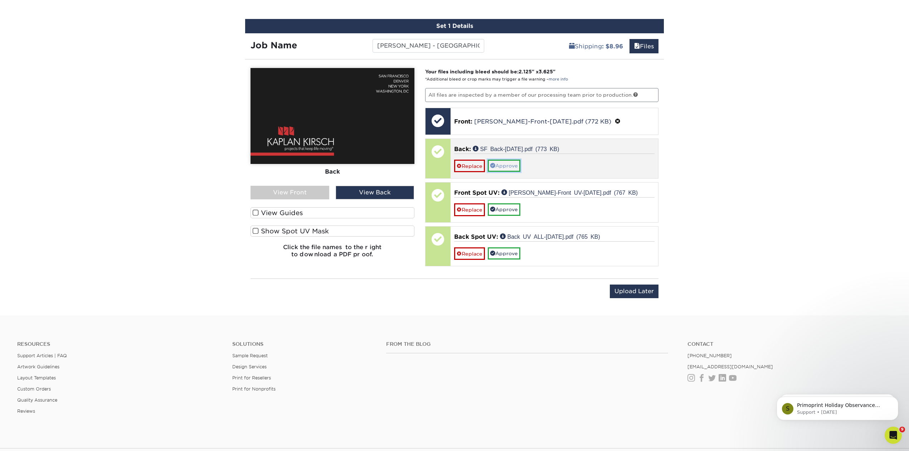
click at [513, 162] on link "Approve" at bounding box center [504, 166] width 33 height 12
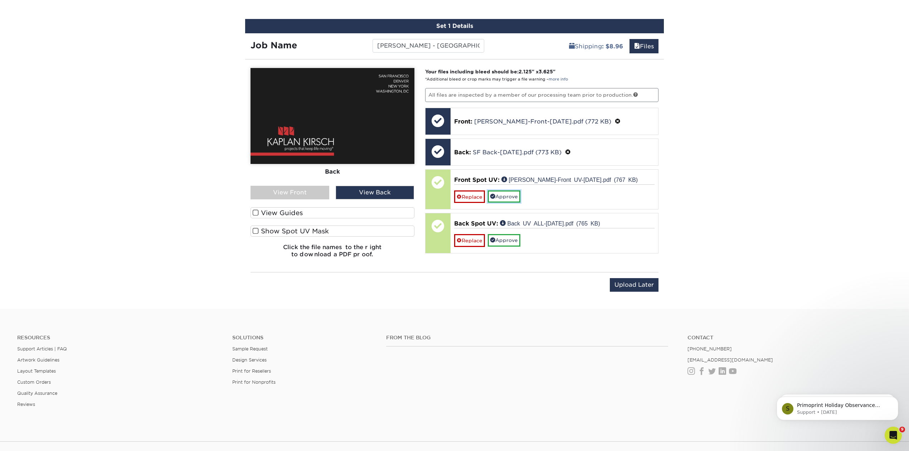
drag, startPoint x: 513, startPoint y: 191, endPoint x: 515, endPoint y: 198, distance: 7.1
click at [513, 192] on link "Approve" at bounding box center [504, 196] width 33 height 12
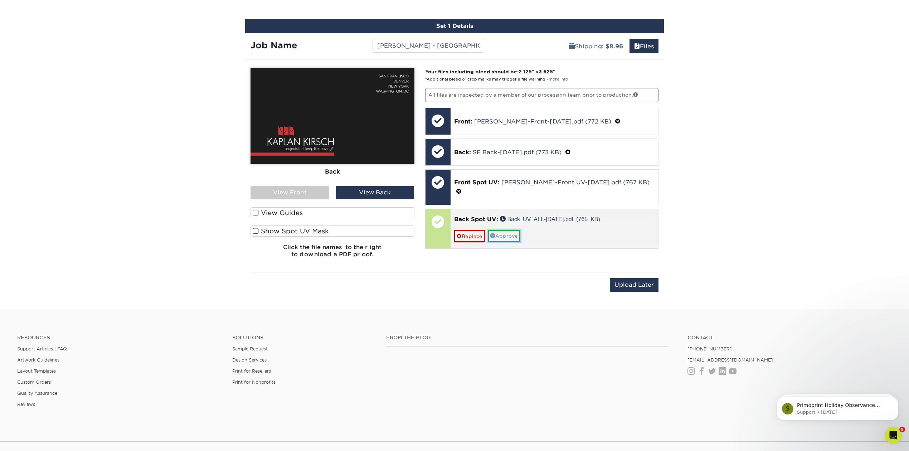
click at [513, 230] on link "Approve" at bounding box center [504, 236] width 33 height 12
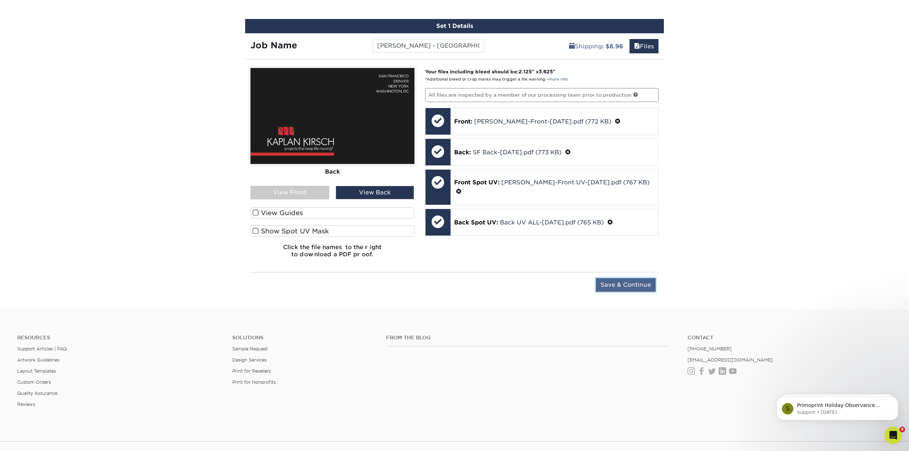
click at [642, 283] on input "Save & Continue" at bounding box center [626, 285] width 60 height 14
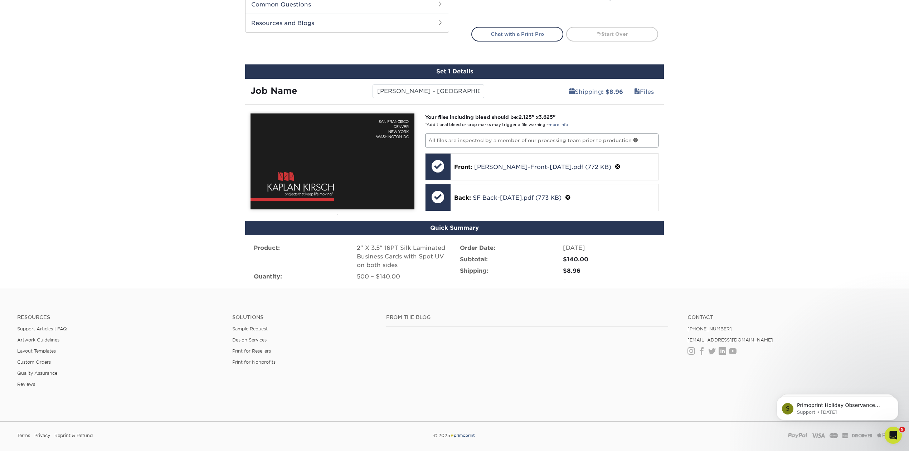
scroll to position [361, 0]
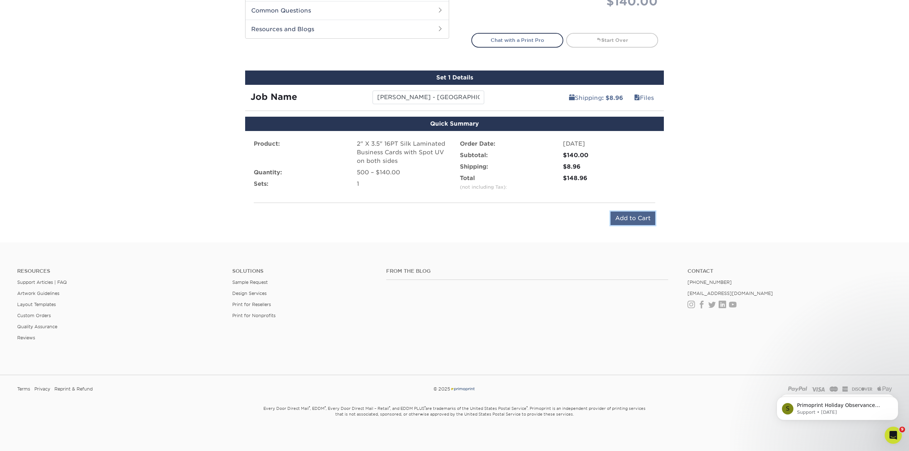
click at [633, 212] on input "Add to Cart" at bounding box center [633, 219] width 45 height 14
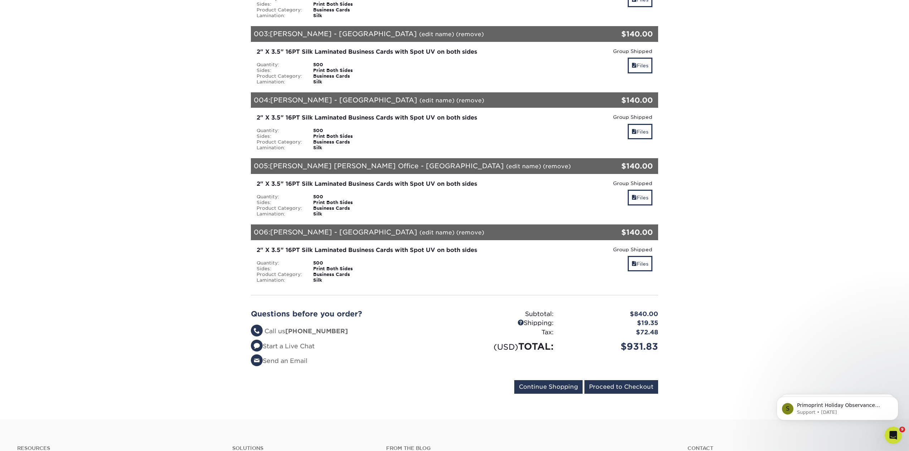
scroll to position [382, 0]
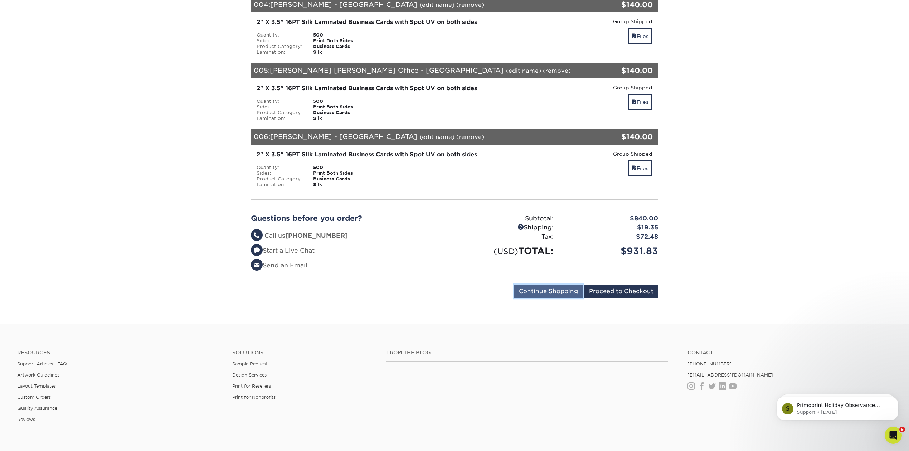
click at [552, 285] on input "Continue Shopping" at bounding box center [548, 292] width 68 height 14
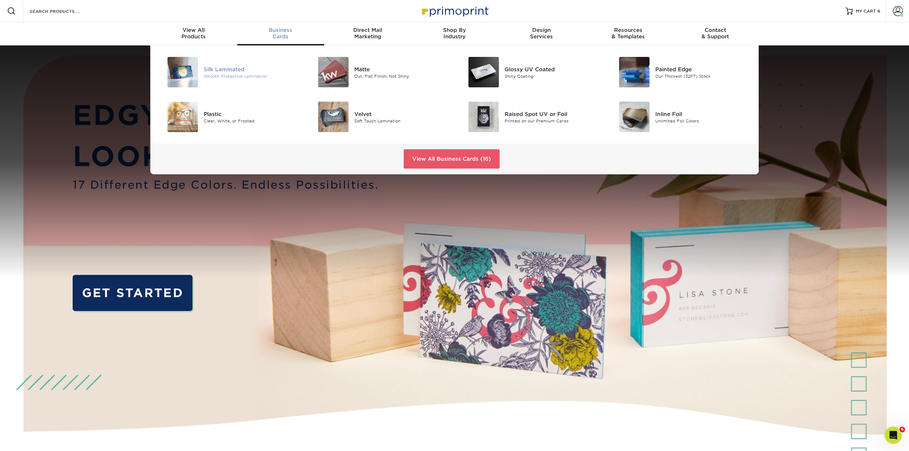
click at [228, 72] on div "Silk Laminated" at bounding box center [251, 69] width 95 height 8
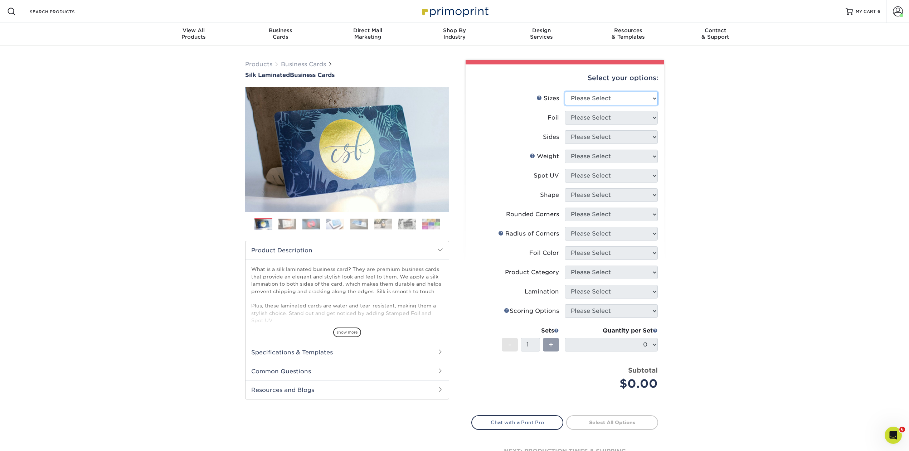
click at [651, 98] on select "Please Select 1.5" x 3.5" - Mini 1.75" x 3.5" - Mini 2" x 2" - Square 2" x 3" -…" at bounding box center [611, 99] width 93 height 14
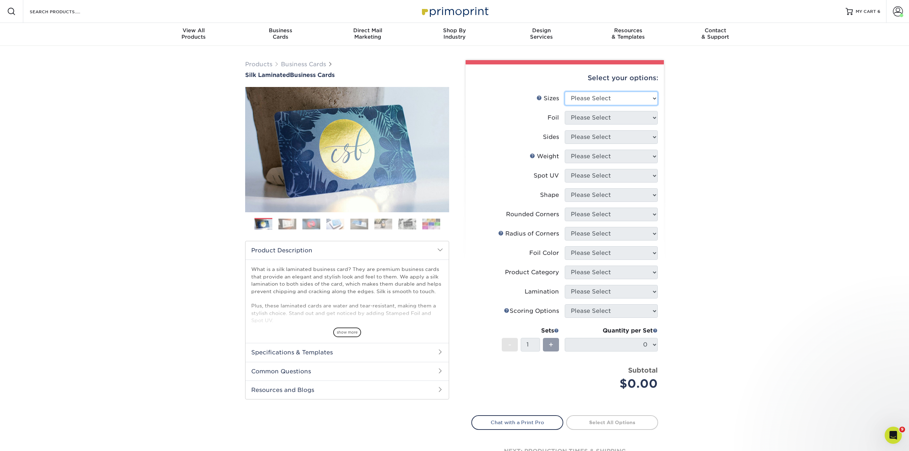
select select "2.00x3.50"
click at [565, 92] on select "Please Select 1.5" x 3.5" - Mini 1.75" x 3.5" - Mini 2" x 2" - Square 2" x 3" -…" at bounding box center [611, 99] width 93 height 14
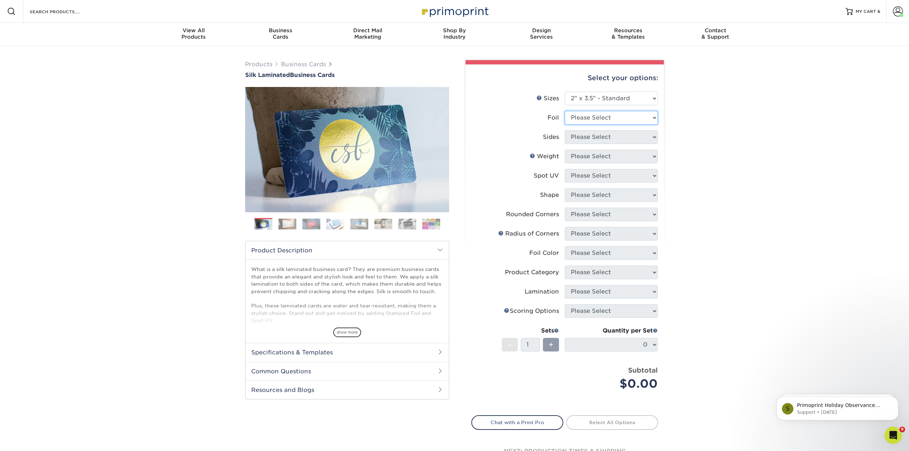
click at [652, 116] on select "Please Select Yes No" at bounding box center [611, 118] width 93 height 14
select select "0"
click at [565, 111] on select "Please Select Yes No" at bounding box center [611, 118] width 93 height 14
click at [653, 135] on select "Please Select Print Both Sides Print Front Only" at bounding box center [611, 137] width 93 height 14
select select "13abbda7-1d64-4f25-8bb2-c179b224825d"
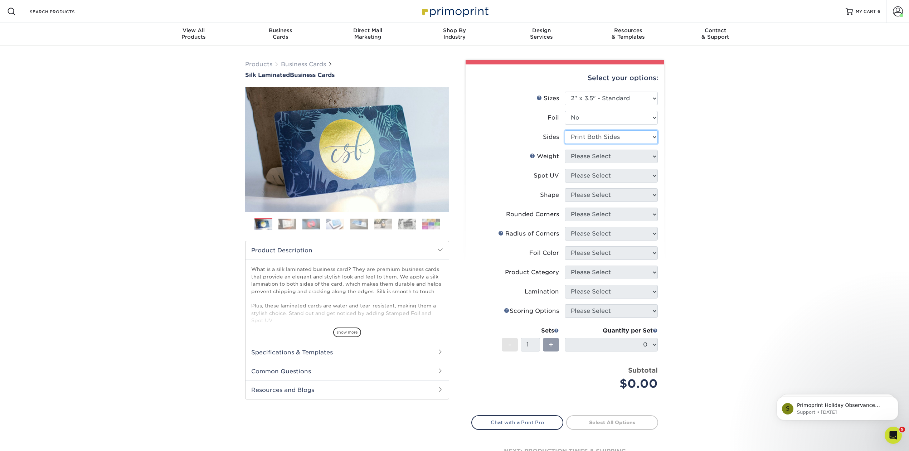
click at [565, 130] on select "Please Select Print Both Sides Print Front Only" at bounding box center [611, 137] width 93 height 14
click at [654, 155] on select "Please Select 16PT" at bounding box center [611, 157] width 93 height 14
select select "16PT"
click at [565, 150] on select "Please Select 16PT" at bounding box center [611, 157] width 93 height 14
click at [656, 174] on select "Please Select No Spot UV Front and Back (Both Sides) Front Only Back Only" at bounding box center [611, 176] width 93 height 14
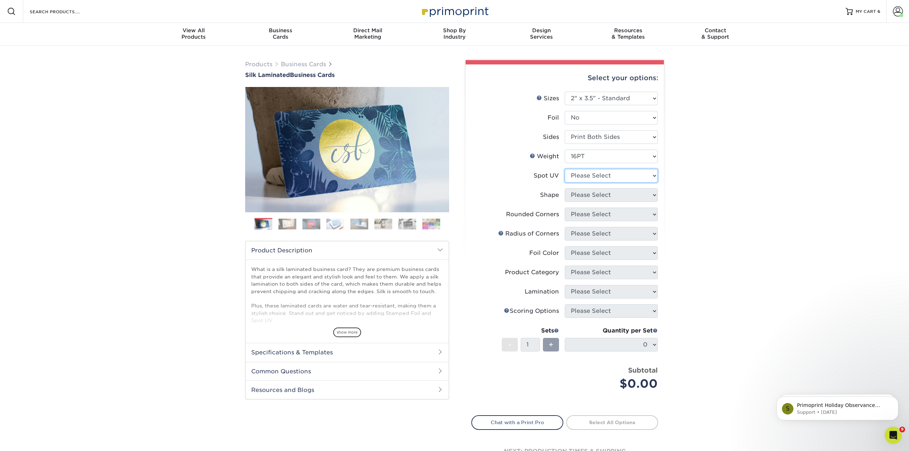
select select "0"
click at [565, 169] on select "Please Select No Spot UV Front and Back (Both Sides) Front Only Back Only" at bounding box center [611, 176] width 93 height 14
click at [654, 194] on select "Please Select Standard" at bounding box center [611, 195] width 93 height 14
select select "standard"
click at [565, 188] on select "Please Select Standard" at bounding box center [611, 195] width 93 height 14
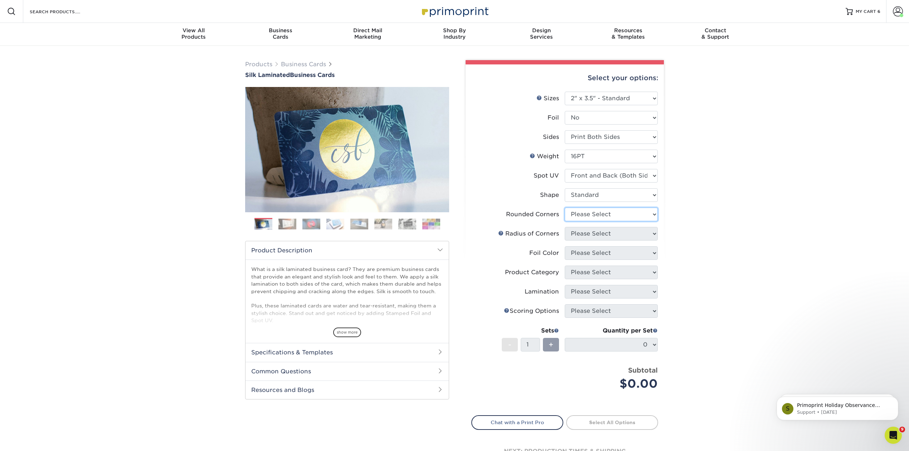
click at [653, 211] on select "Please Select Yes - Round 2 Corners Yes - Round 4 Corners No" at bounding box center [611, 215] width 93 height 14
select select "0"
click at [565, 208] on select "Please Select Yes - Round 2 Corners Yes - Round 4 Corners No" at bounding box center [611, 215] width 93 height 14
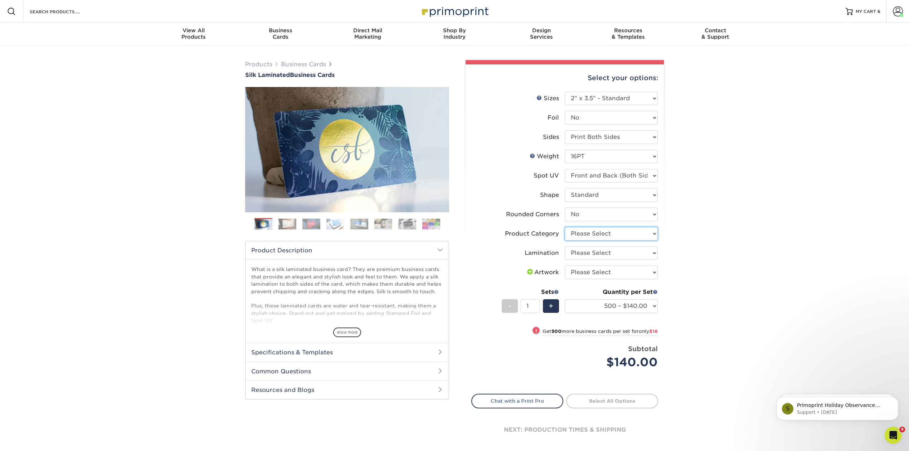
click at [654, 232] on select "Please Select Business Cards" at bounding box center [611, 234] width 93 height 14
select select "3b5148f1-0588-4f88-a218-97bcfdce65c1"
click at [565, 227] on select "Please Select Business Cards" at bounding box center [611, 234] width 93 height 14
click at [655, 251] on select "Please Select Silk" at bounding box center [611, 253] width 93 height 14
select select "ccacb42f-45f7-42d3-bbd3-7c8421cf37f0"
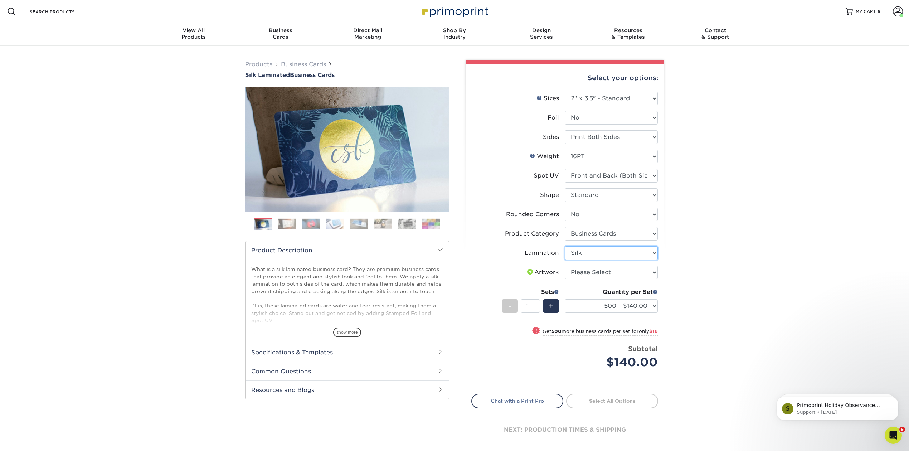
click at [565, 246] on select "Please Select Silk" at bounding box center [611, 253] width 93 height 14
click at [651, 270] on select "Please Select I will upload files I need a design - $100" at bounding box center [611, 273] width 93 height 14
select select "upload"
click at [565, 266] on select "Please Select I will upload files I need a design - $100" at bounding box center [611, 273] width 93 height 14
click at [605, 396] on link "Proceed to Shipping" at bounding box center [612, 400] width 92 height 13
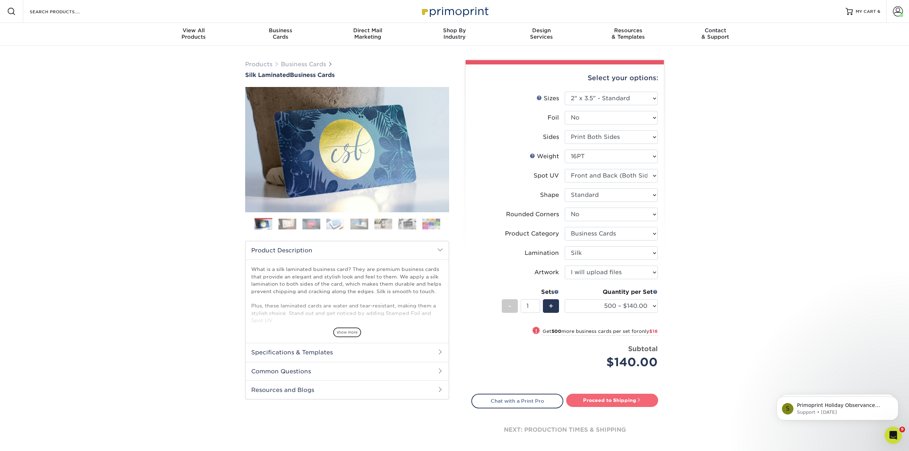
type input "Set 1"
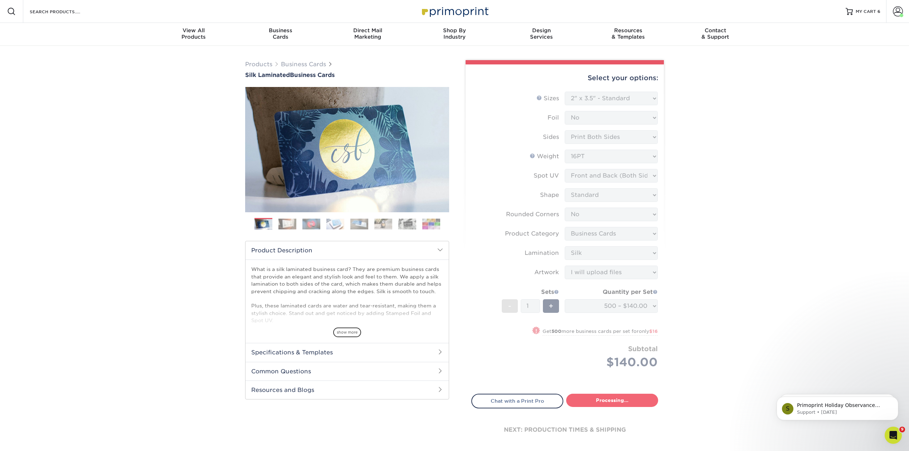
select select "a02e7c76-bdf4-4cc9-8b1d-1aa03151ab1e"
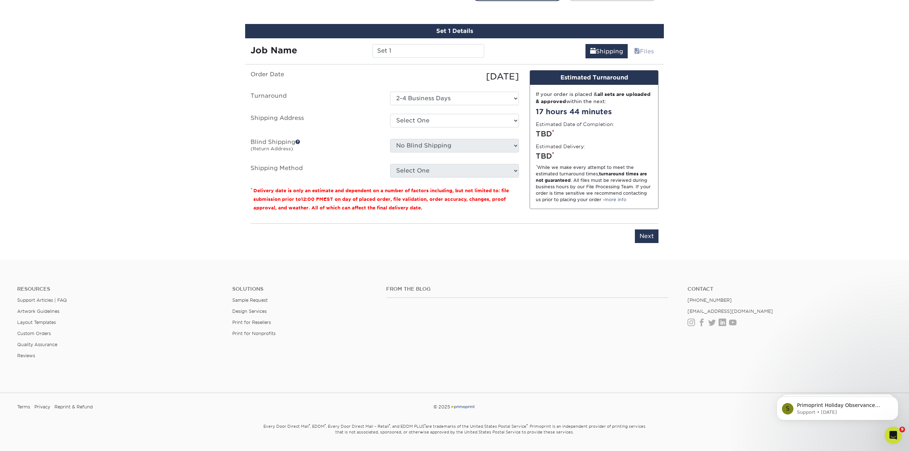
scroll to position [412, 0]
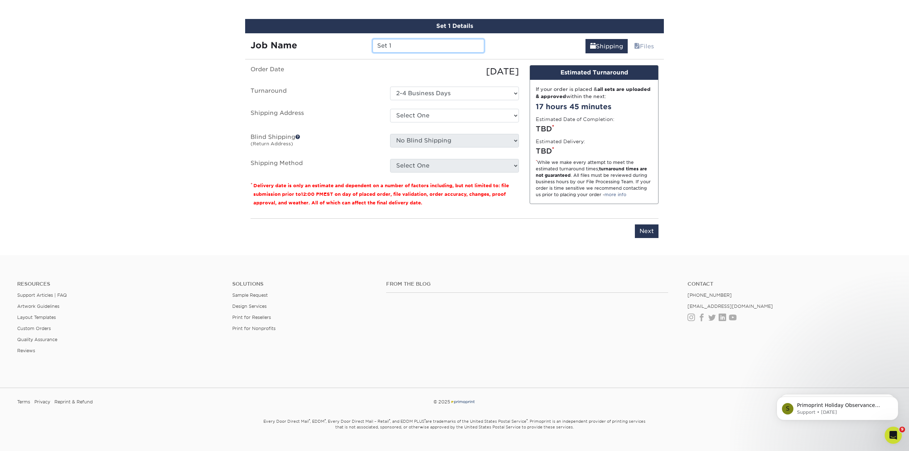
drag, startPoint x: 394, startPoint y: 44, endPoint x: 343, endPoint y: 44, distance: 51.9
click at [344, 44] on div "Job Name Set 1" at bounding box center [367, 46] width 244 height 14
type input "[PERSON_NAME] - [GEOGRAPHIC_DATA]"
click at [515, 113] on select "Select One Kaplan Kirsch - Denver Kaplan Kirsch - New York Kaplan Kirsch - San …" at bounding box center [454, 116] width 129 height 14
select select "285196"
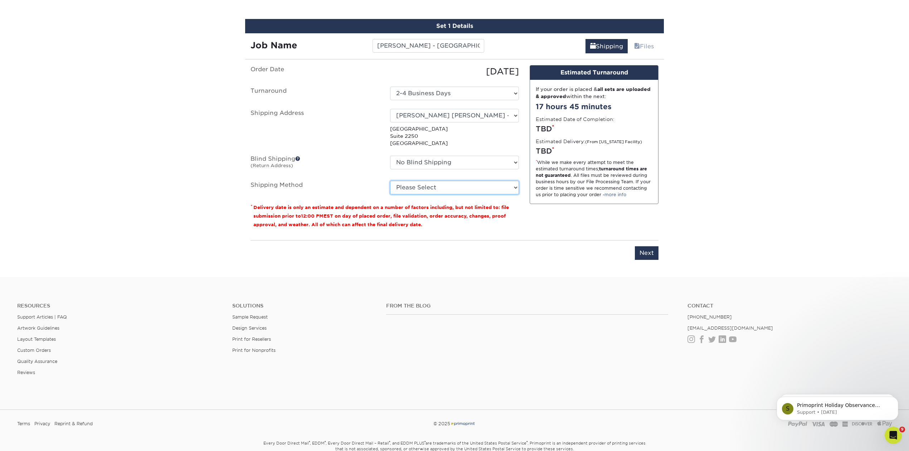
click at [513, 184] on select "Please Select Ground Shipping (+$8.96) 3 Day Shipping Service (+$18.68) 2 Day A…" at bounding box center [454, 188] width 129 height 14
select select "03"
click at [390, 181] on select "Please Select Ground Shipping (+$8.96) 3 Day Shipping Service (+$18.68) 2 Day A…" at bounding box center [454, 188] width 129 height 14
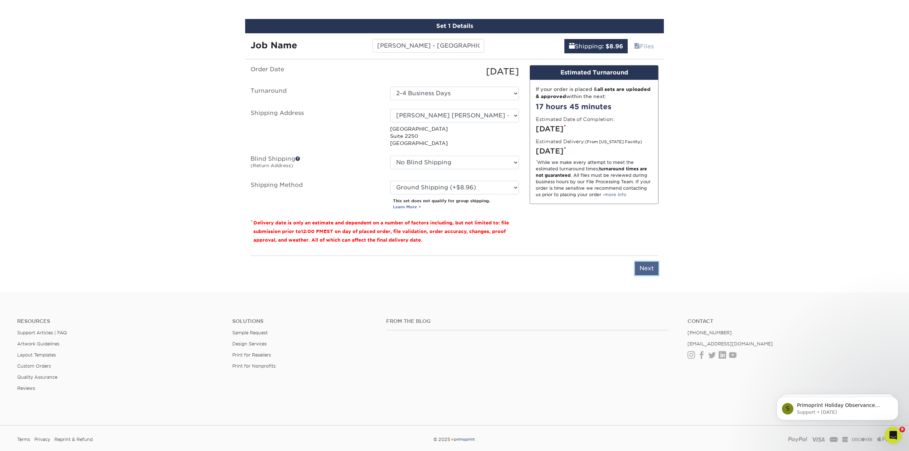
click at [649, 268] on input "Next" at bounding box center [647, 269] width 24 height 14
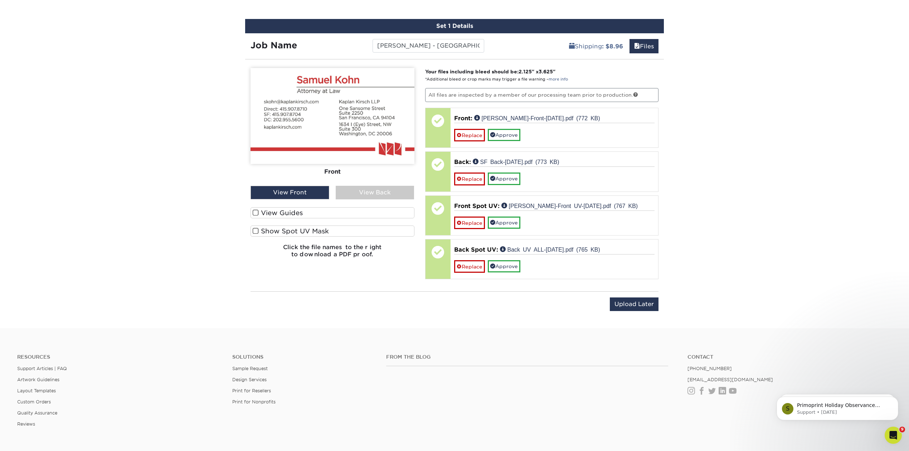
click at [254, 229] on span at bounding box center [256, 231] width 6 height 7
click at [0, 0] on input "Show Spot UV Mask" at bounding box center [0, 0] width 0 height 0
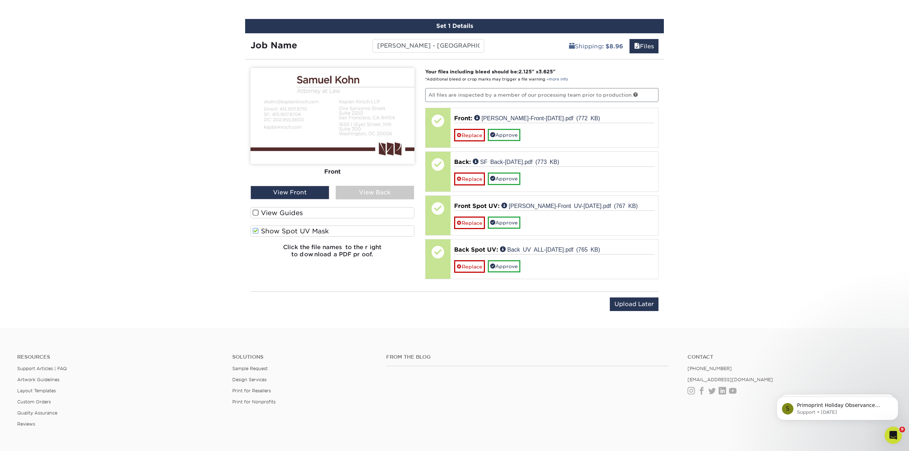
click at [370, 188] on div "View Back" at bounding box center [375, 193] width 79 height 14
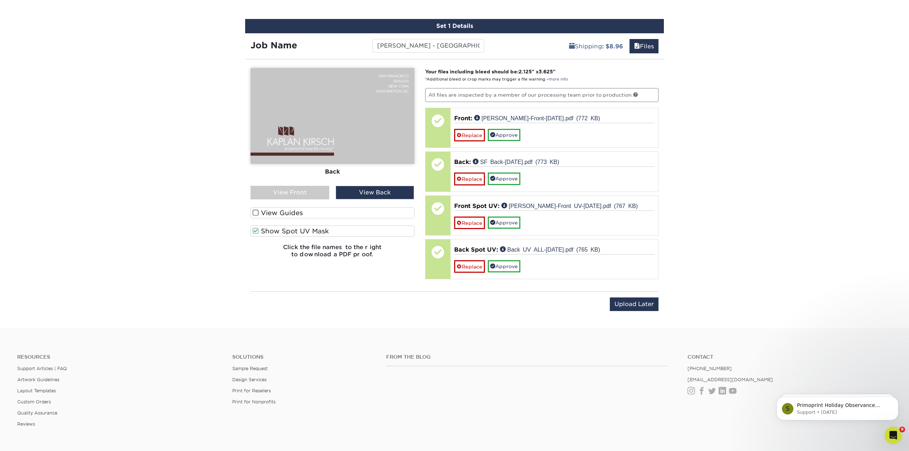
click at [255, 230] on span at bounding box center [256, 231] width 6 height 7
click at [0, 0] on input "Show Spot UV Mask" at bounding box center [0, 0] width 0 height 0
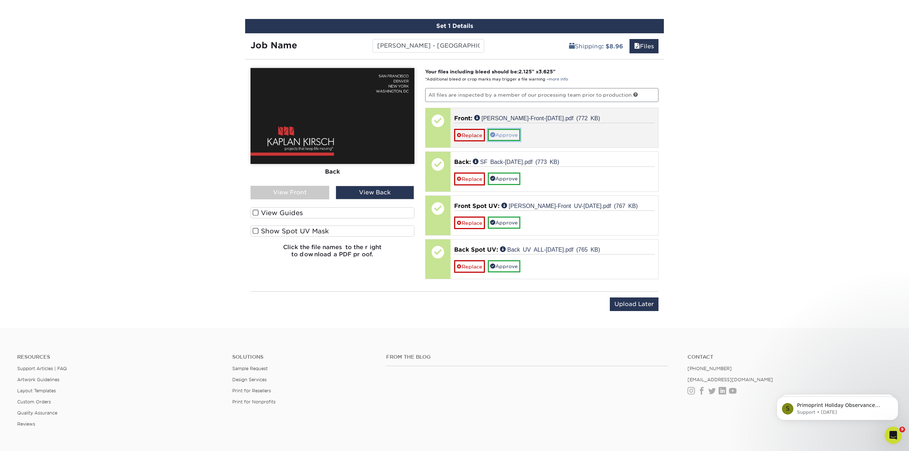
click at [511, 132] on link "Approve" at bounding box center [504, 135] width 33 height 12
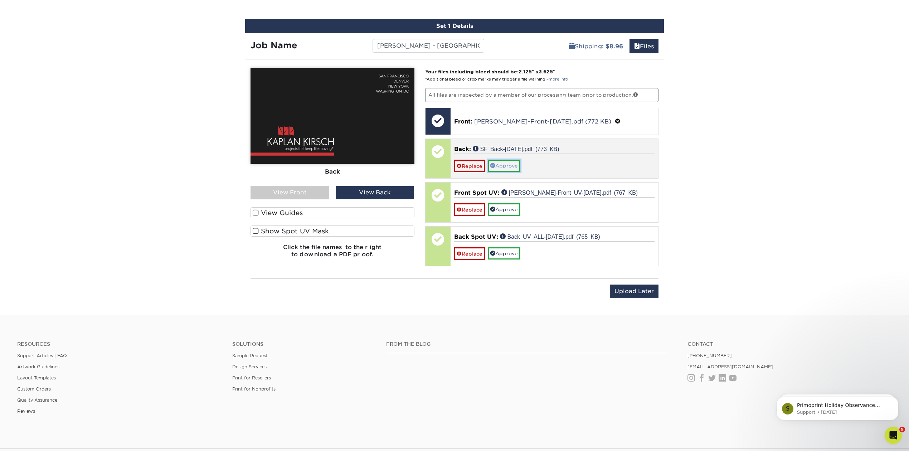
click at [505, 167] on link "Approve" at bounding box center [504, 166] width 33 height 12
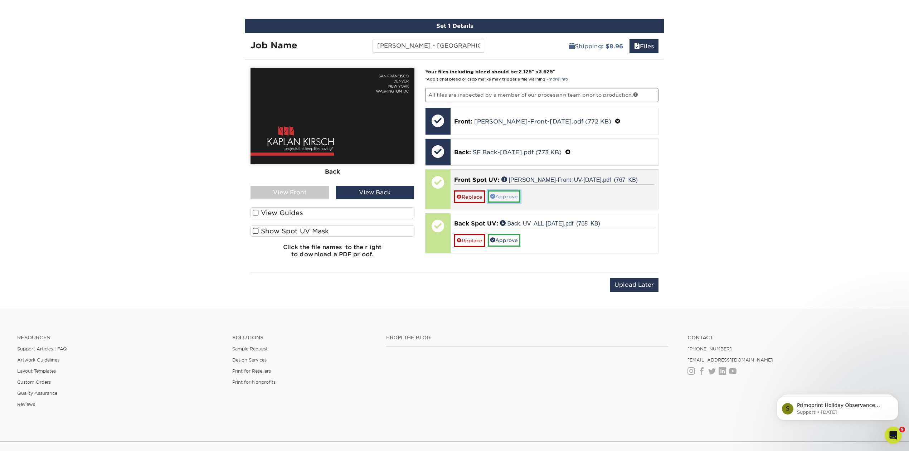
click at [507, 195] on link "Approve" at bounding box center [504, 196] width 33 height 12
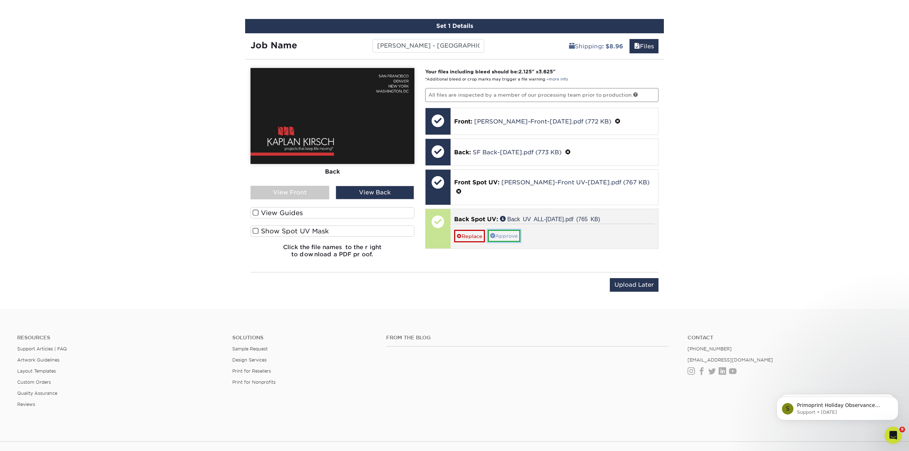
click at [512, 230] on link "Approve" at bounding box center [504, 236] width 33 height 12
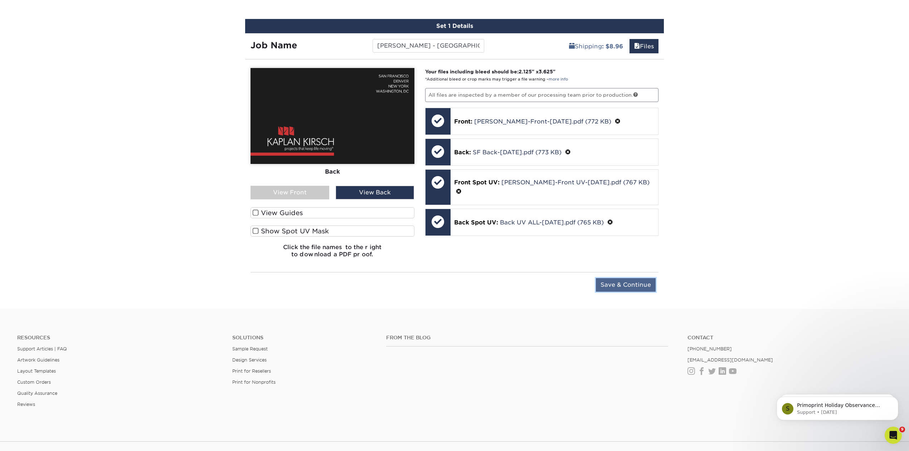
click at [629, 283] on input "Save & Continue" at bounding box center [626, 285] width 60 height 14
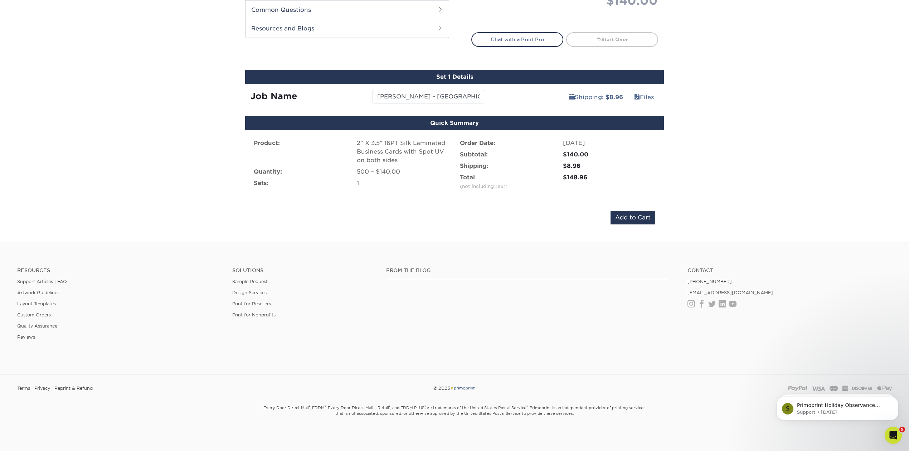
scroll to position [361, 0]
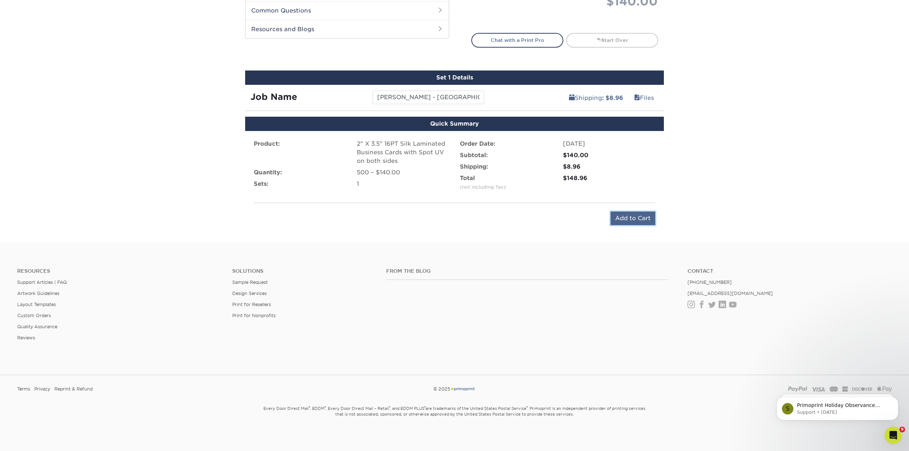
click at [629, 215] on input "Add to Cart" at bounding box center [633, 219] width 45 height 14
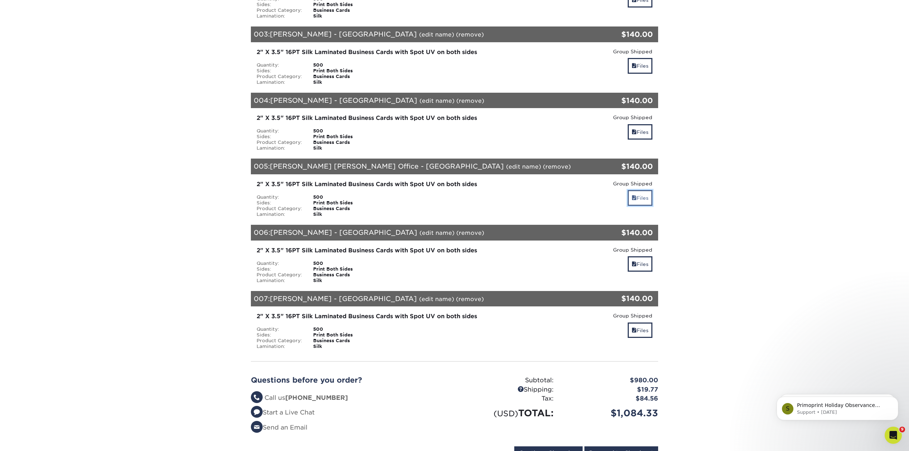
click at [638, 190] on link "Files" at bounding box center [640, 197] width 25 height 15
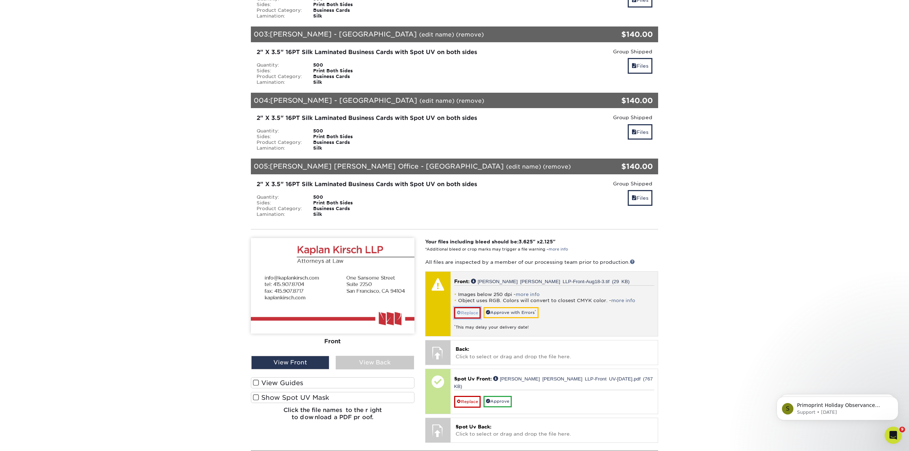
click at [469, 307] on link "Replace" at bounding box center [467, 312] width 26 height 11
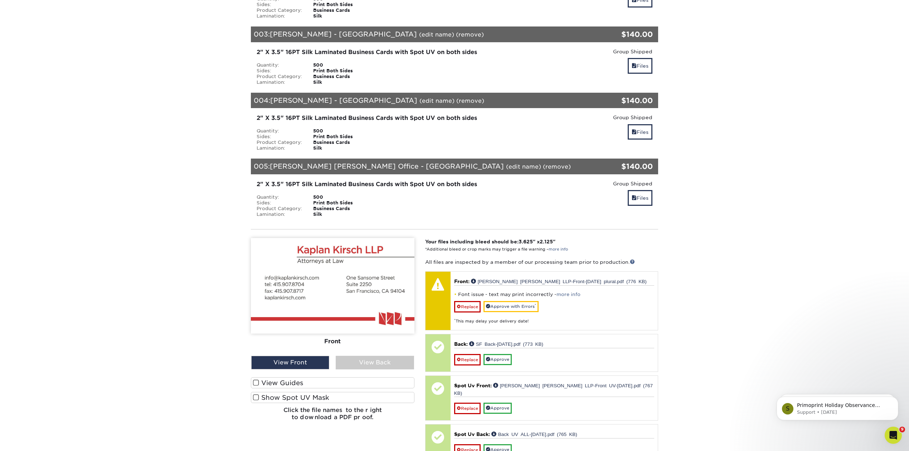
scroll to position [334, 0]
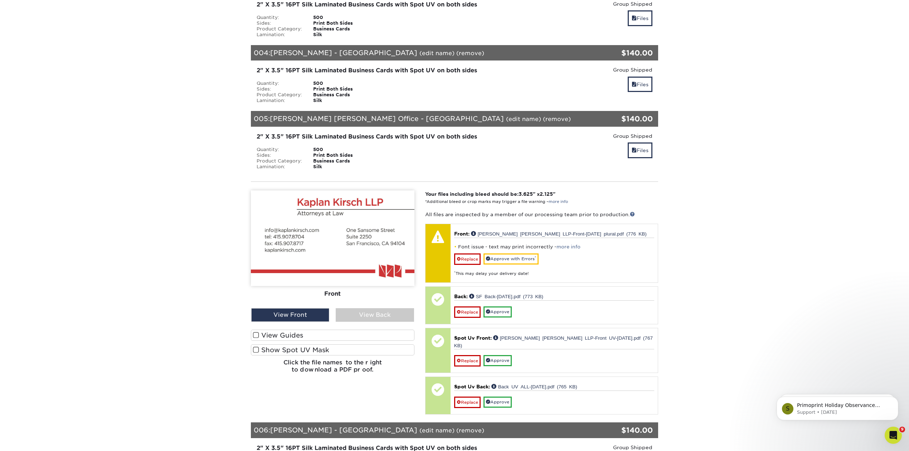
click at [253, 346] on span at bounding box center [256, 349] width 6 height 7
click at [0, 0] on input "Show Spot UV Mask" at bounding box center [0, 0] width 0 height 0
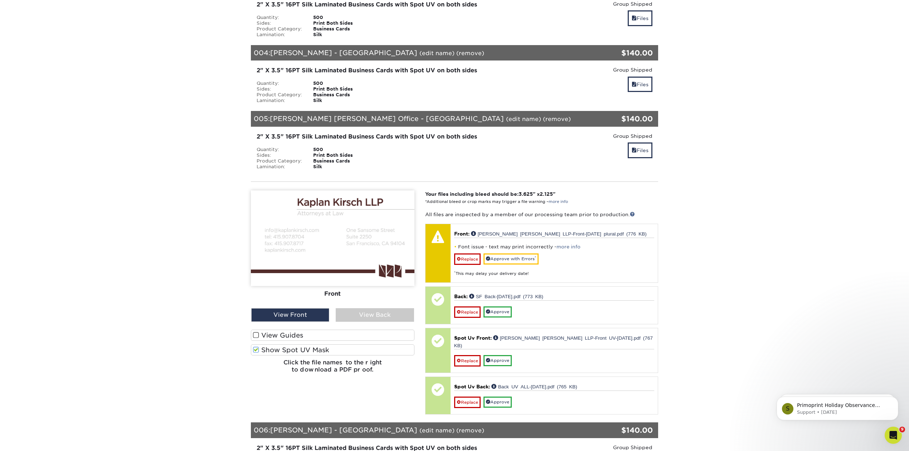
click at [387, 295] on div "Front" at bounding box center [333, 294] width 164 height 16
click at [377, 308] on div "View Back" at bounding box center [375, 315] width 78 height 14
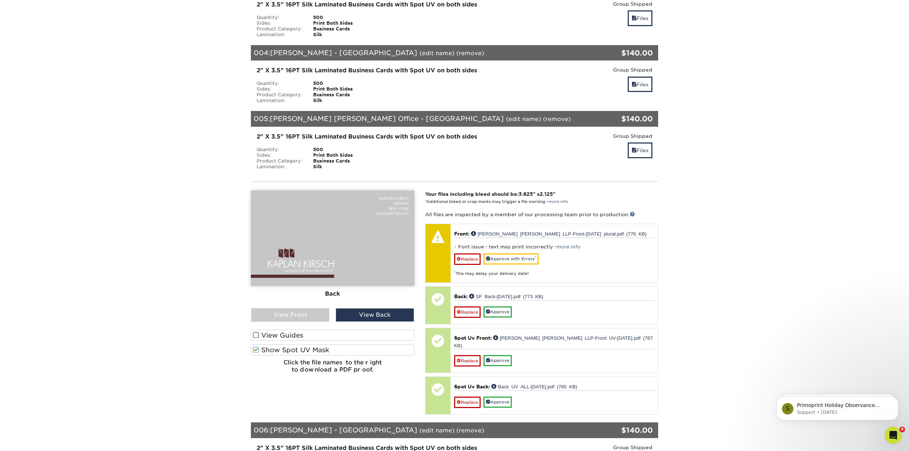
click at [256, 346] on span at bounding box center [256, 349] width 6 height 7
click at [0, 0] on input "Show Spot UV Mask" at bounding box center [0, 0] width 0 height 0
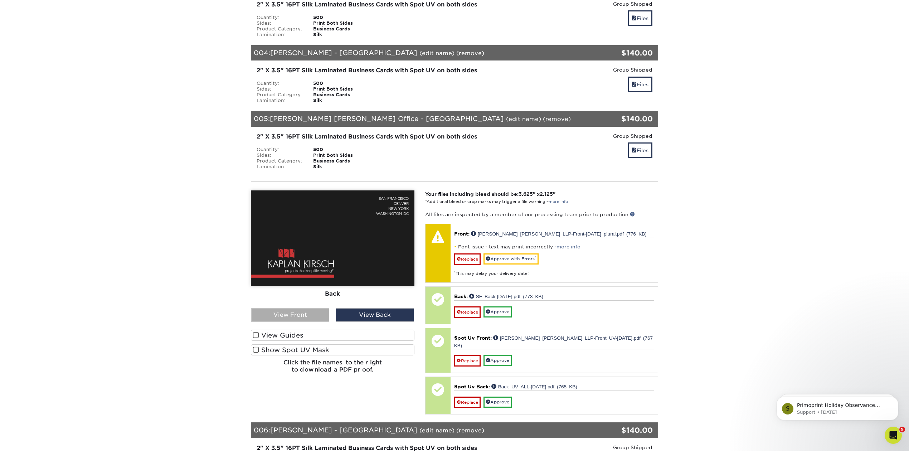
click at [283, 308] on div "View Front" at bounding box center [290, 315] width 78 height 14
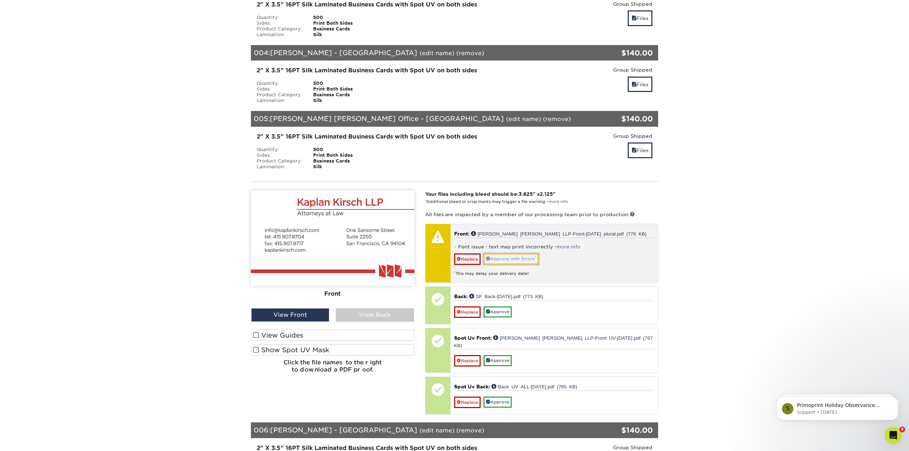
click at [529, 254] on link "Approve with Errors *" at bounding box center [511, 258] width 55 height 11
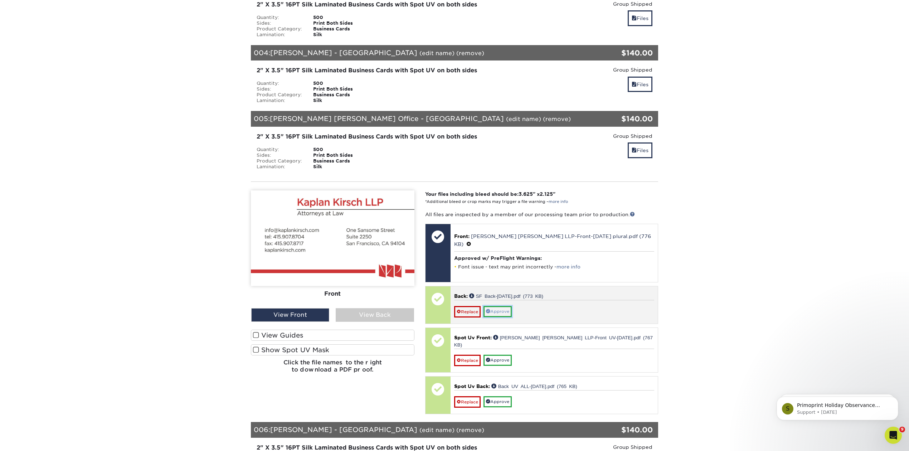
click at [500, 306] on link "Approve" at bounding box center [498, 311] width 28 height 11
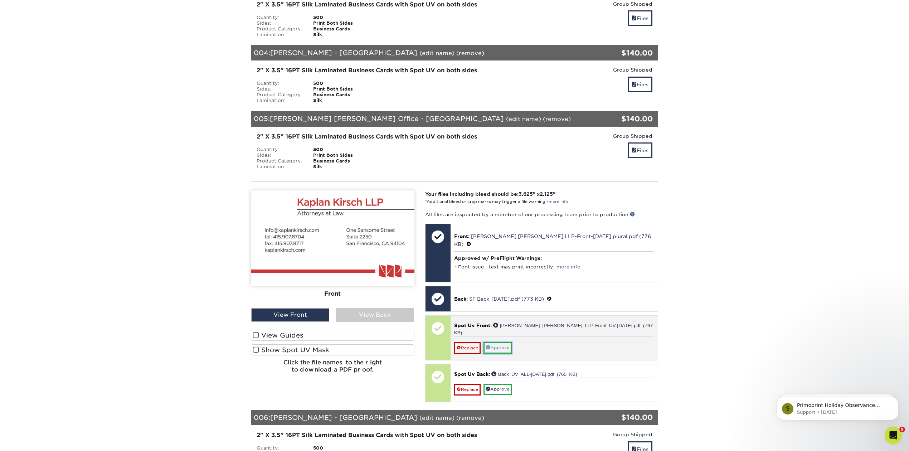
click at [501, 342] on link "Approve" at bounding box center [498, 347] width 28 height 11
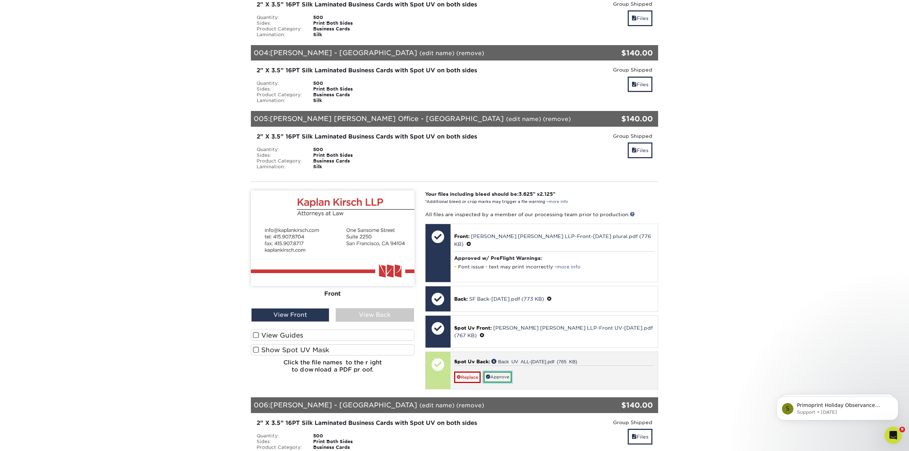
click at [506, 372] on link "Approve" at bounding box center [498, 377] width 28 height 11
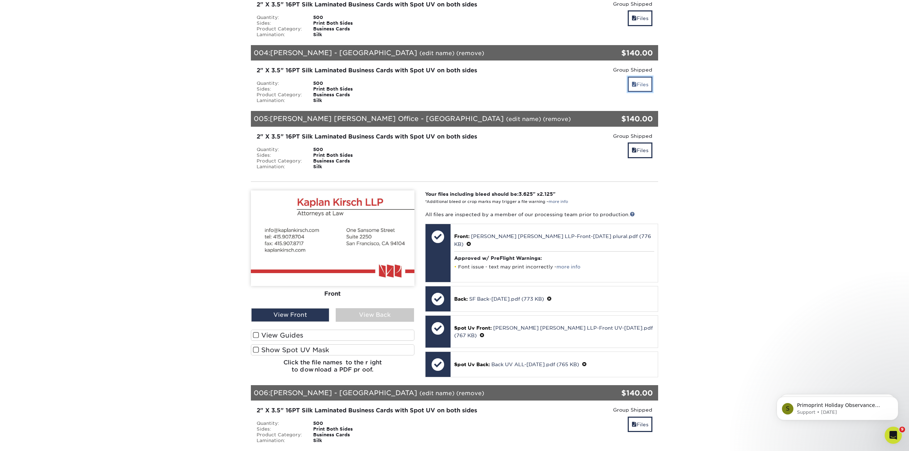
click at [639, 77] on link "Files" at bounding box center [640, 84] width 25 height 15
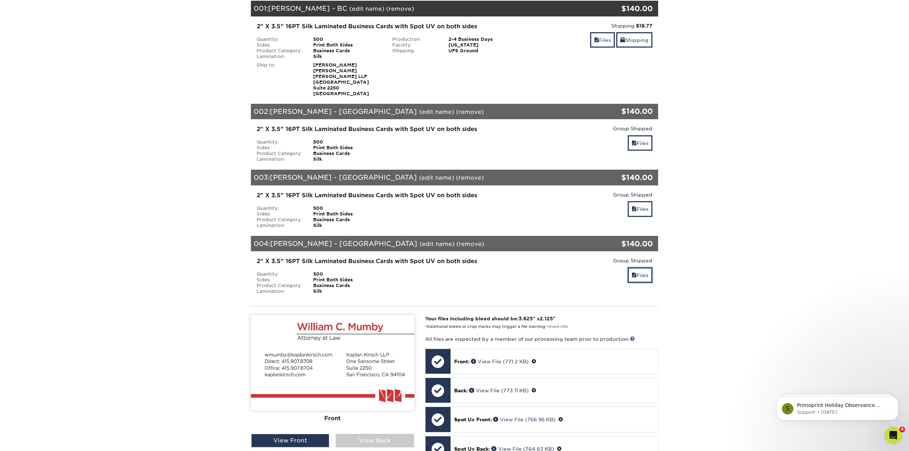
scroll to position [0, 0]
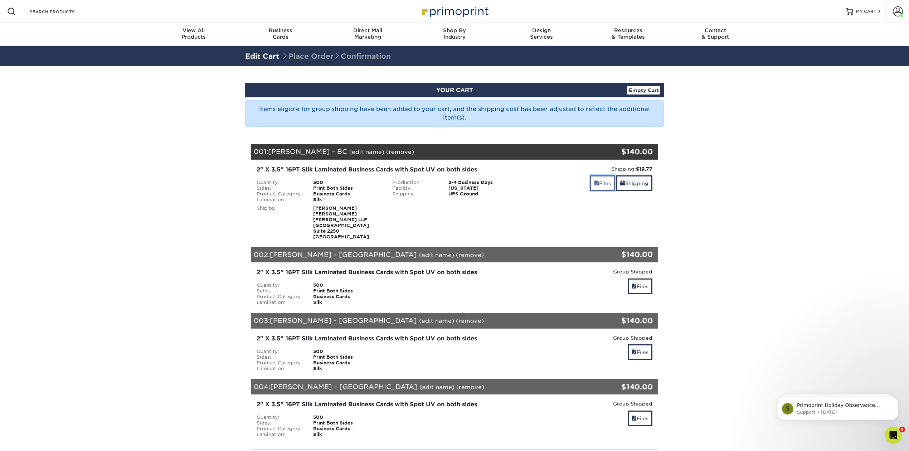
click at [595, 179] on link "Files" at bounding box center [602, 182] width 25 height 15
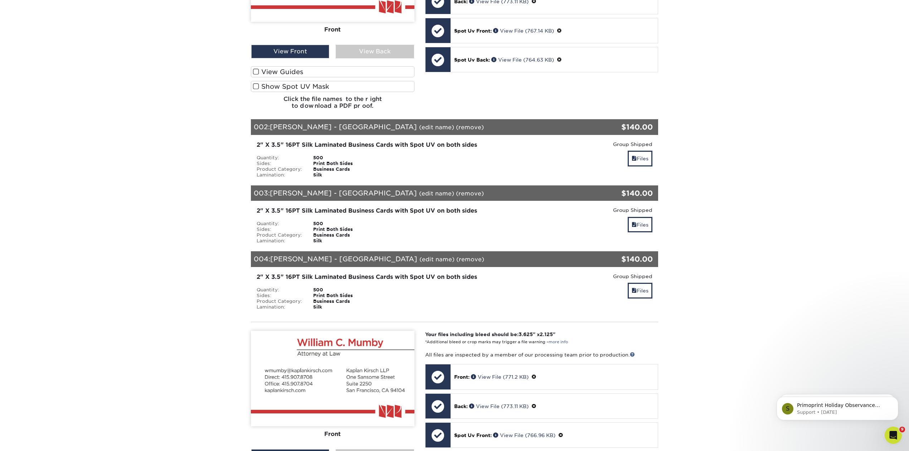
scroll to position [429, 0]
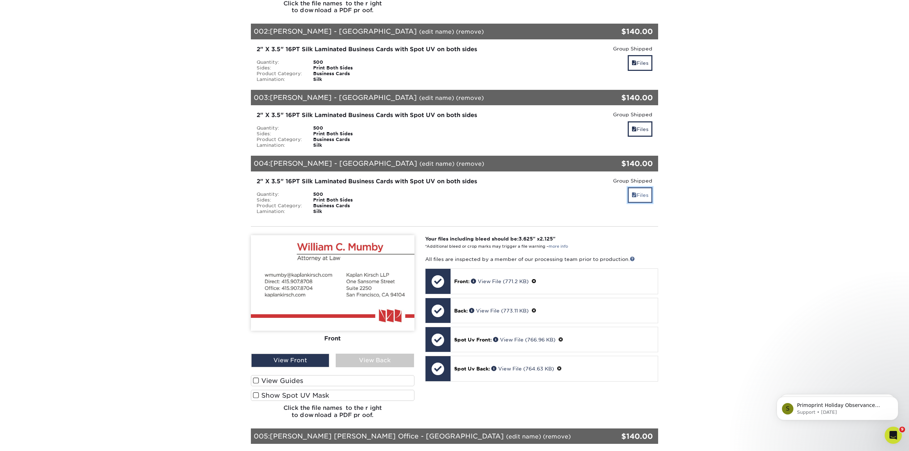
click at [640, 188] on link "Files" at bounding box center [640, 194] width 25 height 15
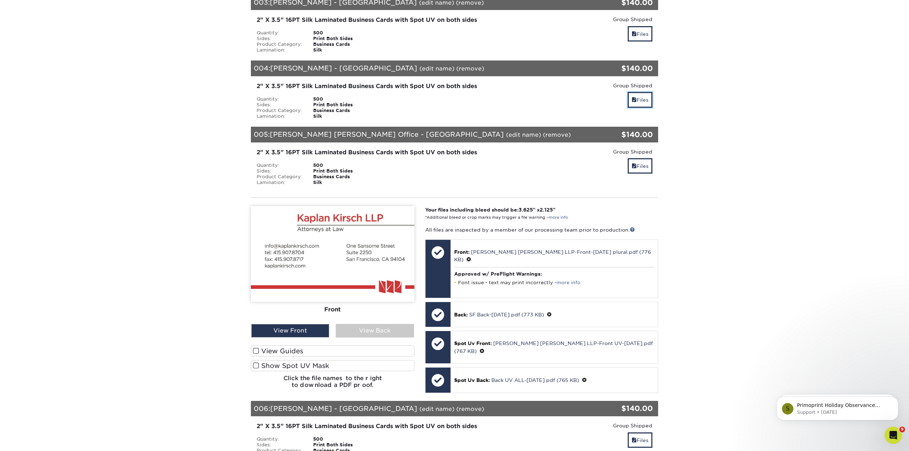
scroll to position [573, 0]
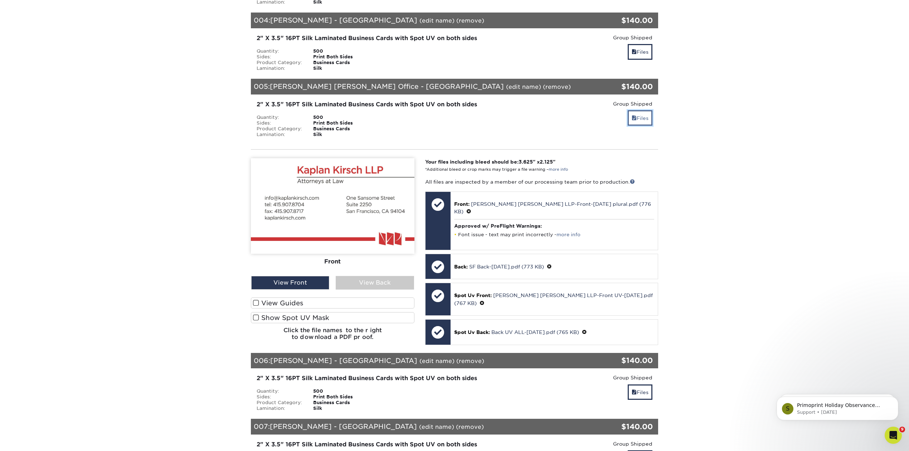
click at [634, 110] on link "Files" at bounding box center [640, 117] width 25 height 15
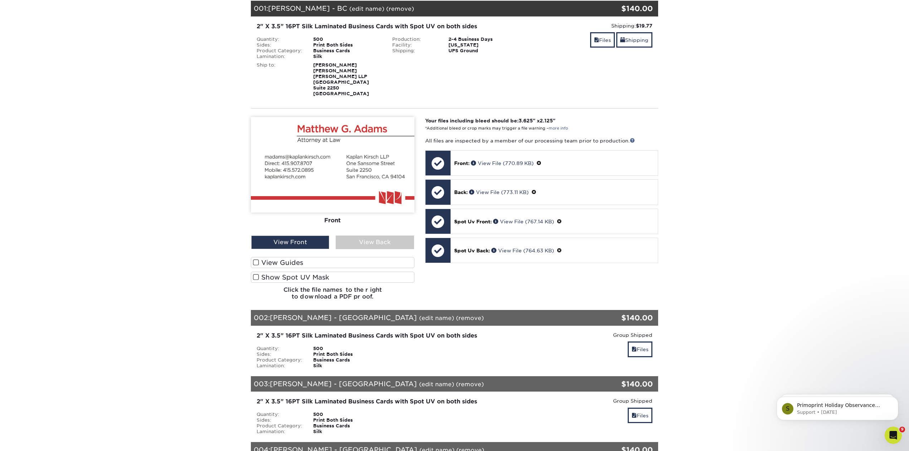
scroll to position [95, 0]
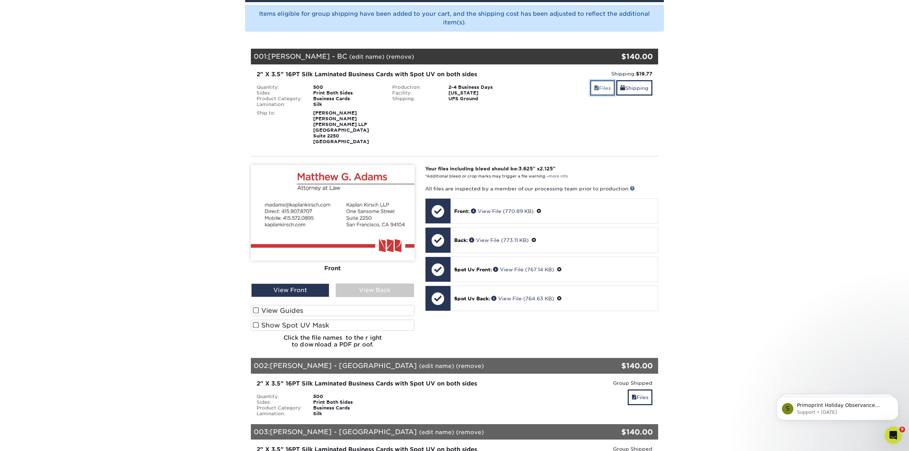
click at [597, 87] on link "Files" at bounding box center [602, 87] width 25 height 15
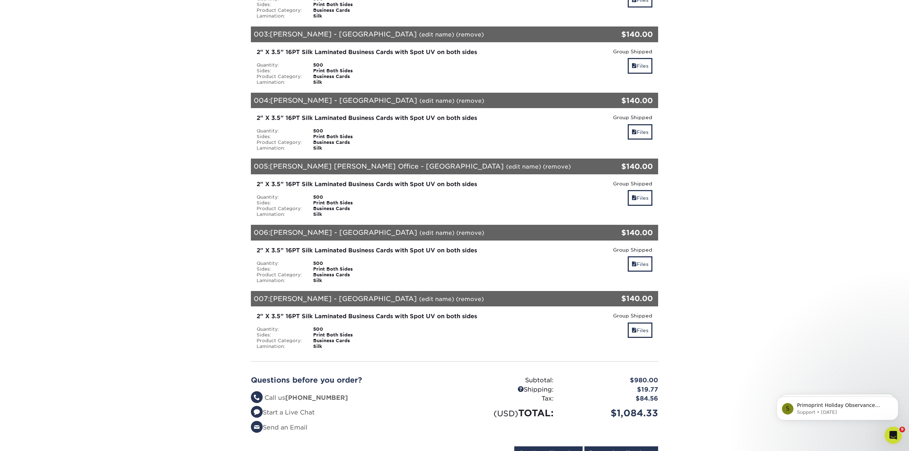
scroll to position [525, 0]
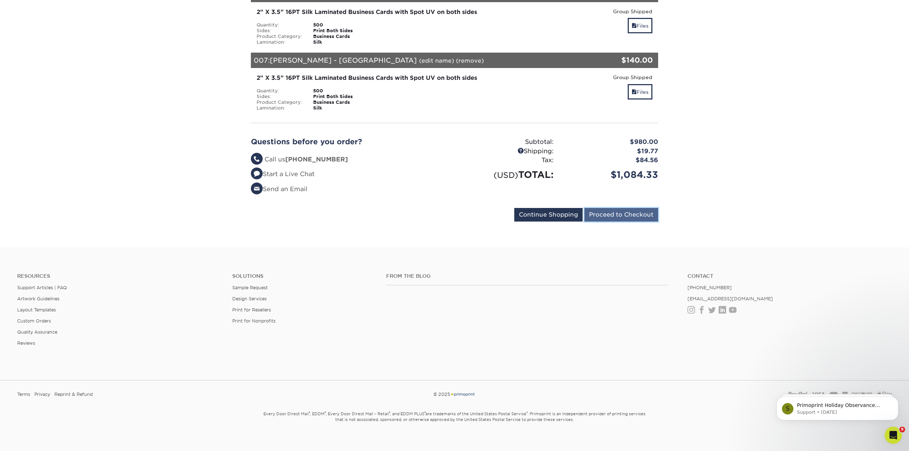
click at [628, 208] on input "Proceed to Checkout" at bounding box center [621, 215] width 74 height 14
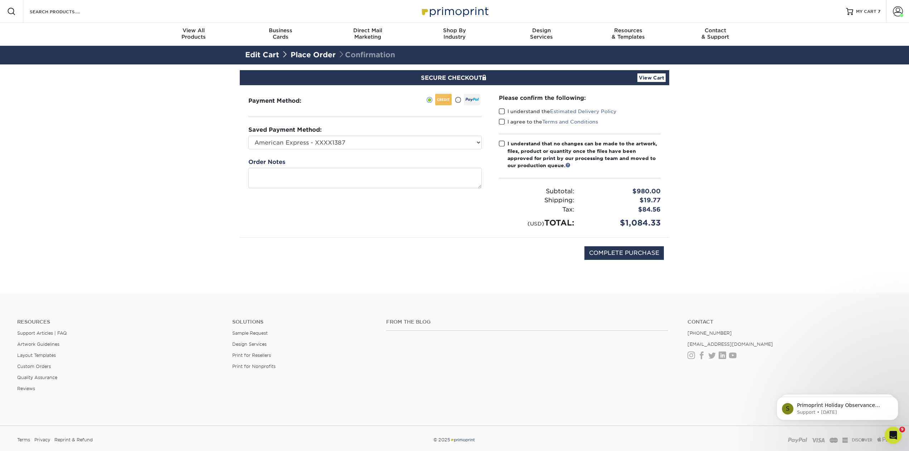
click at [501, 111] on span at bounding box center [502, 111] width 6 height 7
click at [0, 0] on input "I understand the Estimated Delivery Policy" at bounding box center [0, 0] width 0 height 0
click at [501, 122] on span at bounding box center [502, 121] width 6 height 7
click at [0, 0] on input "I agree to the Terms and Conditions" at bounding box center [0, 0] width 0 height 0
click at [502, 144] on span at bounding box center [502, 143] width 6 height 7
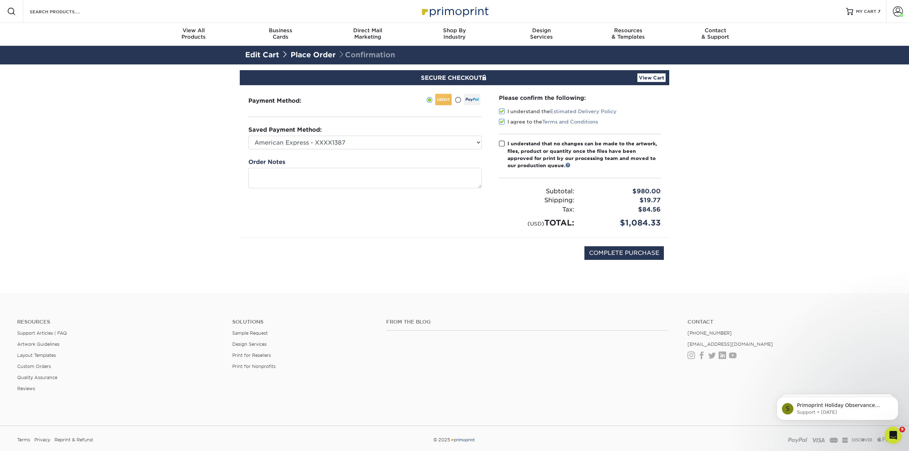
click at [0, 0] on input "I understand that no changes can be made to the artwork, files, product or quan…" at bounding box center [0, 0] width 0 height 0
click at [617, 254] on input "COMPLETE PURCHASE" at bounding box center [623, 253] width 79 height 14
type input "PROCESSING, PLEASE WAIT..."
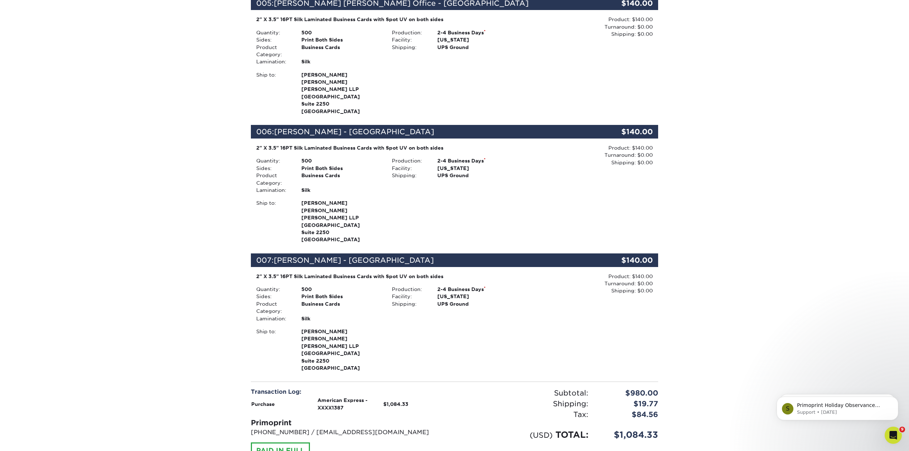
scroll to position [811, 0]
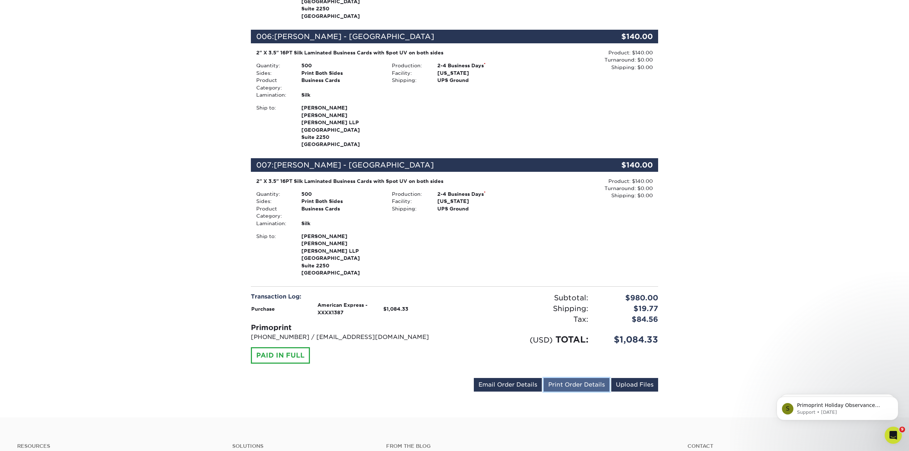
click at [574, 378] on link "Print Order Details" at bounding box center [577, 385] width 66 height 14
click at [509, 378] on link "Email Order Details" at bounding box center [508, 385] width 68 height 14
drag, startPoint x: 476, startPoint y: 334, endPoint x: 344, endPoint y: 337, distance: 132.1
click at [344, 378] on div "marketing@kaplankirsch.com Send Email Order Details Print Order Details Upload …" at bounding box center [454, 386] width 407 height 16
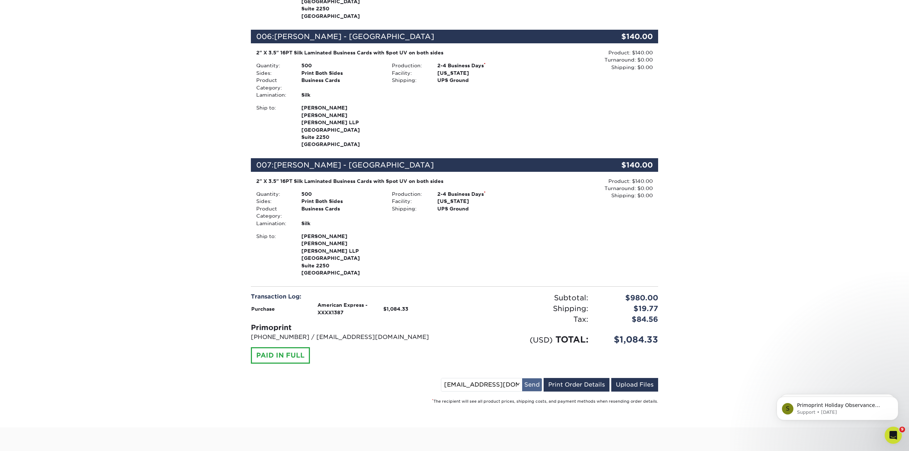
type input "hbaker@kaplankirsch.com"
click at [536, 378] on button "Send" at bounding box center [532, 384] width 20 height 13
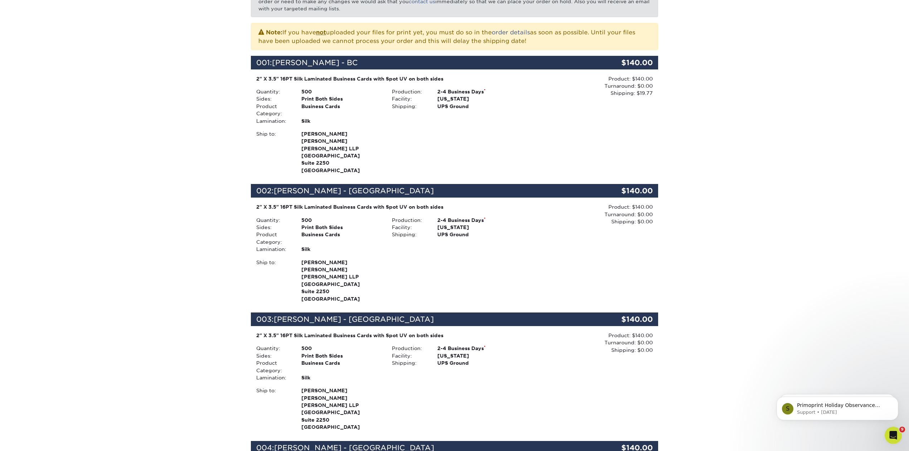
scroll to position [0, 0]
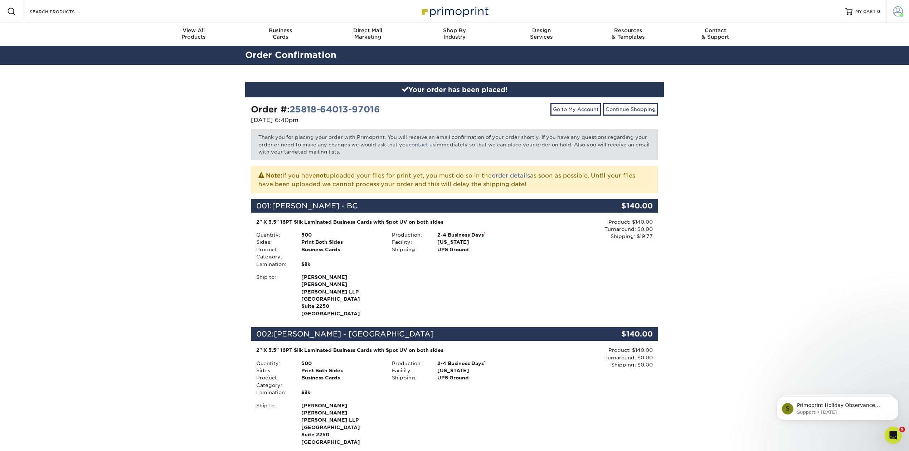
click at [897, 9] on span at bounding box center [898, 11] width 10 height 10
click at [830, 92] on link "Logout" at bounding box center [856, 96] width 90 height 9
